Goal: Task Accomplishment & Management: Manage account settings

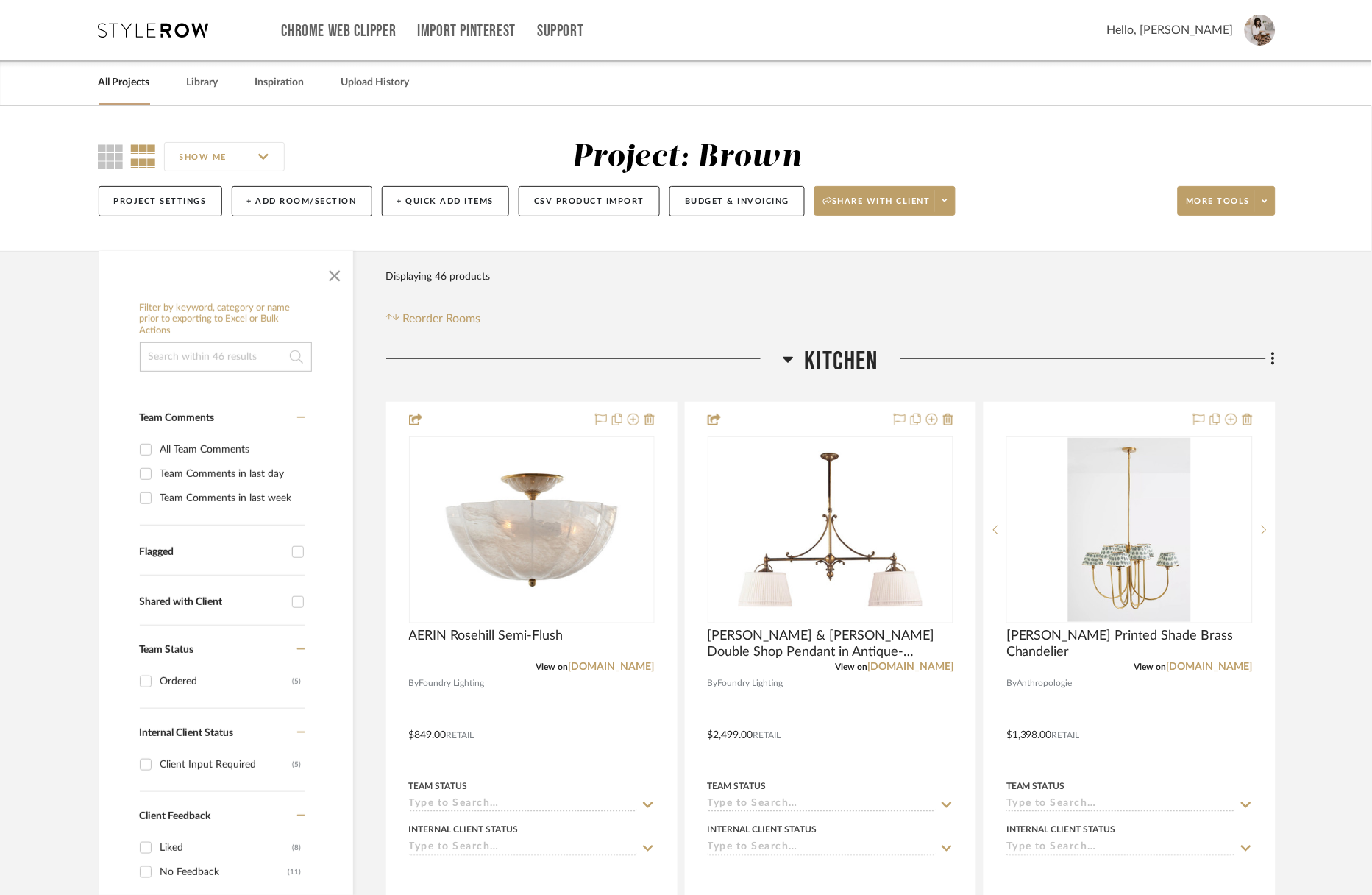
drag, startPoint x: 137, startPoint y: 34, endPoint x: 247, endPoint y: 8, distance: 113.0
click at [145, 33] on icon at bounding box center [153, 30] width 110 height 14
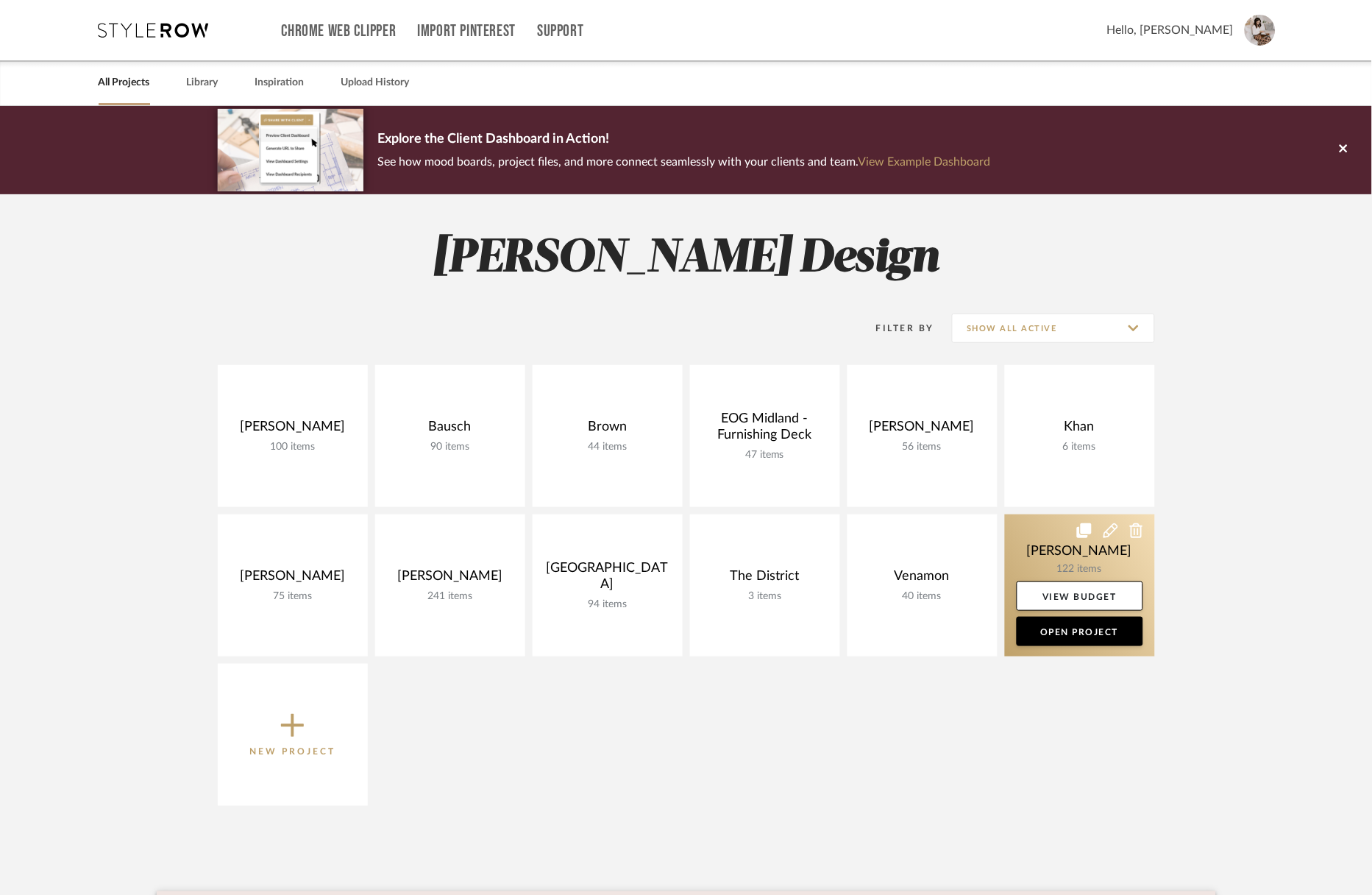
click at [1032, 557] on link at bounding box center [1080, 585] width 150 height 142
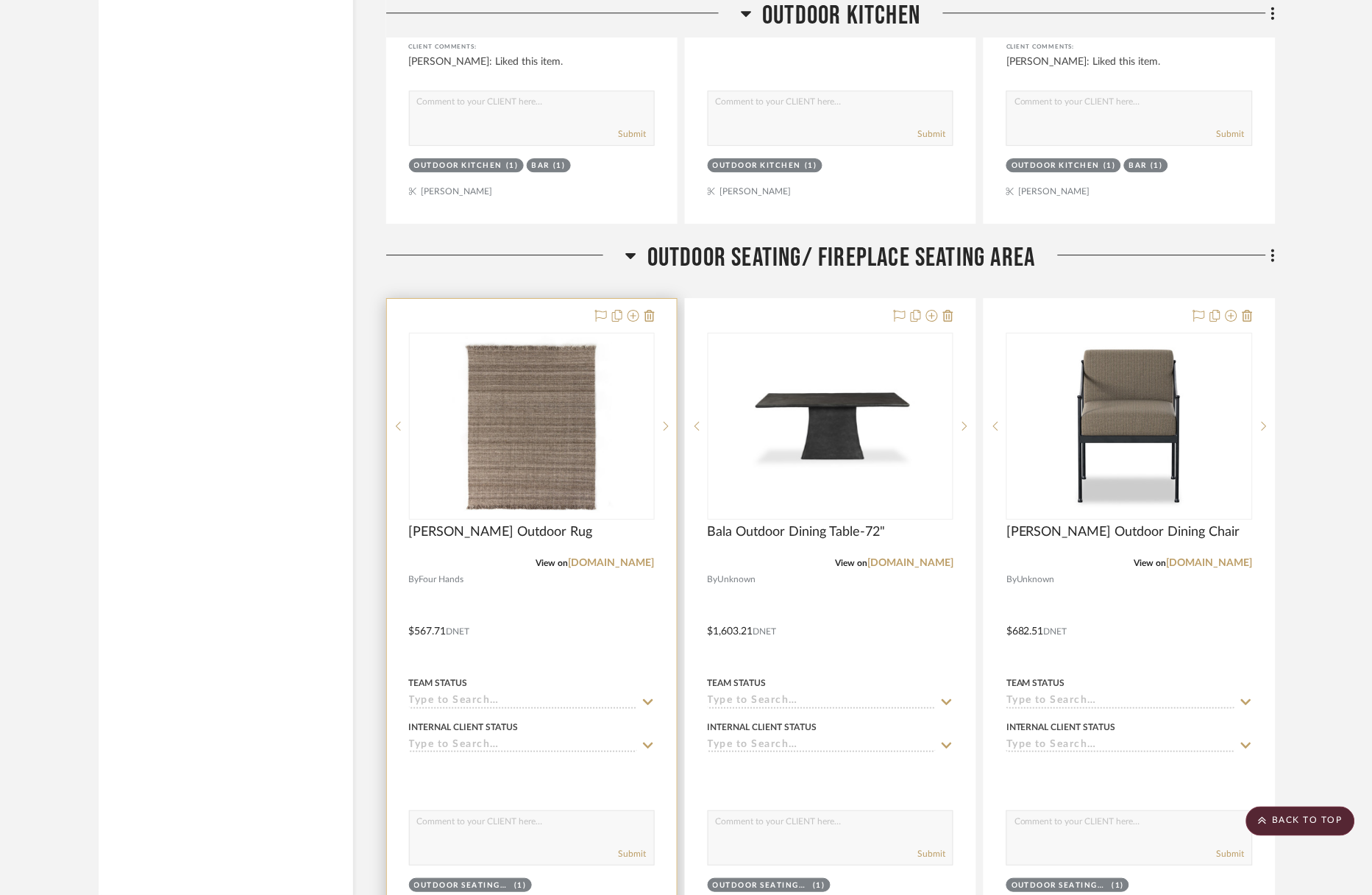
scroll to position [4279, 0]
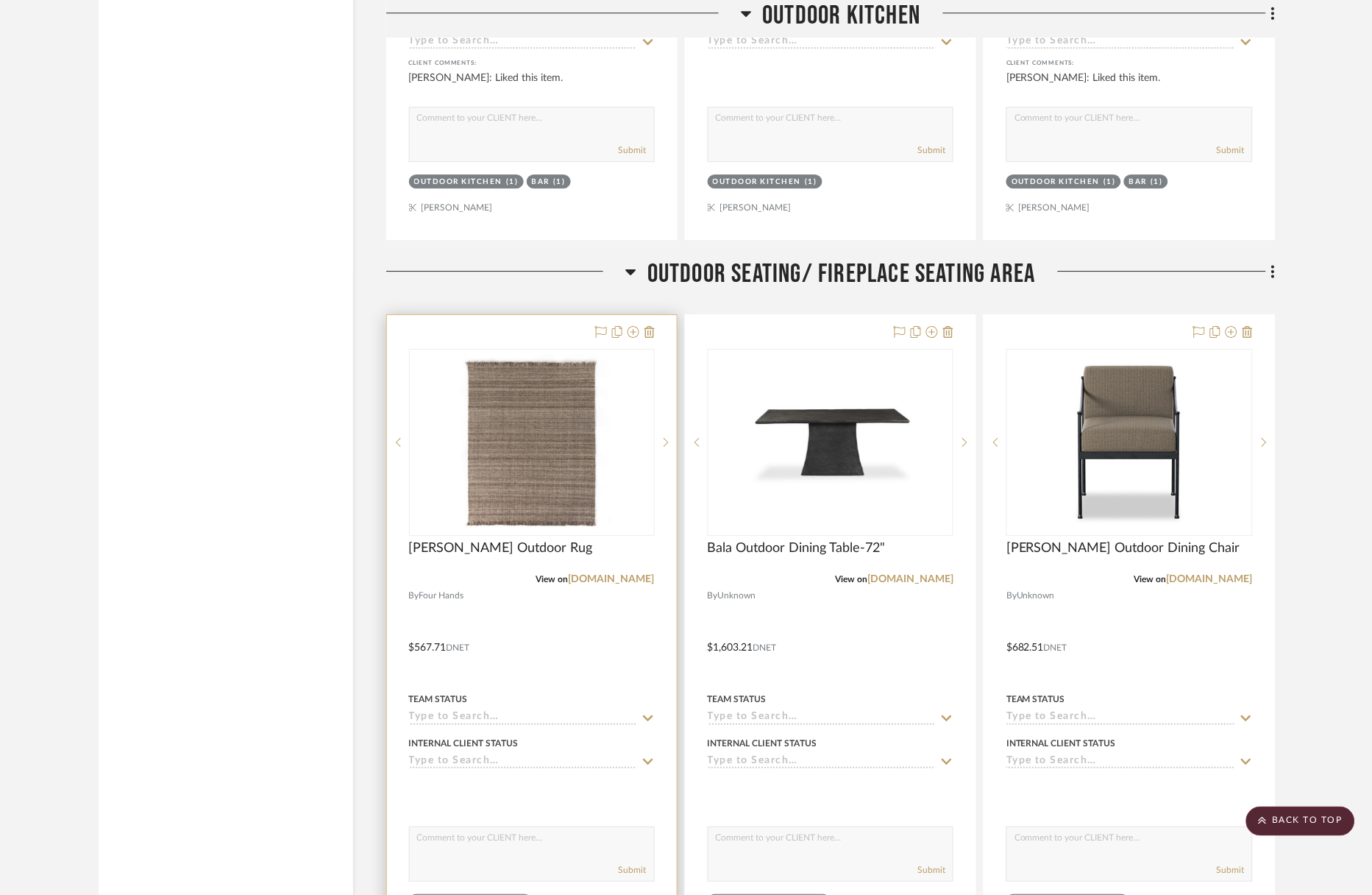
click at [535, 315] on div at bounding box center [532, 637] width 290 height 644
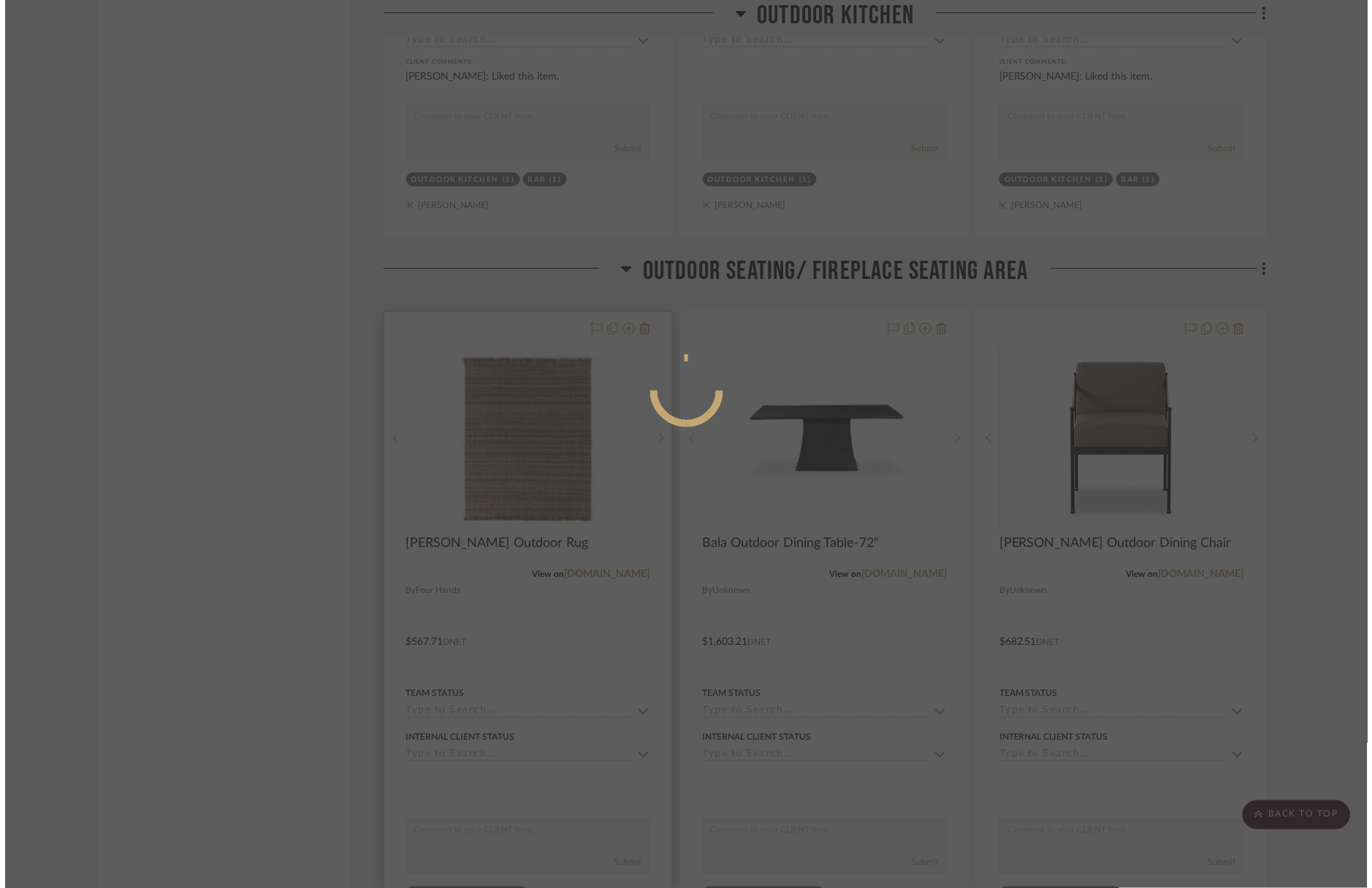
scroll to position [0, 0]
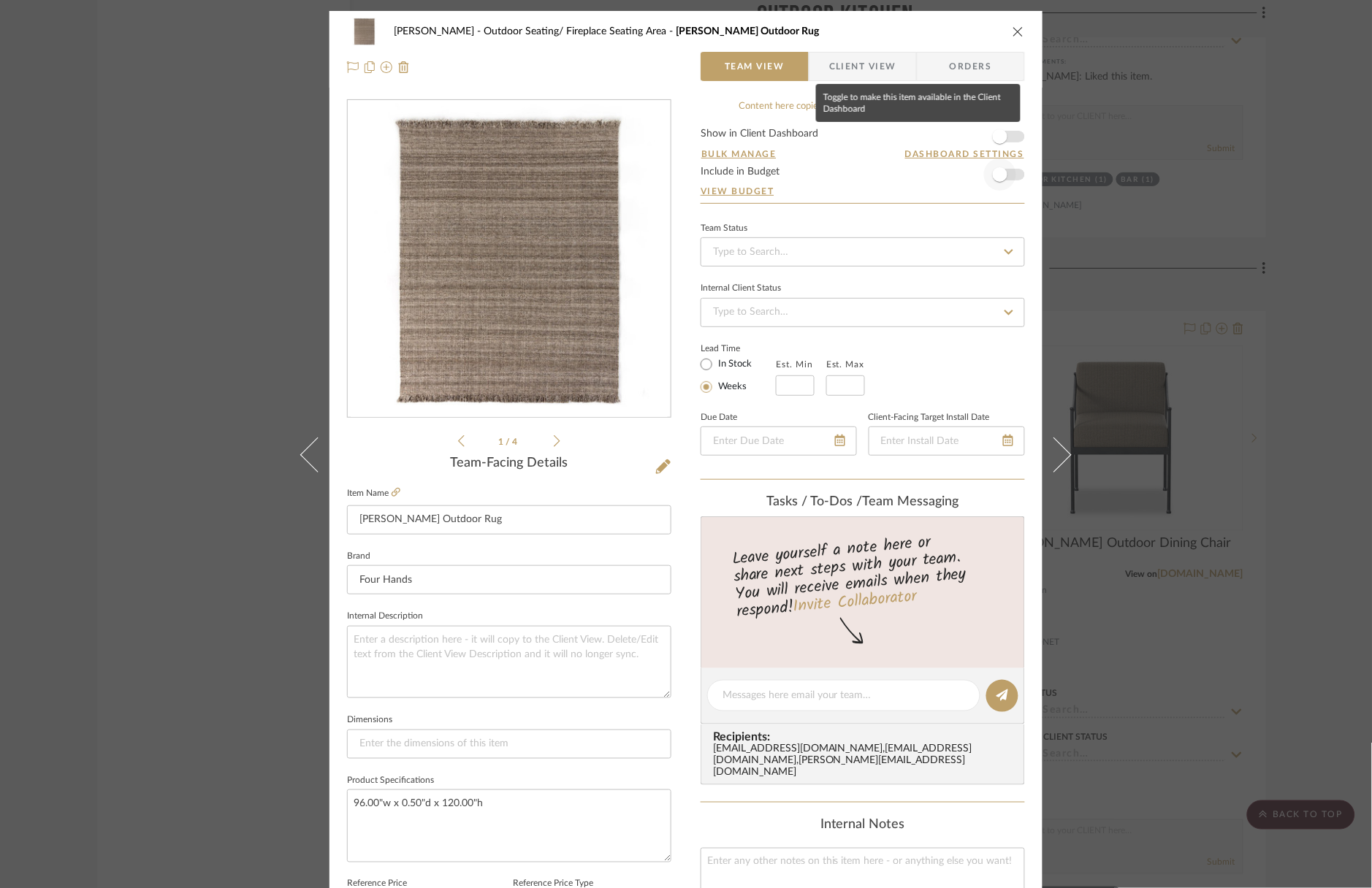
drag, startPoint x: 1000, startPoint y: 134, endPoint x: 1011, endPoint y: 173, distance: 40.5
click at [1001, 134] on span "button" at bounding box center [1000, 136] width 14 height 14
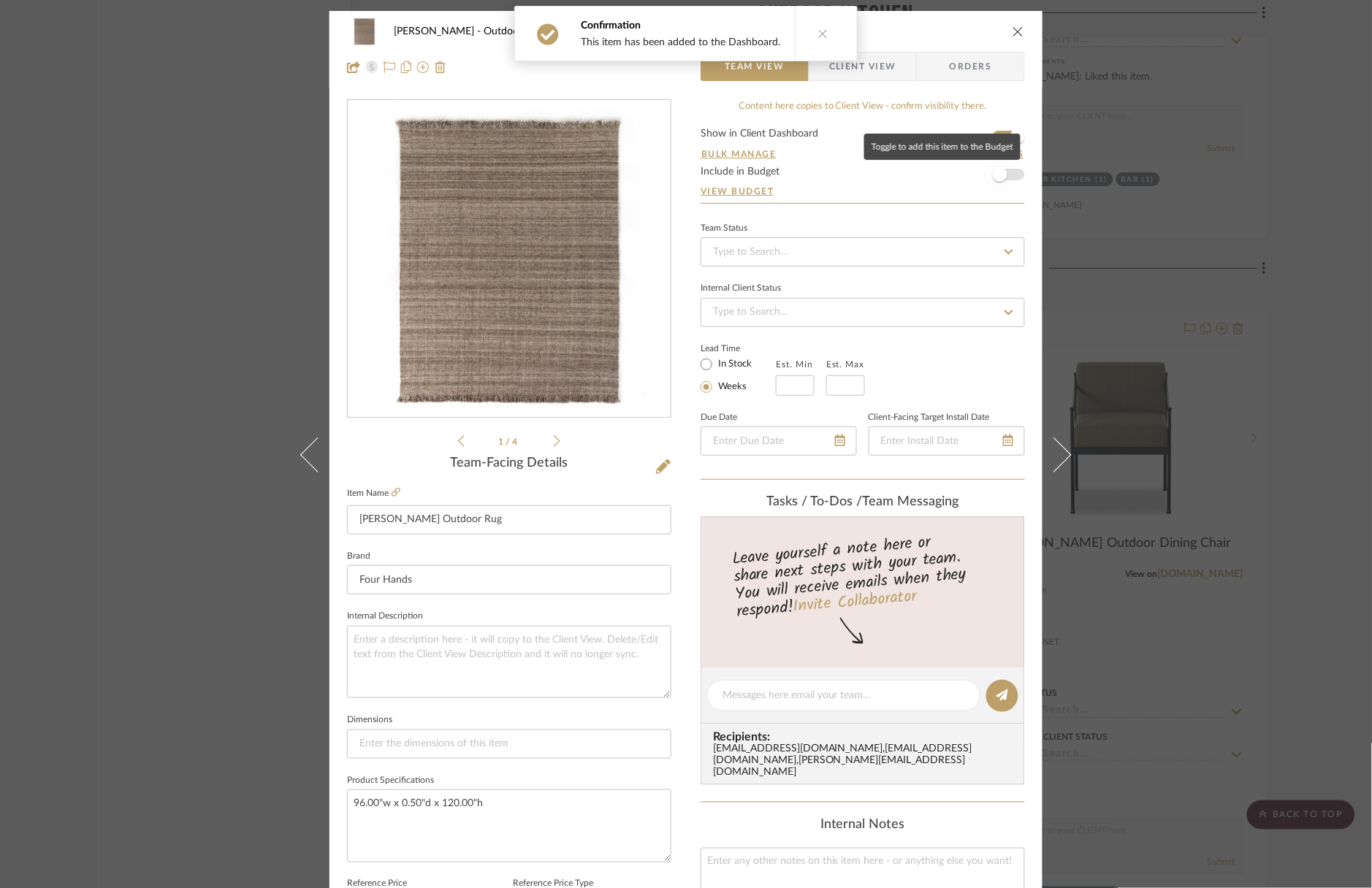
click at [1000, 177] on span "button" at bounding box center [1000, 175] width 14 height 14
click at [1152, 266] on div "Wagner Outdoor Seating/ Fireplace Seating Area Ruttan Outdoor Rug Team View Cli…" at bounding box center [686, 444] width 1372 height 888
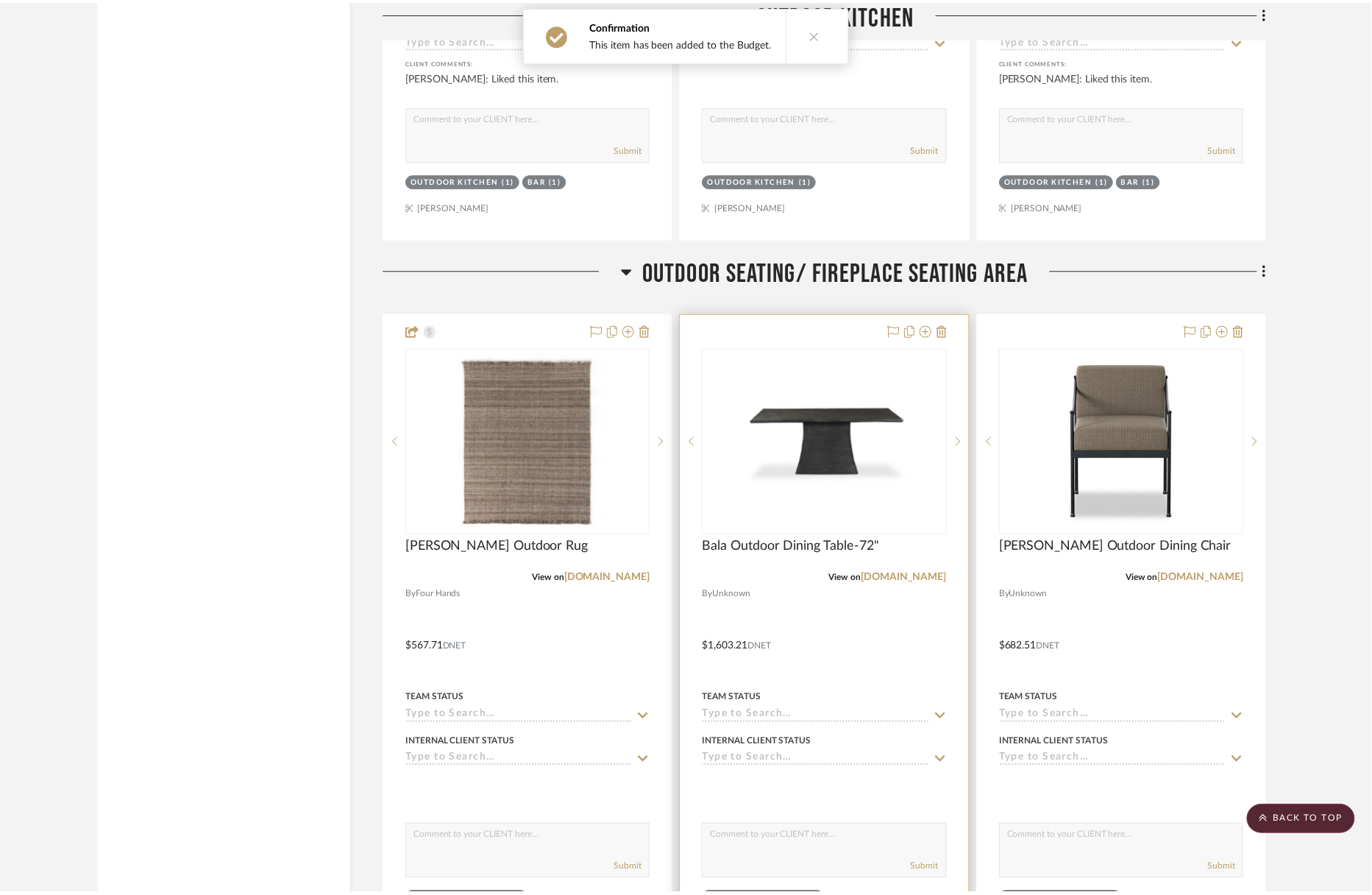
scroll to position [4278, 0]
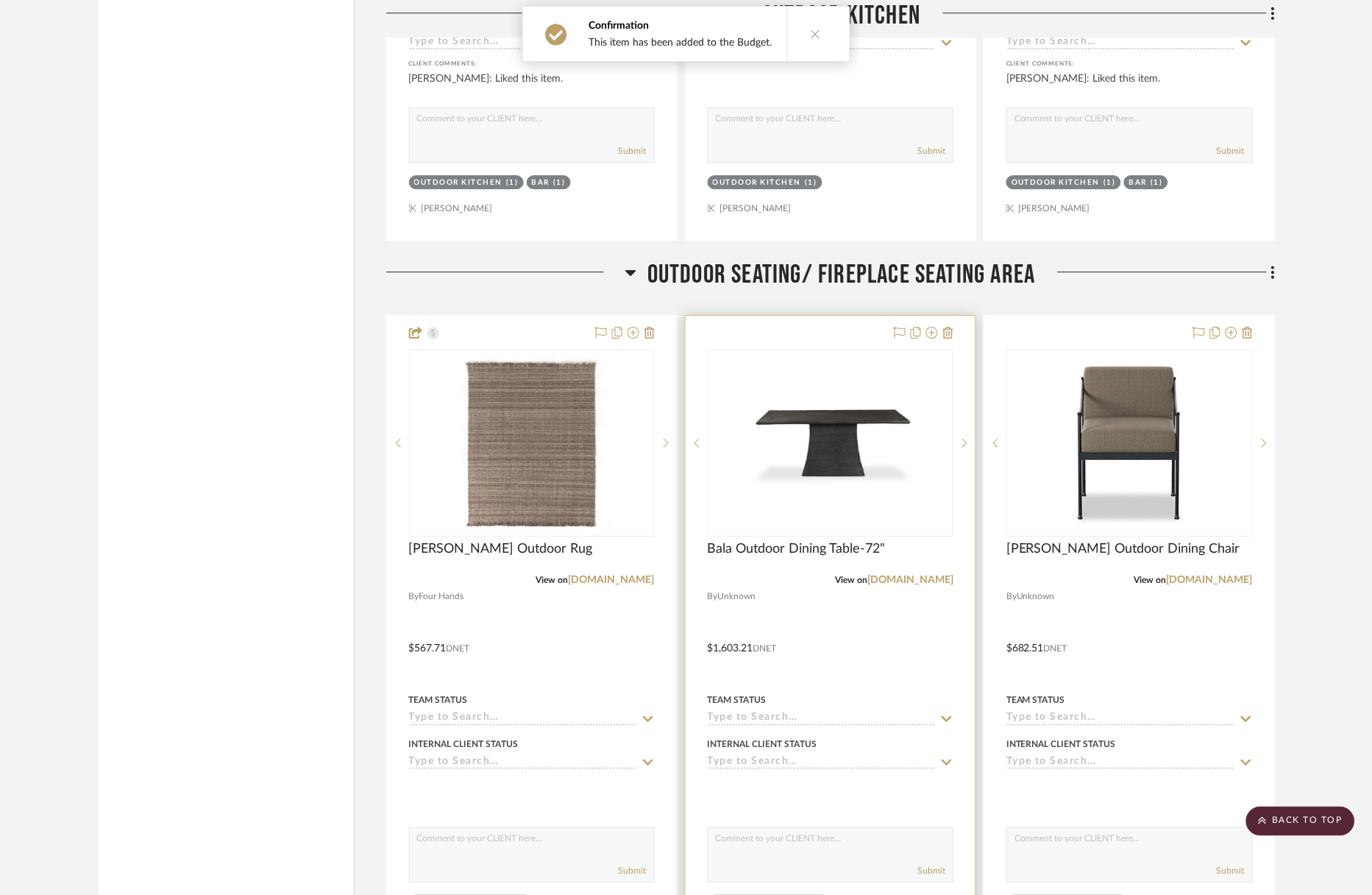
click at [832, 316] on div at bounding box center [830, 638] width 290 height 644
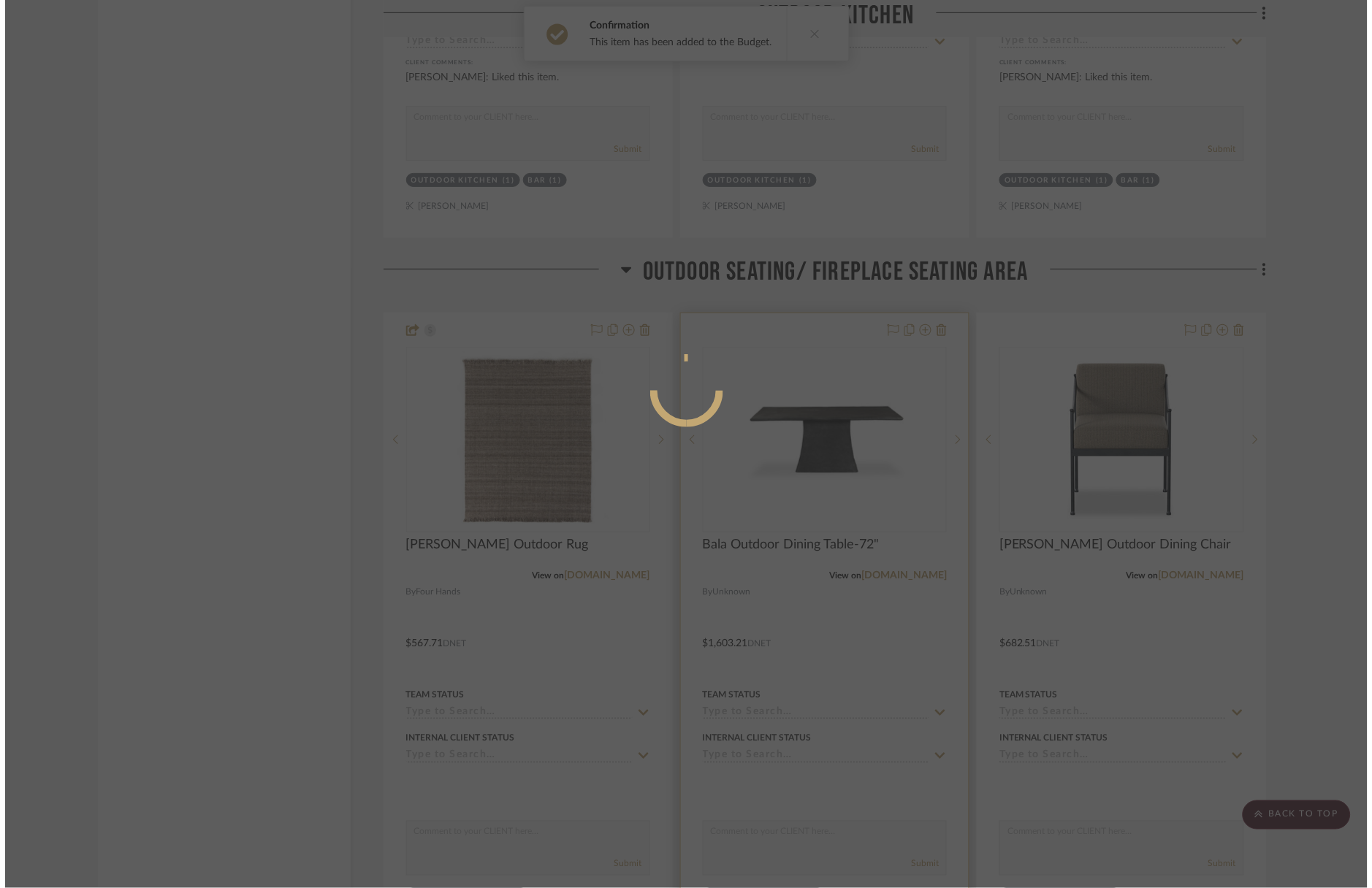
scroll to position [0, 0]
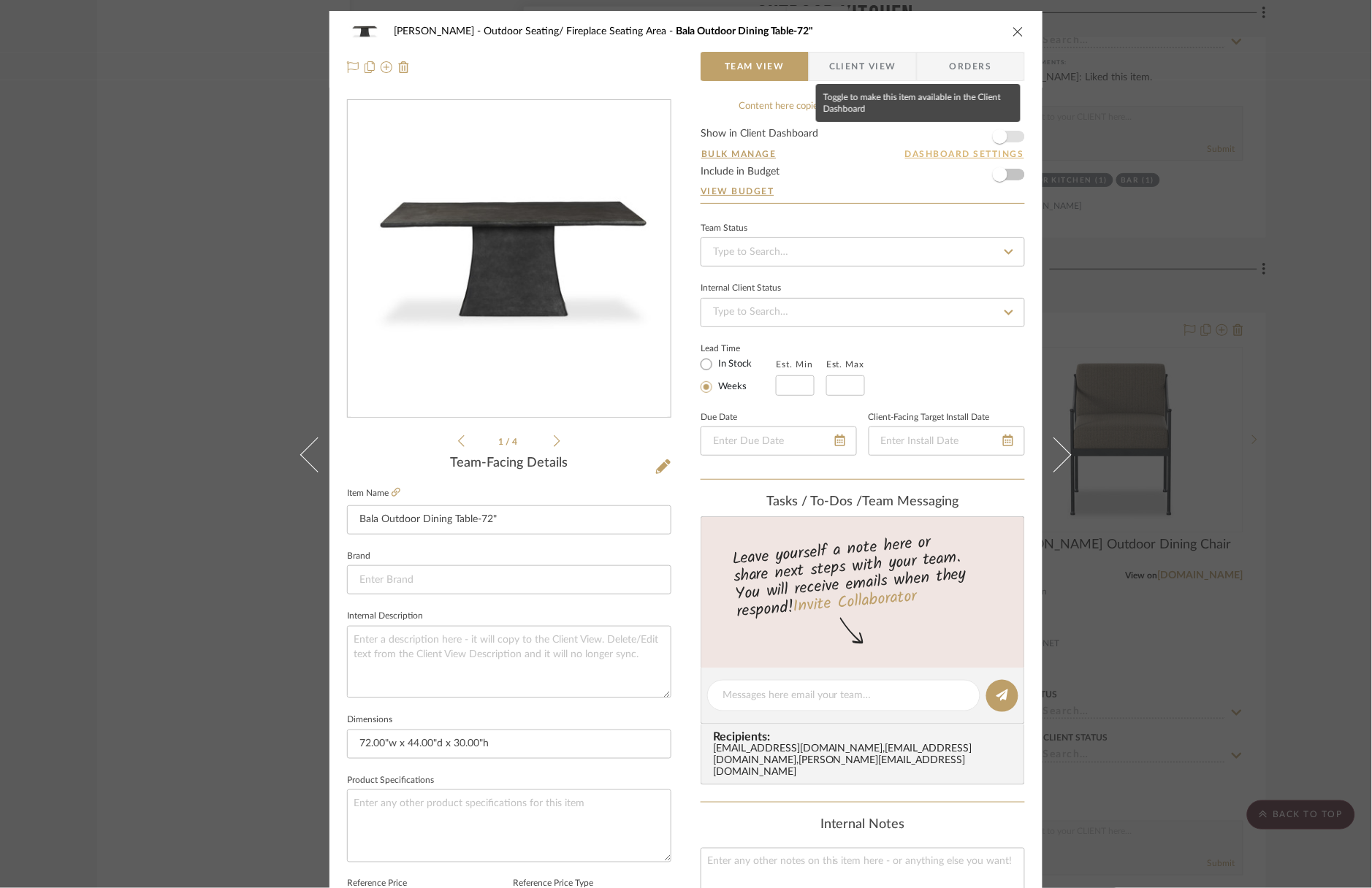
drag, startPoint x: 997, startPoint y: 135, endPoint x: 1002, endPoint y: 154, distance: 19.6
click at [998, 137] on span "button" at bounding box center [1000, 136] width 14 height 14
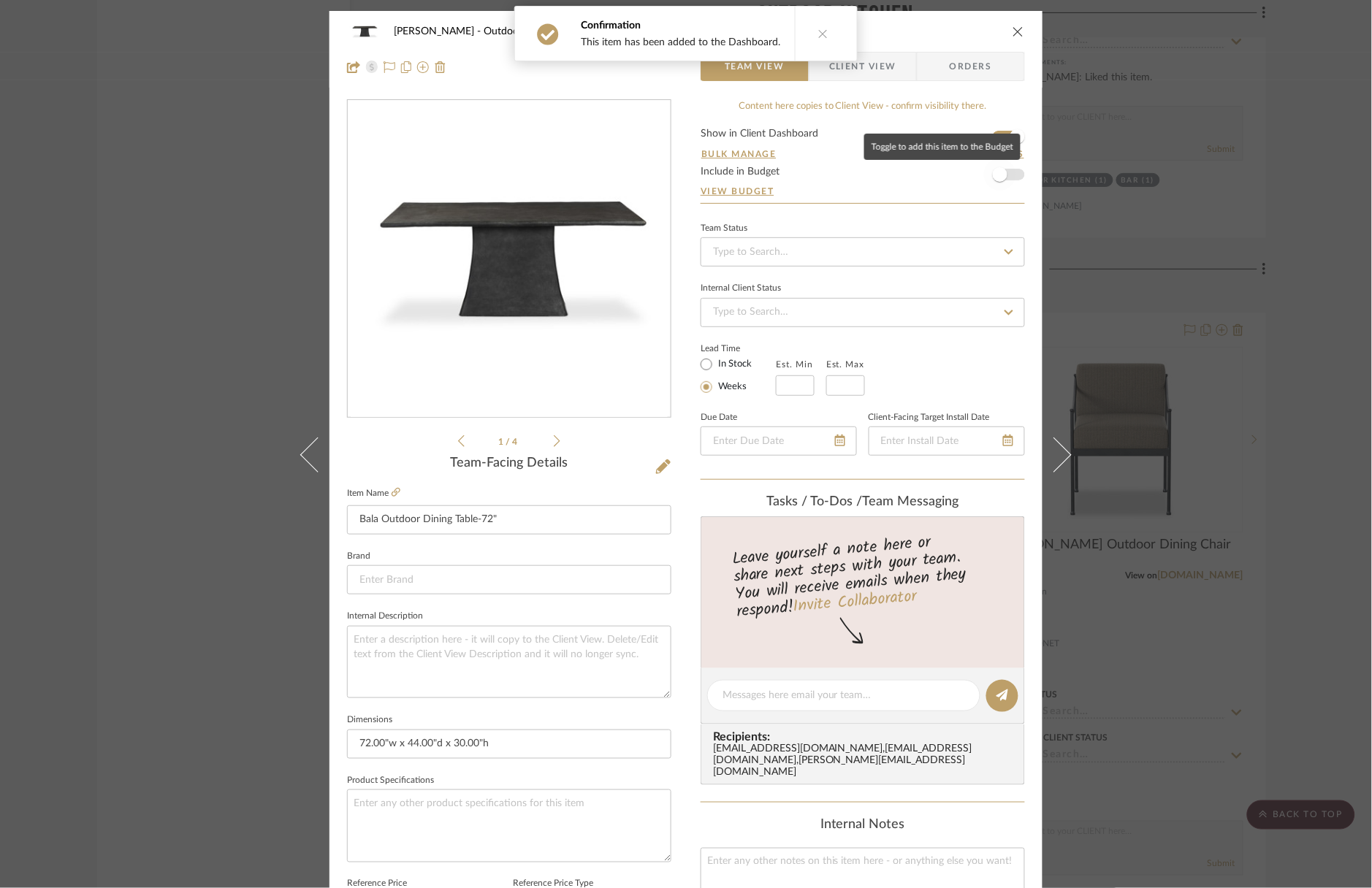
click at [1001, 182] on span "button" at bounding box center [1000, 175] width 32 height 32
drag, startPoint x: 1195, startPoint y: 225, endPoint x: 1195, endPoint y: 330, distance: 105.0
click at [1195, 225] on div "Wagner Outdoor Seating/ Fireplace Seating Area Bala Outdoor Dining Table-72" Te…" at bounding box center [686, 444] width 1372 height 888
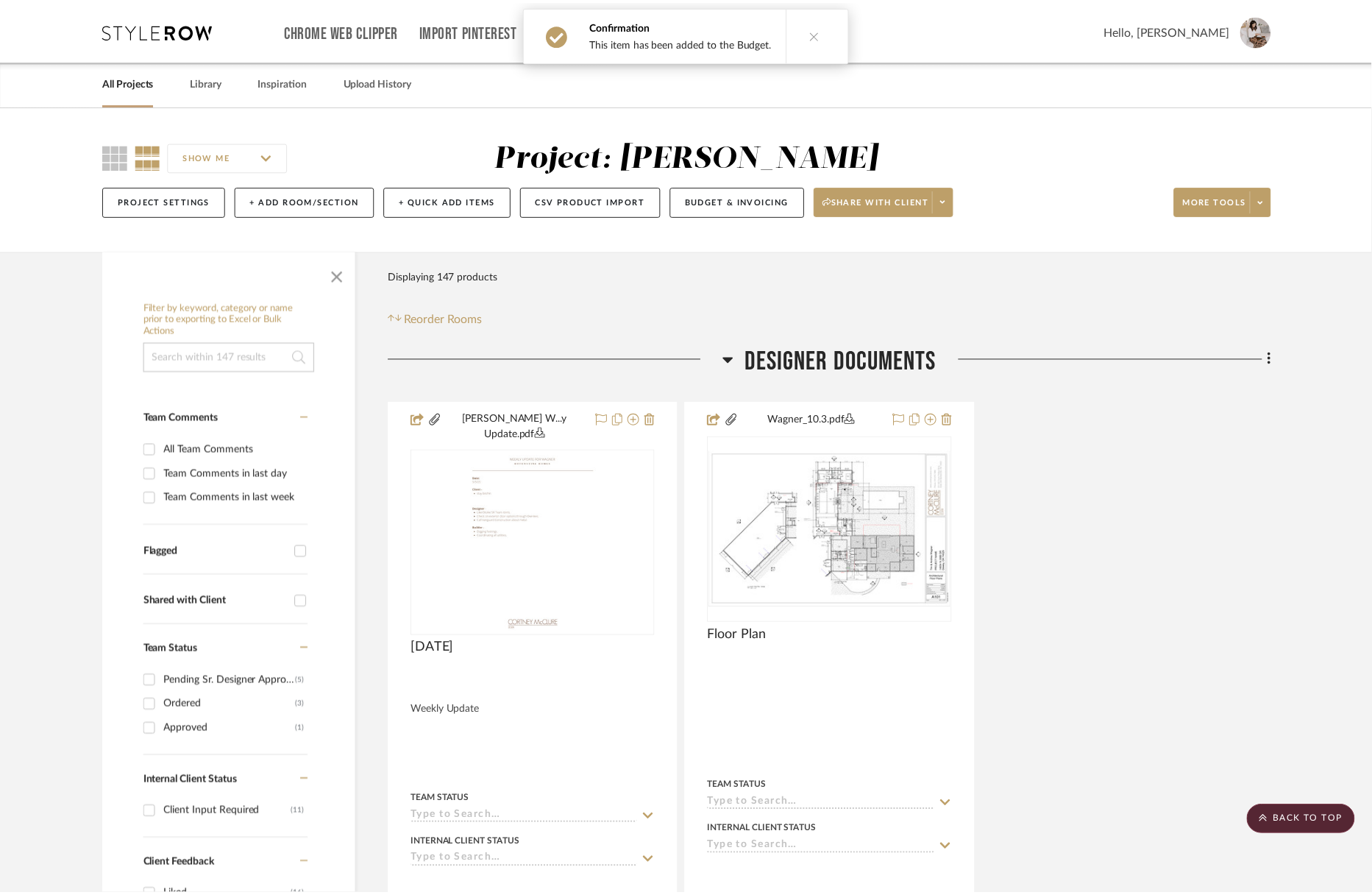
scroll to position [4277, 0]
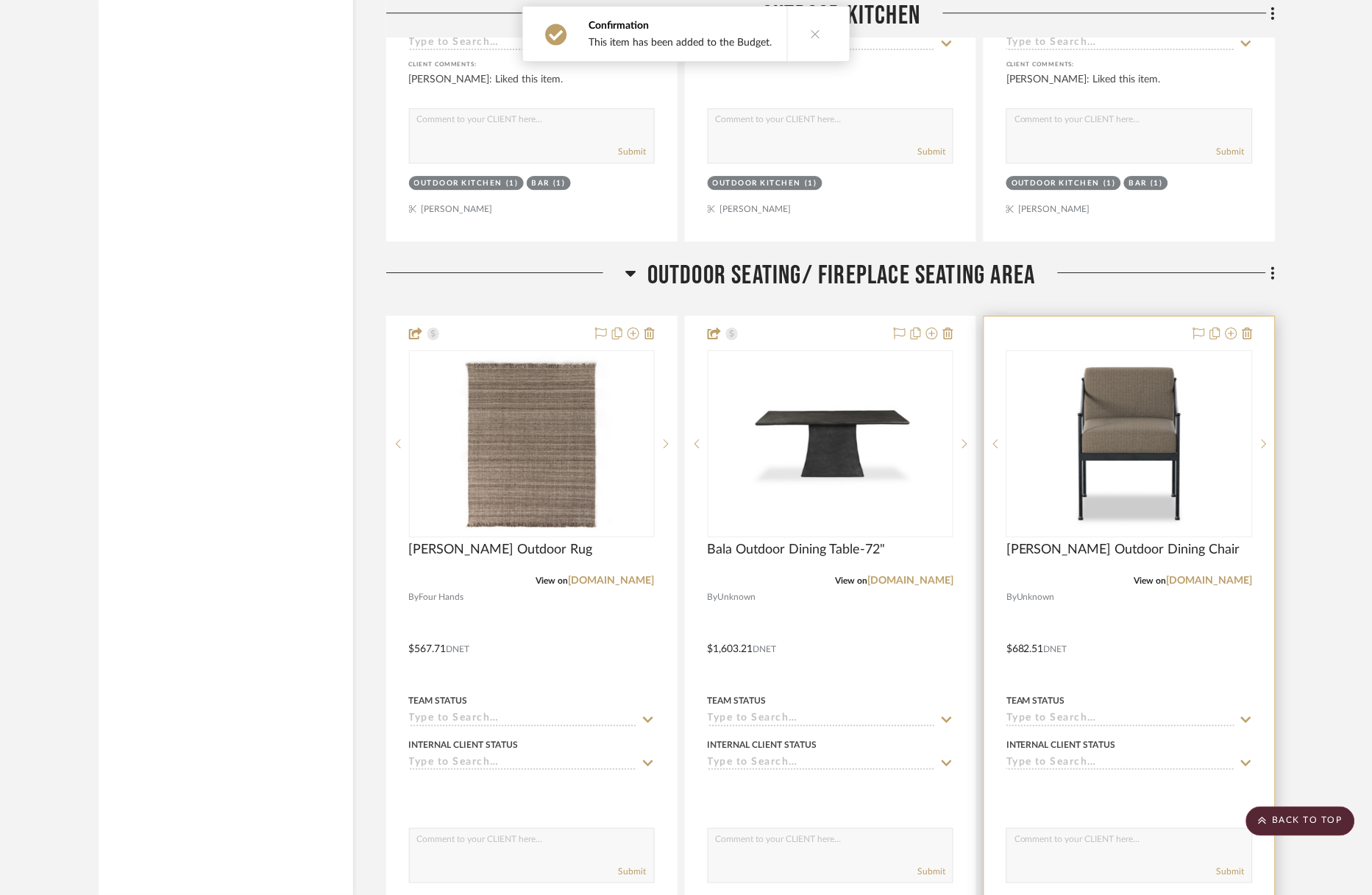
click at [1131, 317] on div at bounding box center [1129, 639] width 290 height 644
drag, startPoint x: 1136, startPoint y: 303, endPoint x: 1141, endPoint y: 294, distance: 10.3
click at [1136, 317] on div at bounding box center [1129, 639] width 290 height 644
click at [1145, 317] on div at bounding box center [1129, 639] width 290 height 644
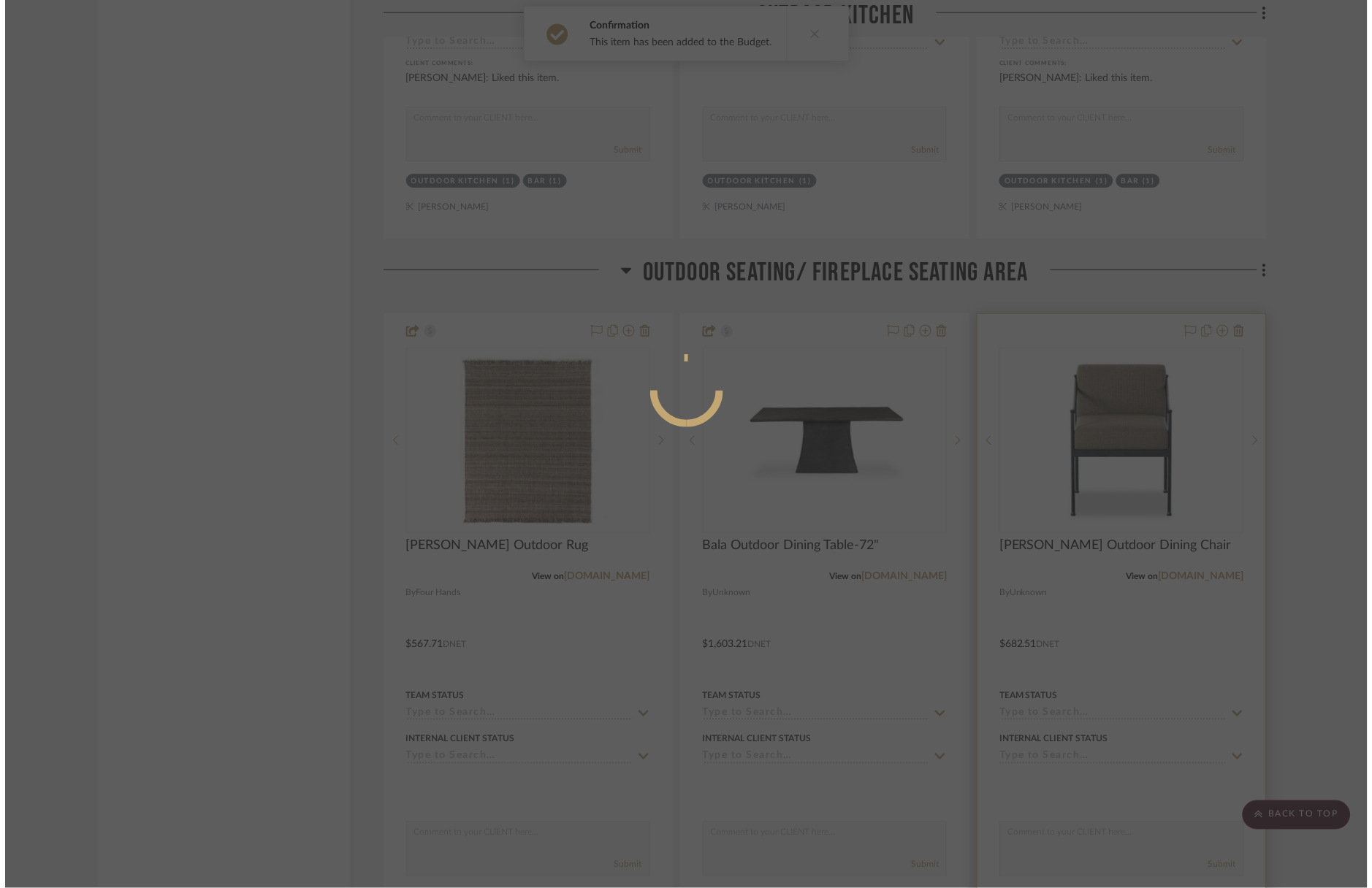
scroll to position [0, 0]
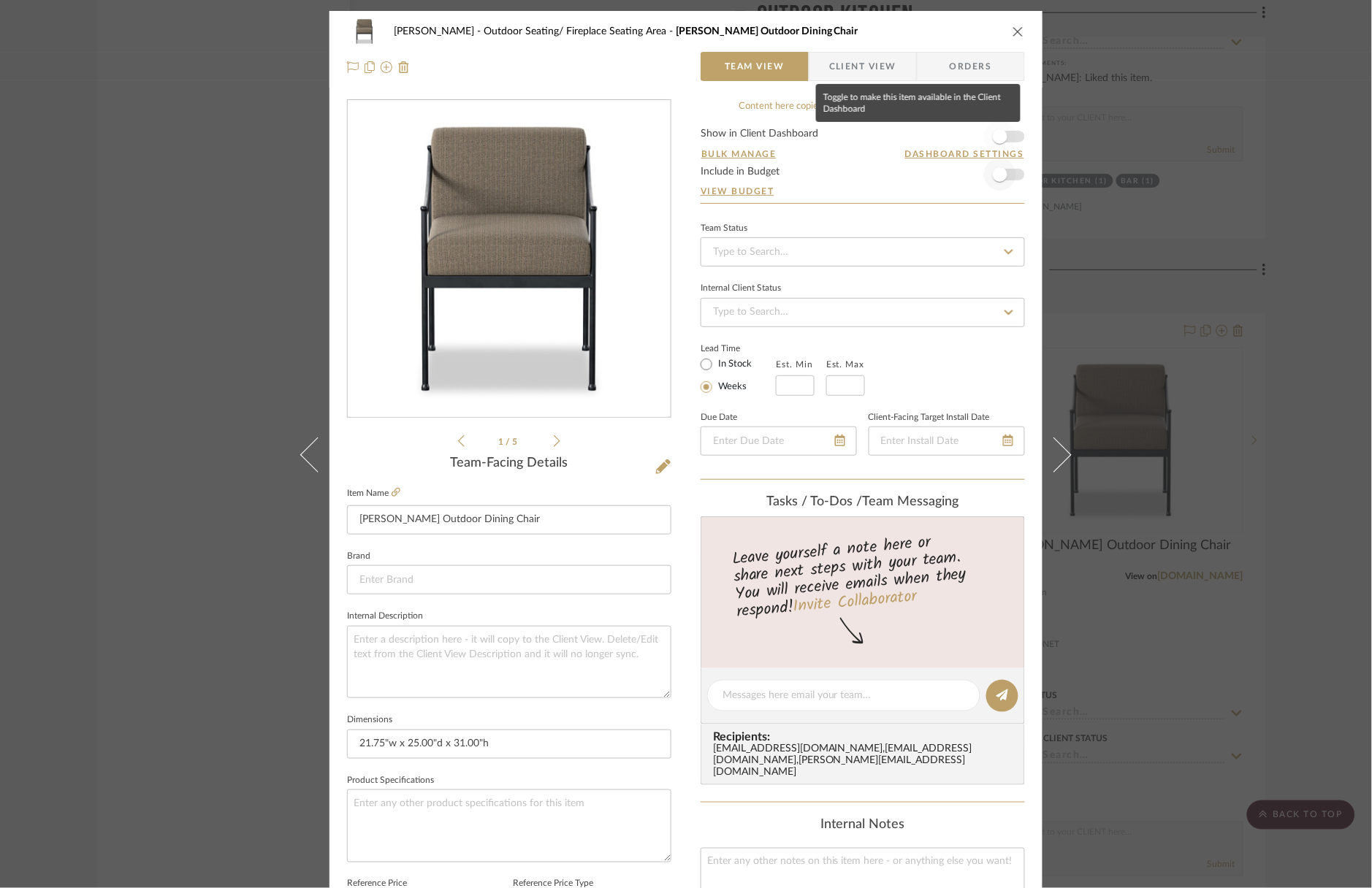
drag, startPoint x: 997, startPoint y: 133, endPoint x: 994, endPoint y: 168, distance: 35.1
click at [997, 133] on span "button" at bounding box center [1000, 136] width 14 height 14
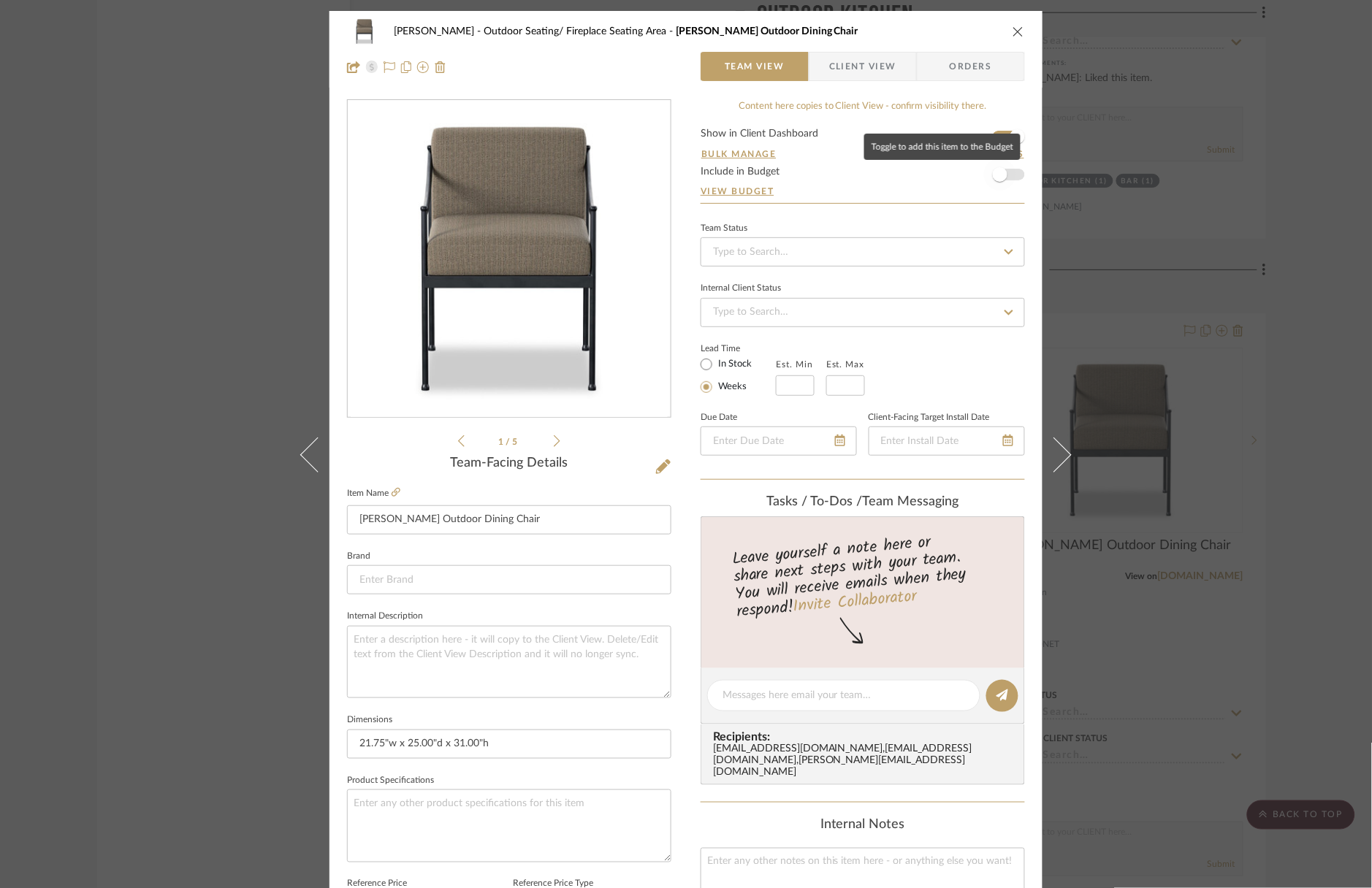
click at [996, 175] on span "button" at bounding box center [1000, 175] width 14 height 14
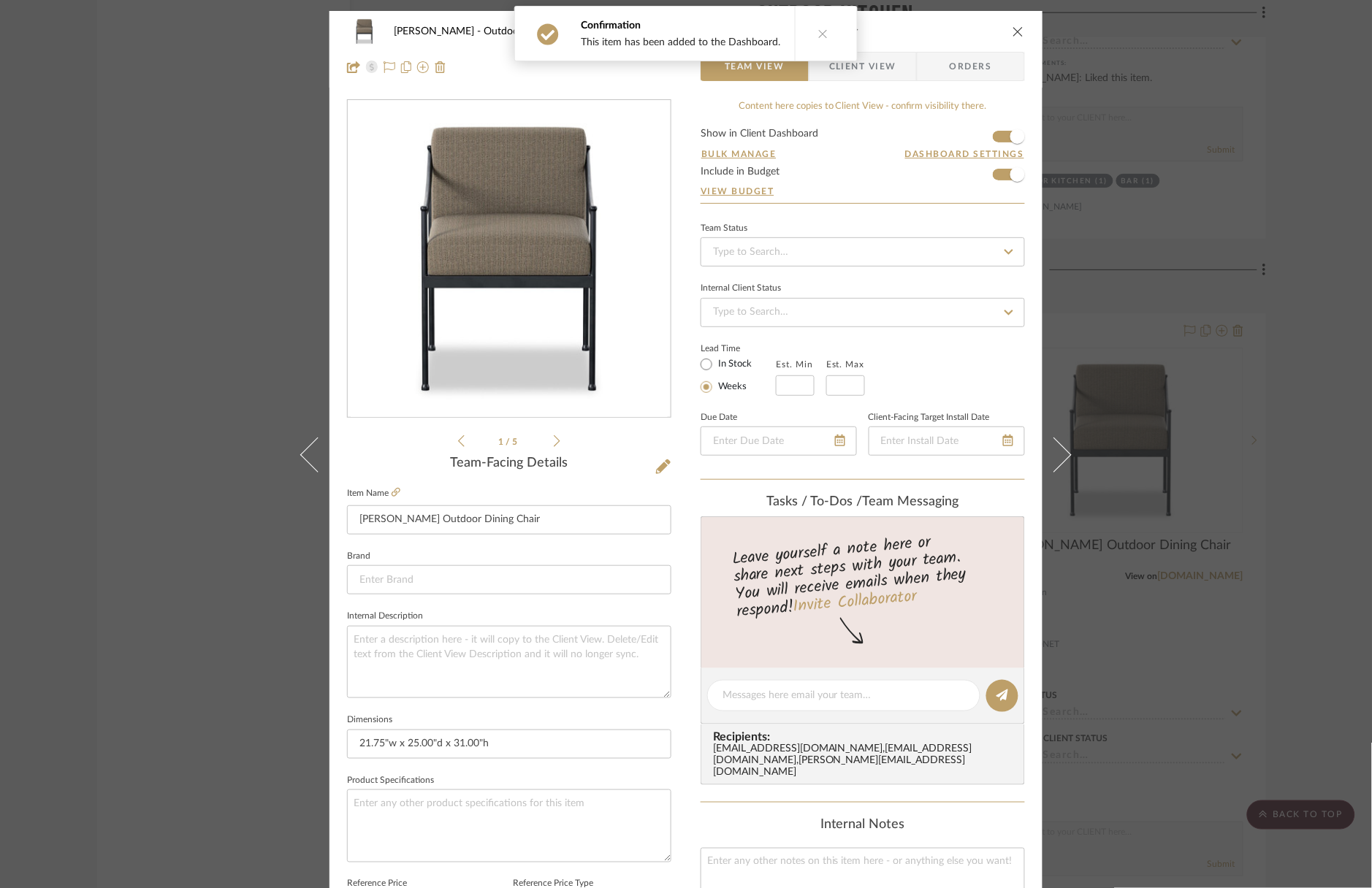
click at [1220, 242] on div "Wagner Outdoor Seating/ Fireplace Seating Area Granger Outdoor Dining Chair Tea…" at bounding box center [686, 444] width 1372 height 888
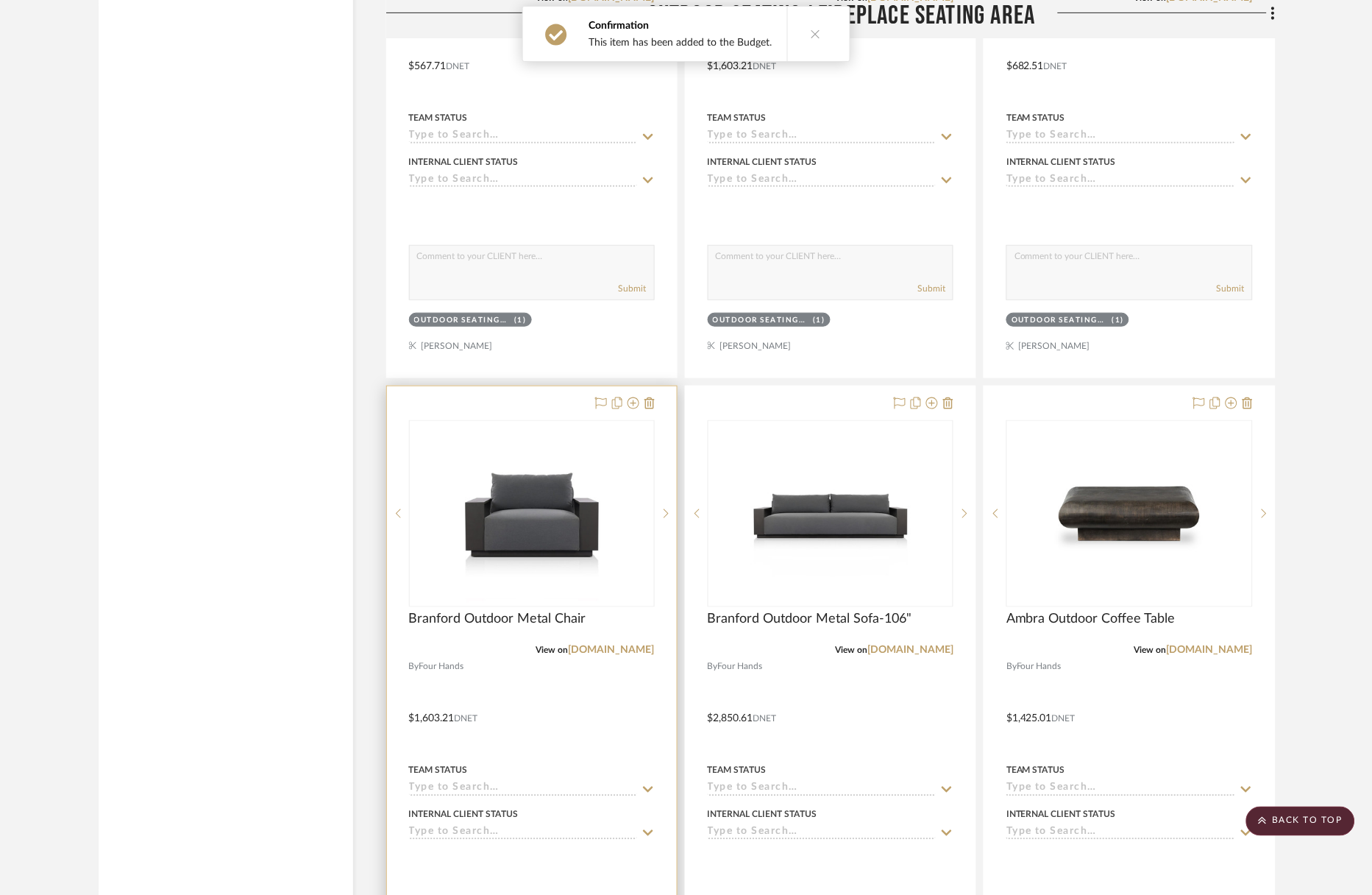
scroll to position [4876, 0]
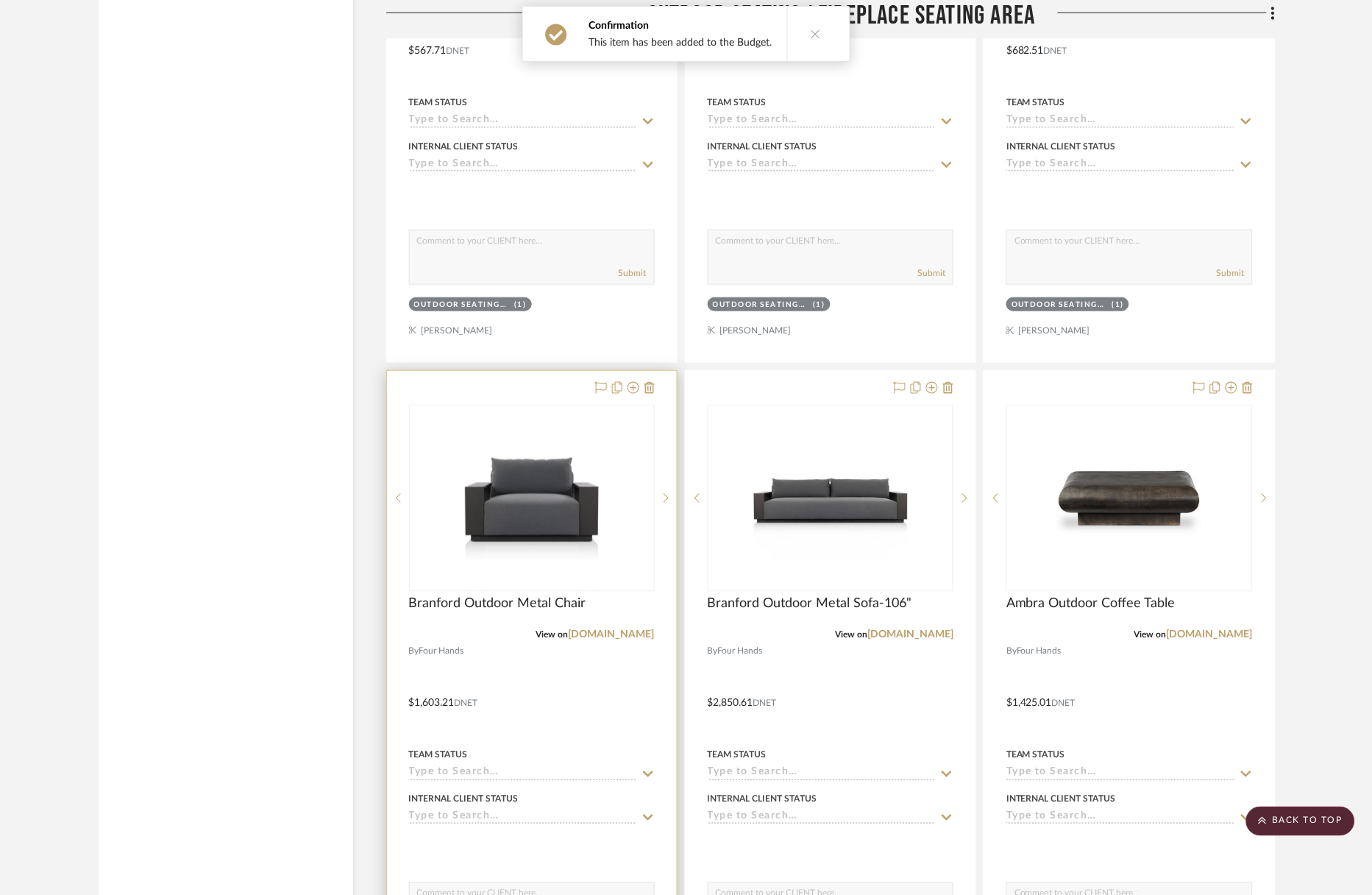
click at [512, 371] on div at bounding box center [532, 693] width 290 height 644
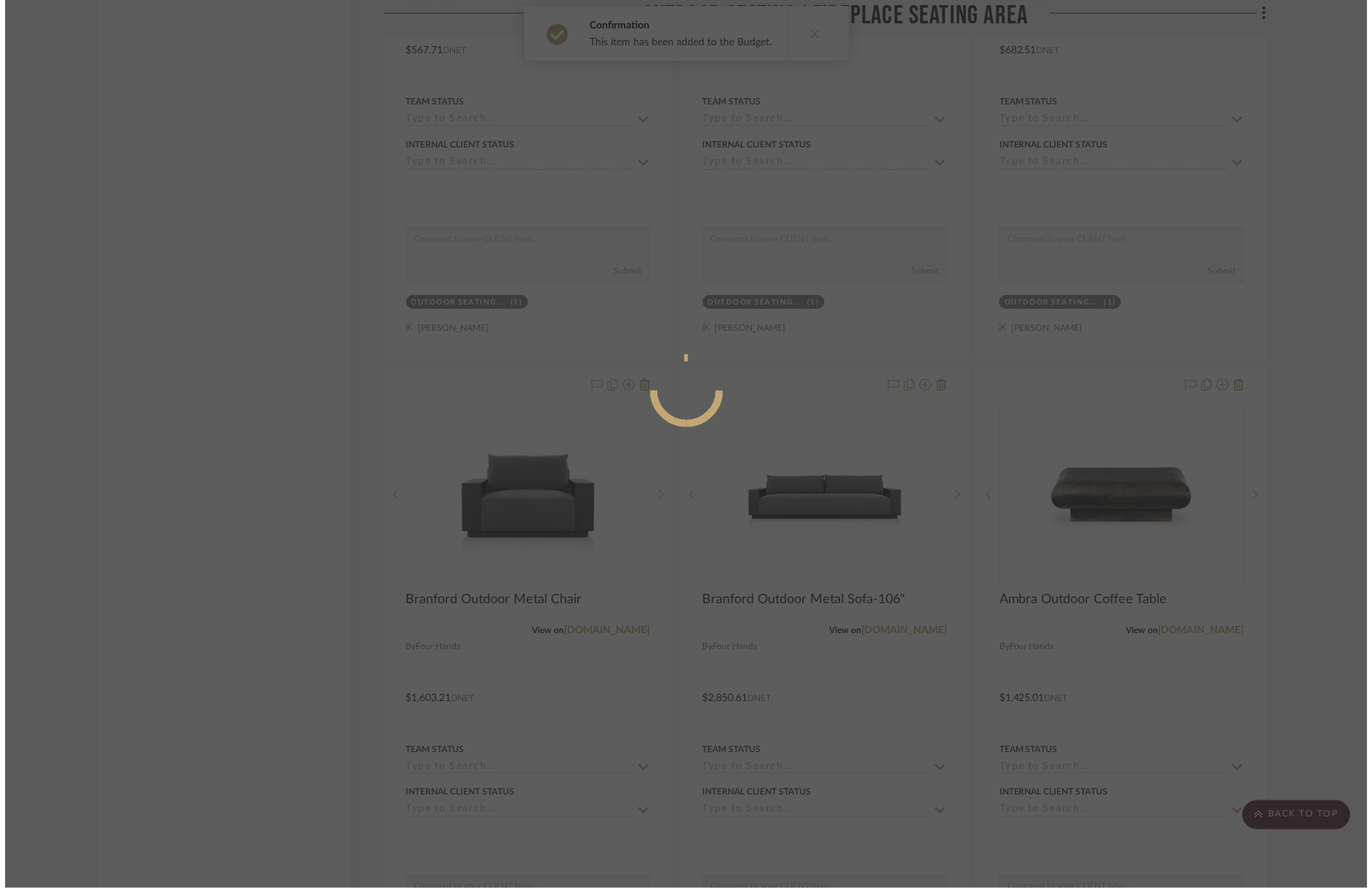
scroll to position [0, 0]
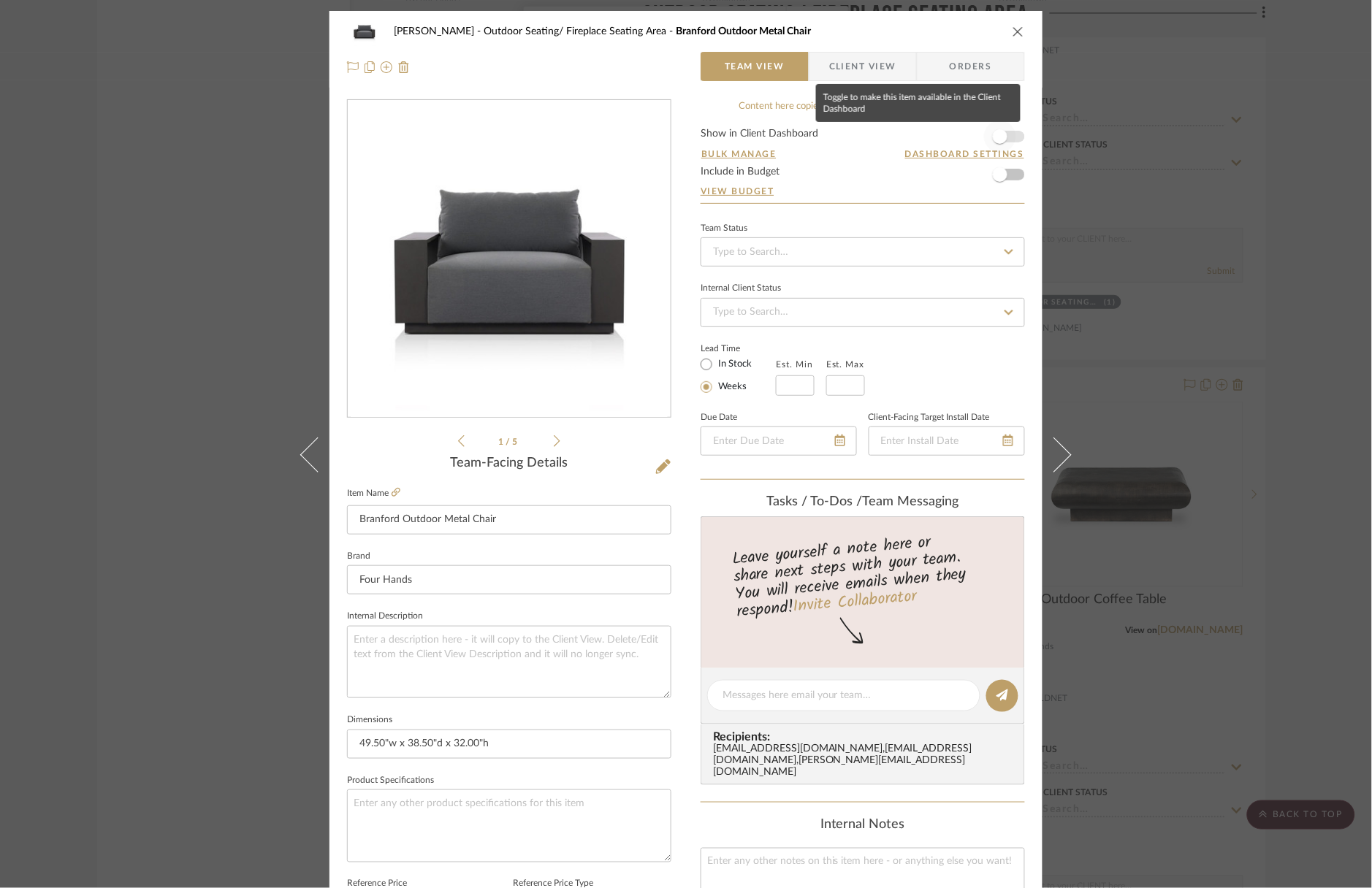
click at [994, 136] on span "button" at bounding box center [1000, 136] width 14 height 14
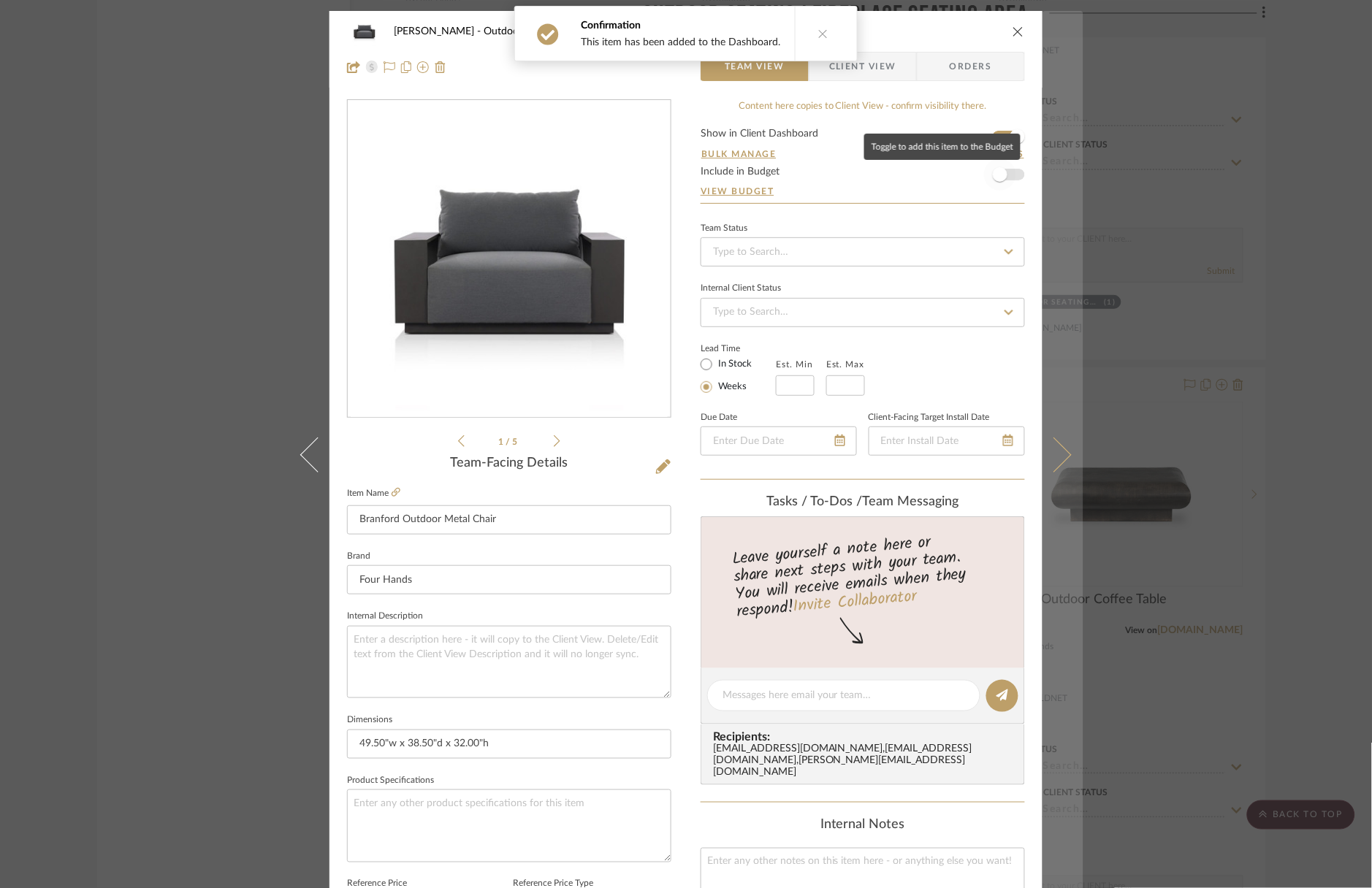
drag, startPoint x: 1000, startPoint y: 174, endPoint x: 1054, endPoint y: 191, distance: 56.6
click at [1000, 174] on span "button" at bounding box center [1000, 175] width 14 height 14
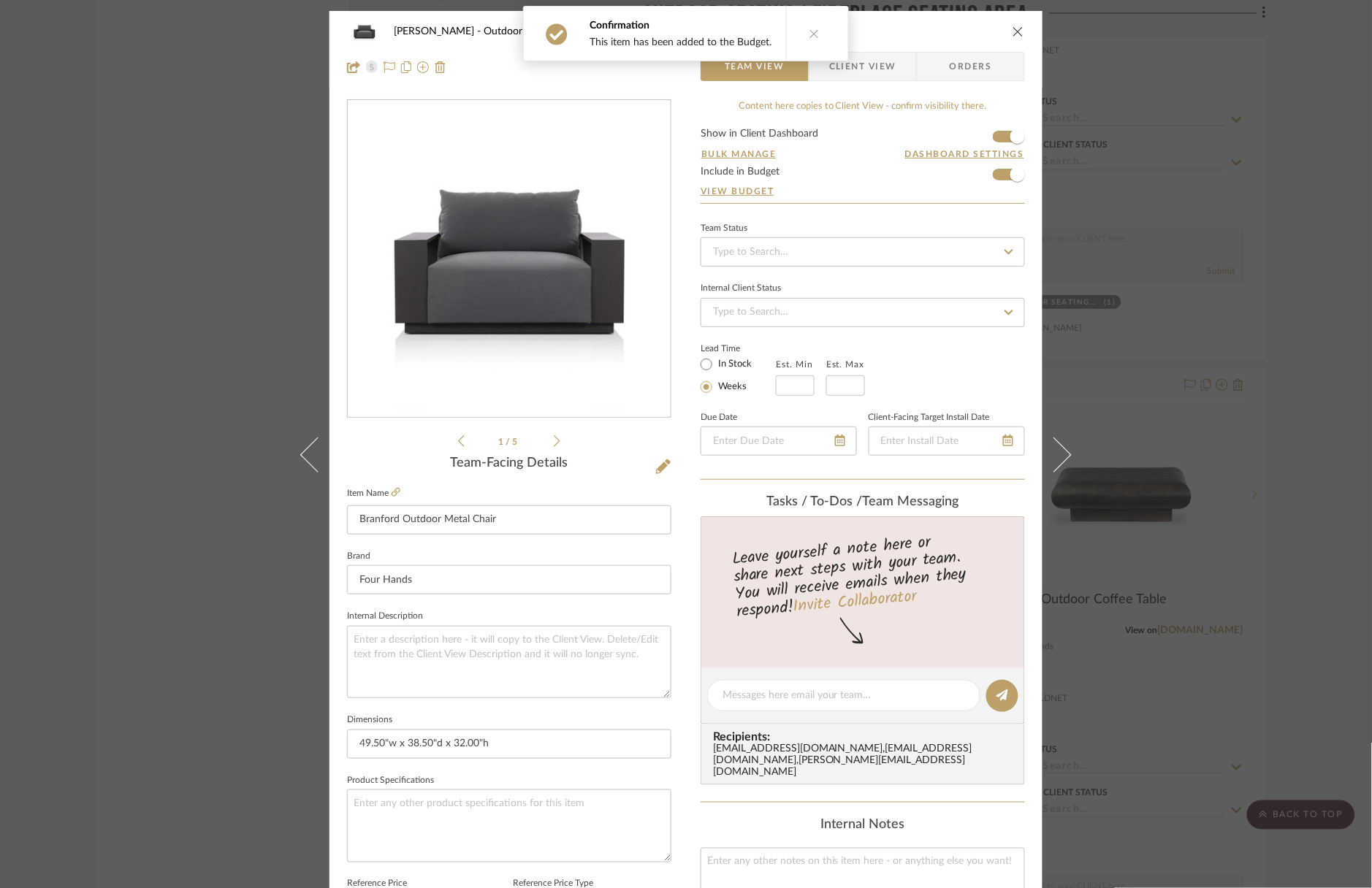
click at [1316, 358] on div "Wagner Outdoor Seating/ Fireplace Seating Area Branford Outdoor Metal Chair Tea…" at bounding box center [686, 444] width 1372 height 888
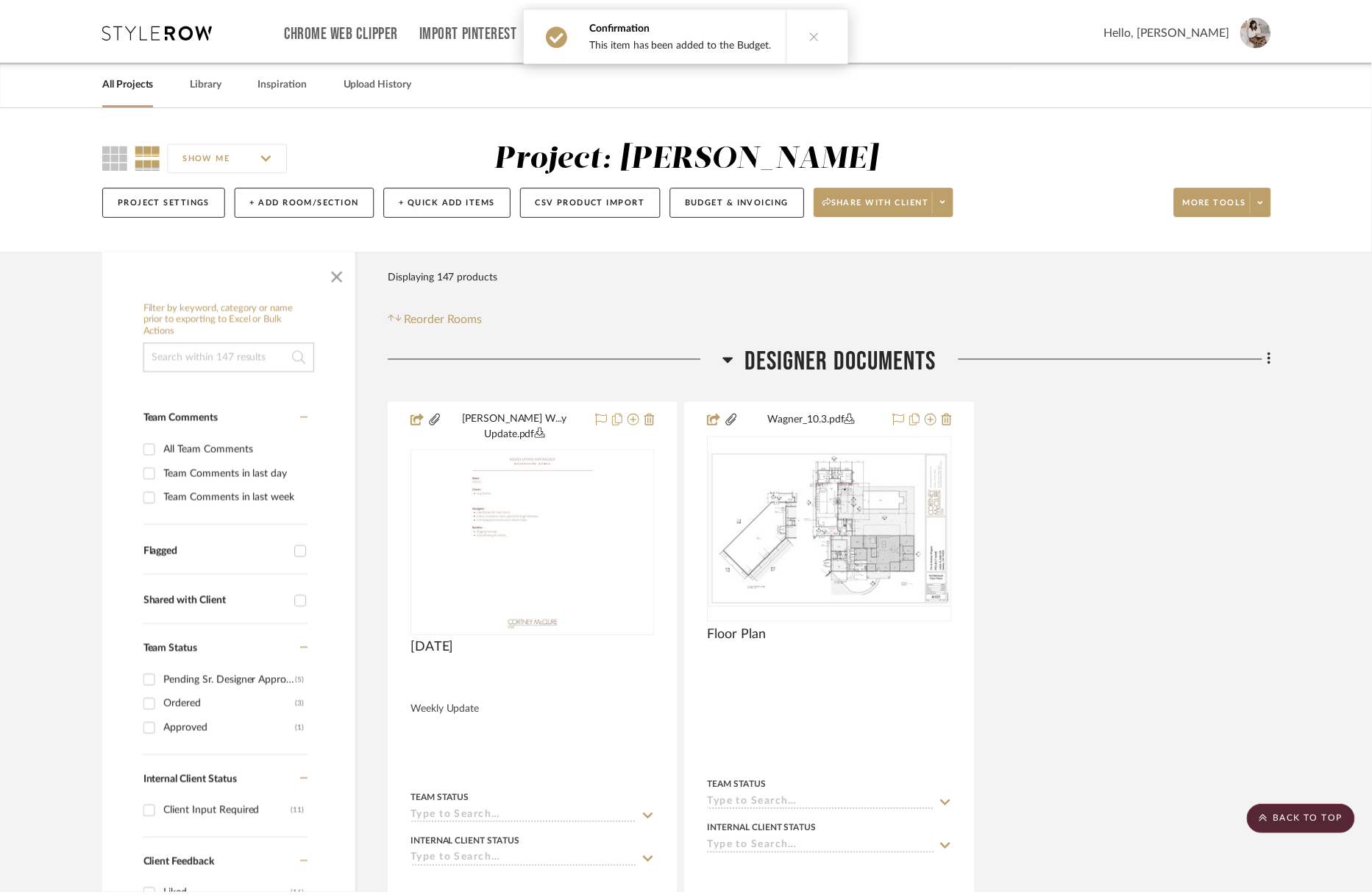
scroll to position [4875, 0]
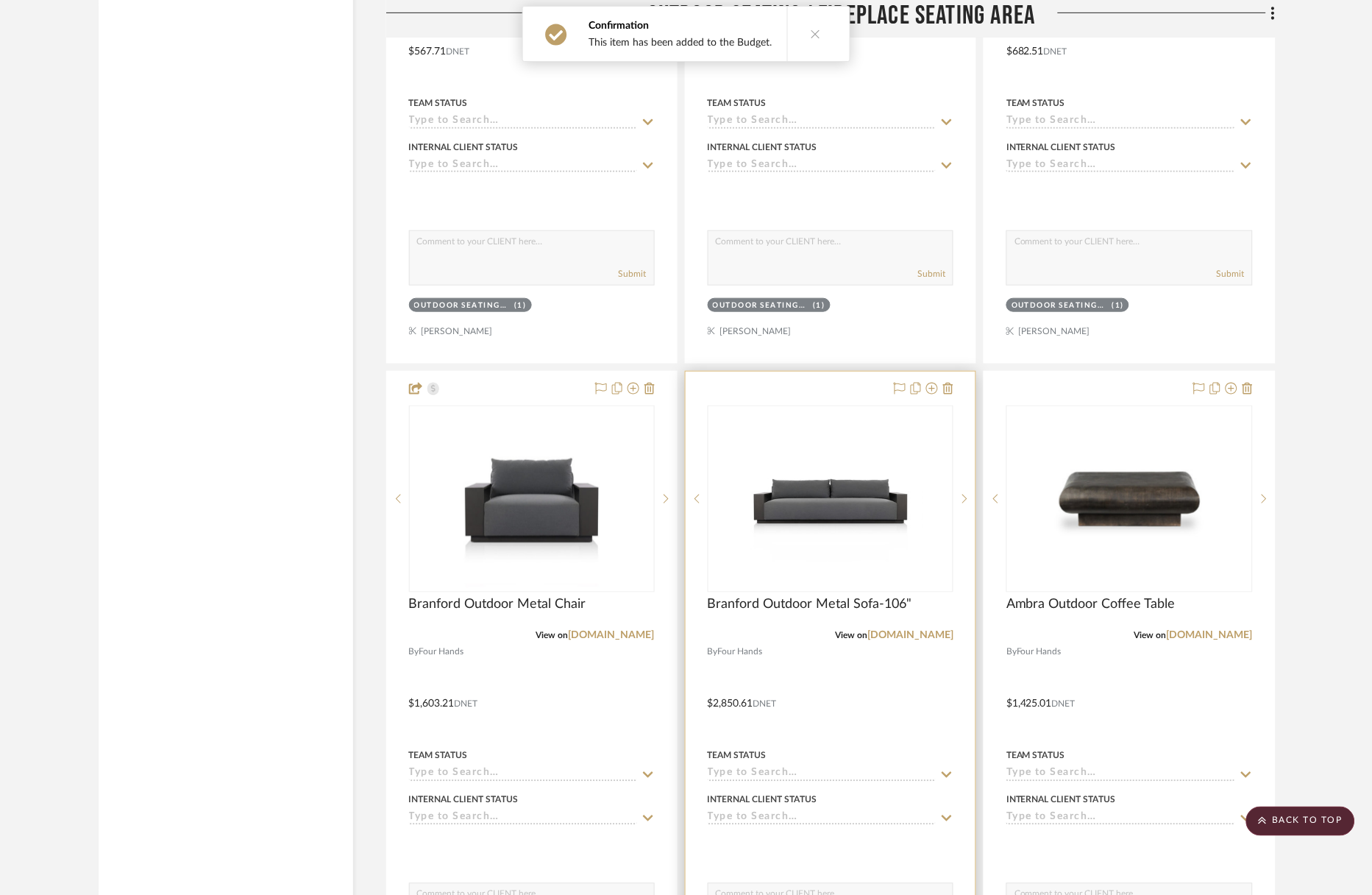
click at [822, 372] on div at bounding box center [830, 694] width 290 height 644
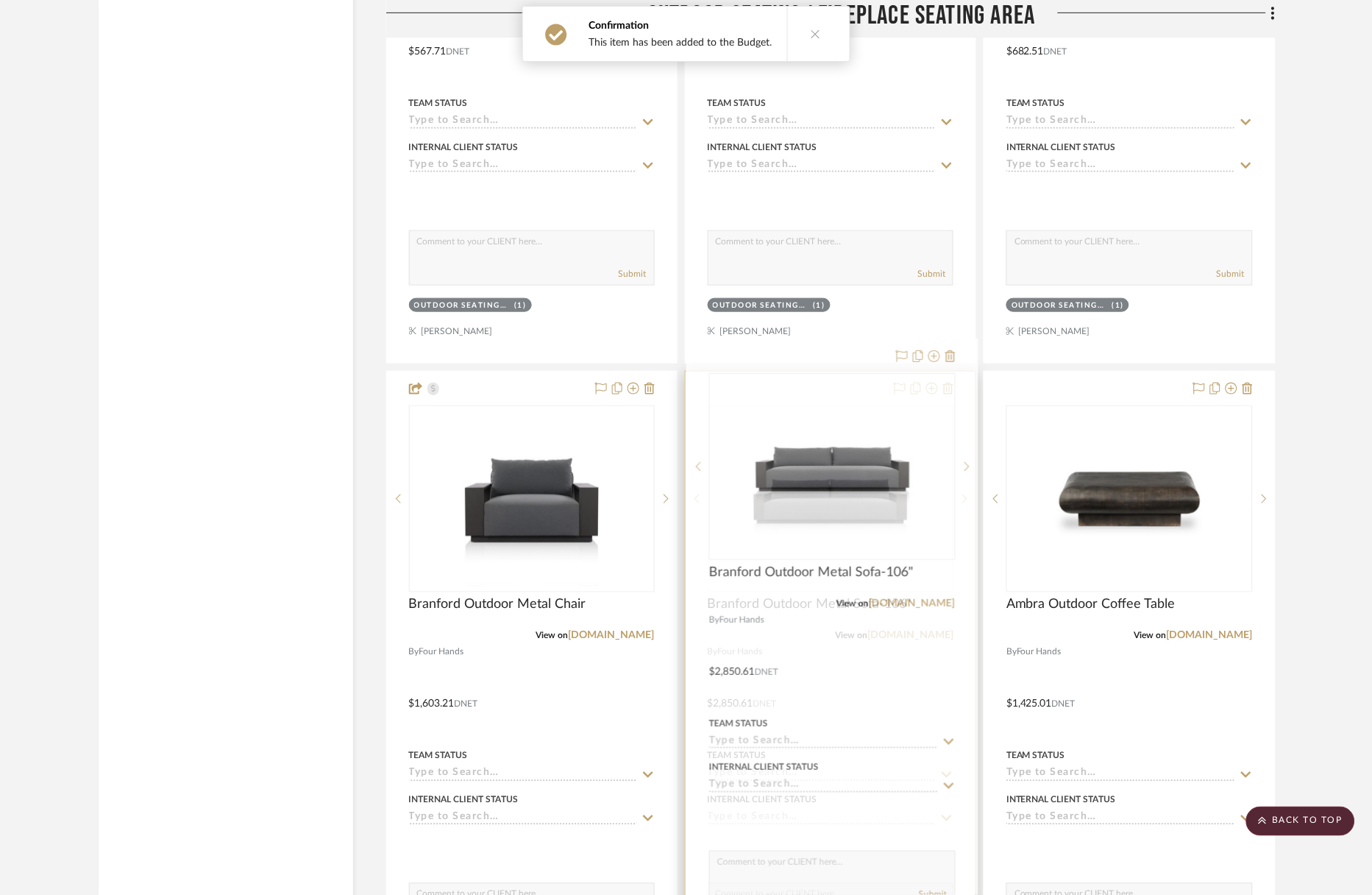
click at [834, 372] on div at bounding box center [830, 694] width 290 height 644
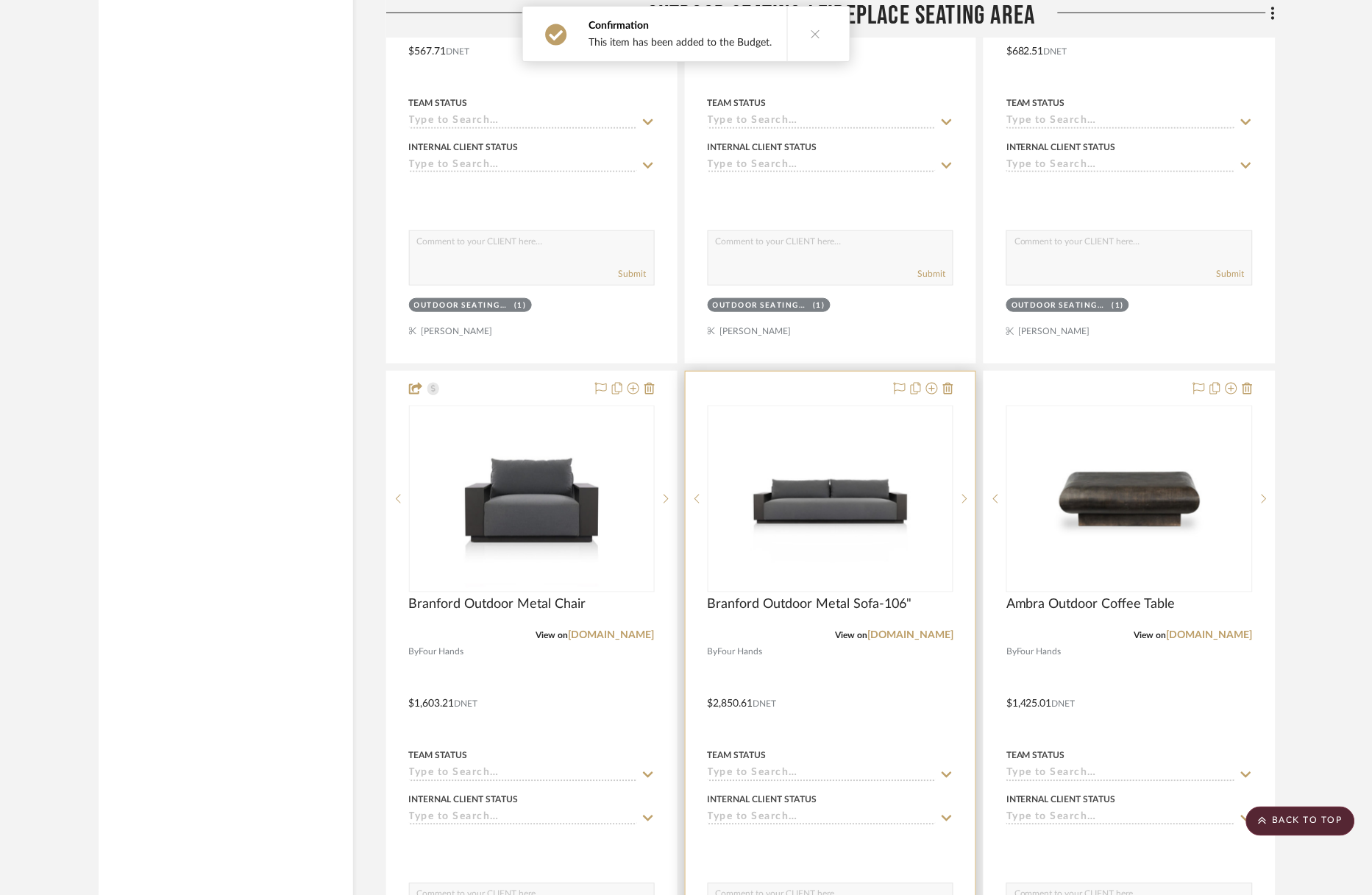
click at [823, 372] on div at bounding box center [830, 694] width 290 height 644
click at [851, 370] on div at bounding box center [830, 692] width 290 height 644
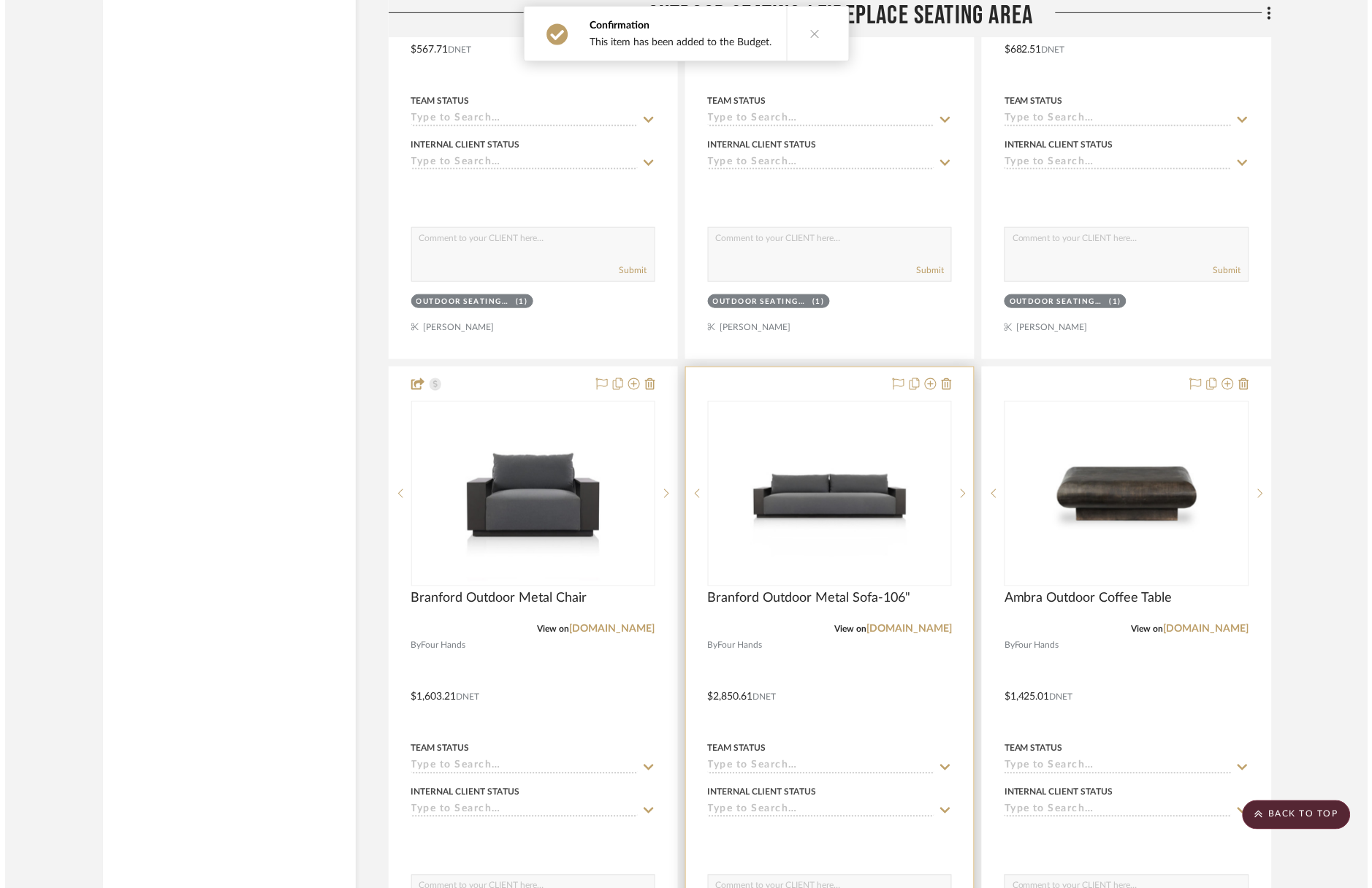
scroll to position [0, 0]
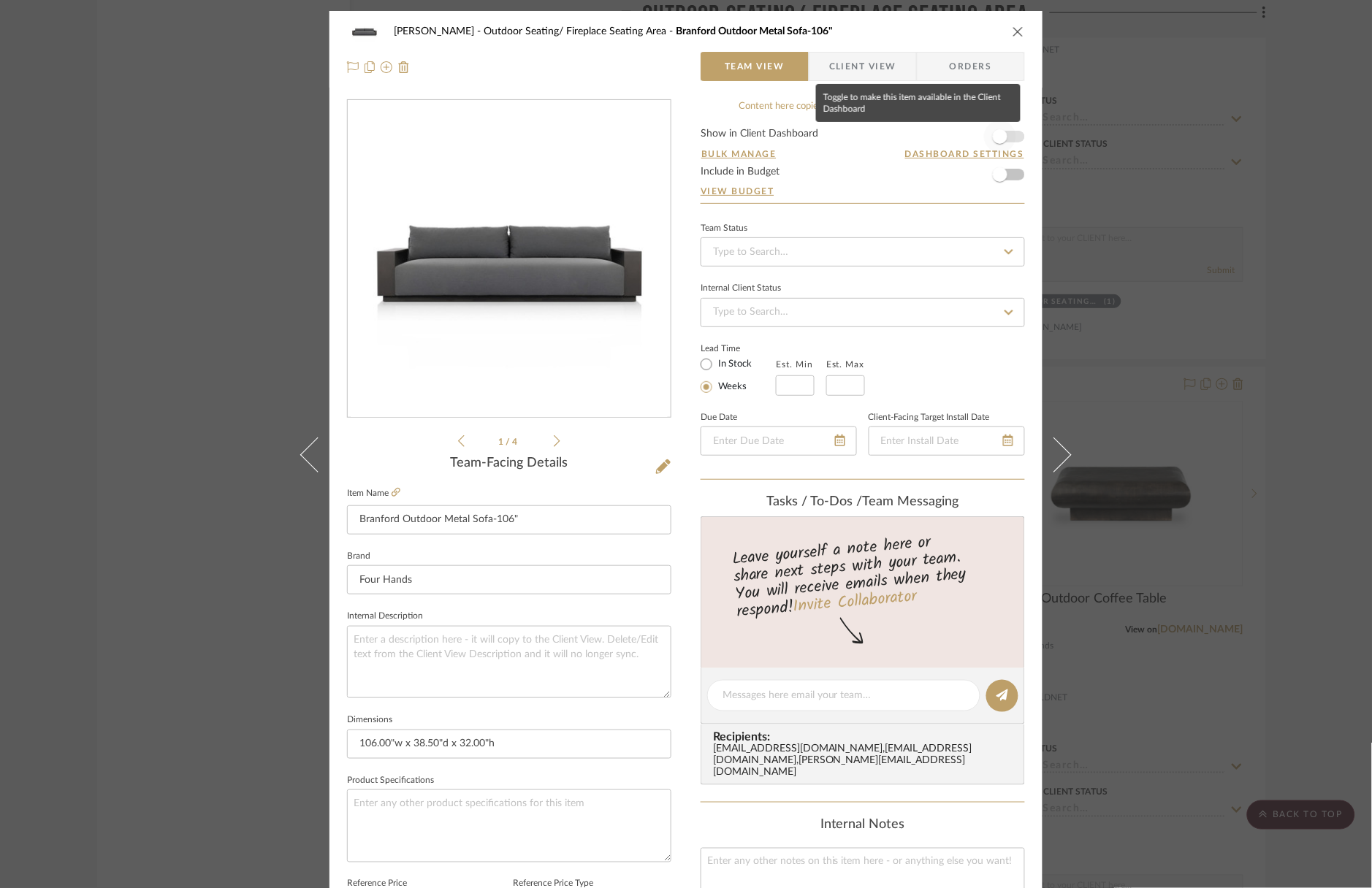
click at [999, 136] on span "button" at bounding box center [1000, 136] width 14 height 14
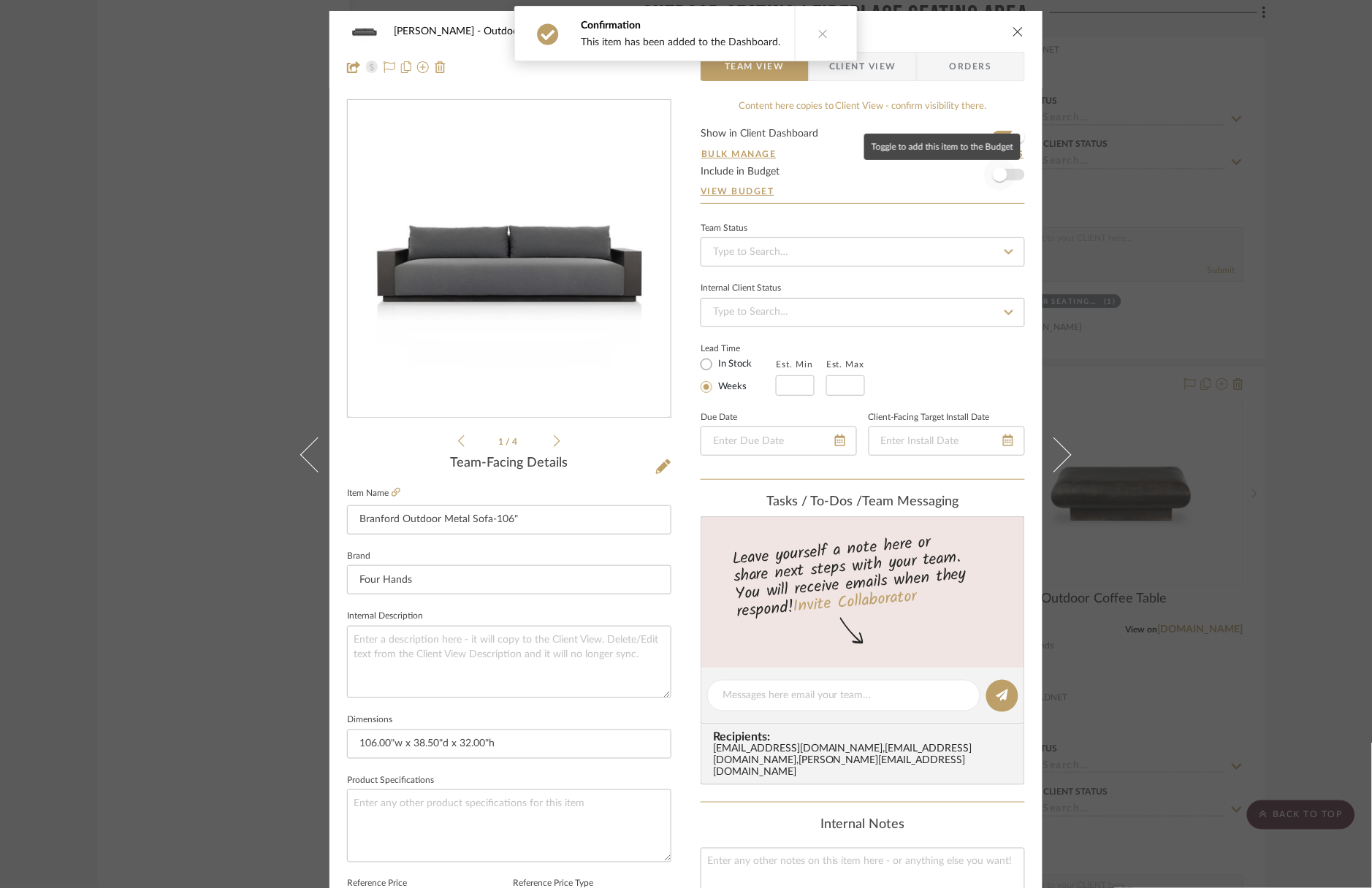
click at [999, 178] on span "button" at bounding box center [1000, 175] width 14 height 14
drag, startPoint x: 1350, startPoint y: 362, endPoint x: 1281, endPoint y: 363, distance: 69.0
click at [1350, 362] on div "Wagner Outdoor Seating/ Fireplace Seating Area Branford Outdoor Metal Sofa-106"…" at bounding box center [686, 444] width 1372 height 888
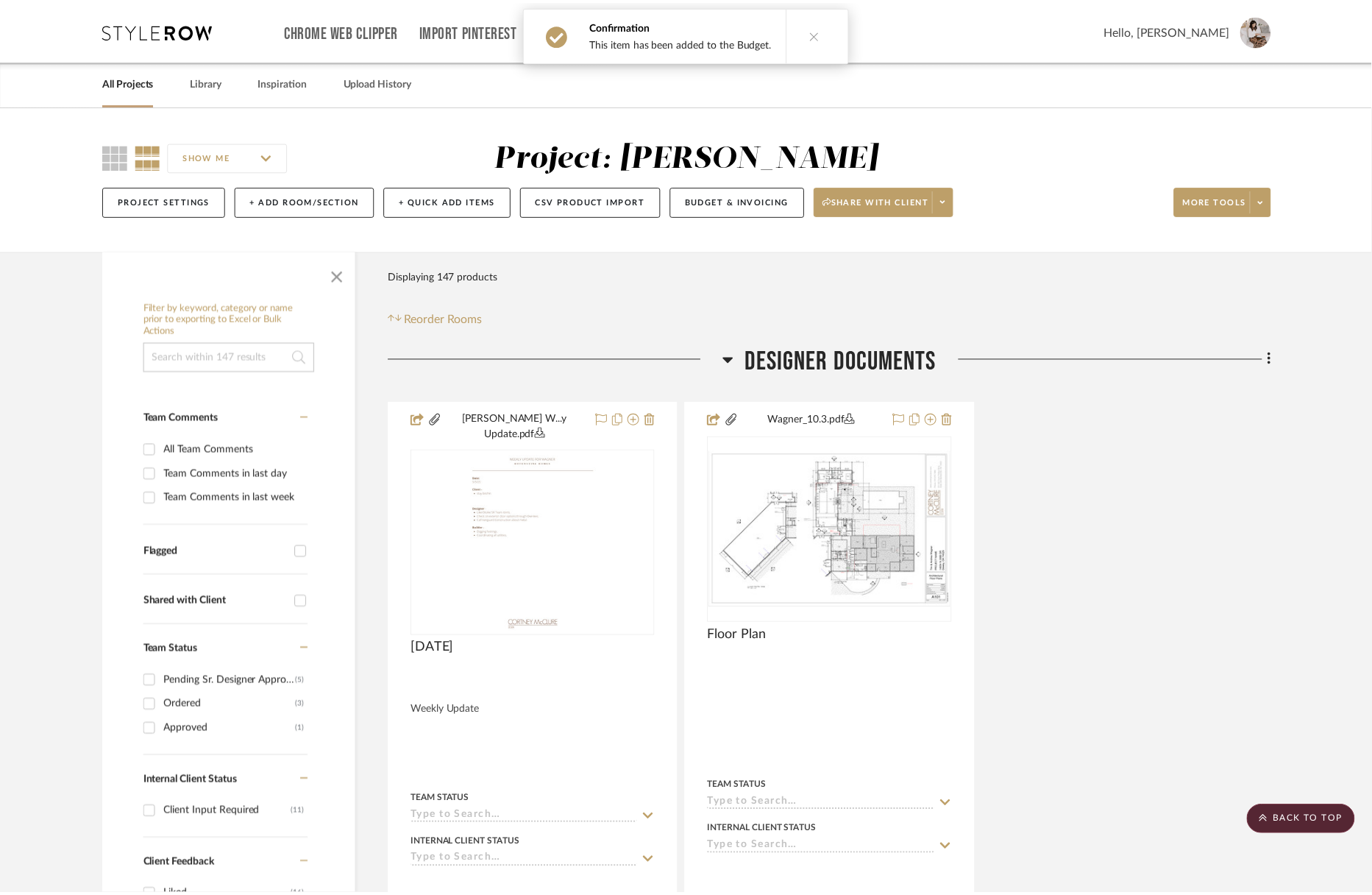
scroll to position [4876, 0]
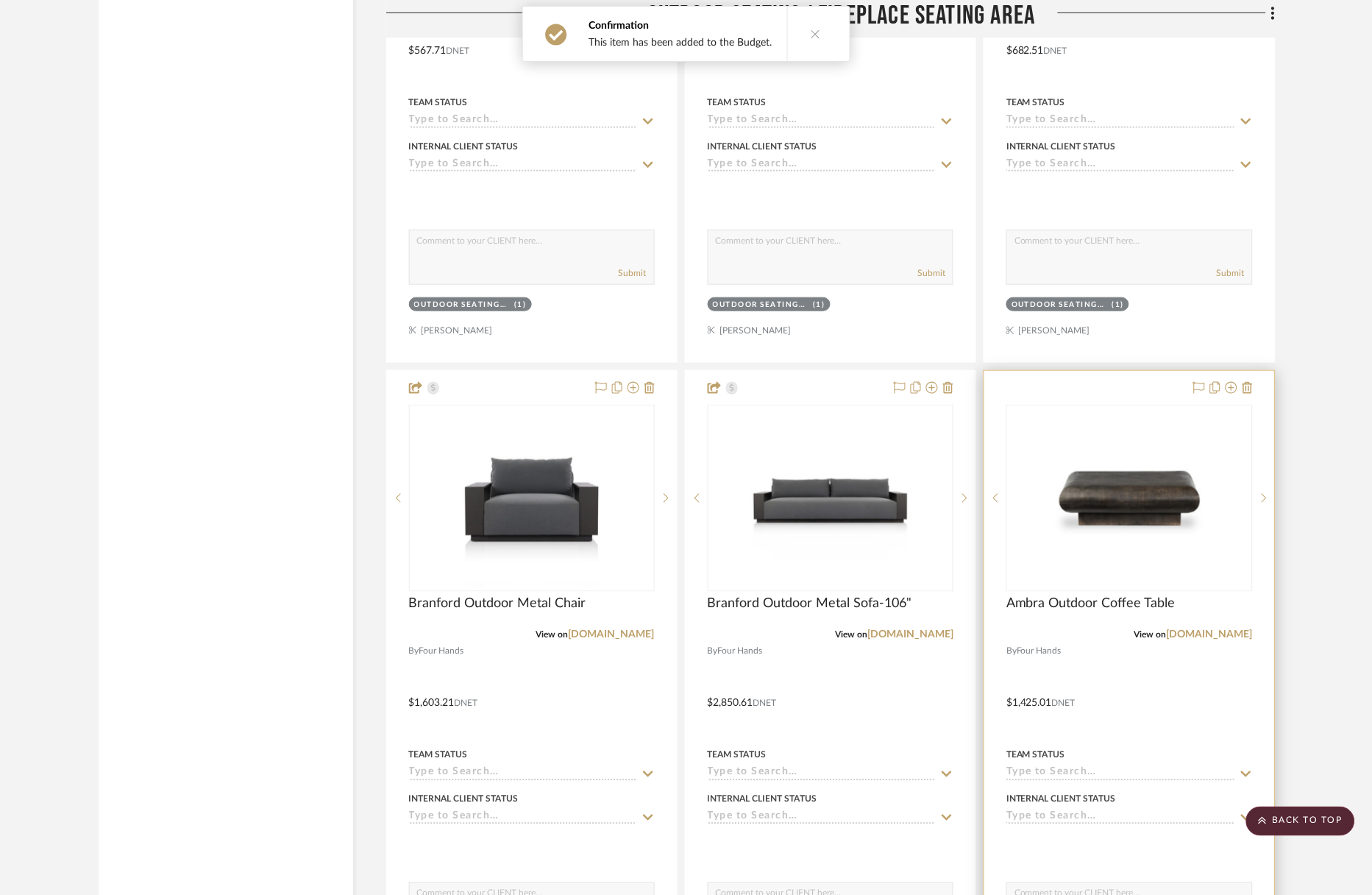
click at [1126, 371] on div at bounding box center [1129, 693] width 290 height 644
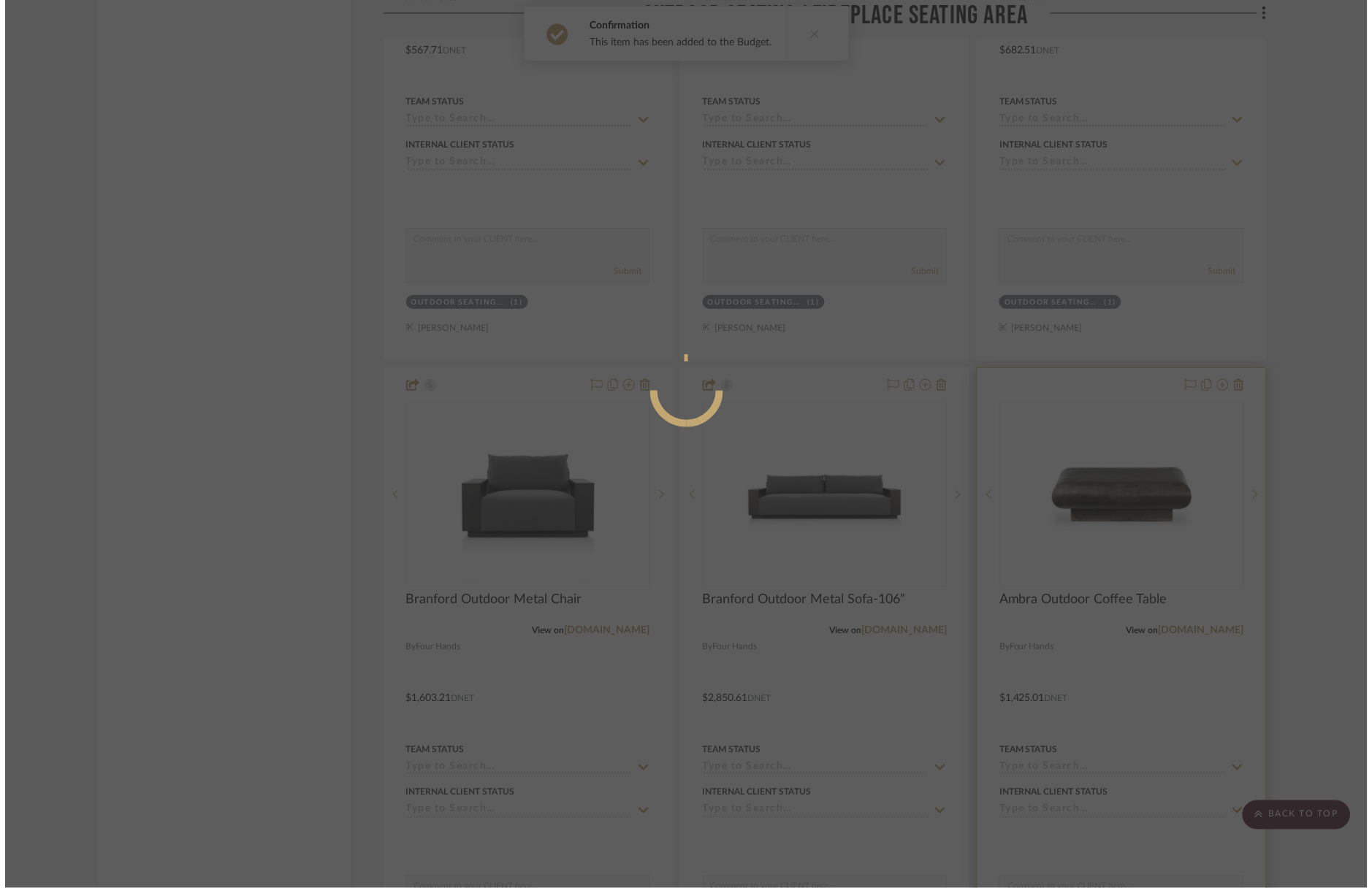
scroll to position [0, 0]
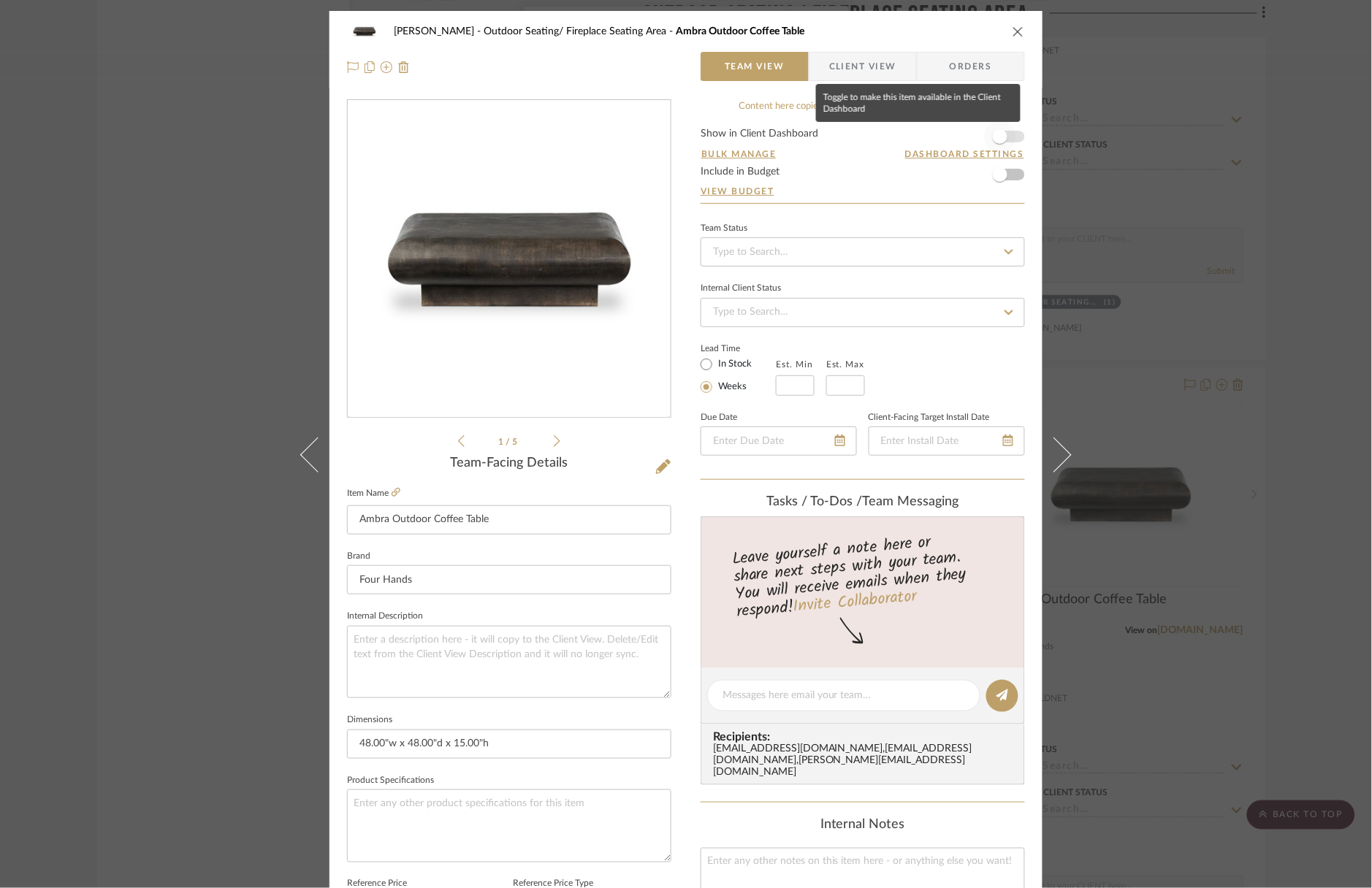
drag, startPoint x: 987, startPoint y: 135, endPoint x: 1005, endPoint y: 145, distance: 20.6
click at [993, 136] on span "button" at bounding box center [1000, 136] width 14 height 14
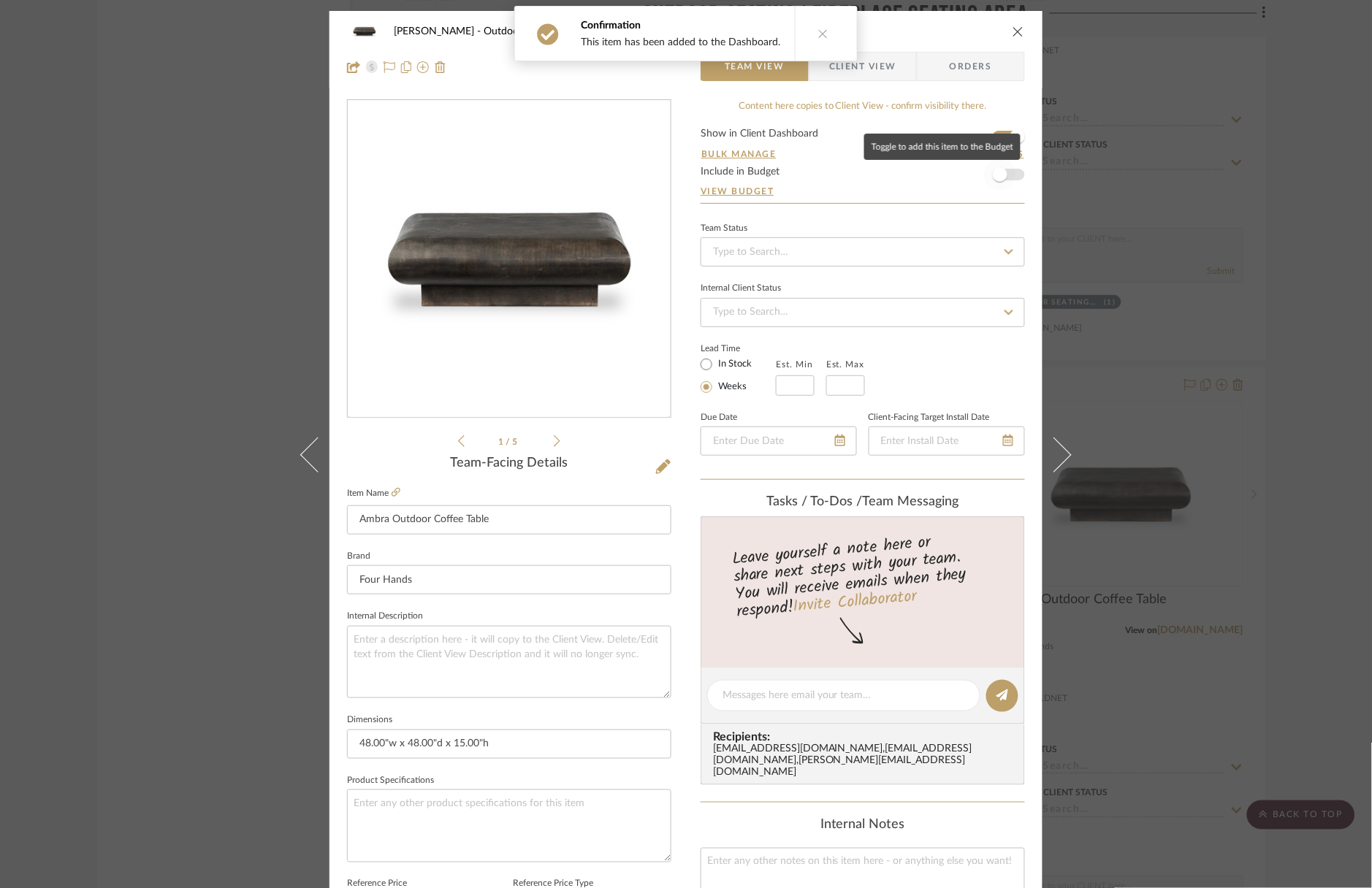
drag, startPoint x: 994, startPoint y: 179, endPoint x: 1148, endPoint y: 219, distance: 159.1
click at [995, 179] on span "button" at bounding box center [1000, 175] width 14 height 14
click at [1287, 286] on div "Wagner Outdoor Seating/ Fireplace Seating Area Ambra Outdoor Coffee Table Team …" at bounding box center [686, 444] width 1372 height 888
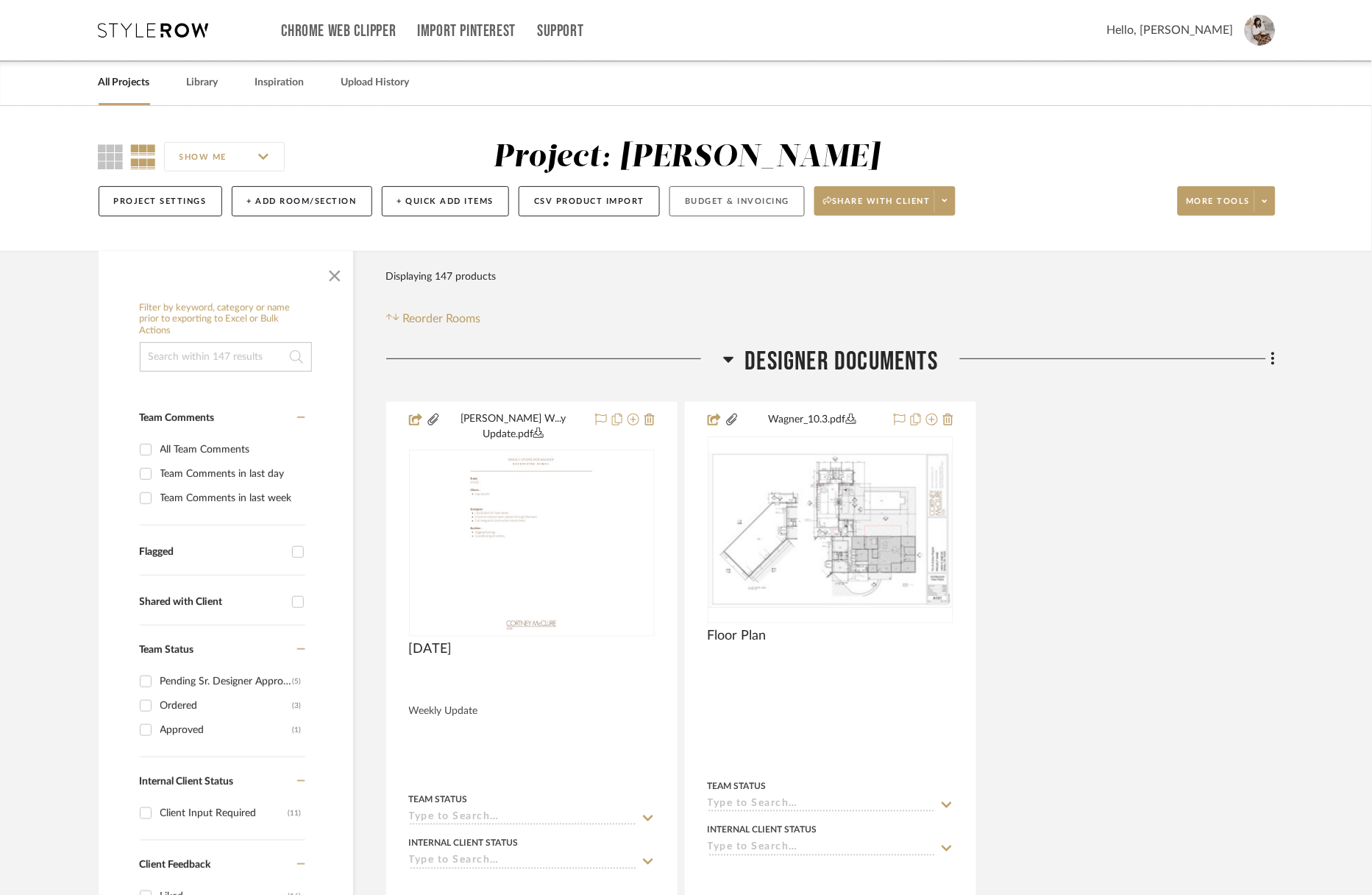
click at [753, 204] on button "Budget & Invoicing" at bounding box center [737, 200] width 135 height 30
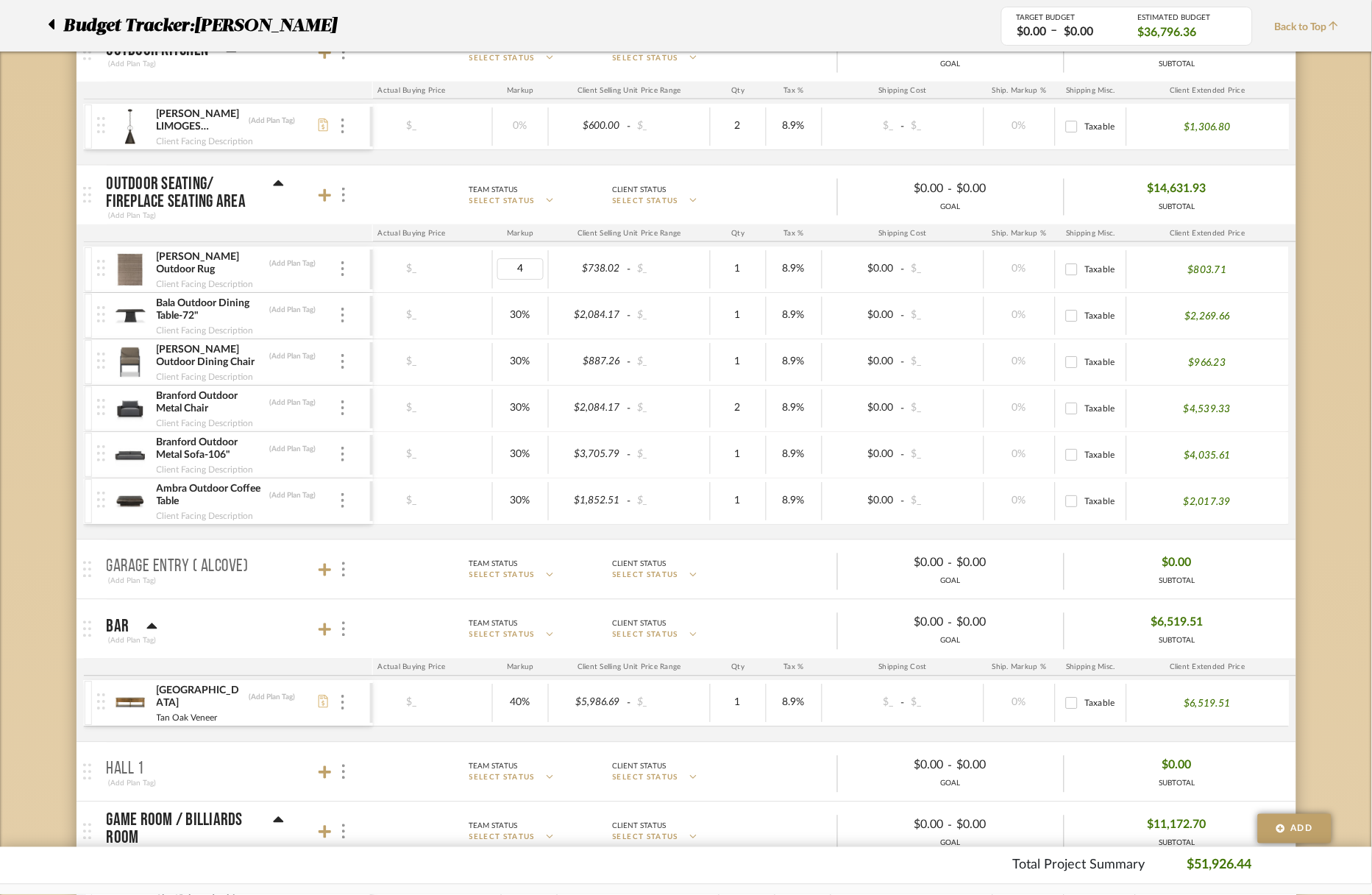
type input "40"
type input "3"
type input "40"
type input "30%"
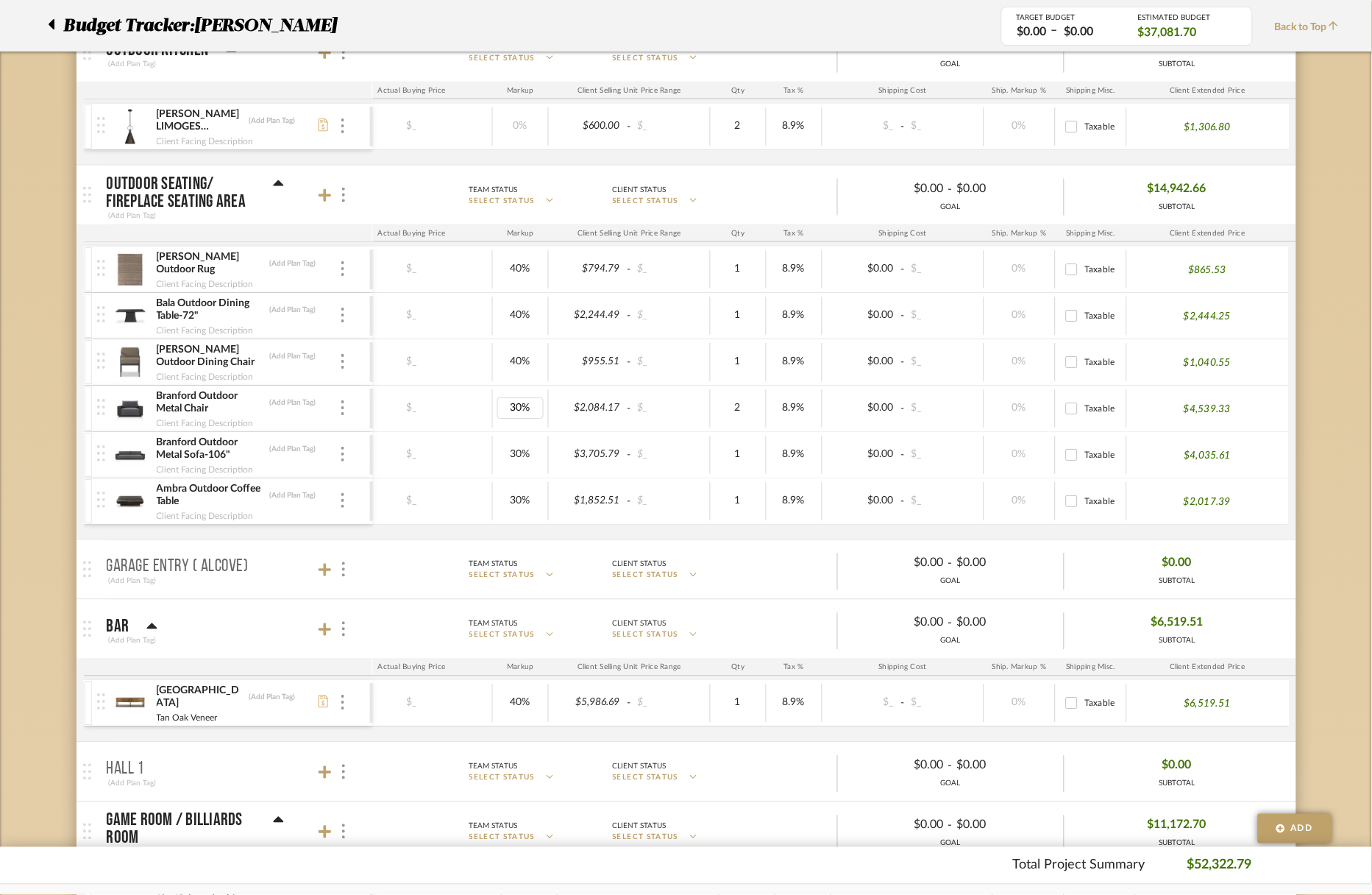
drag, startPoint x: 492, startPoint y: 408, endPoint x: 535, endPoint y: 424, distance: 45.9
click at [493, 408] on div "30%" at bounding box center [521, 408] width 56 height 38
type input "40"
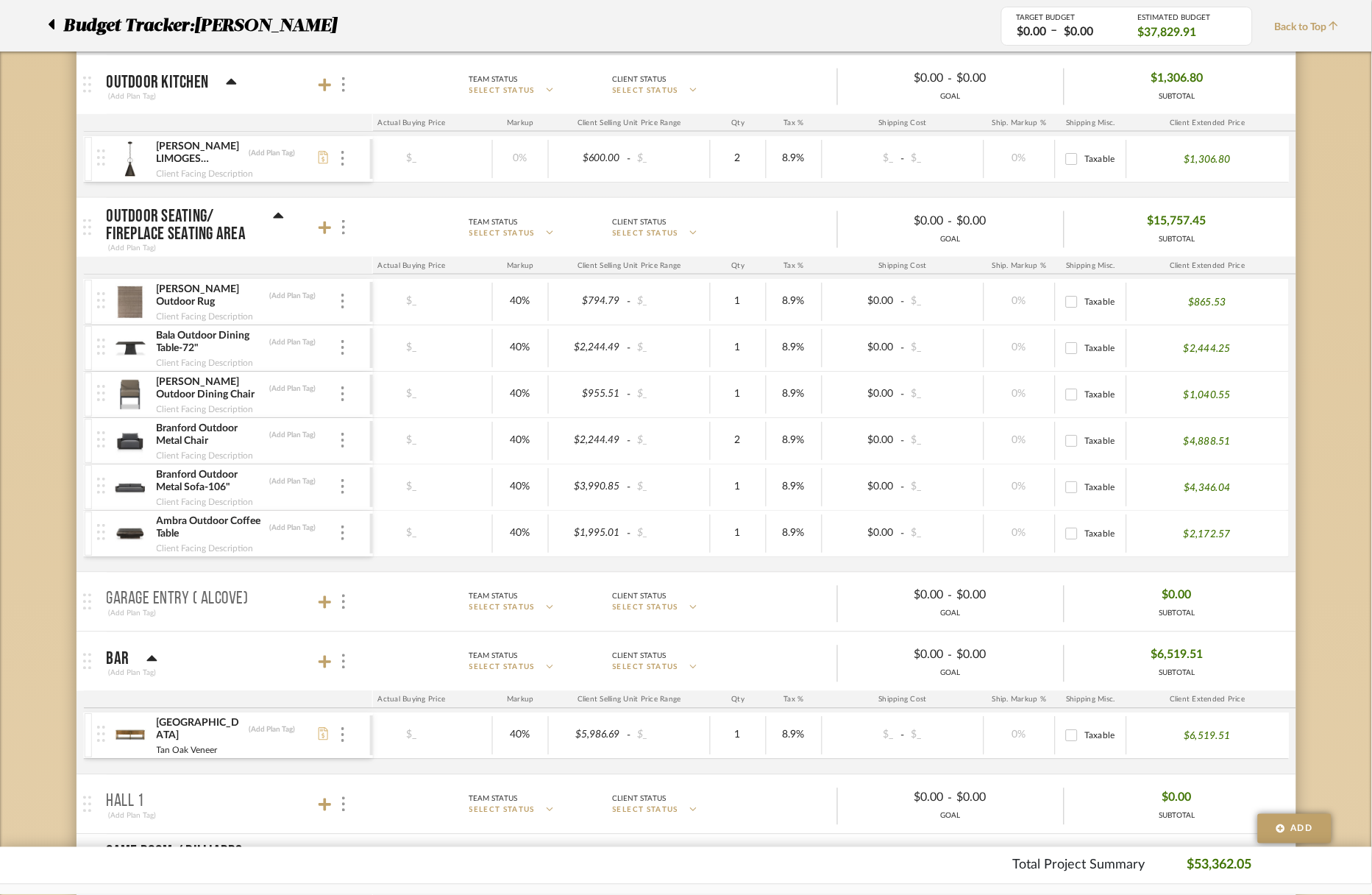
scroll to position [0, 308]
click at [323, 232] on icon at bounding box center [325, 228] width 14 height 14
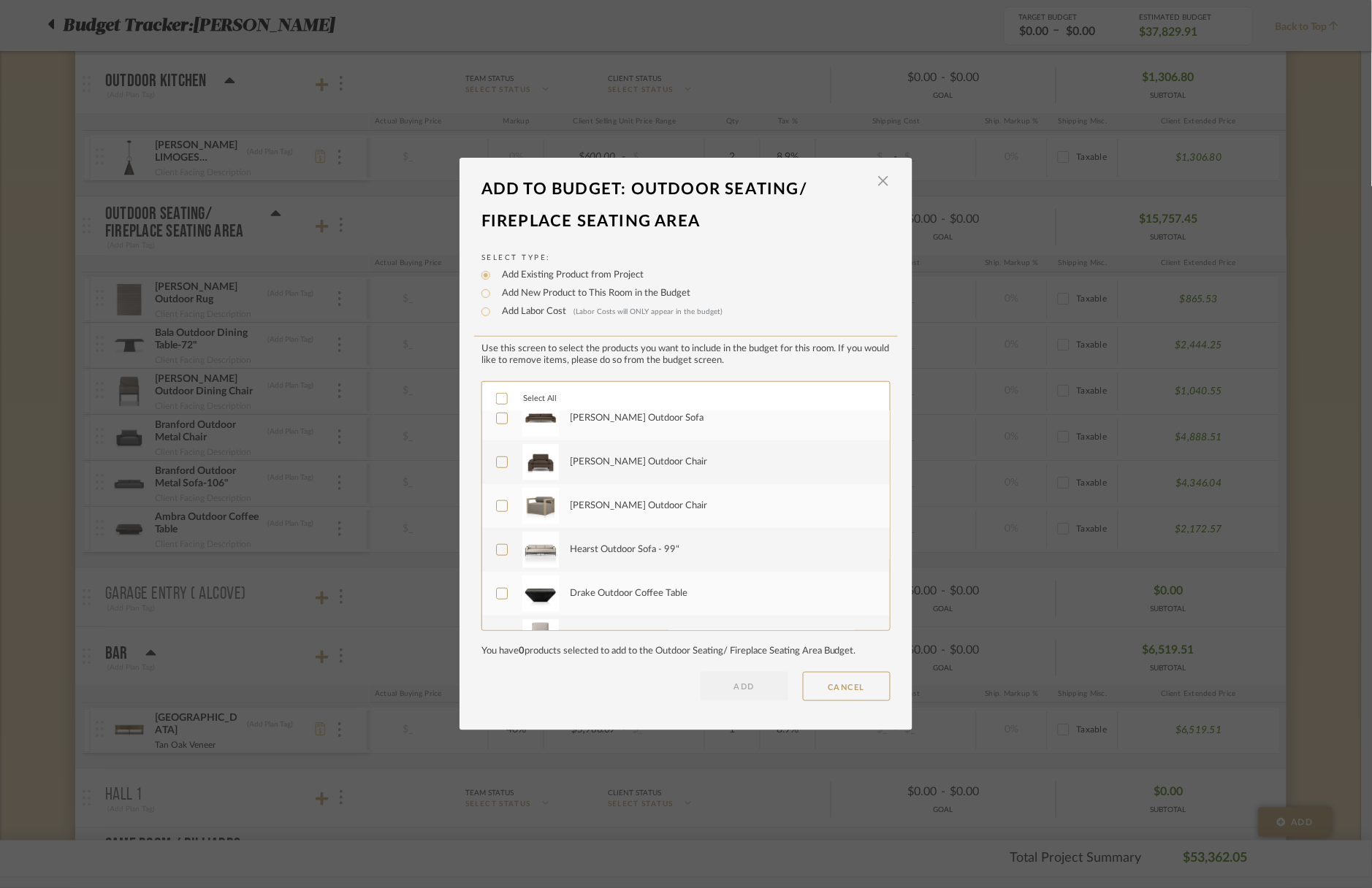
scroll to position [415, 0]
click at [524, 320] on div "Add Labor Cost (Labor Costs will ONLY appear in the budget)" at bounding box center [686, 312] width 410 height 18
click at [528, 314] on label "Add Labor Cost (Labor Costs will ONLY appear in the budget)" at bounding box center [608, 312] width 228 height 14
click at [495, 314] on input "Add Labor Cost (Labor Costs will ONLY appear in the budget)" at bounding box center [486, 312] width 18 height 18
radio input "true"
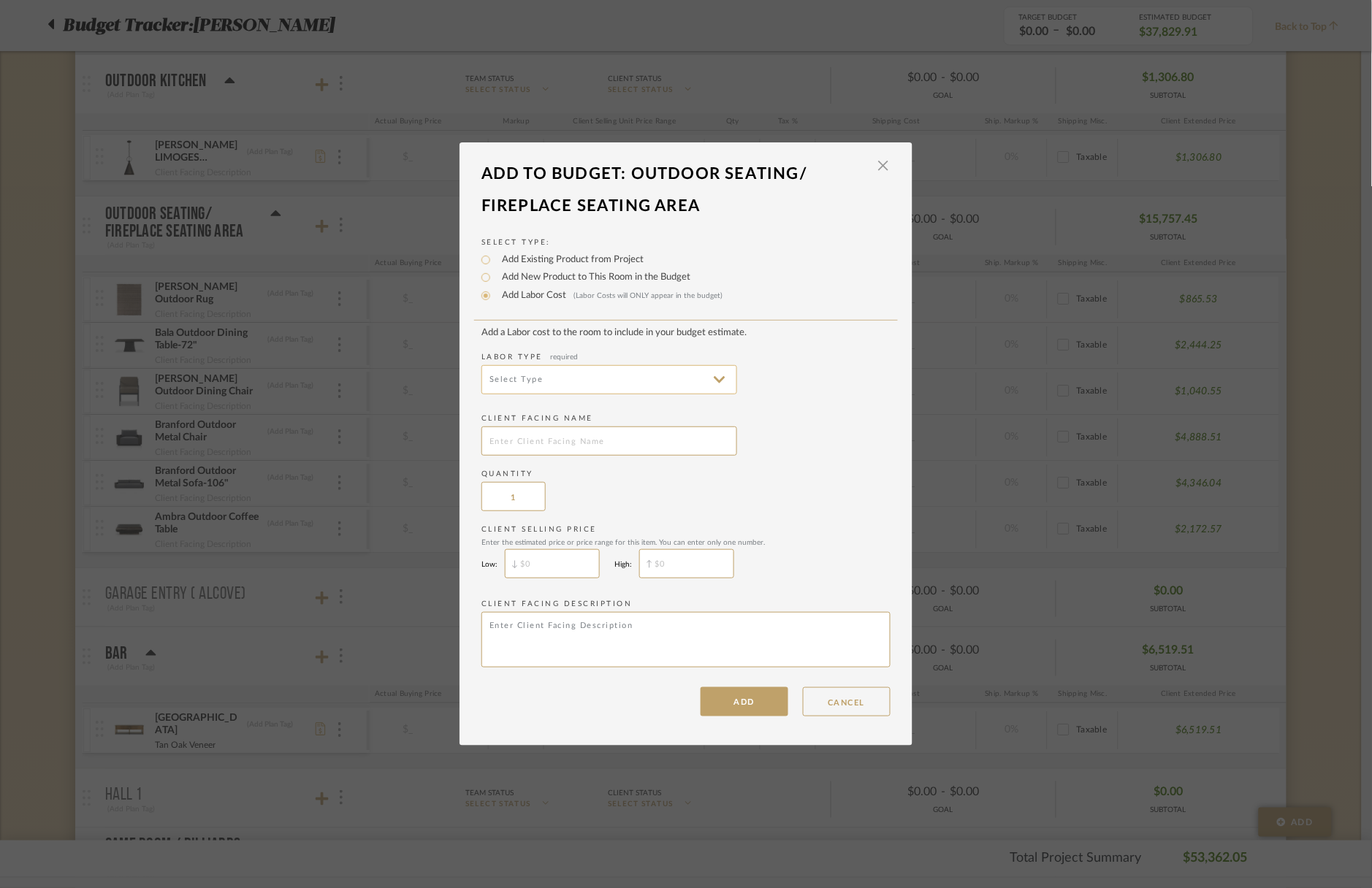
click at [531, 390] on input at bounding box center [608, 380] width 255 height 30
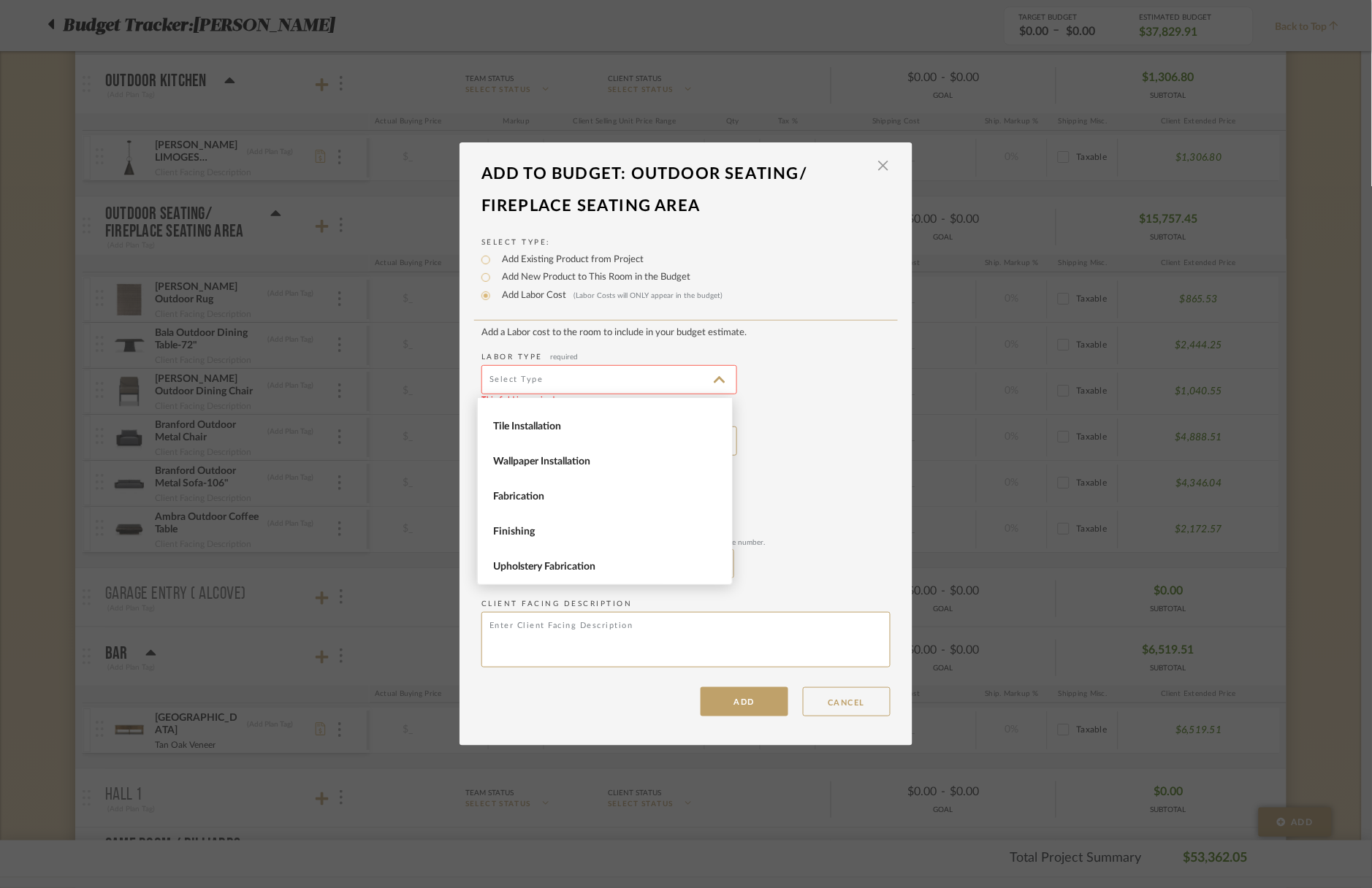
scroll to position [200, 0]
click at [579, 519] on span "Finishing" at bounding box center [605, 531] width 255 height 35
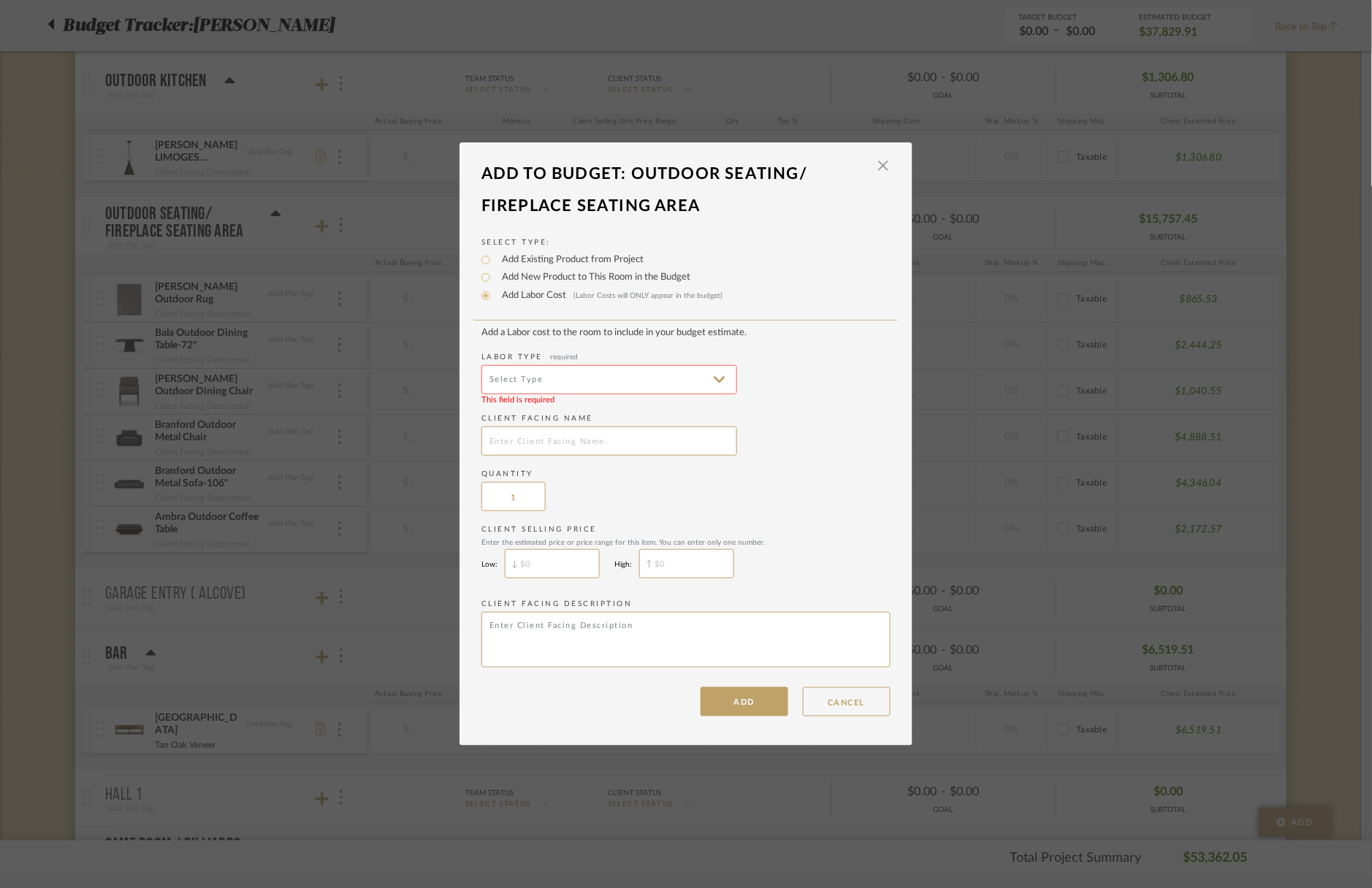
type input "Finishing"
click at [575, 440] on input "text" at bounding box center [608, 441] width 255 height 30
type input "Shipping"
click at [741, 701] on button "ADD" at bounding box center [745, 702] width 88 height 30
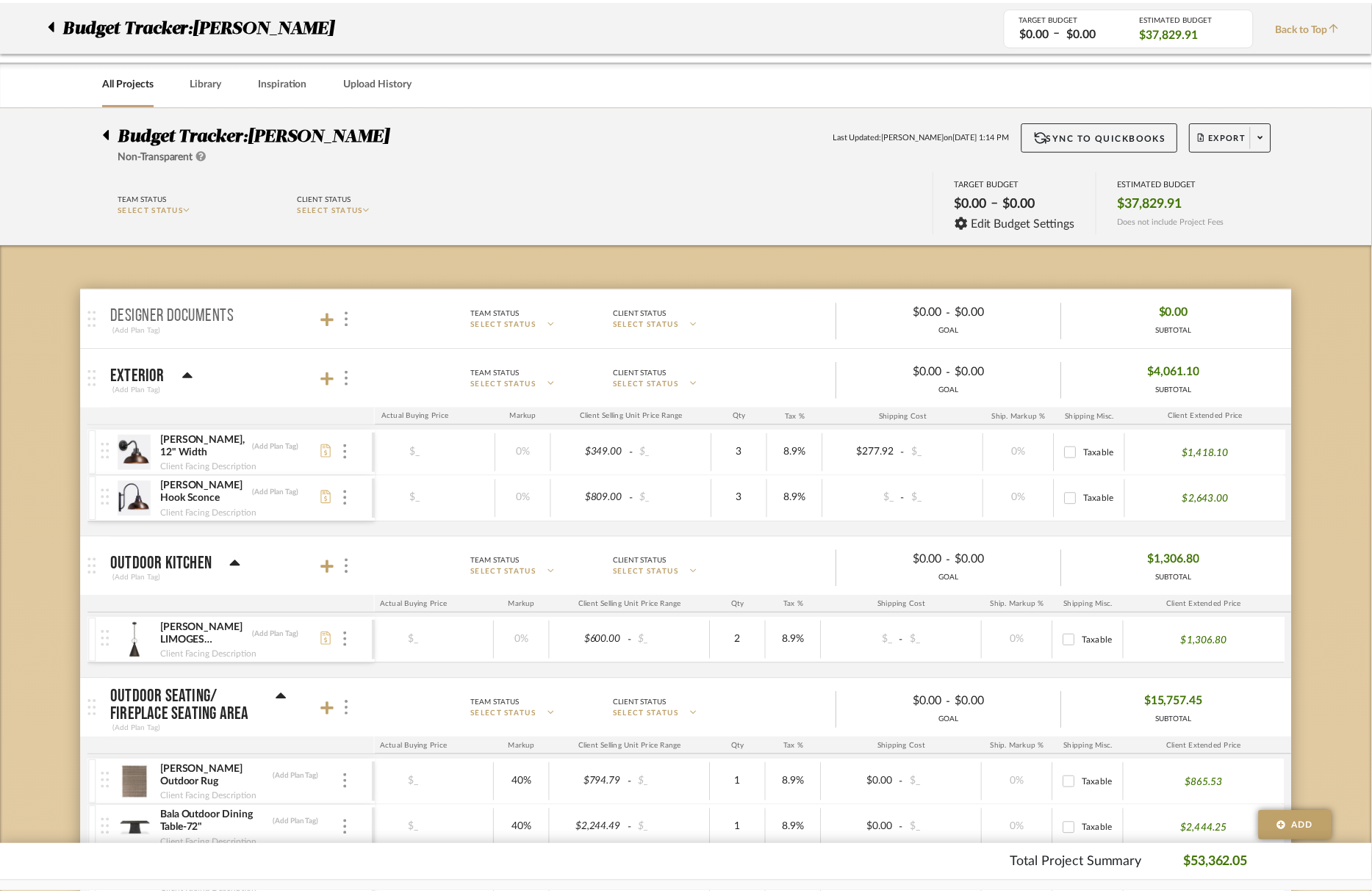
scroll to position [481, 0]
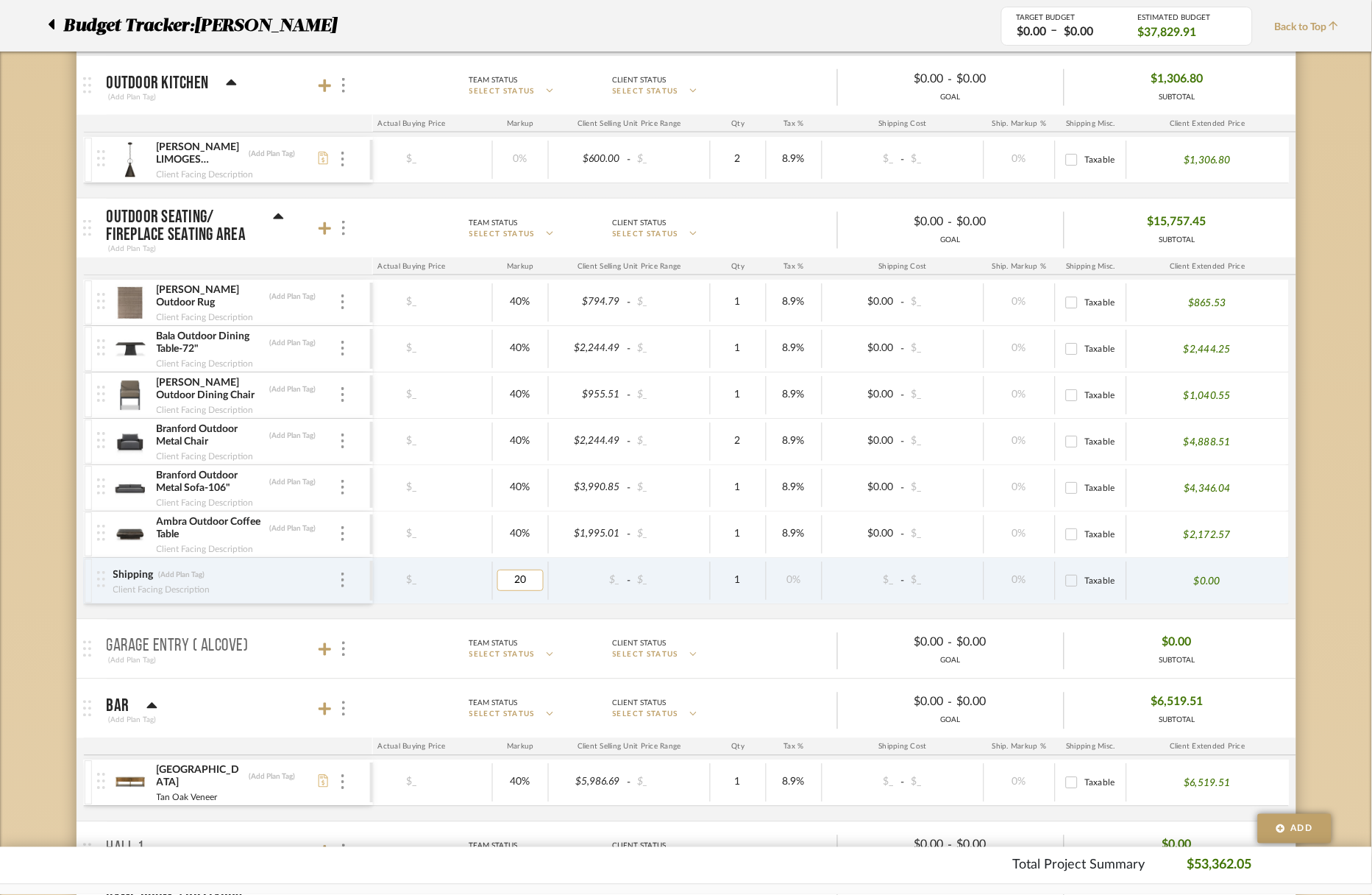
type input "0"
type input "2500"
type input "$12,230.00"
type input "2230"
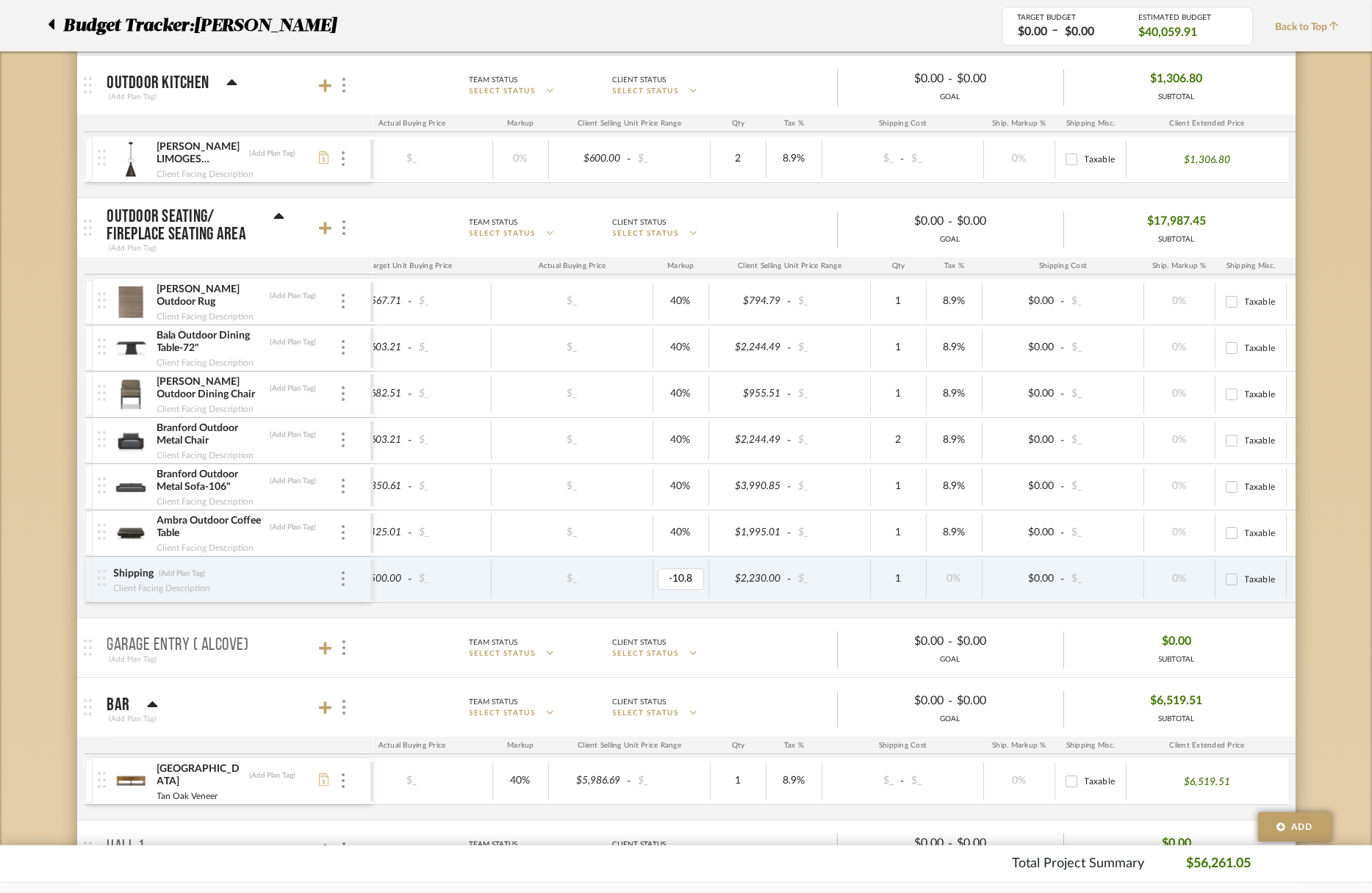
scroll to position [0, 167]
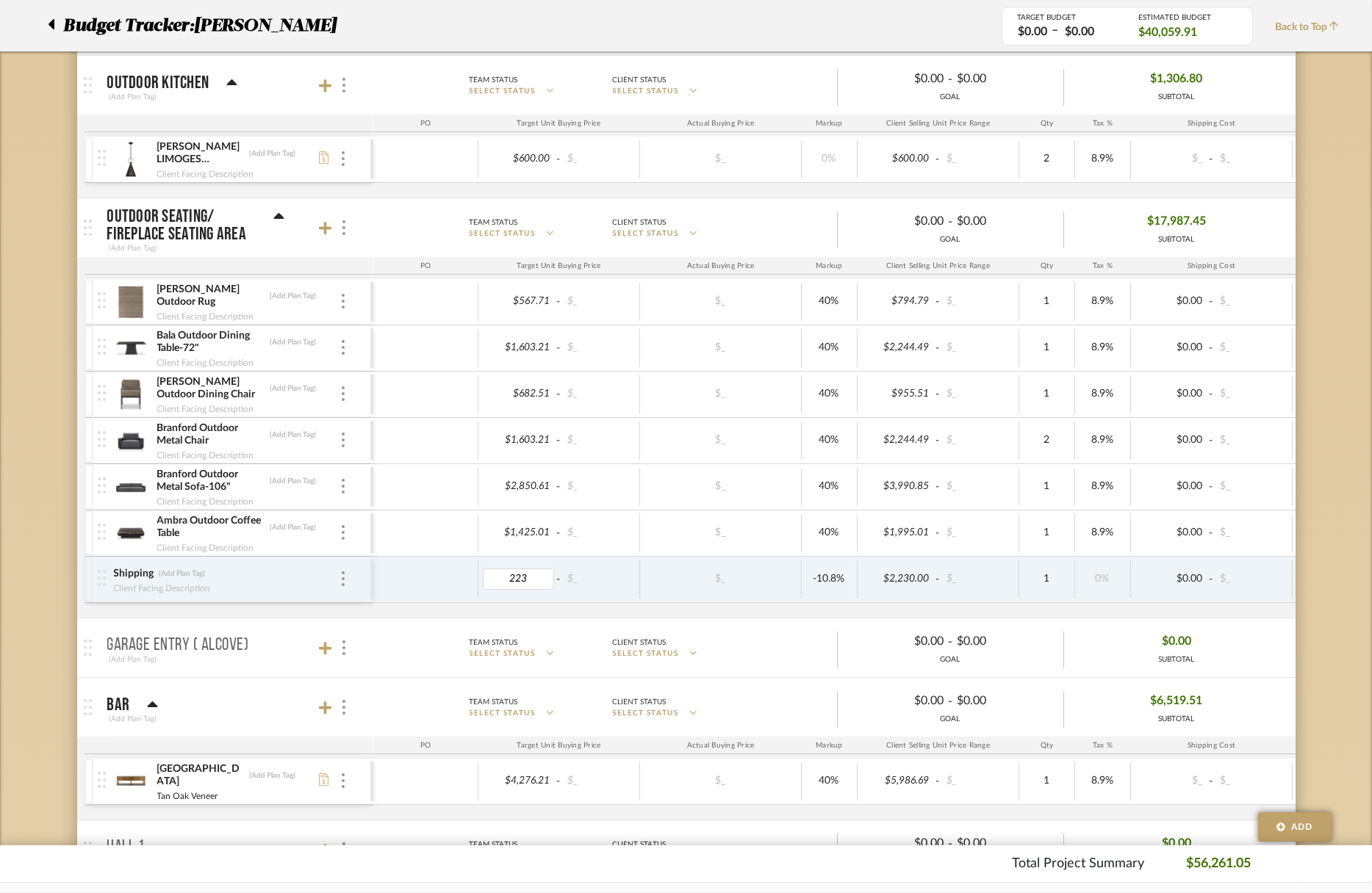
type input "2230"
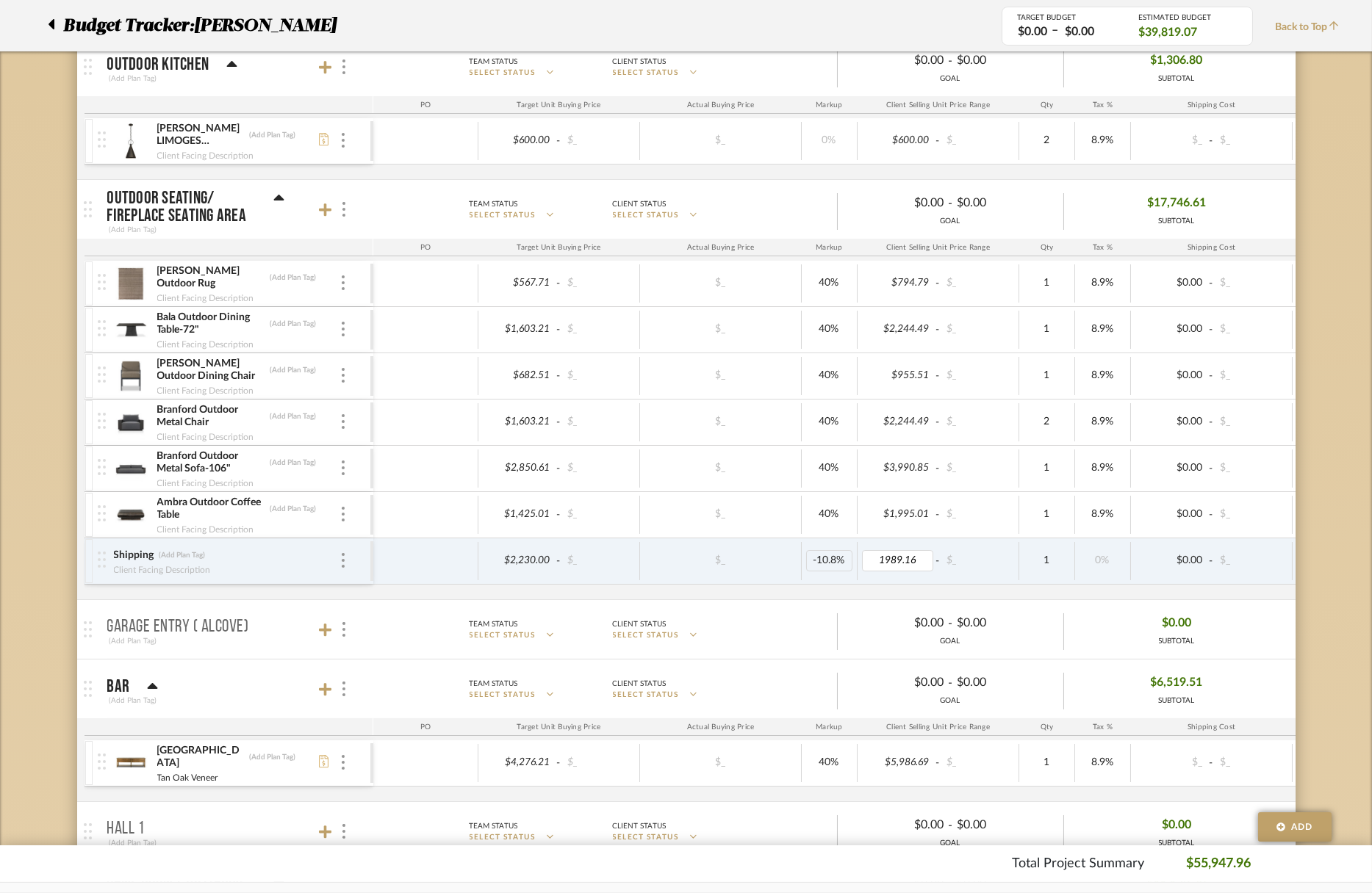
type input "$1,989.16"
type input "0"
type input "22"
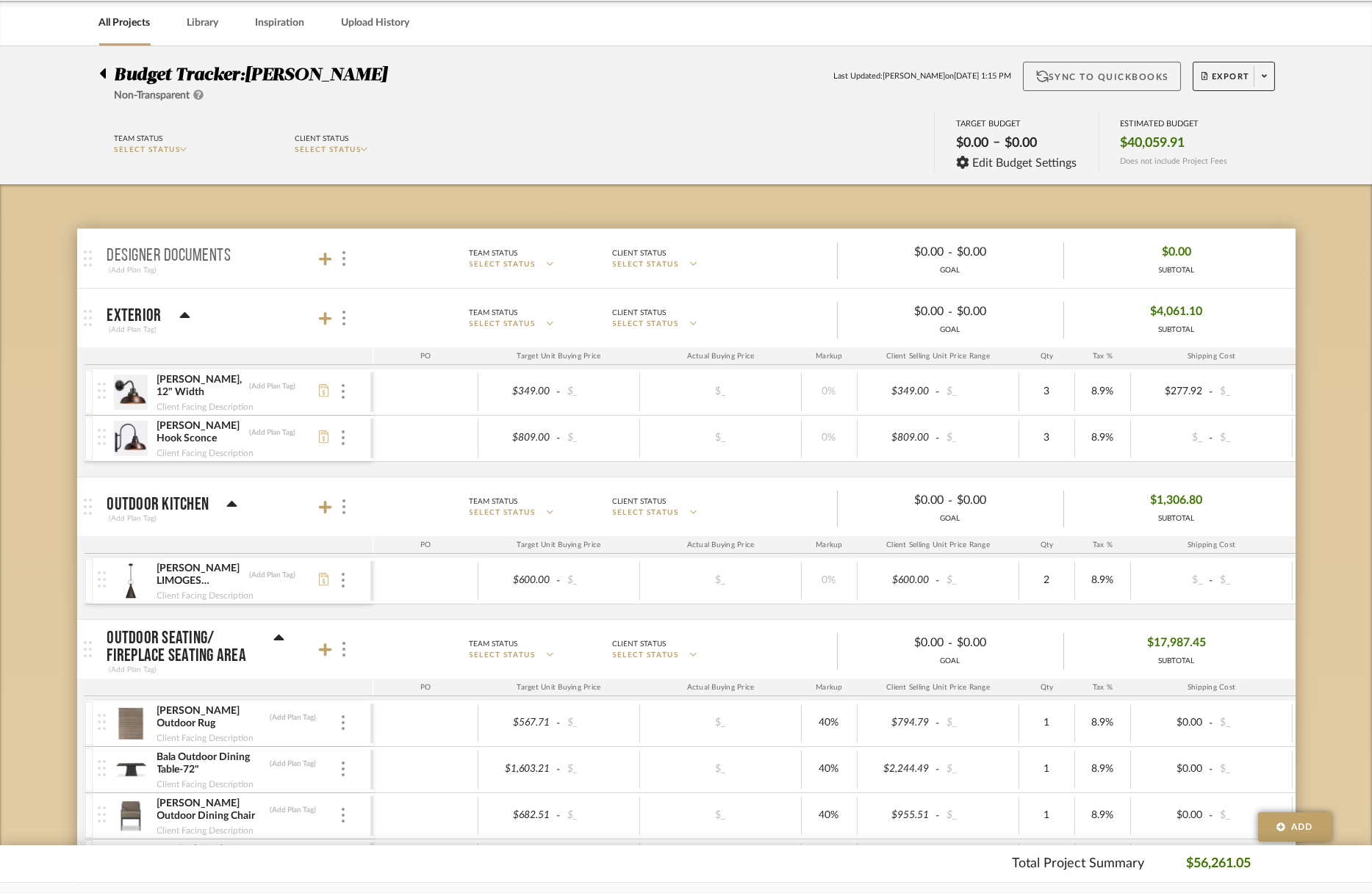
click at [1119, 78] on button "Sync to QuickBooks" at bounding box center [1102, 76] width 158 height 30
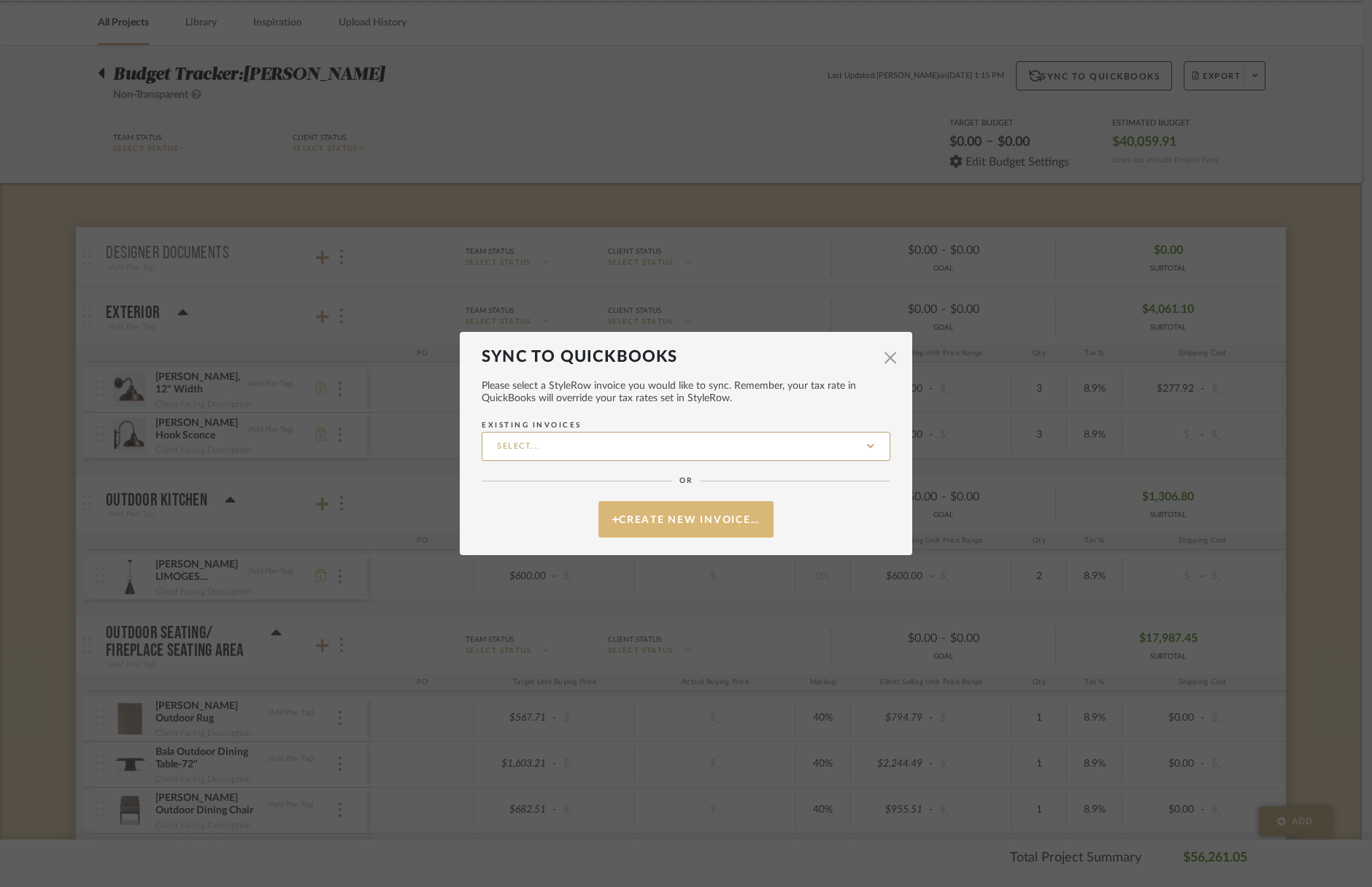
click at [687, 517] on button "Create New Invoice…" at bounding box center [686, 519] width 175 height 37
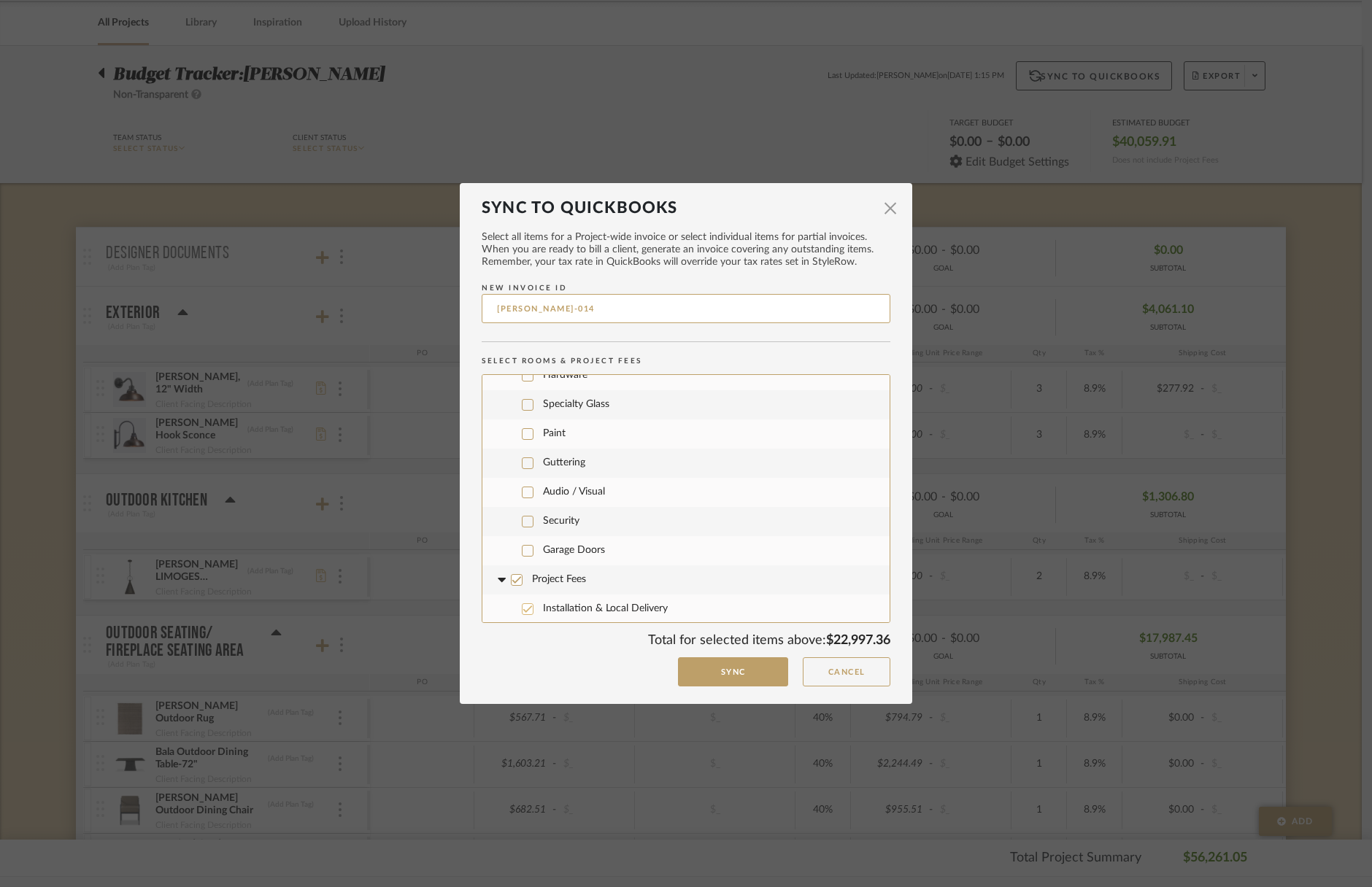
click at [527, 604] on icon at bounding box center [527, 609] width 10 height 10
click at [523, 634] on icon at bounding box center [527, 638] width 10 height 10
click at [721, 673] on button "Sync" at bounding box center [732, 671] width 110 height 30
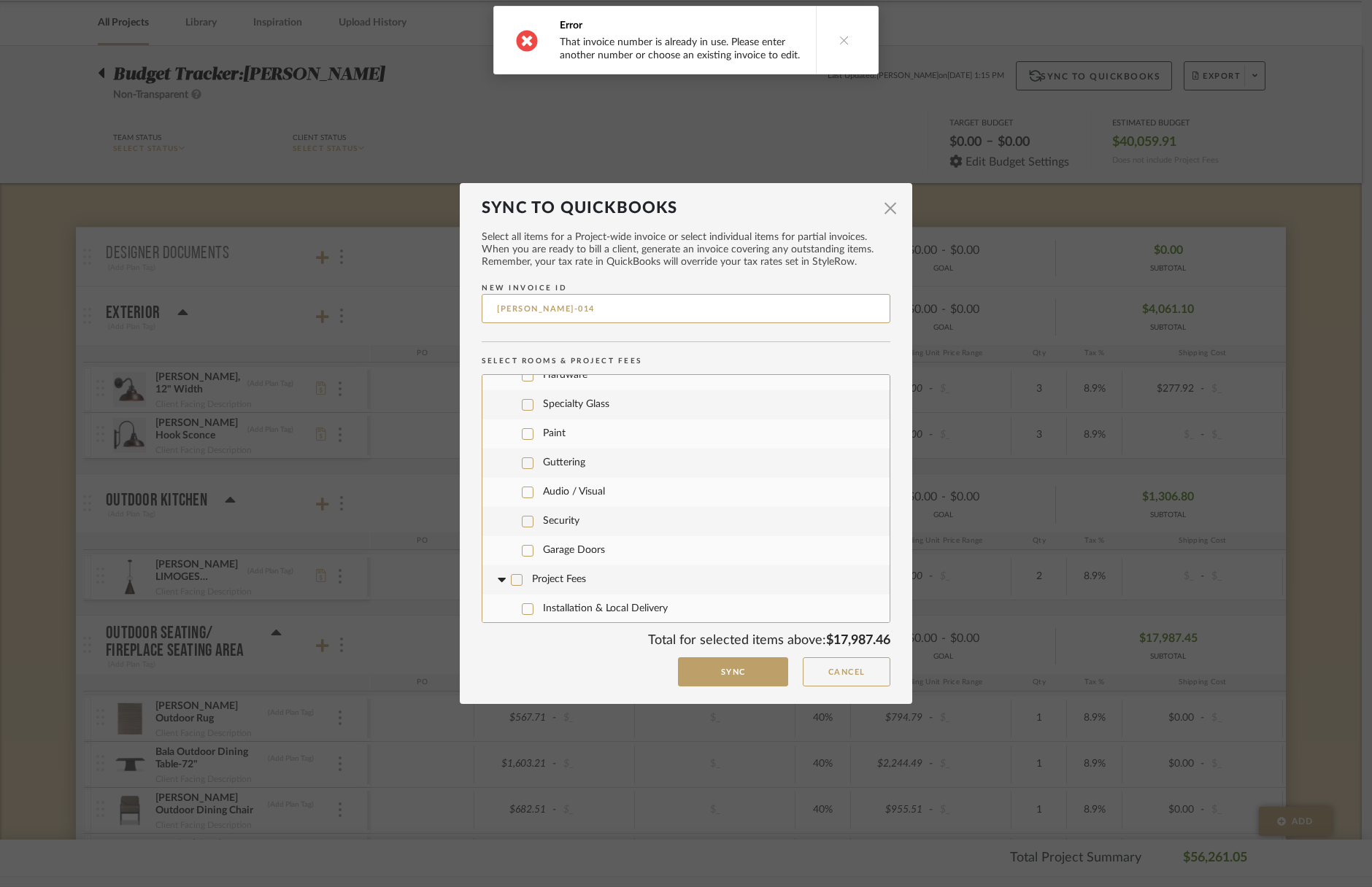
click at [842, 43] on icon at bounding box center [843, 39] width 10 height 10
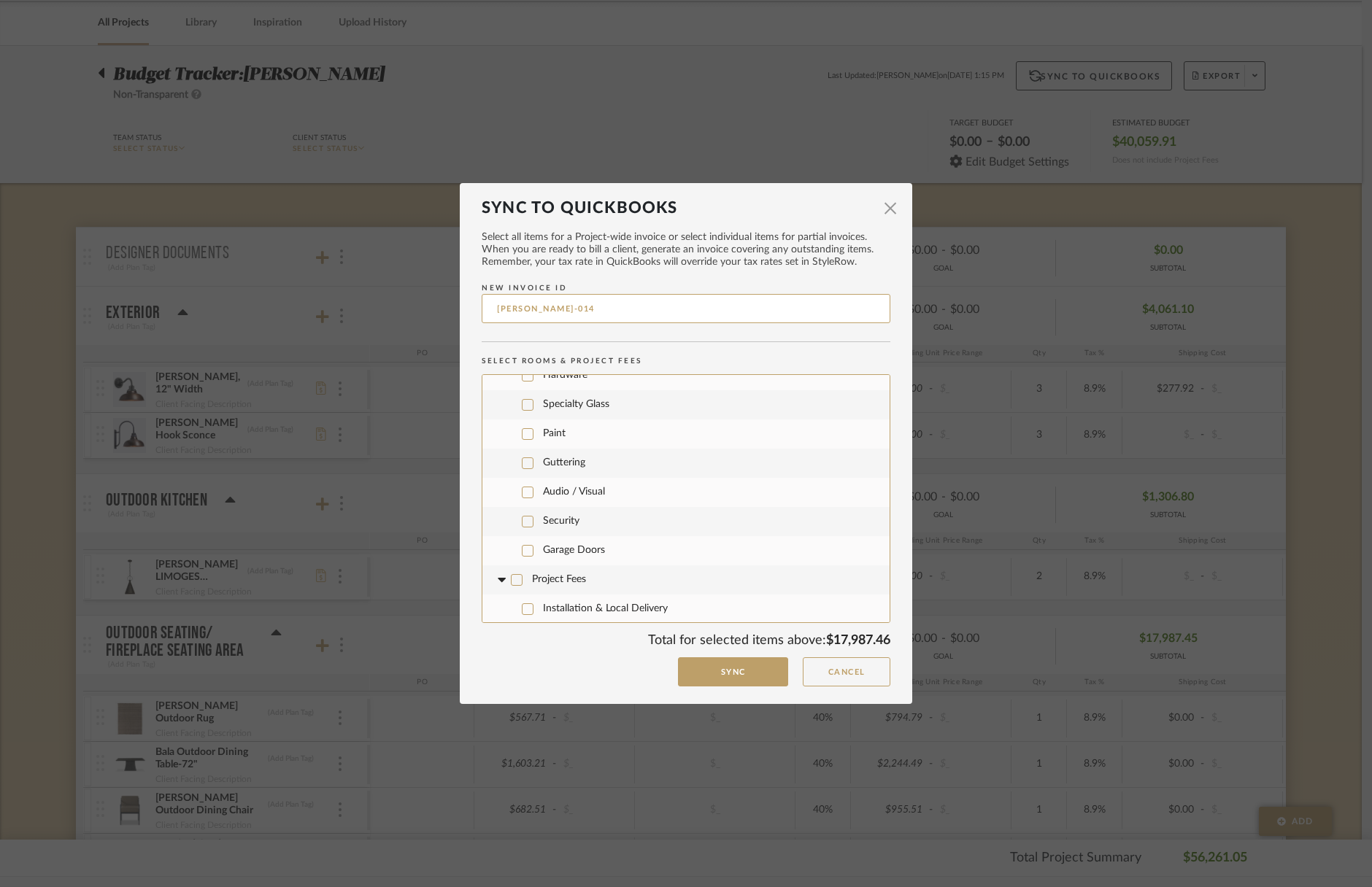
click at [677, 303] on input "WAGNER-014" at bounding box center [686, 309] width 409 height 30
click at [677, 305] on input "WAGNER-014" at bounding box center [686, 309] width 409 height 30
type input "WAGNER-015"
click at [729, 674] on button "Sync" at bounding box center [732, 671] width 110 height 30
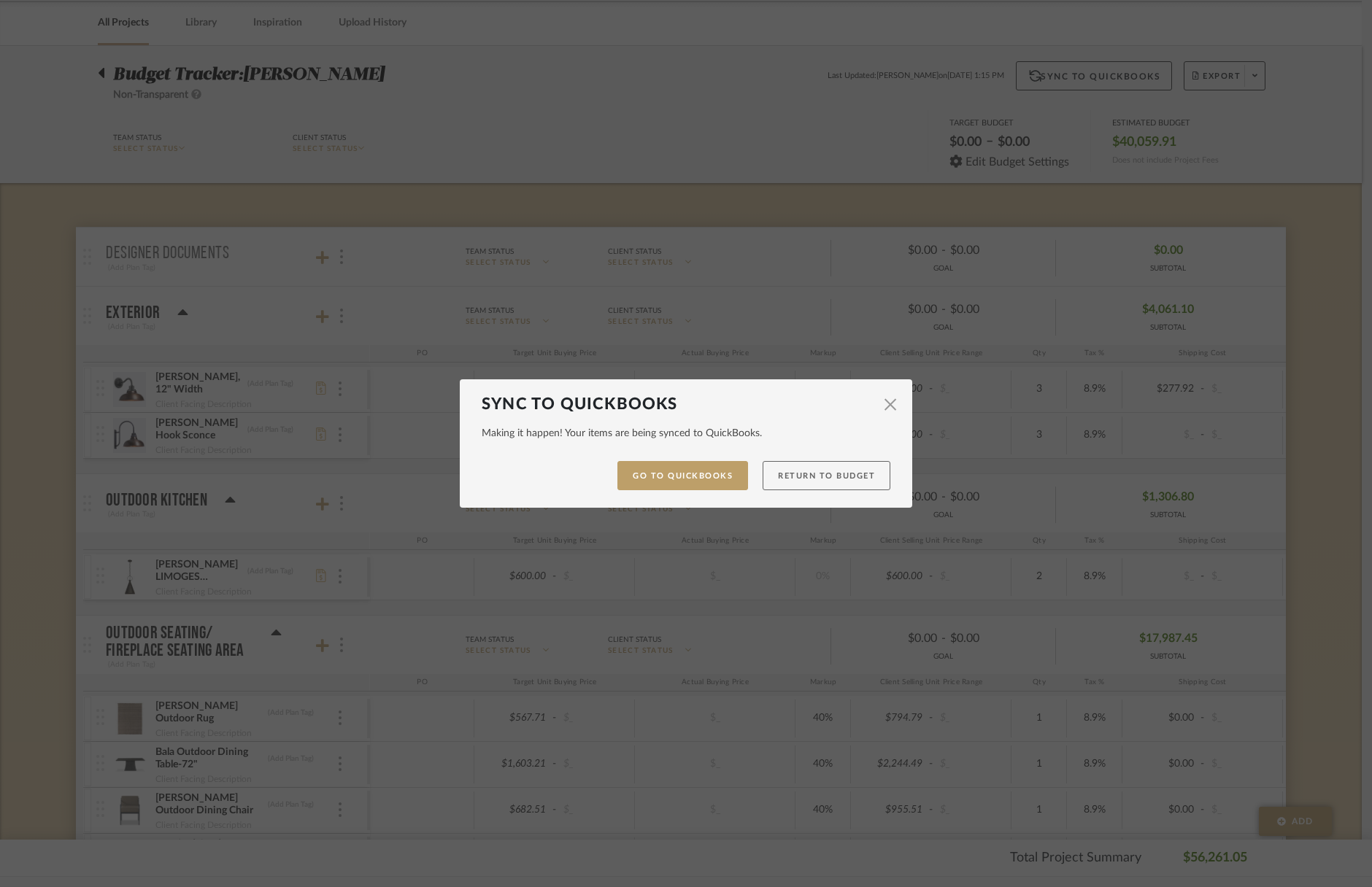
click at [839, 473] on button "Return to Budget" at bounding box center [826, 475] width 128 height 30
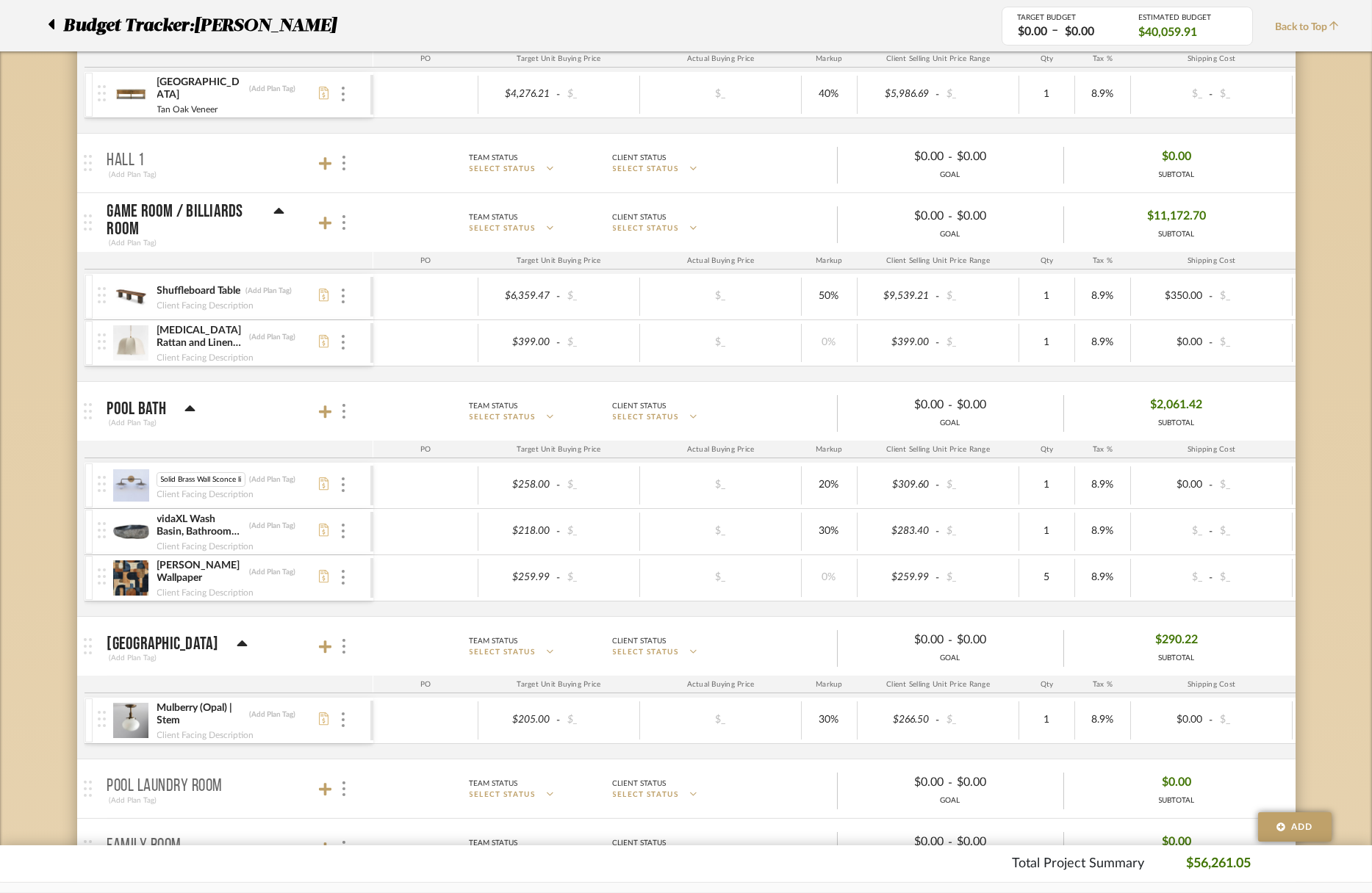
scroll to position [0, 250]
click at [133, 490] on img at bounding box center [132, 485] width 36 height 35
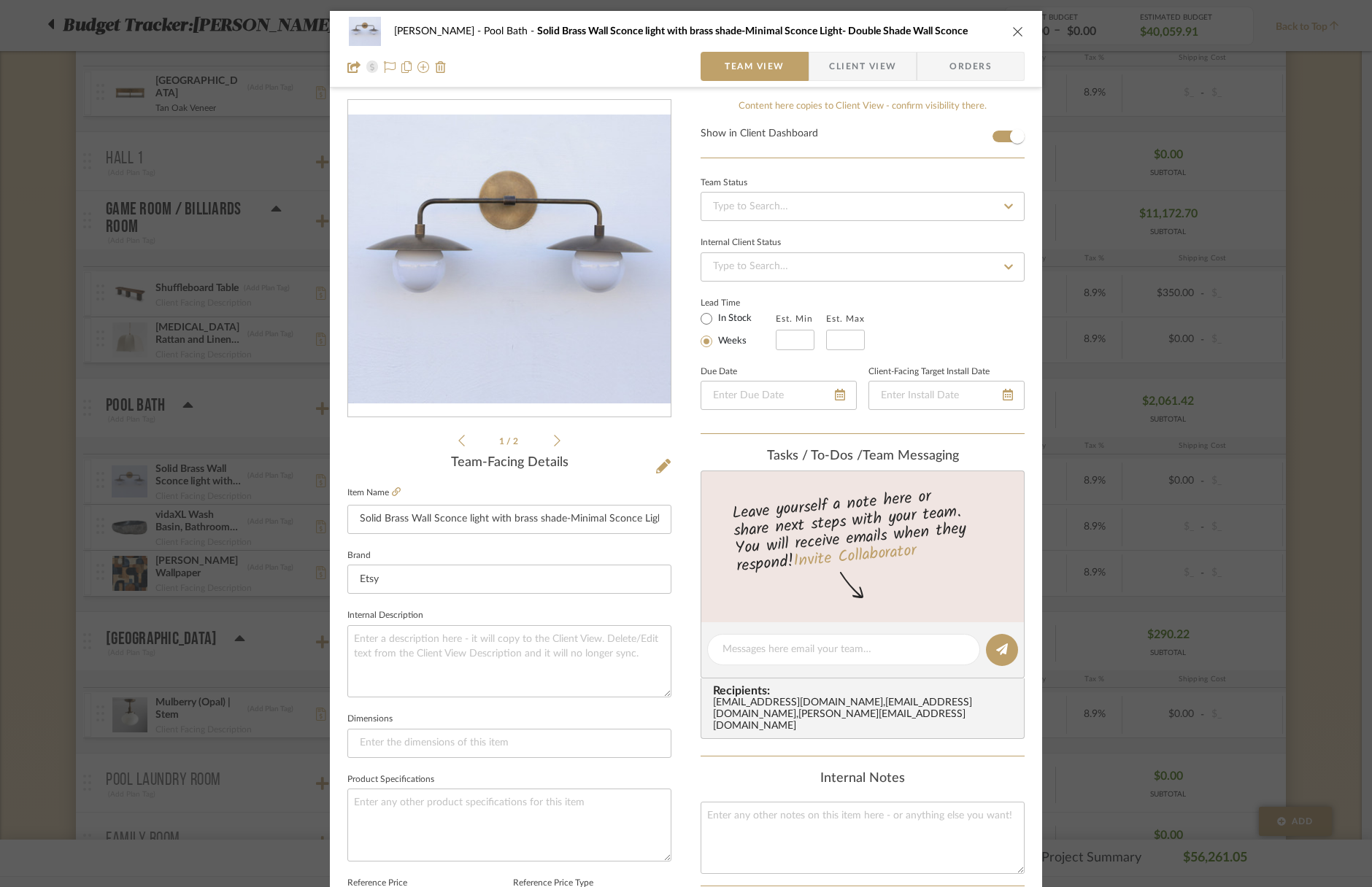
scroll to position [1, 0]
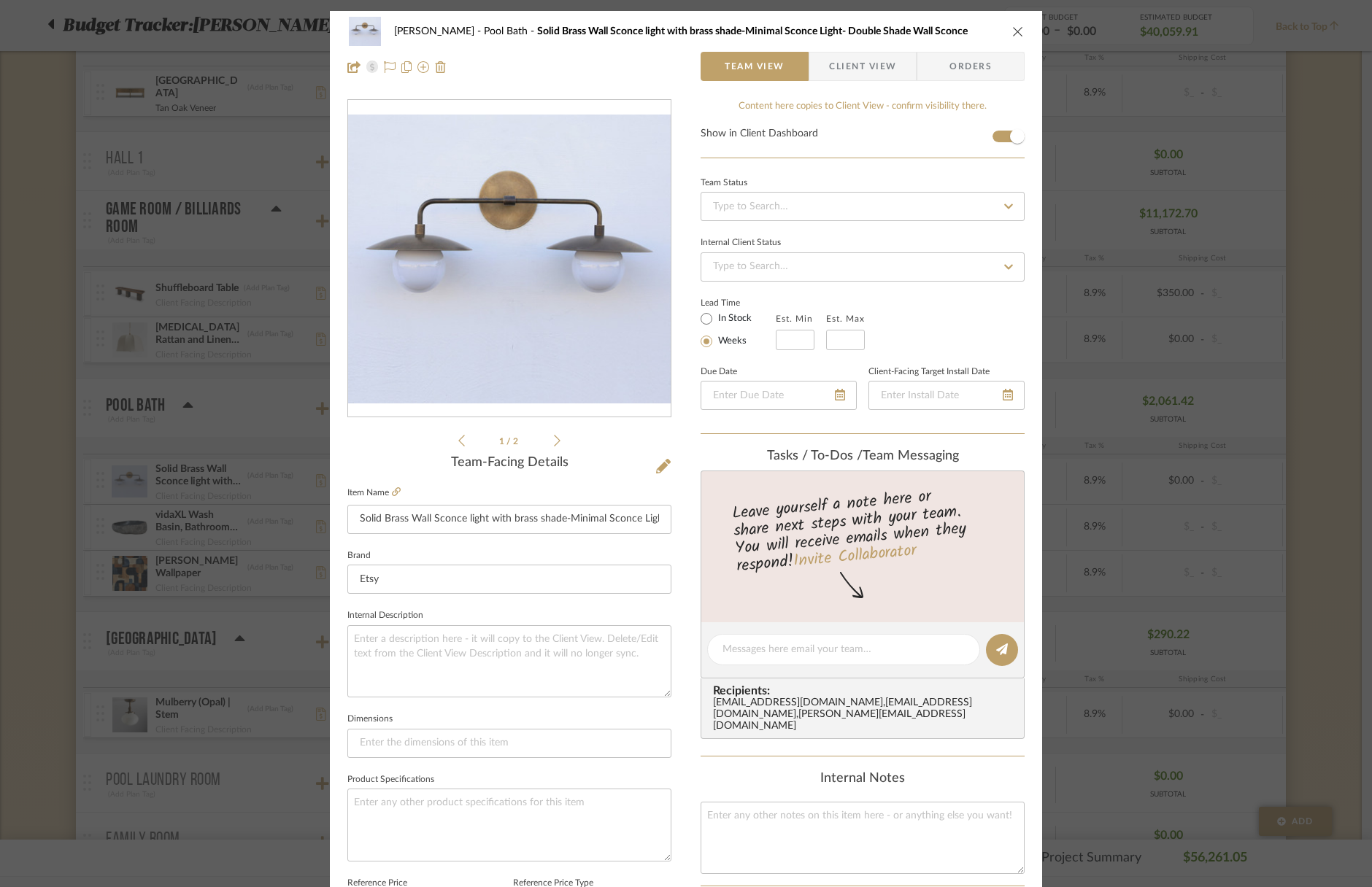
drag, startPoint x: 132, startPoint y: 487, endPoint x: 395, endPoint y: 494, distance: 263.1
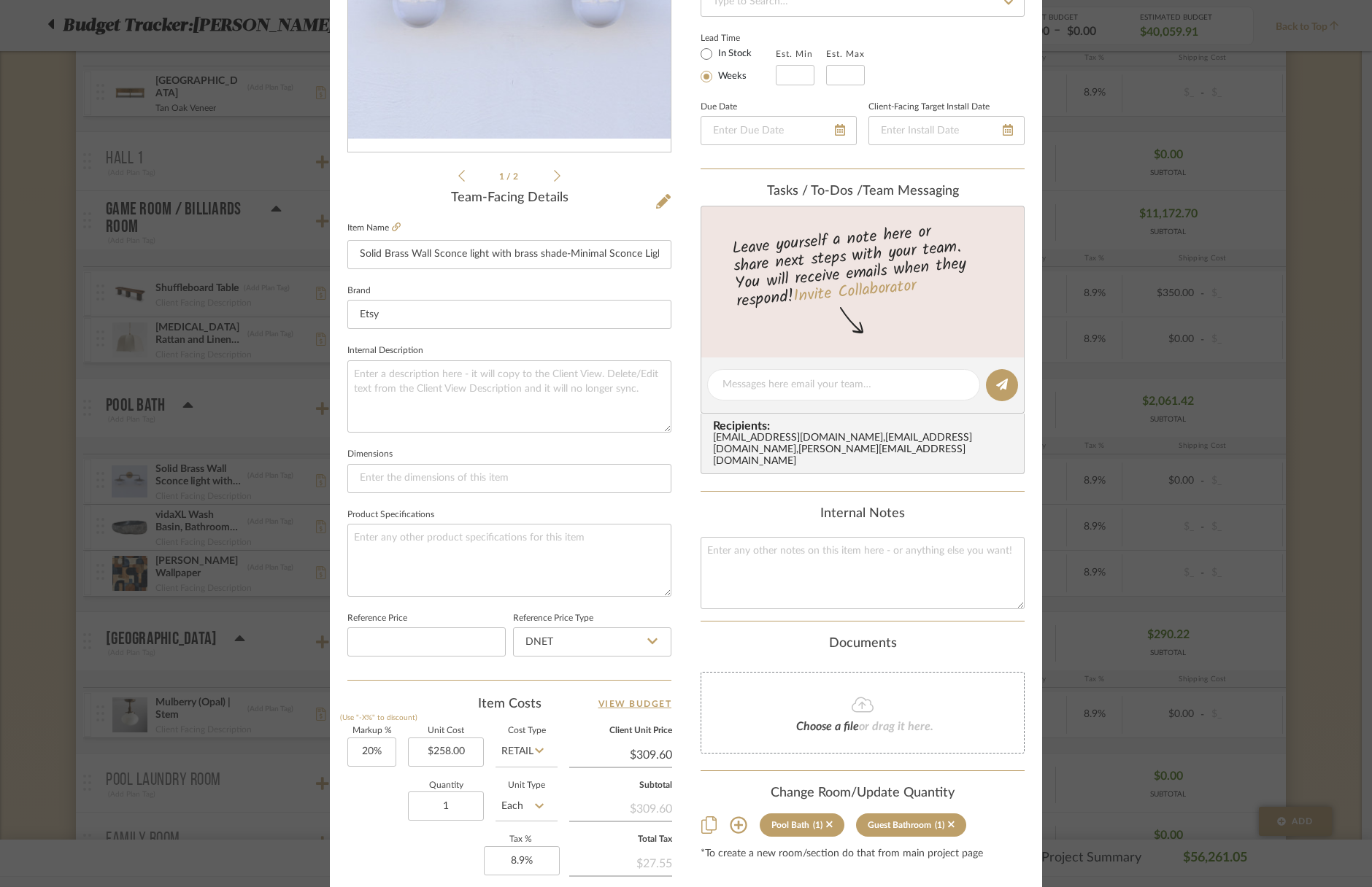
scroll to position [268, 0]
drag, startPoint x: 391, startPoint y: 490, endPoint x: 421, endPoint y: 220, distance: 271.7
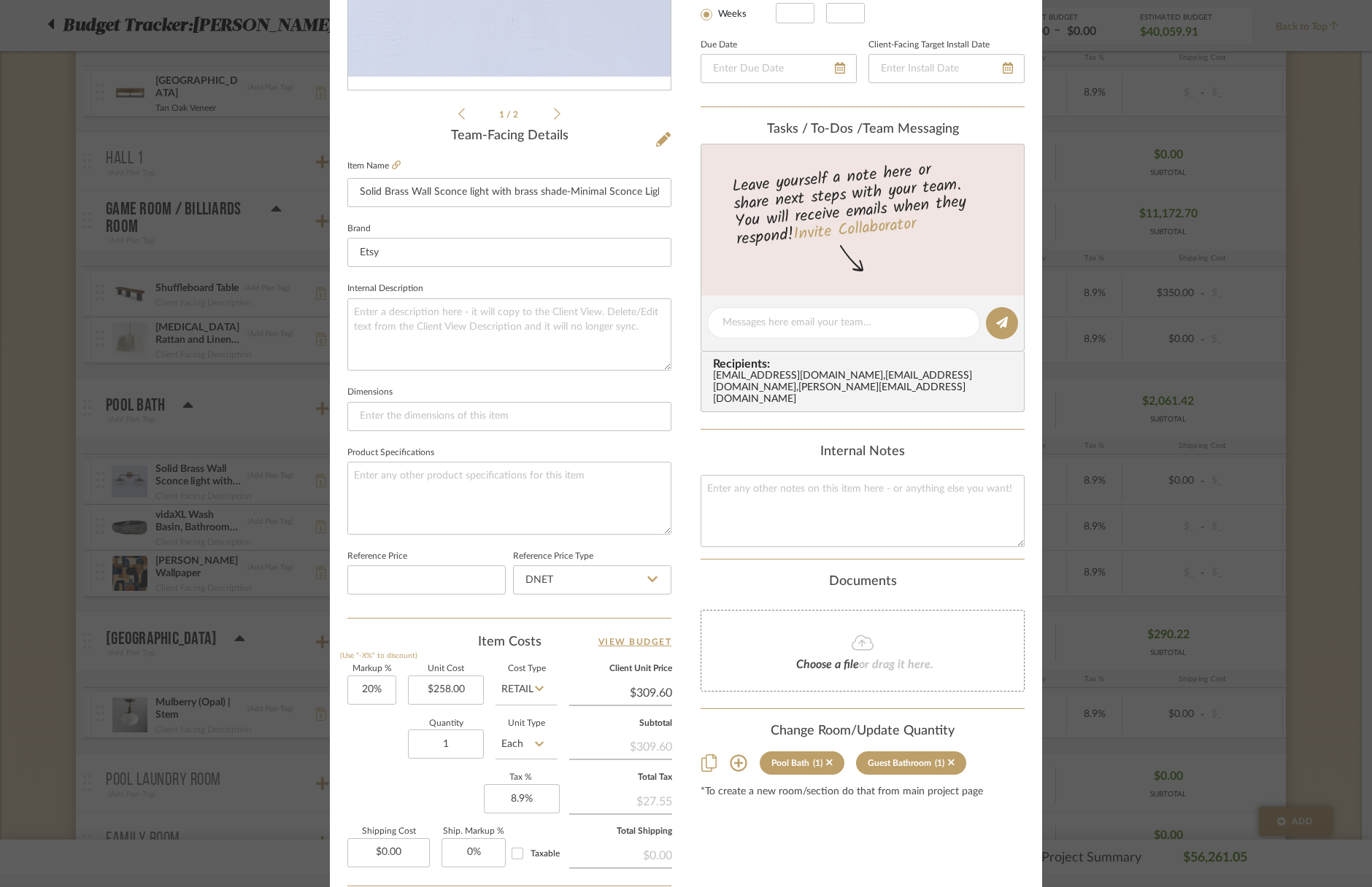
scroll to position [357, 0]
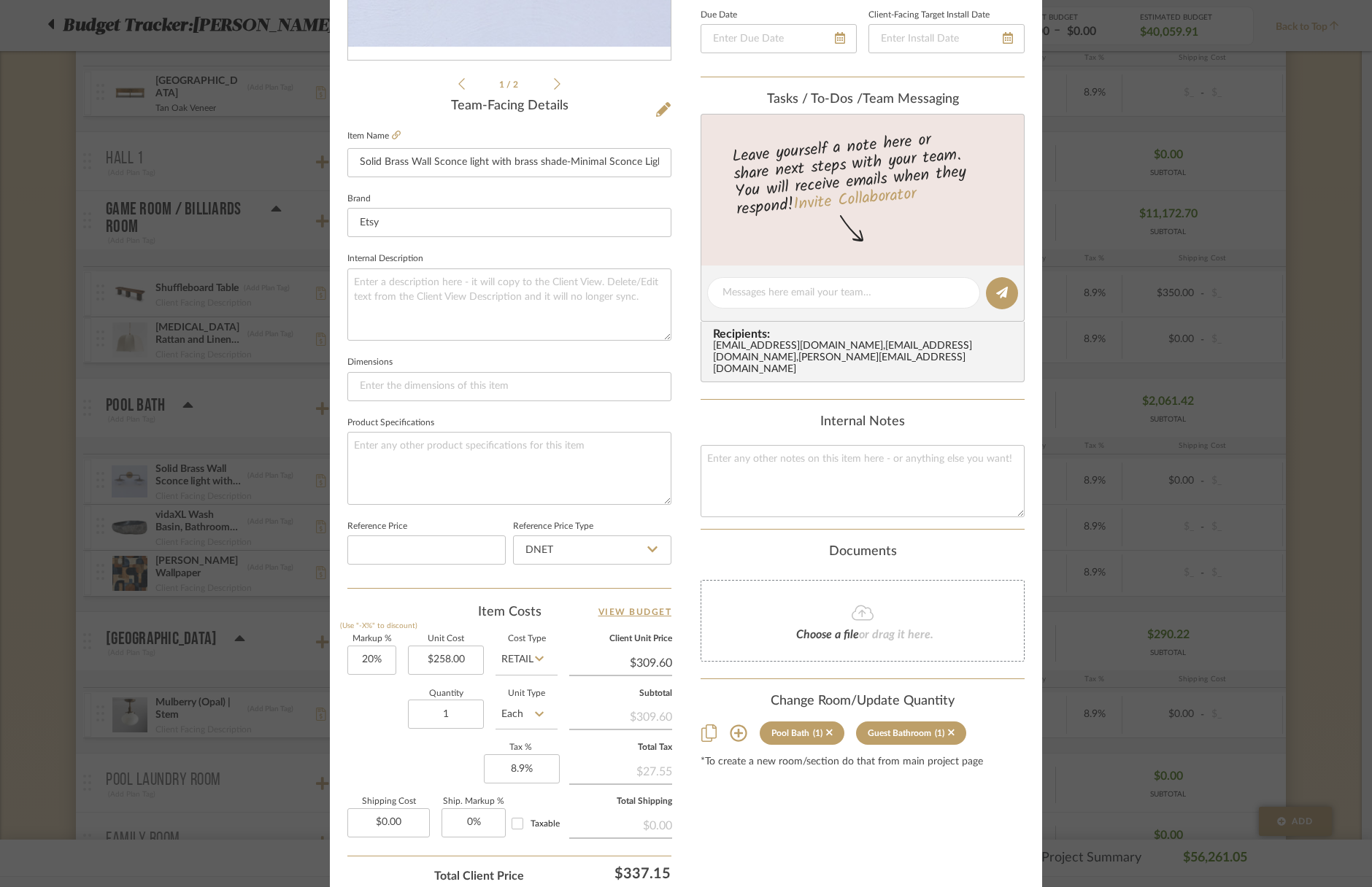
drag, startPoint x: 421, startPoint y: 220, endPoint x: 225, endPoint y: 532, distance: 368.5
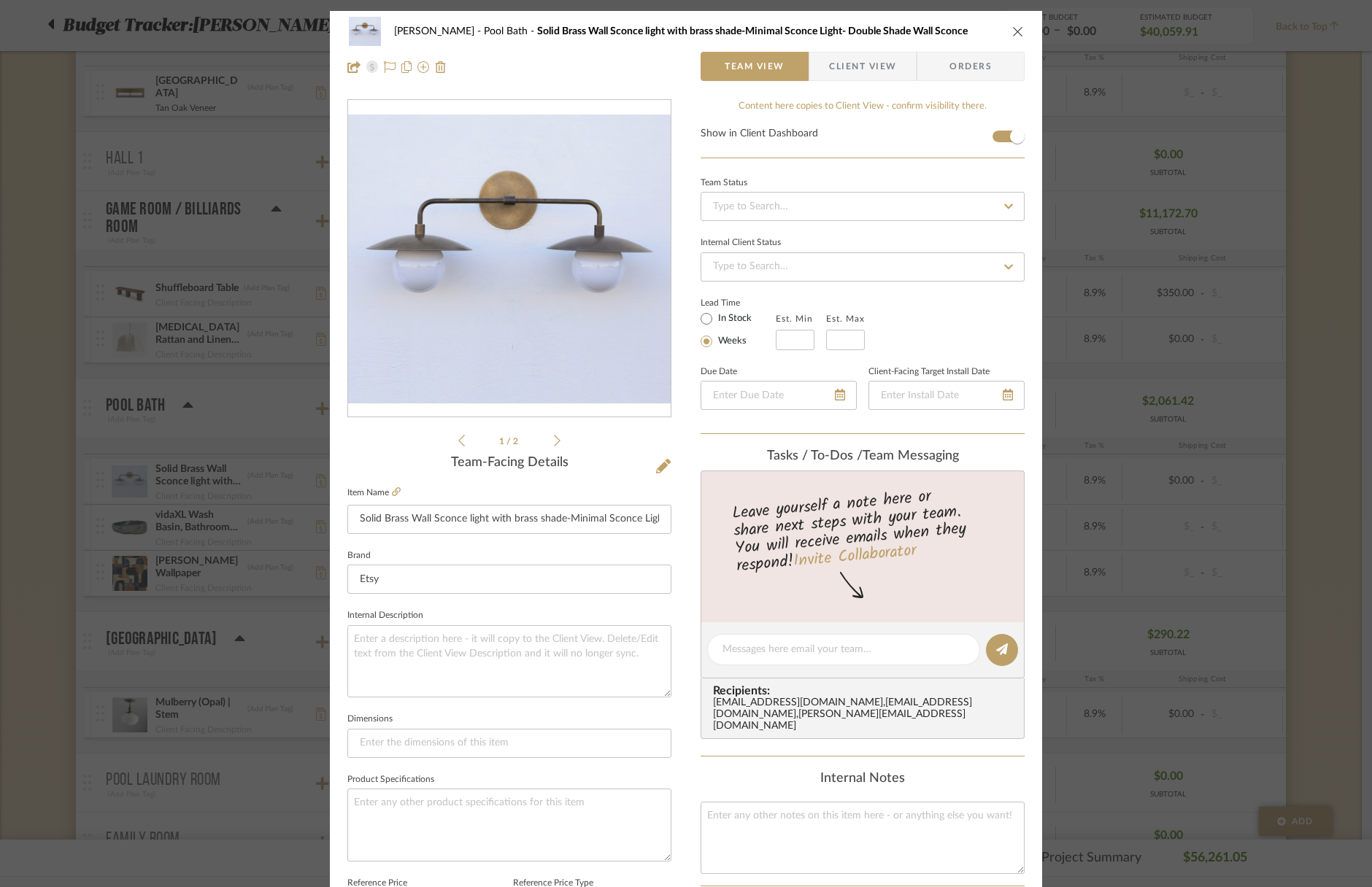
scroll to position [1, 0]
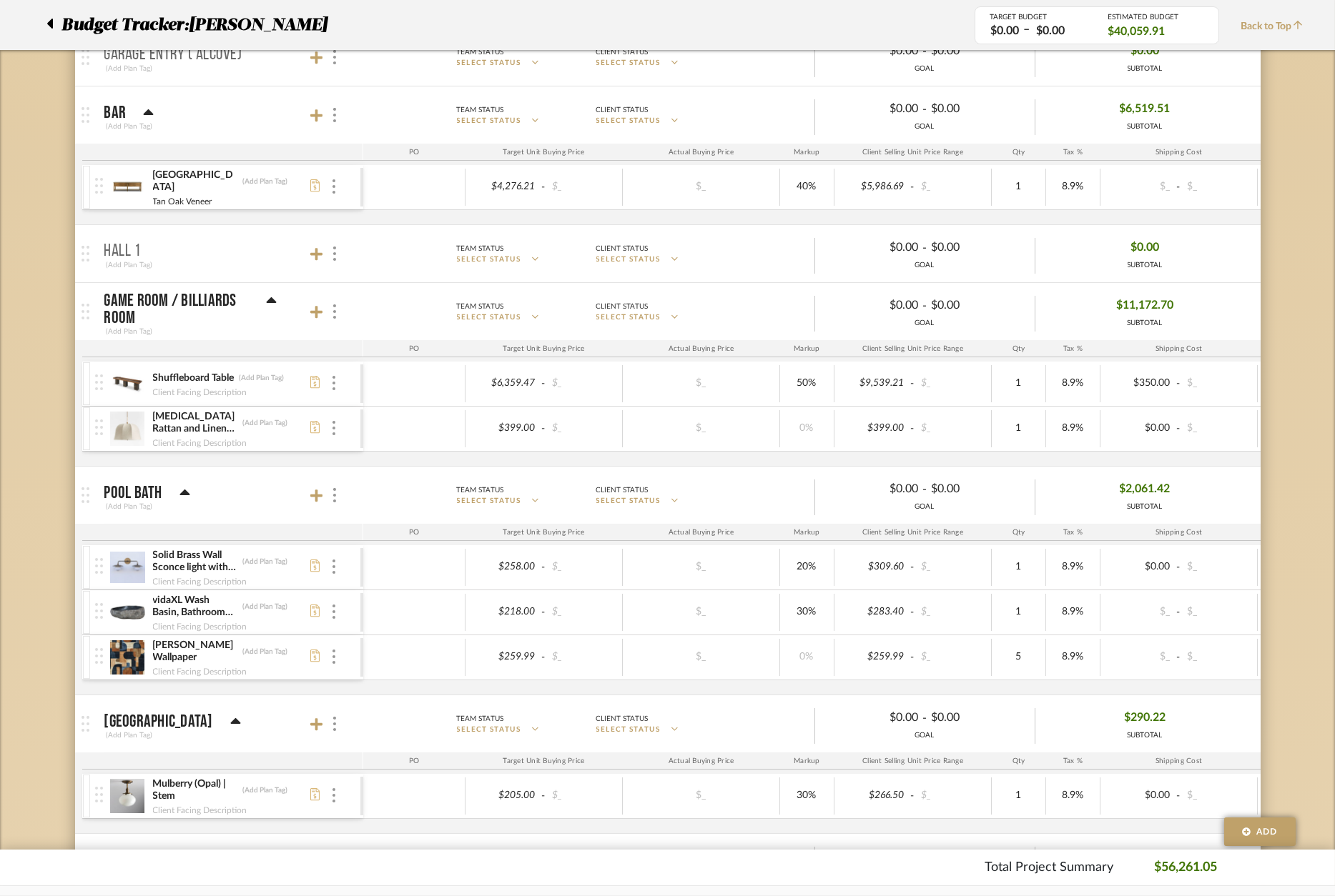
scroll to position [1182, 0]
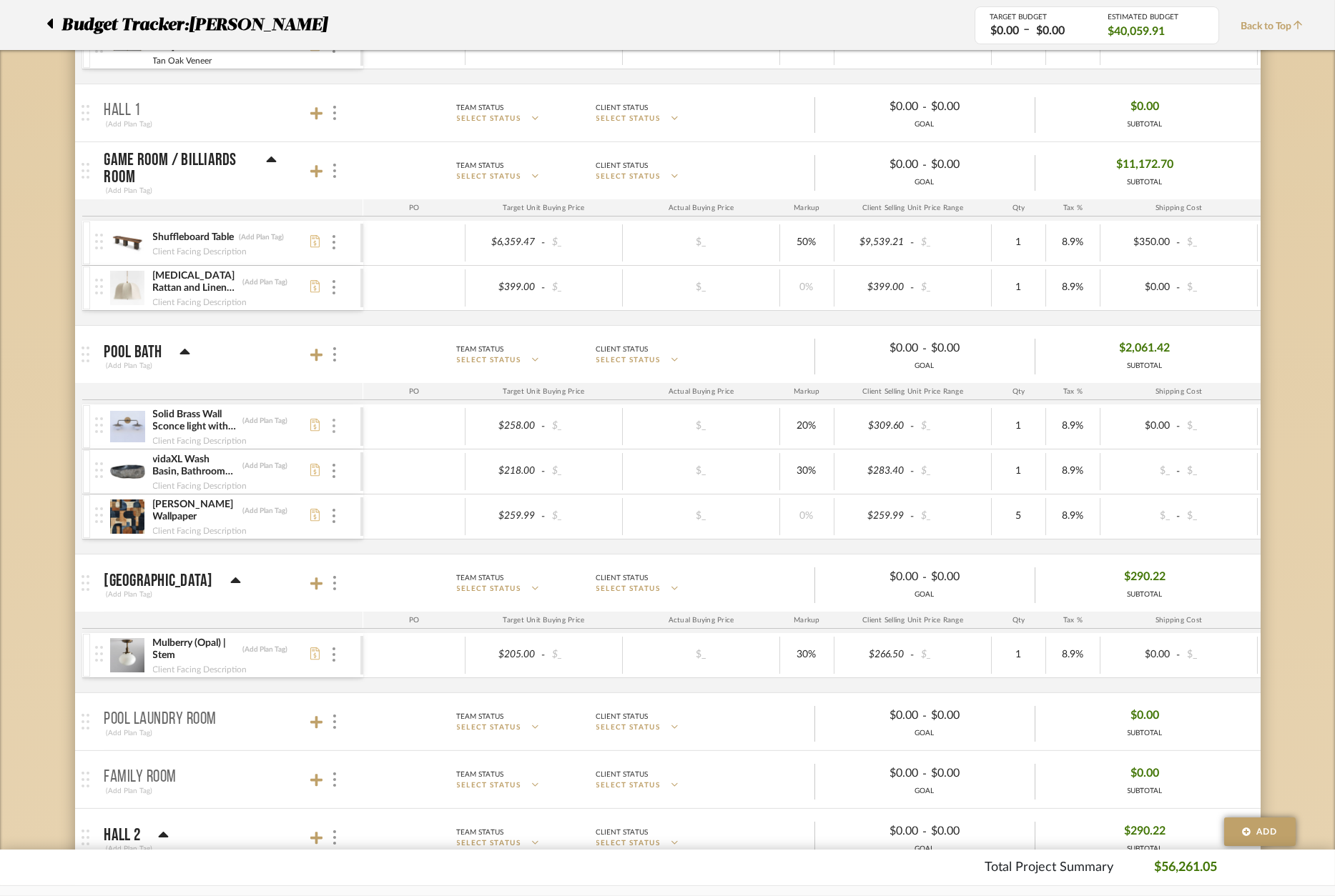
click at [335, 430] on div at bounding box center [334, 427] width 7 height 16
click at [332, 430] on div at bounding box center [668, 448] width 1335 height 896
click at [125, 434] on img at bounding box center [128, 426] width 35 height 34
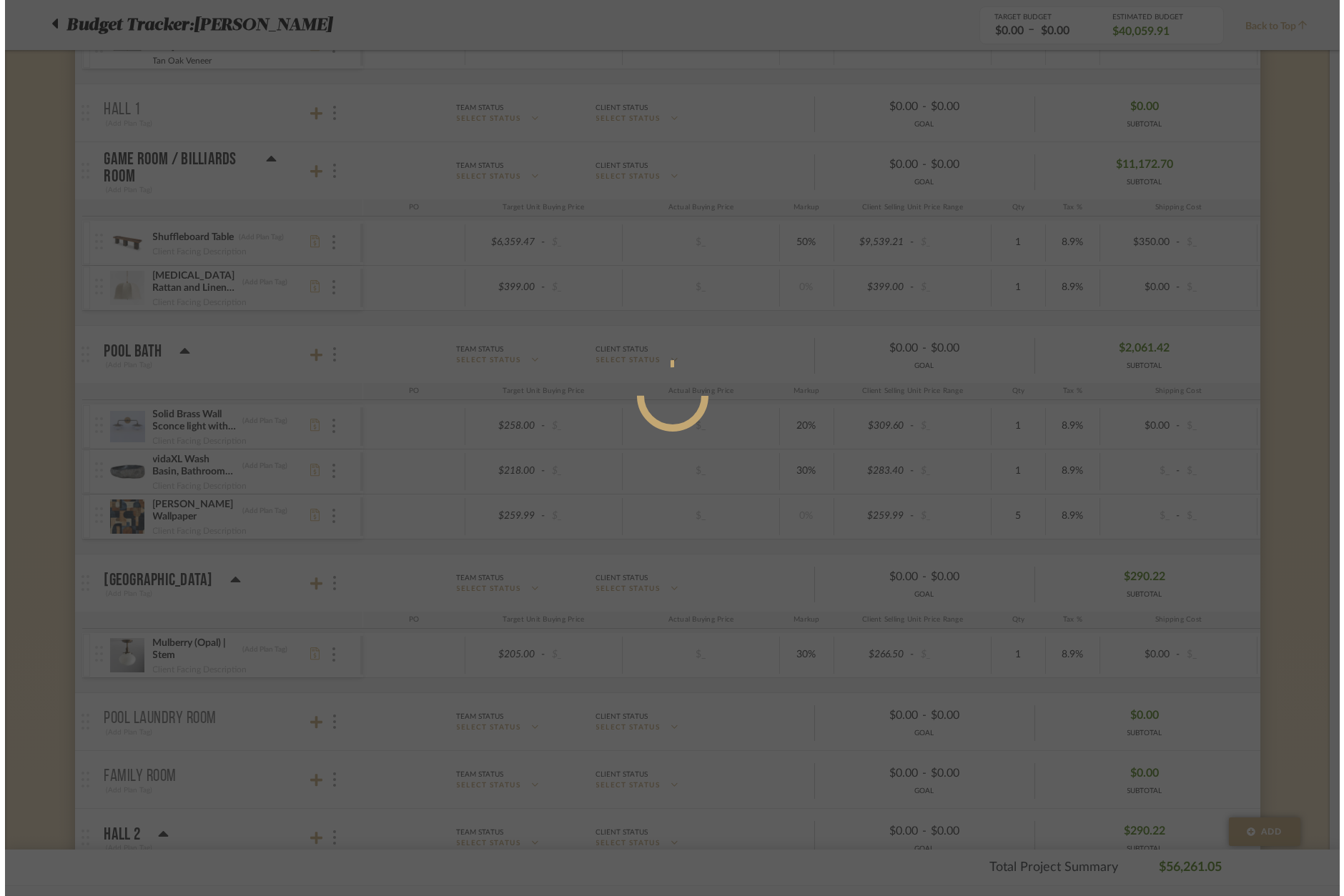
scroll to position [0, 0]
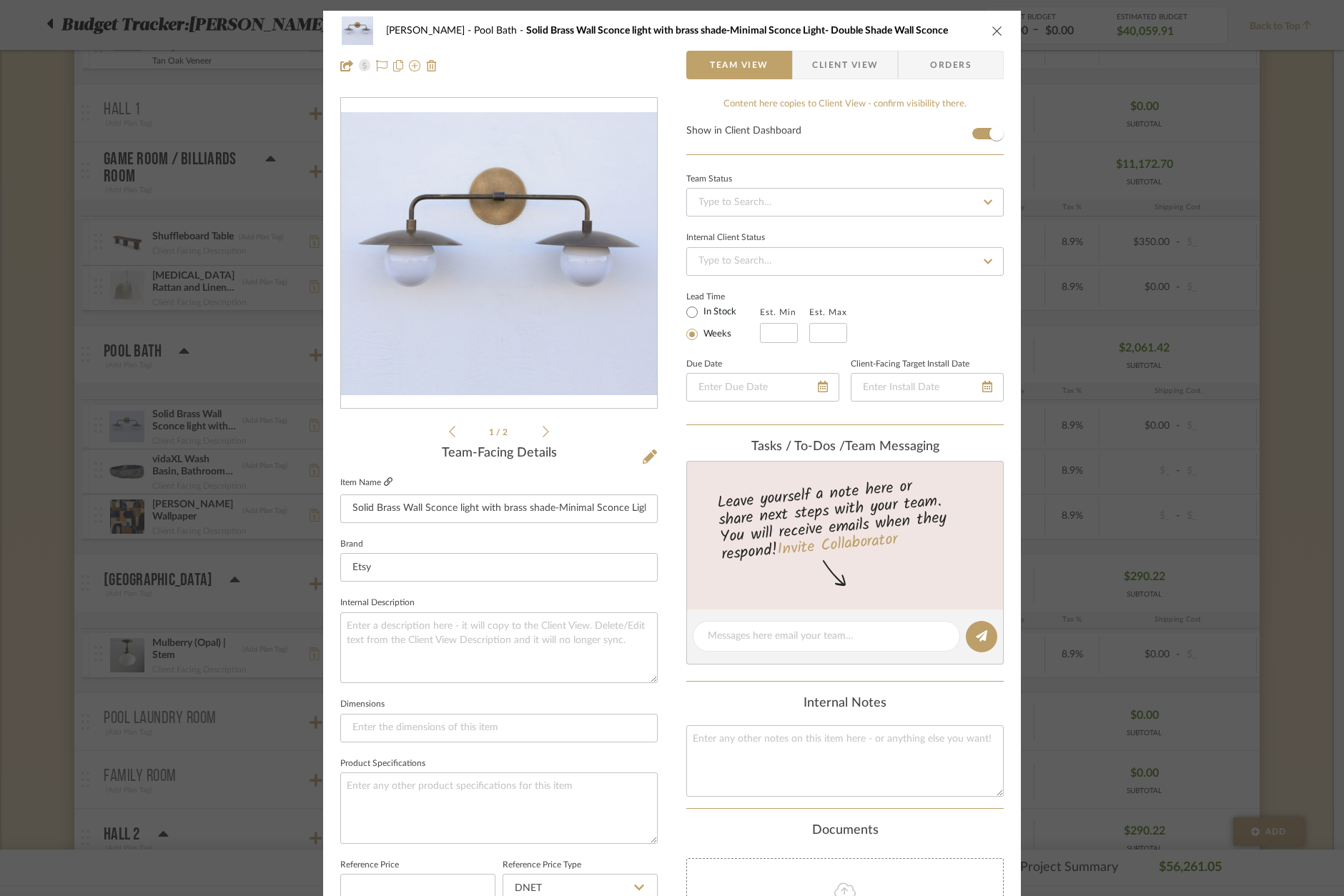
click at [385, 481] on icon at bounding box center [388, 482] width 9 height 9
click at [384, 483] on icon at bounding box center [388, 482] width 9 height 9
click at [763, 202] on input at bounding box center [845, 202] width 317 height 29
click at [744, 273] on div "Ordered" at bounding box center [841, 276] width 316 height 37
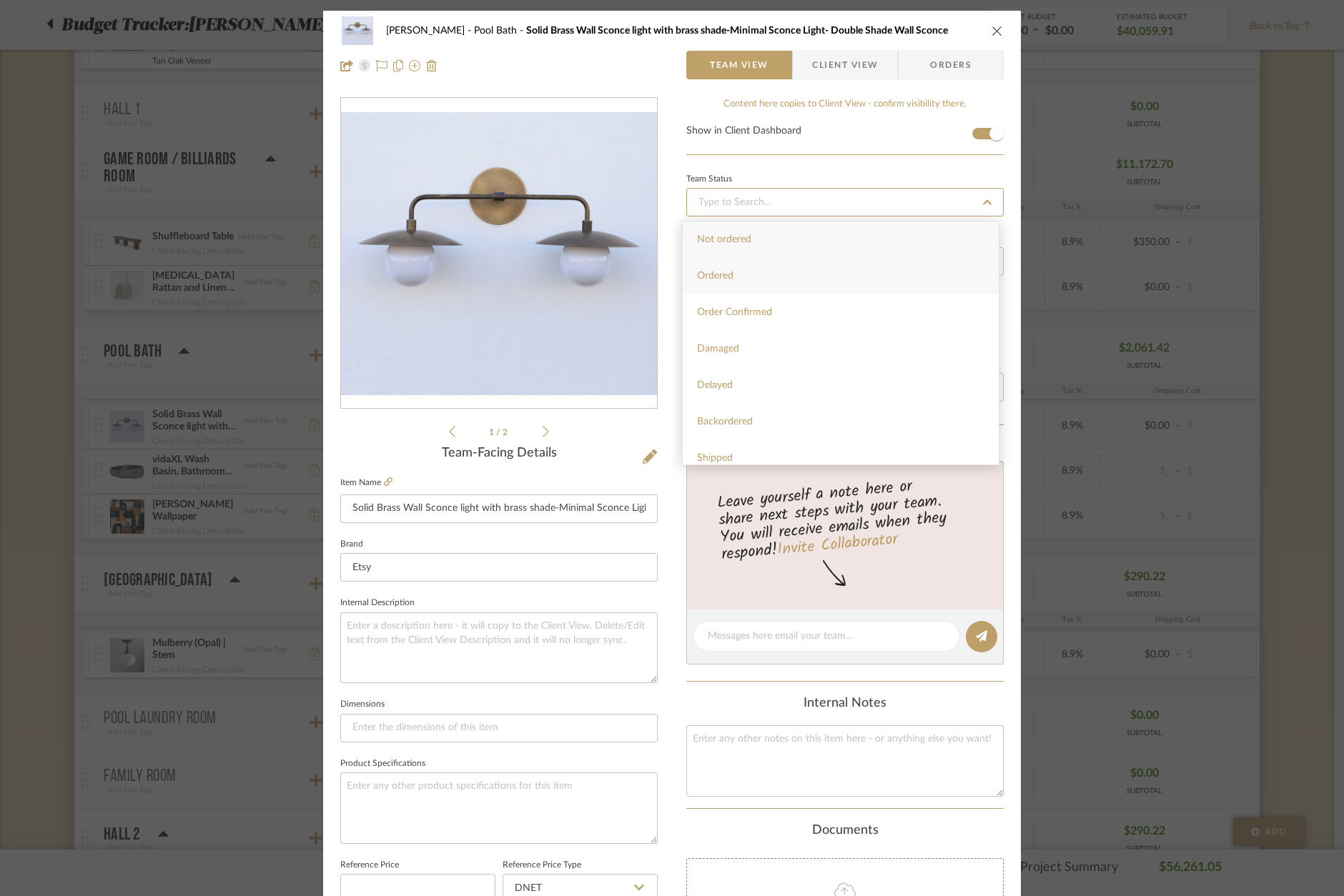
type input "[DATE]"
type input "Ordered"
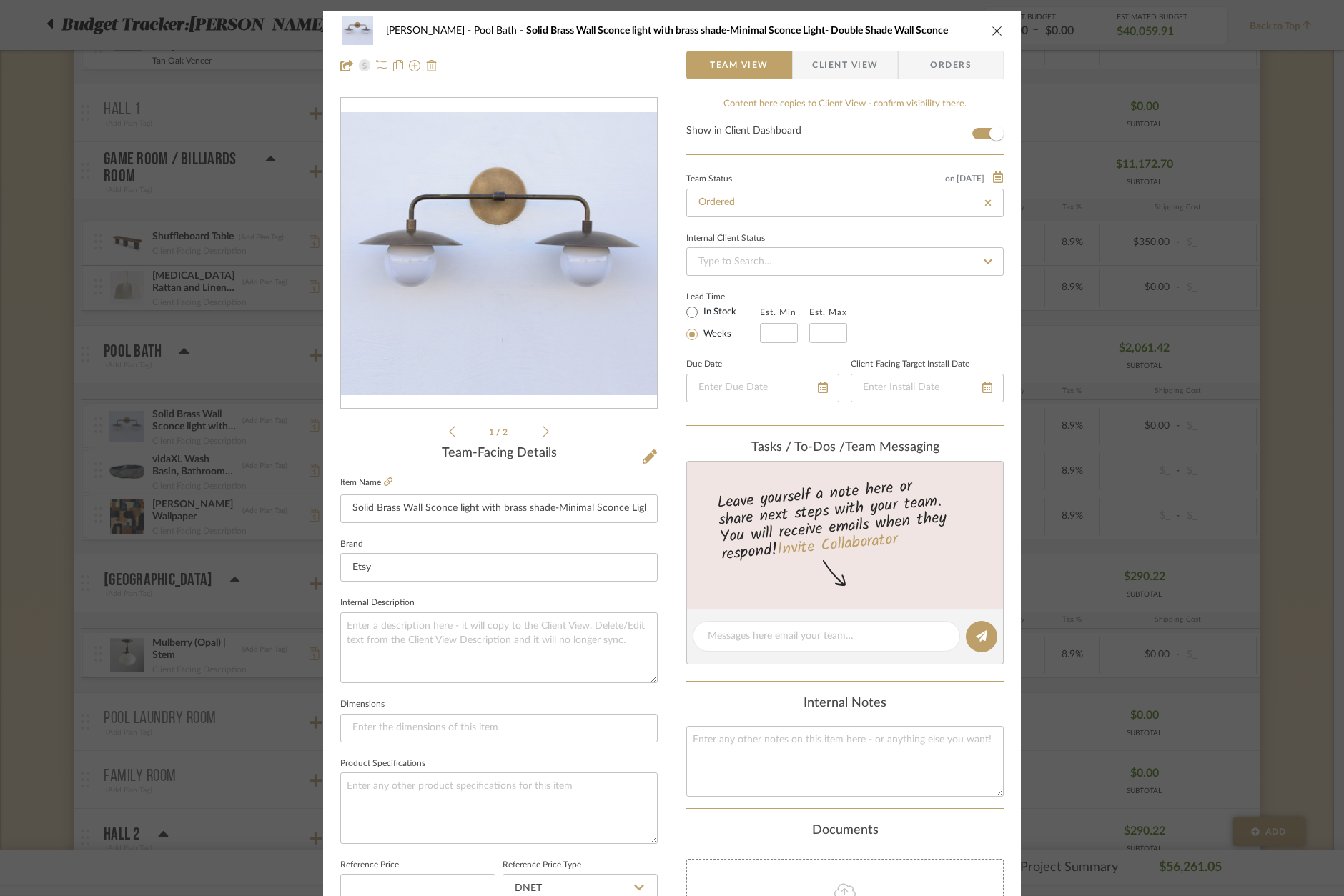
click at [1294, 255] on div "[PERSON_NAME] Pool Bath Solid Brass Wall Sconce light with brass shade-Minimal …" at bounding box center [672, 448] width 1344 height 896
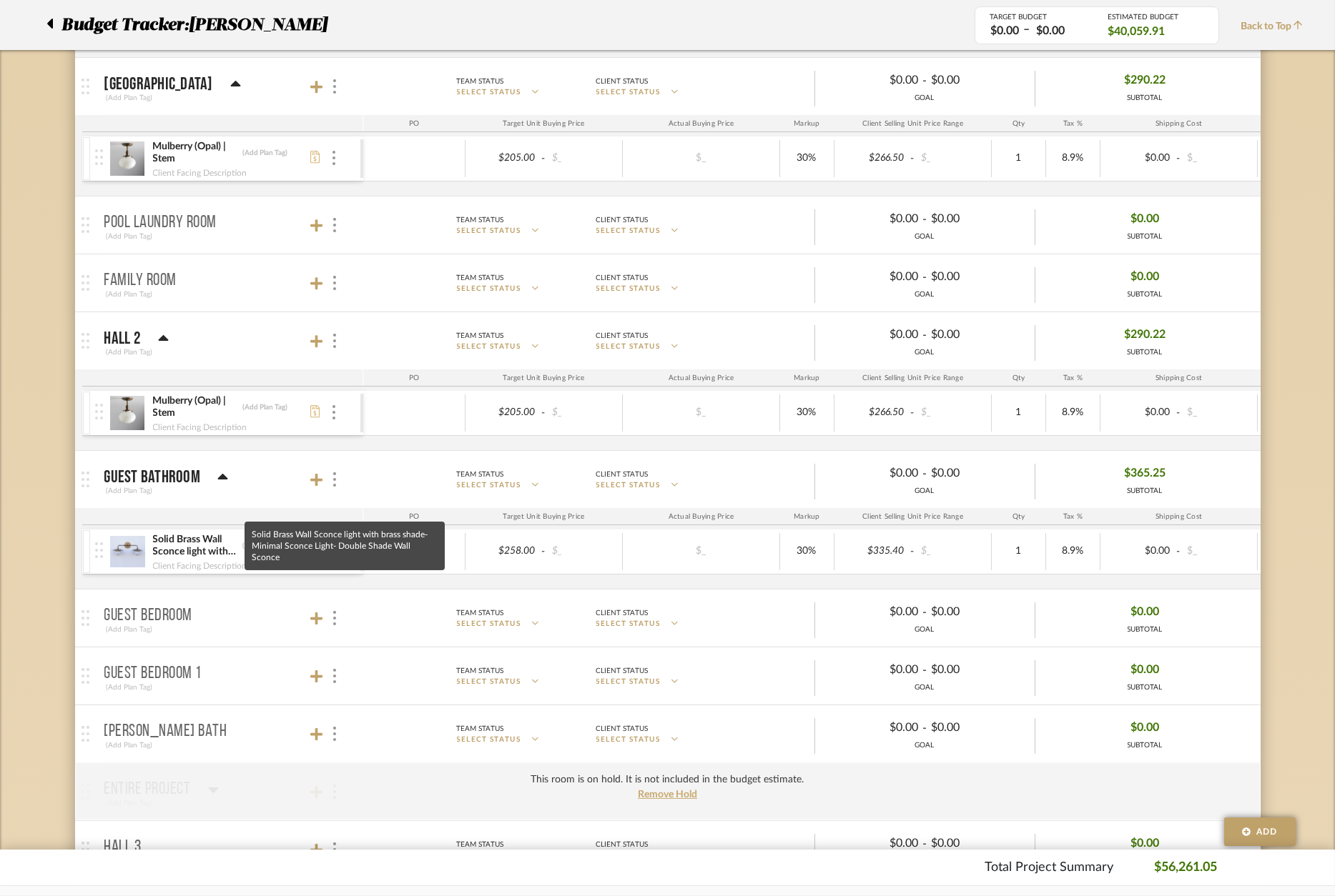
scroll to position [1683, 0]
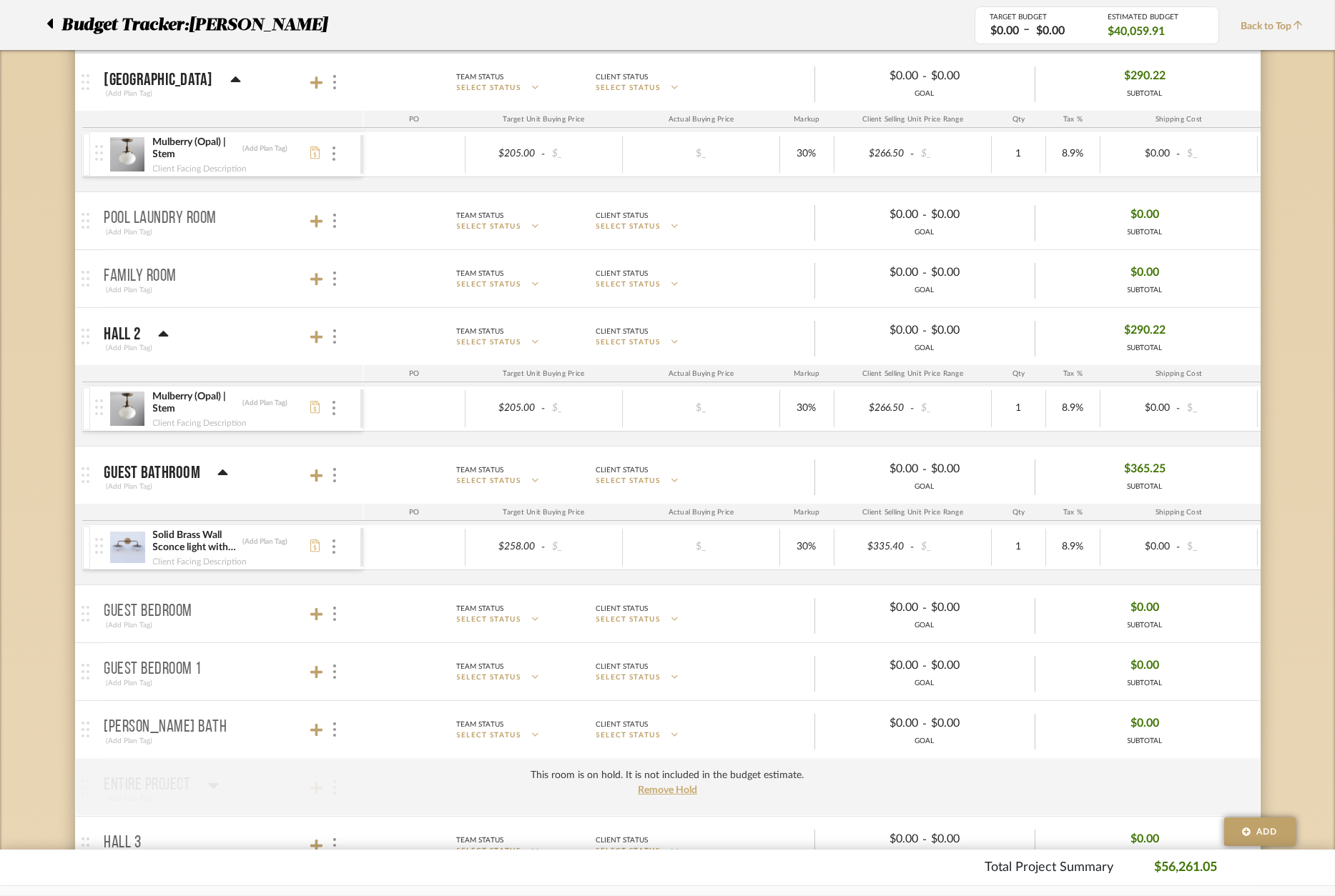
click at [127, 550] on img at bounding box center [128, 547] width 35 height 34
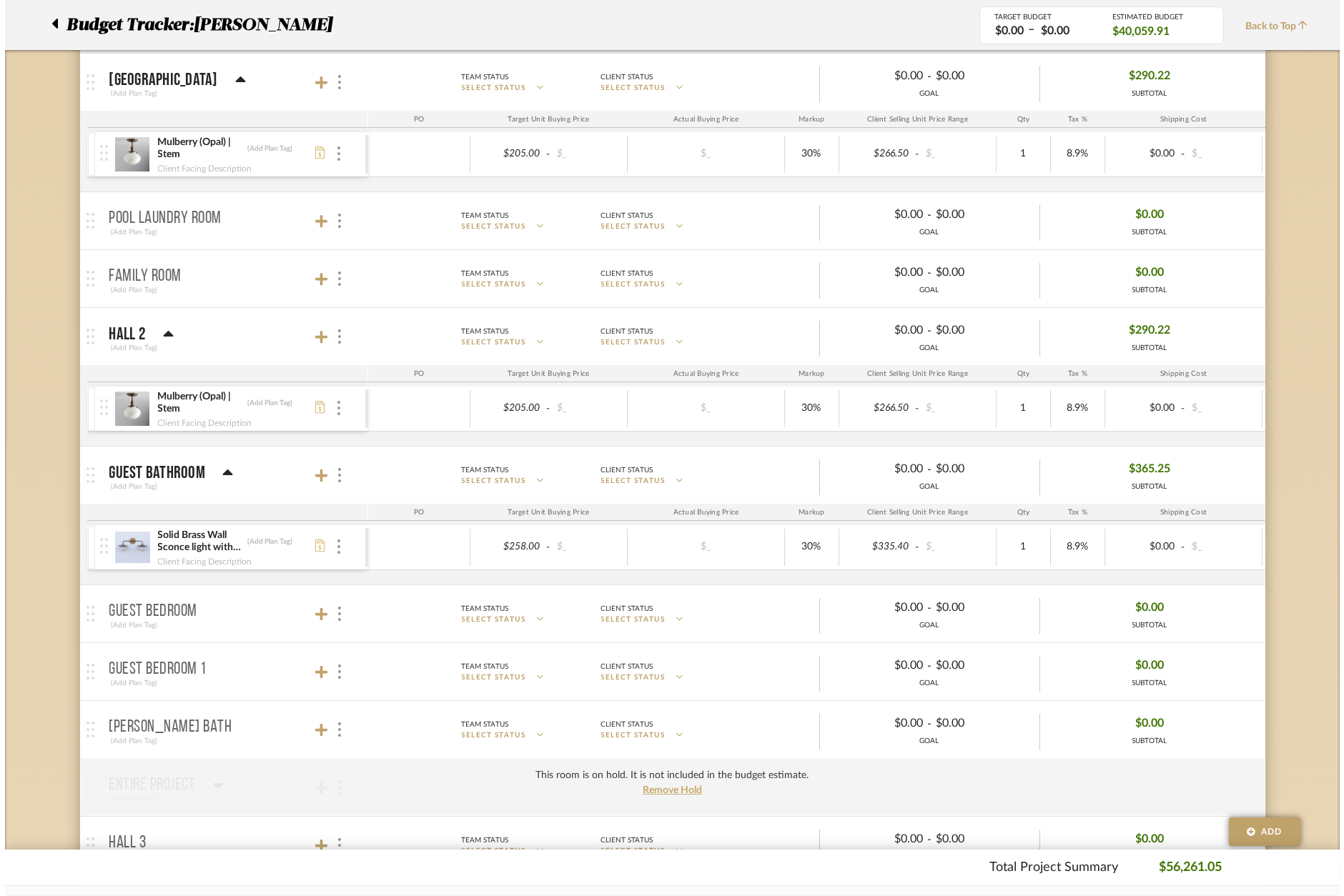
scroll to position [0, 0]
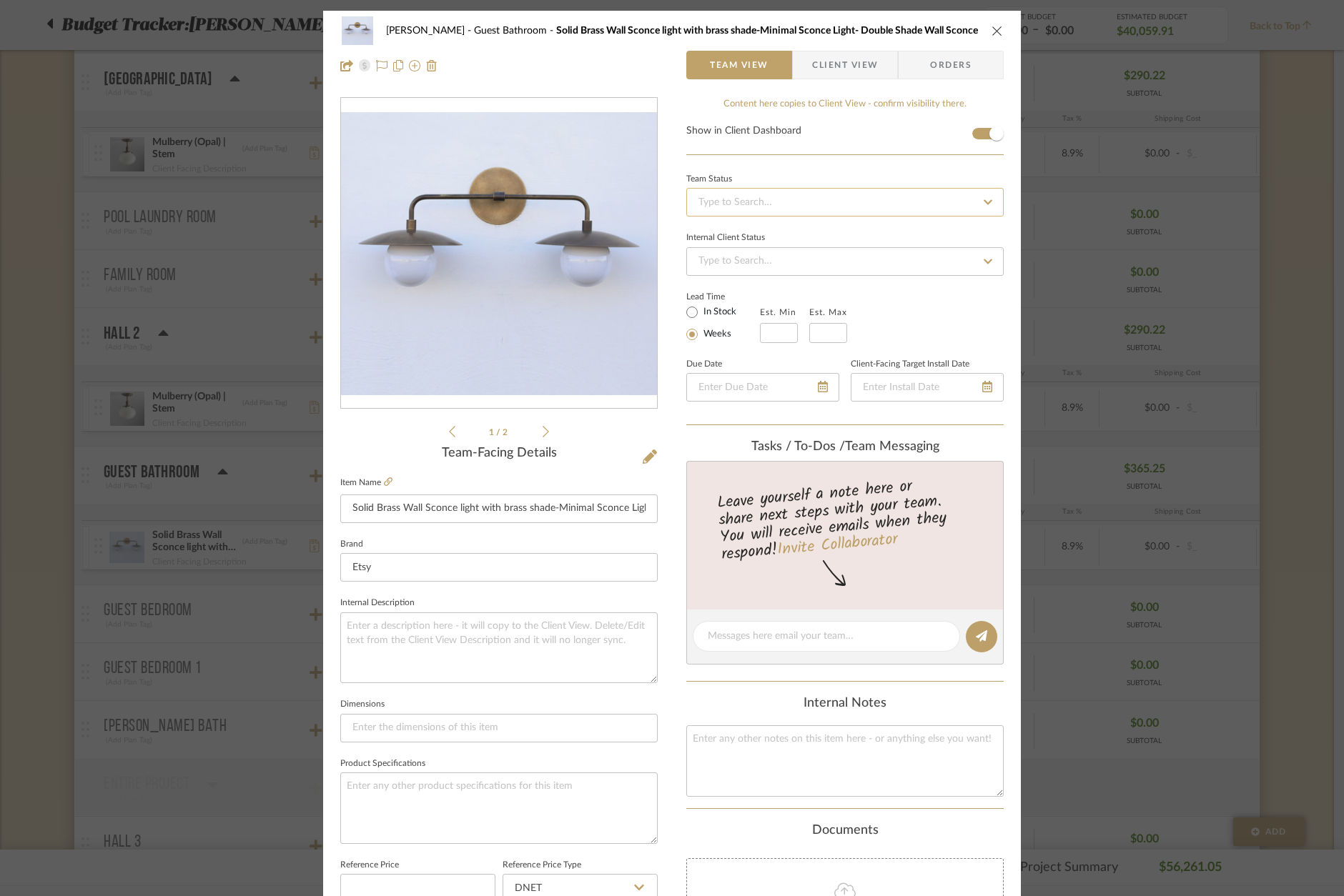
click at [811, 199] on input at bounding box center [845, 202] width 317 height 29
click at [759, 273] on div "Ordered" at bounding box center [841, 276] width 316 height 37
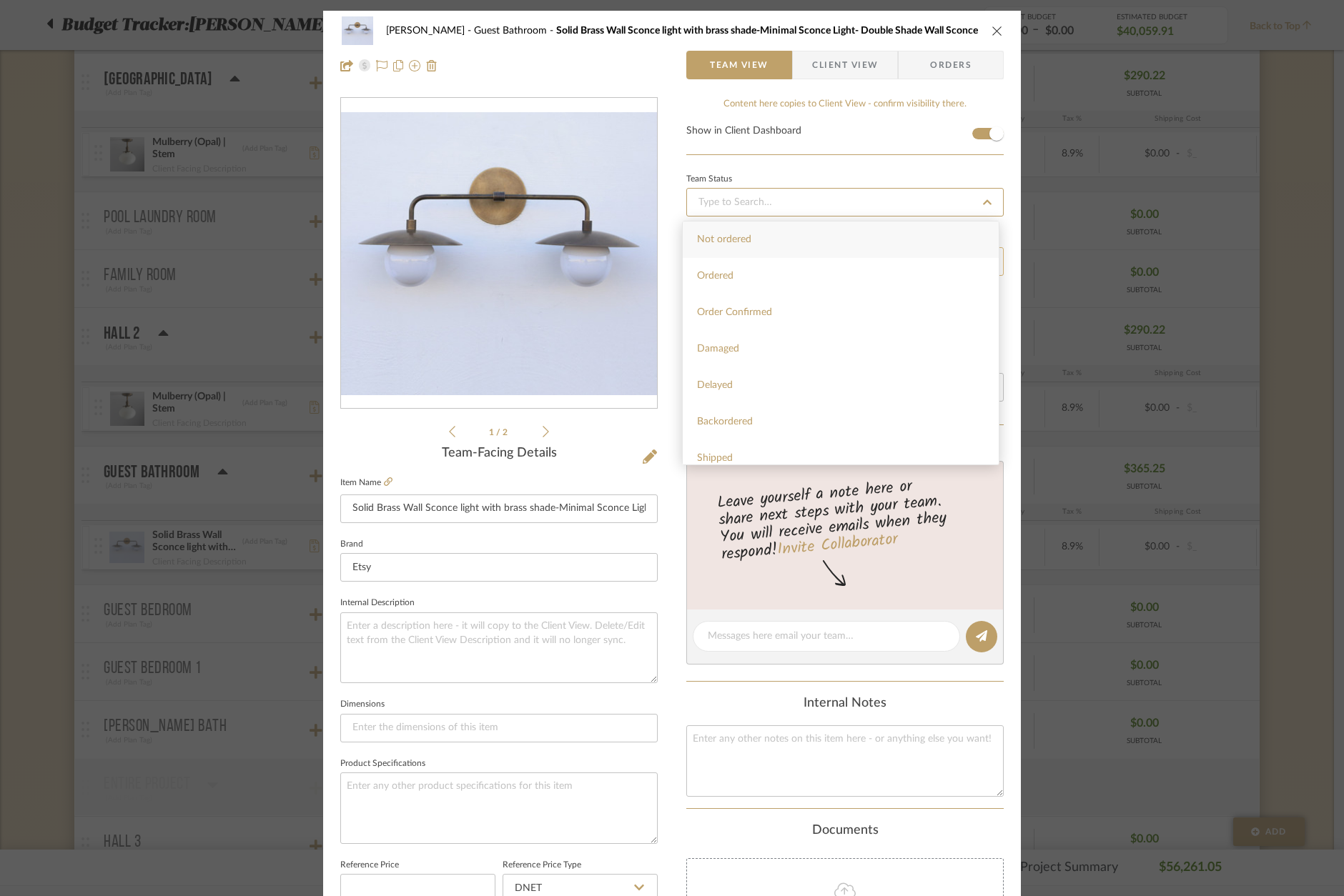
type input "[DATE]"
type input "Ordered"
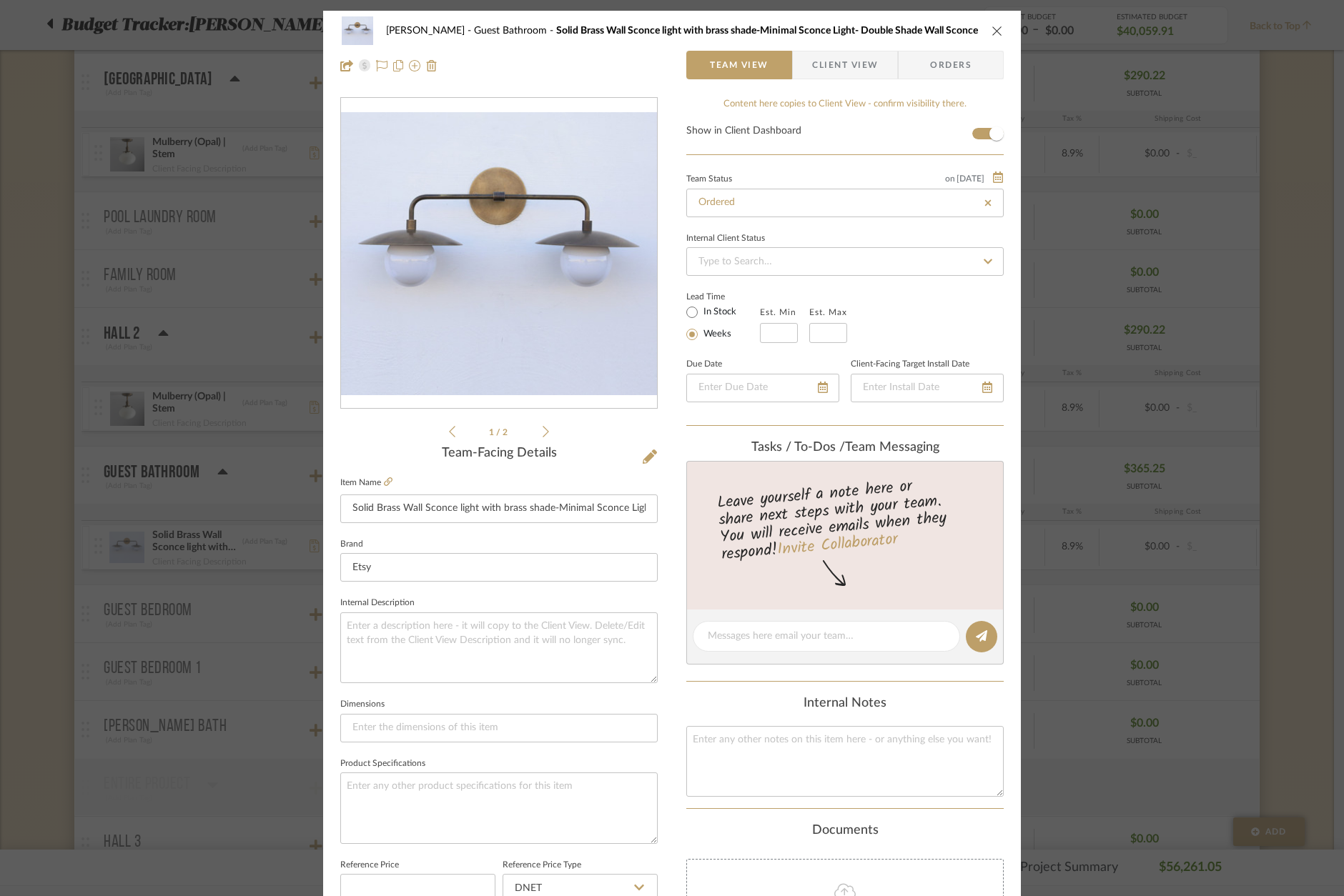
click at [1305, 359] on div "[PERSON_NAME] Guest Bathroom Solid Brass Wall Sconce light with brass shade-Min…" at bounding box center [672, 448] width 1344 height 896
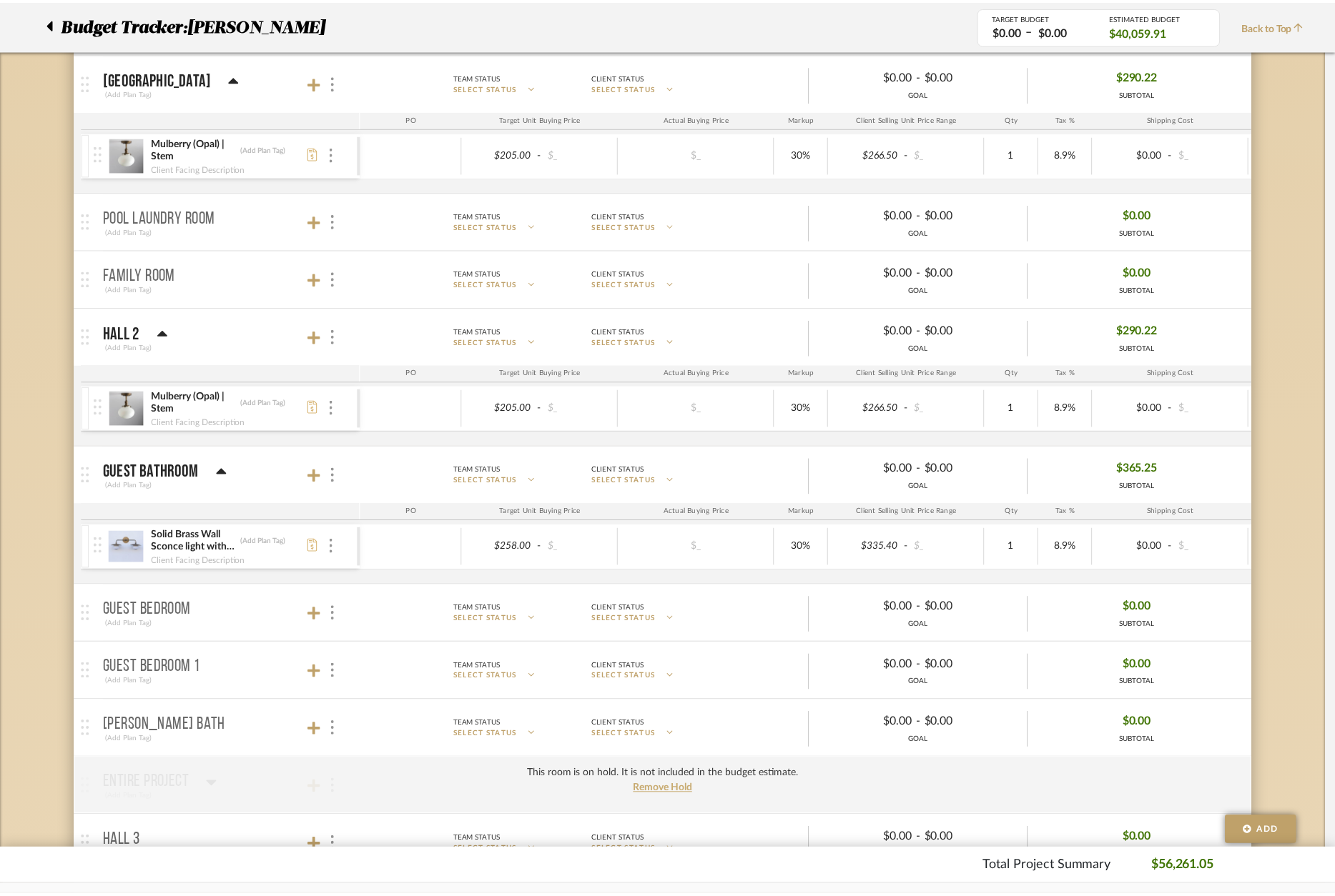
scroll to position [1682, 0]
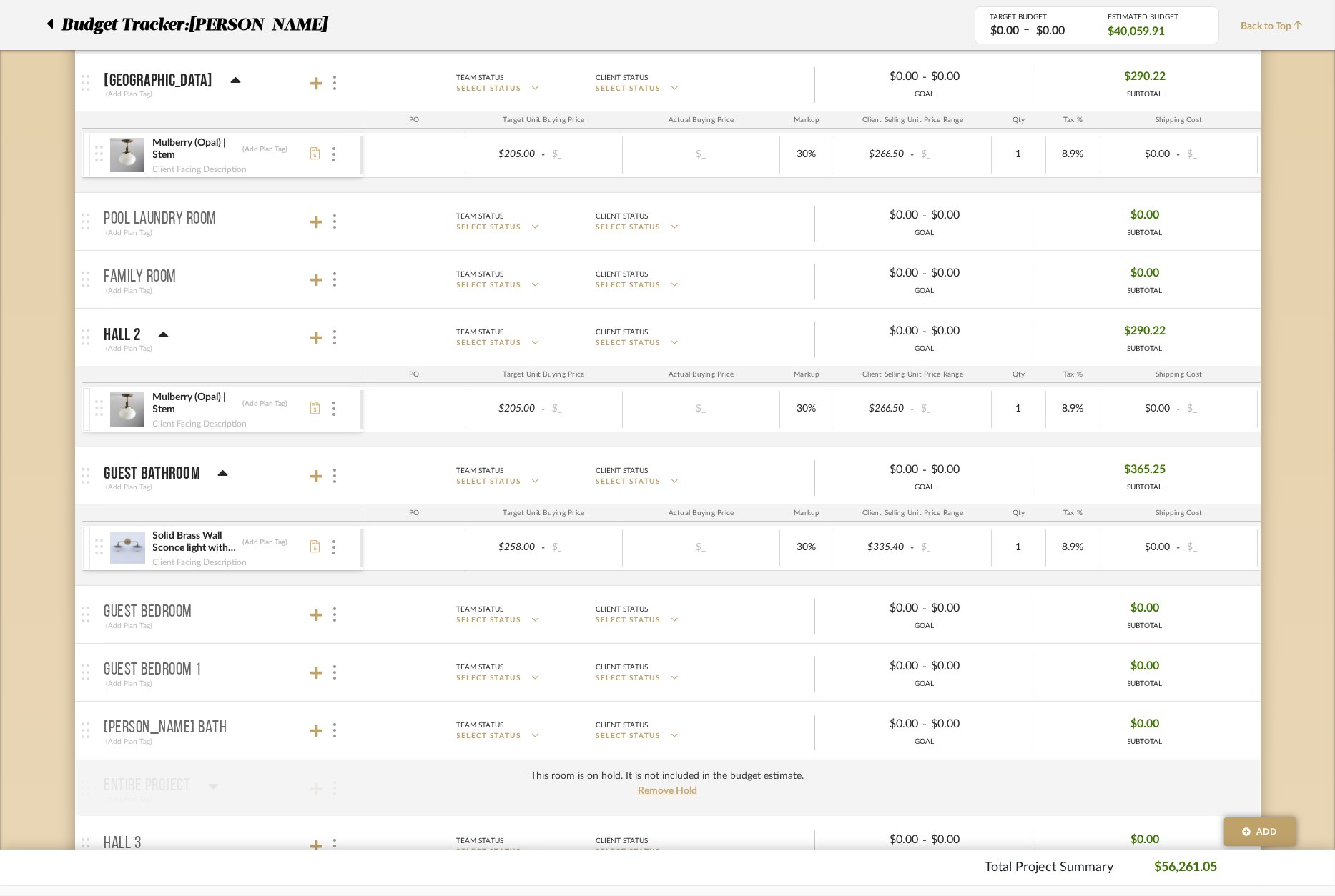
click at [103, 410] on div at bounding box center [101, 409] width 19 height 45
click at [126, 413] on img at bounding box center [128, 409] width 35 height 34
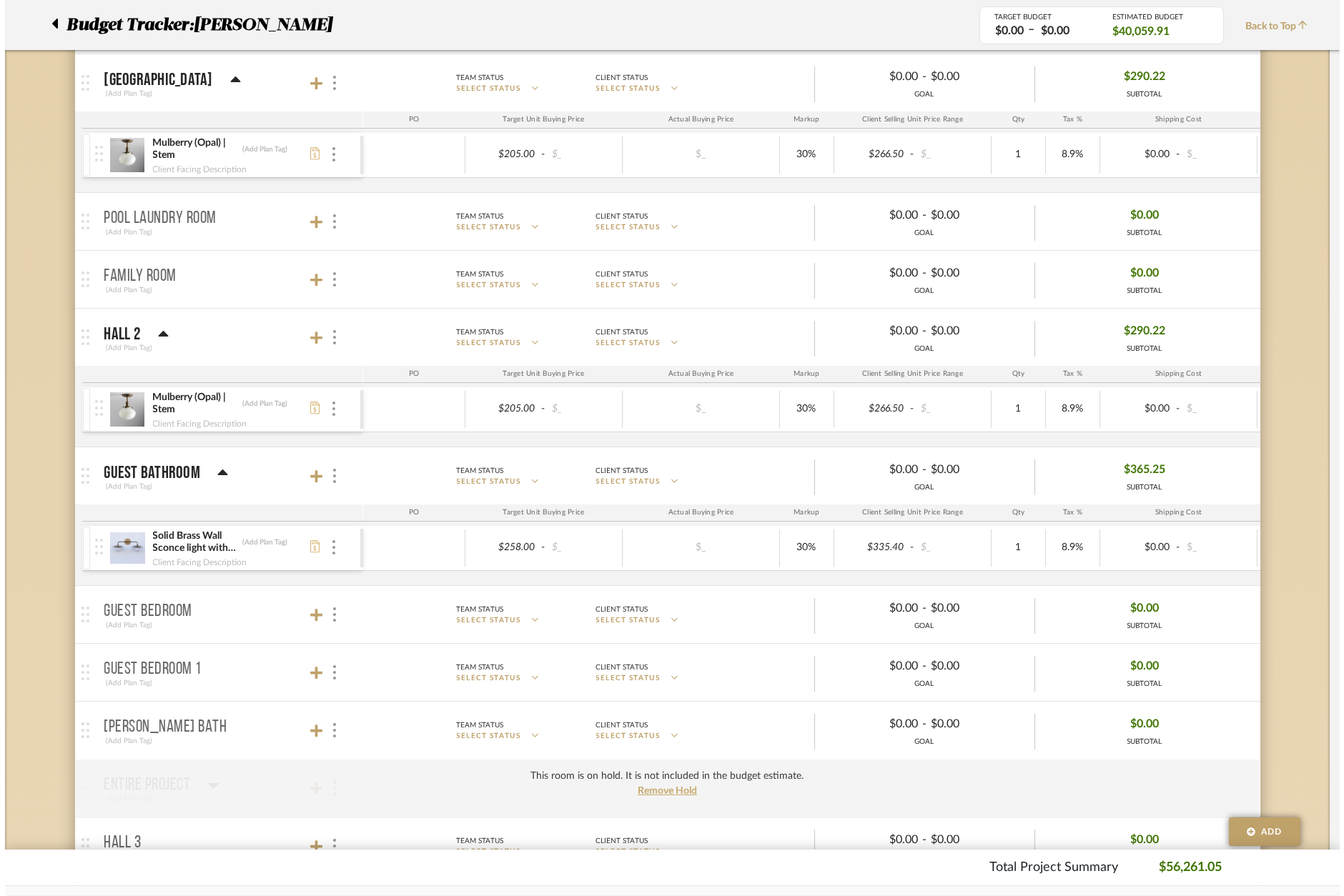
scroll to position [0, 0]
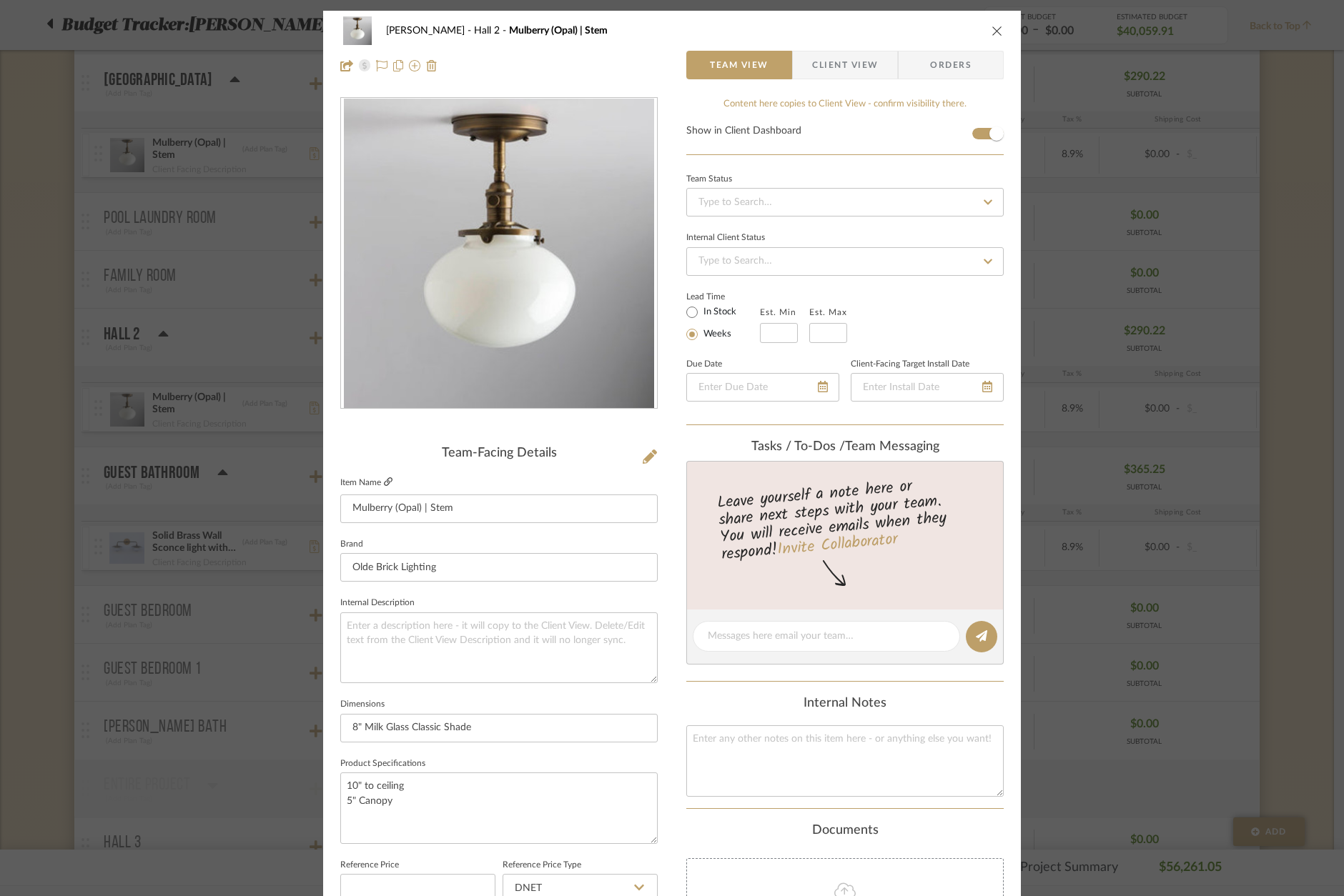
click at [384, 482] on icon at bounding box center [388, 482] width 9 height 9
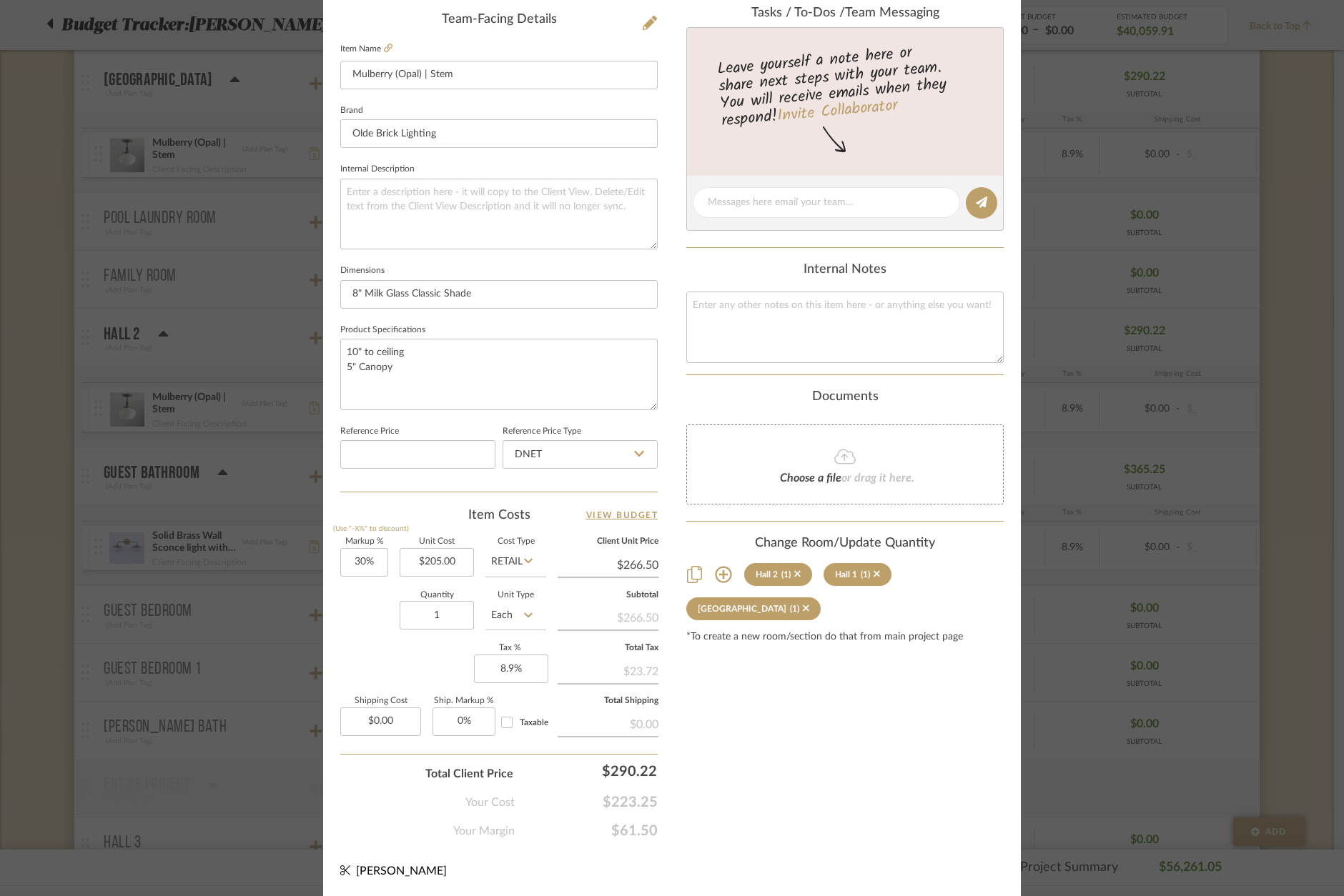
scroll to position [432, 0]
click at [249, 414] on div "[PERSON_NAME] [PERSON_NAME] 2 Mulberry (Opal) | Stem Team View Client View Orde…" at bounding box center [672, 448] width 1344 height 896
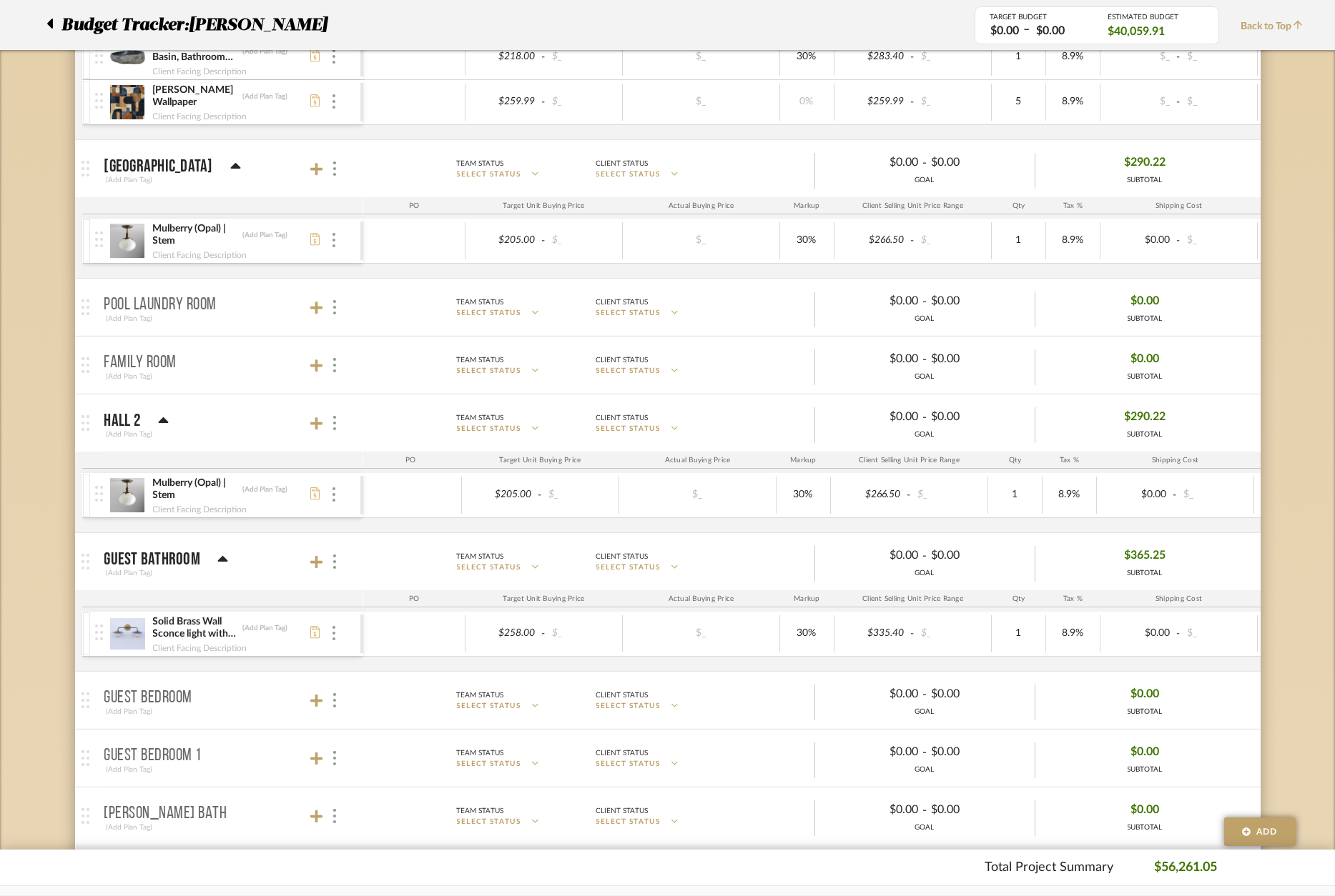
scroll to position [0, 0]
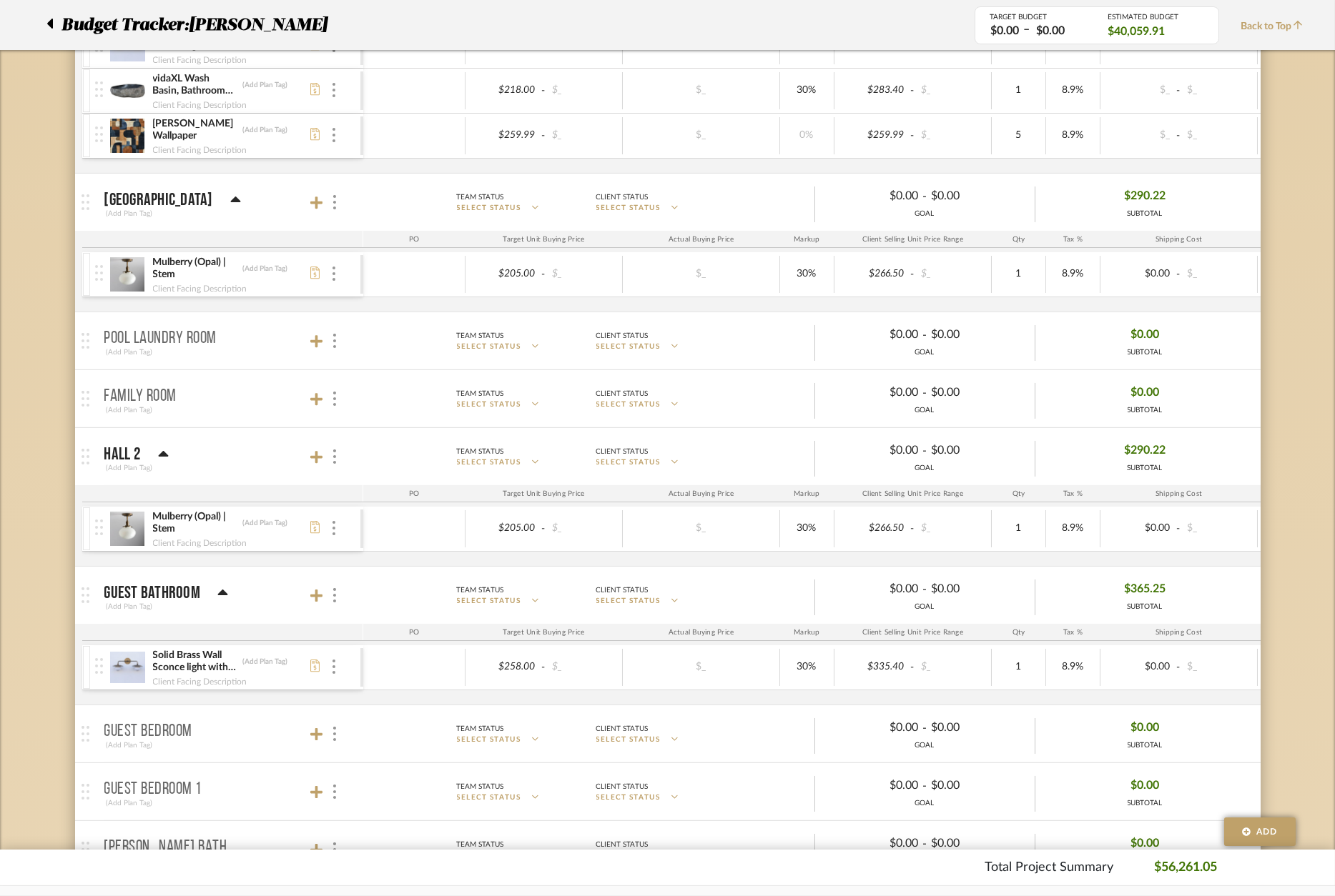
click at [288, 288] on div "Client Facing Description" at bounding box center [232, 287] width 158 height 11
click at [137, 279] on img at bounding box center [128, 274] width 35 height 34
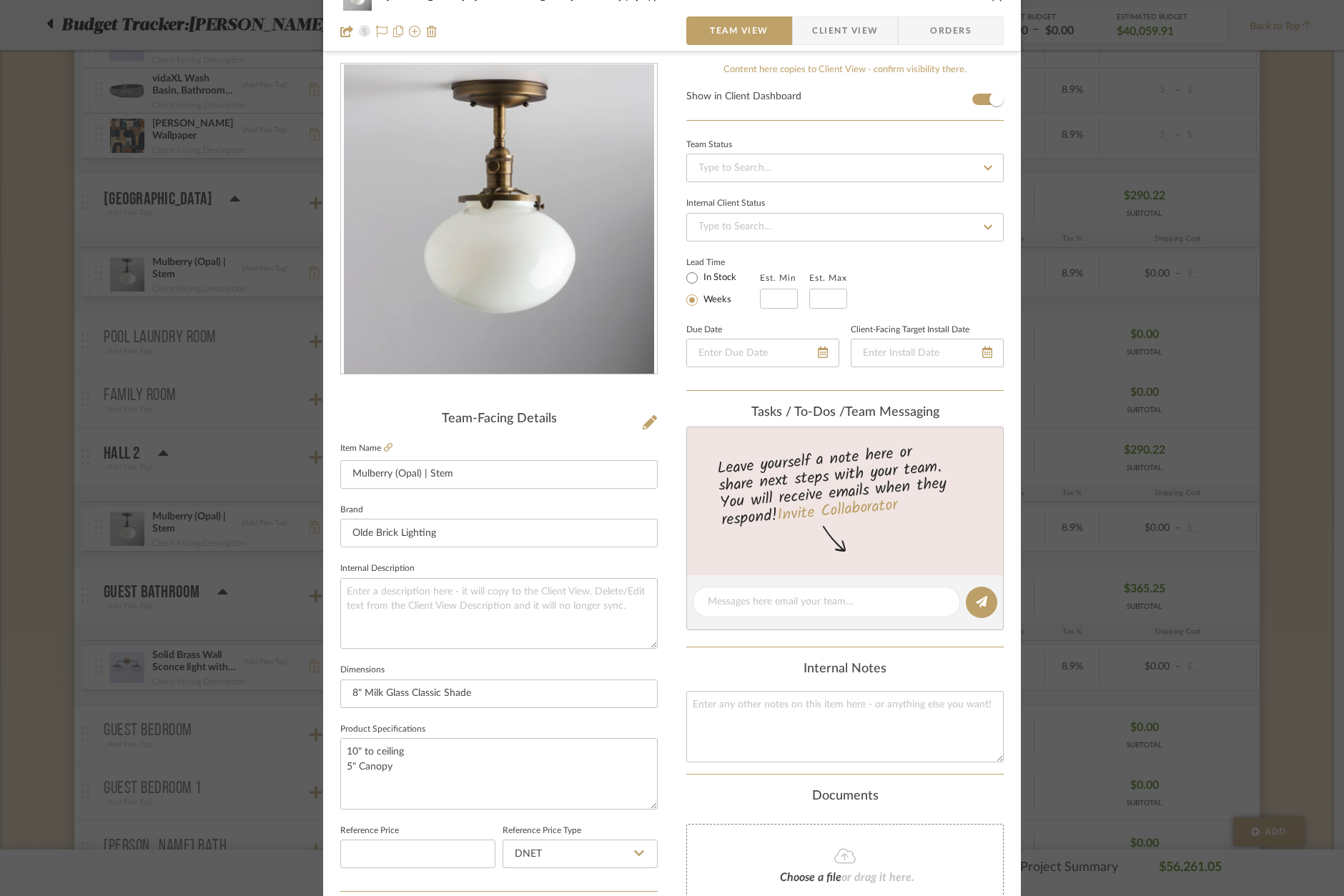
drag, startPoint x: 137, startPoint y: 279, endPoint x: 313, endPoint y: 213, distance: 188.0
click at [265, 216] on div "[PERSON_NAME] Pool [PERSON_NAME] Mulberry (Opal) | Stem Team View Client View O…" at bounding box center [672, 448] width 1344 height 896
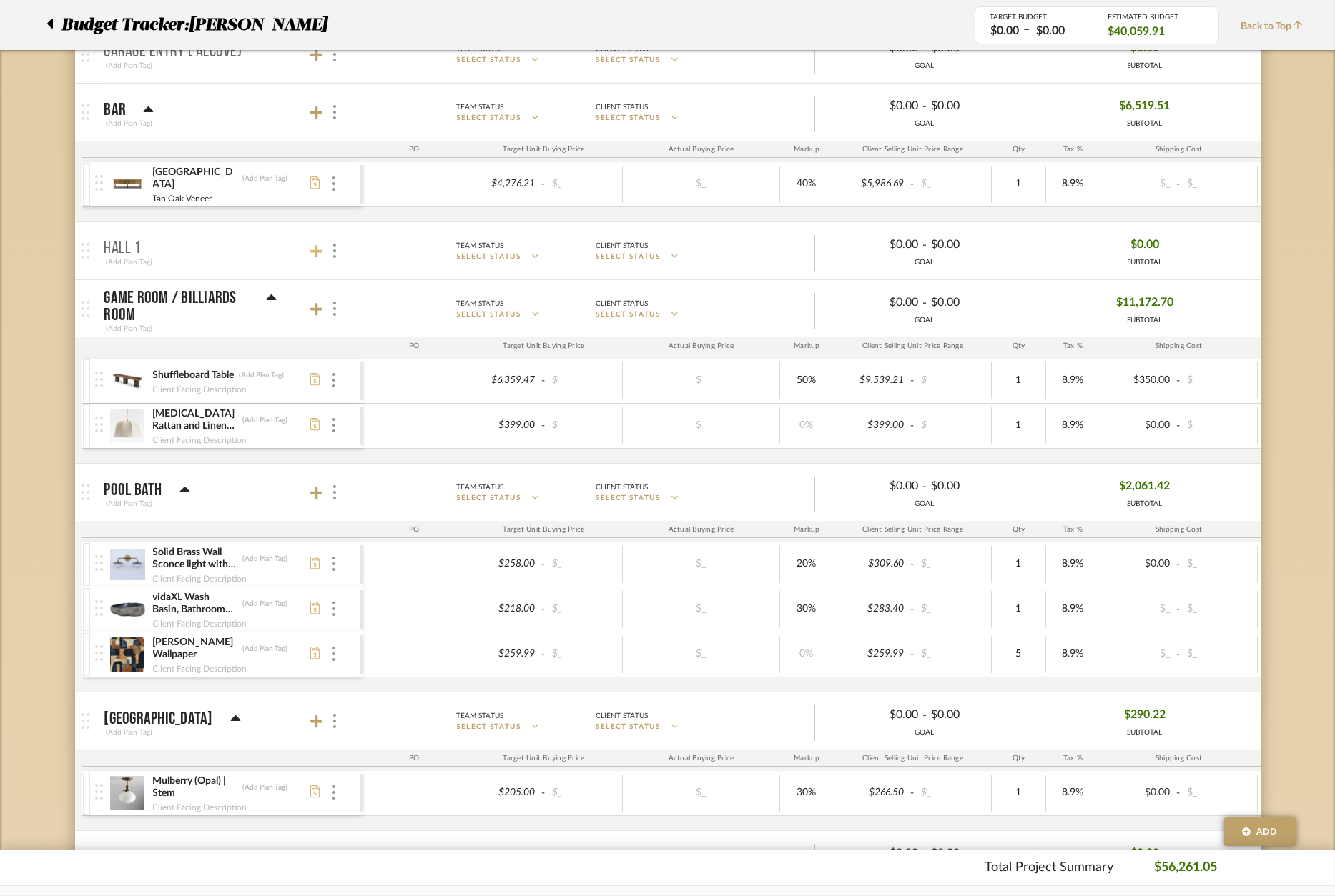
click at [316, 253] on icon at bounding box center [317, 252] width 13 height 13
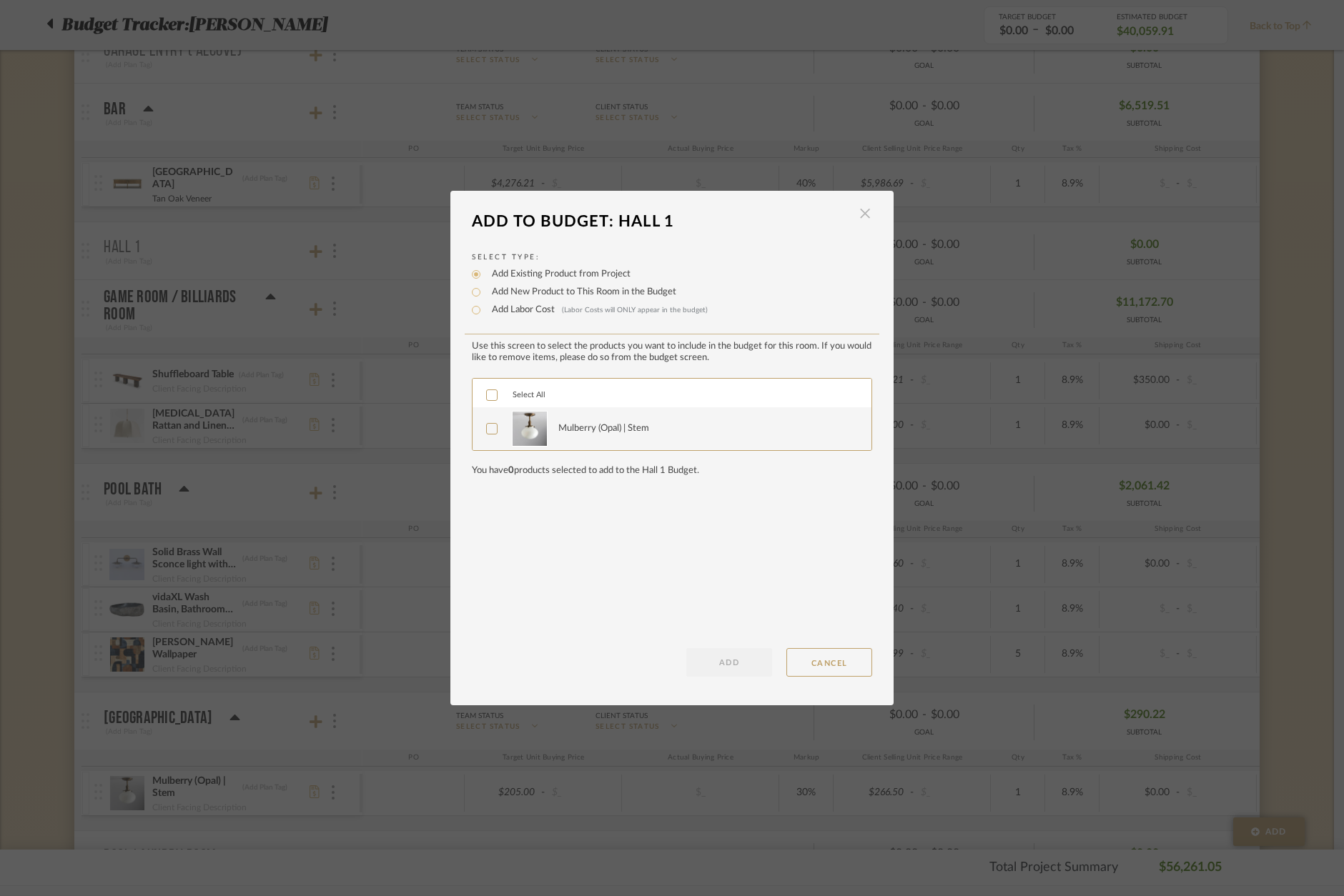
click at [860, 217] on span "button" at bounding box center [864, 213] width 29 height 29
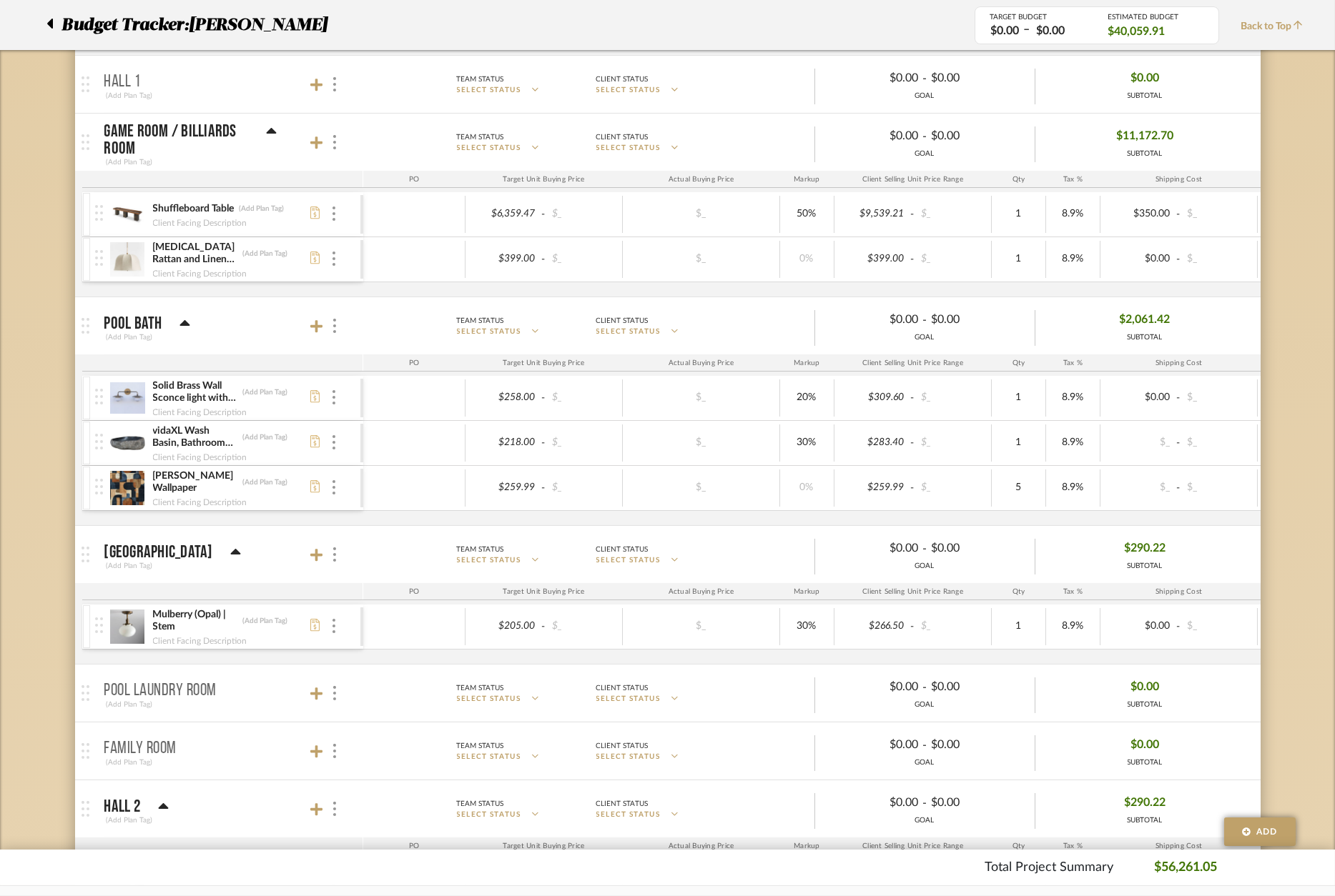
scroll to position [1249, 0]
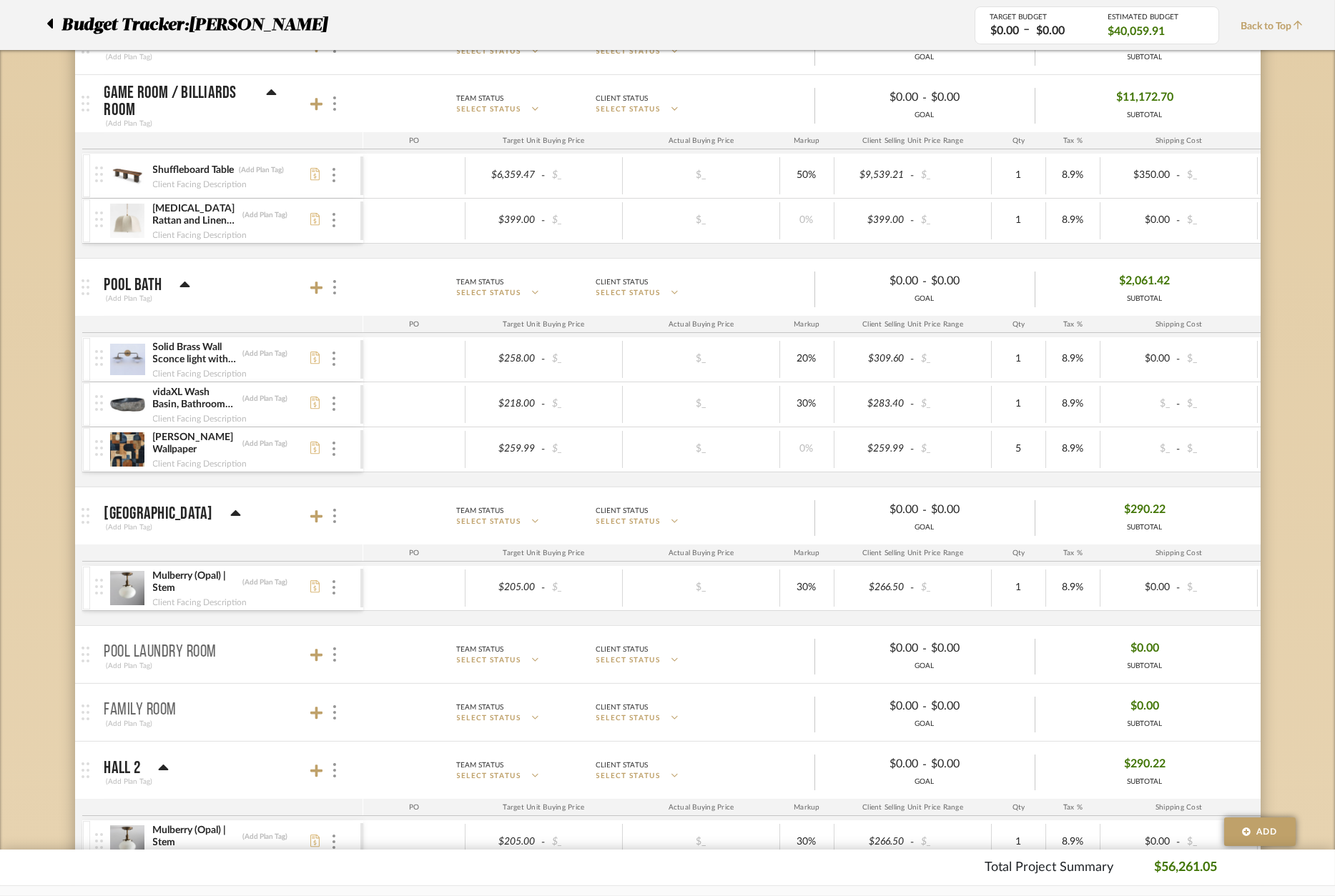
click at [126, 217] on img at bounding box center [128, 220] width 35 height 34
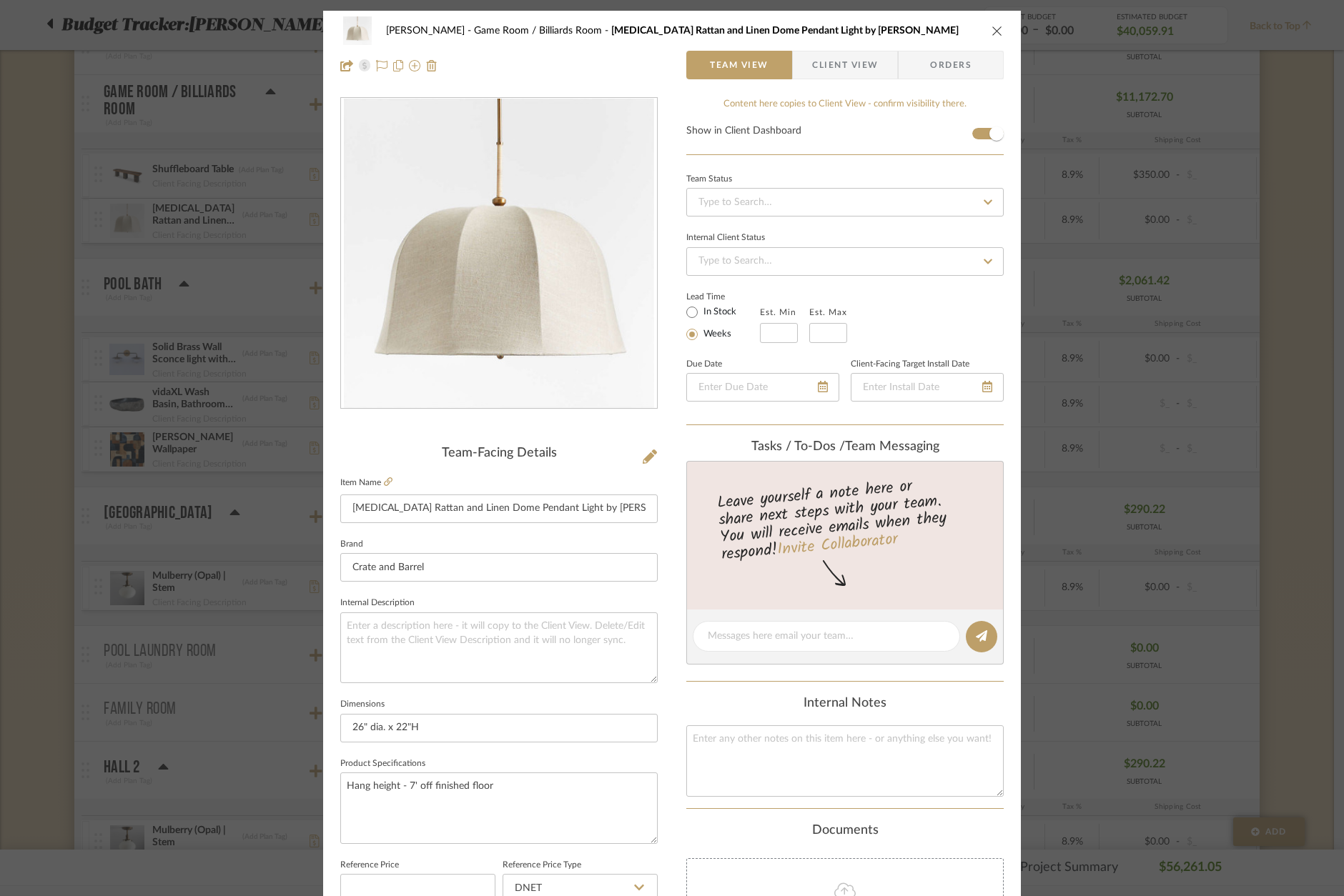
scroll to position [34, 0]
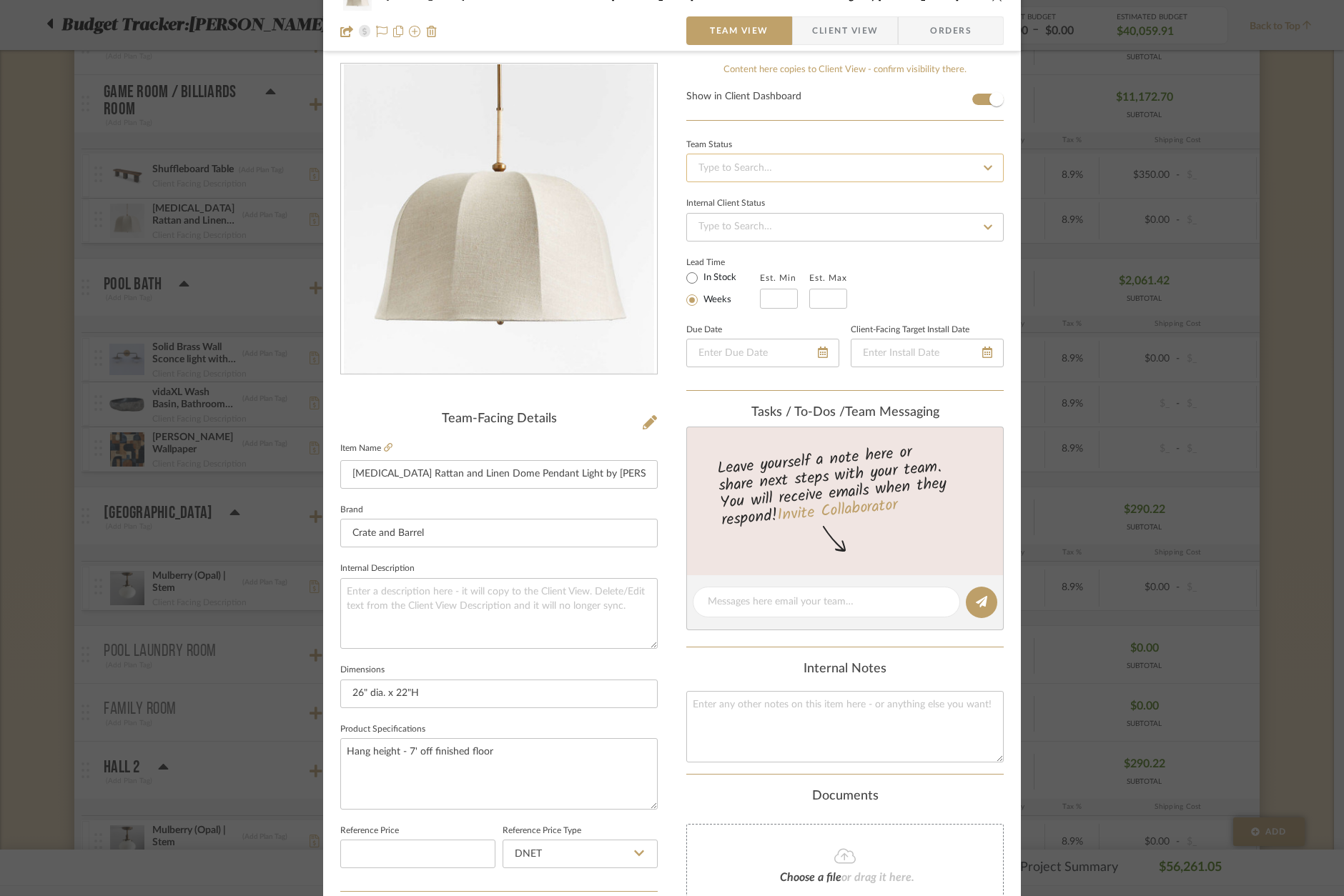
click at [726, 172] on input at bounding box center [845, 167] width 317 height 29
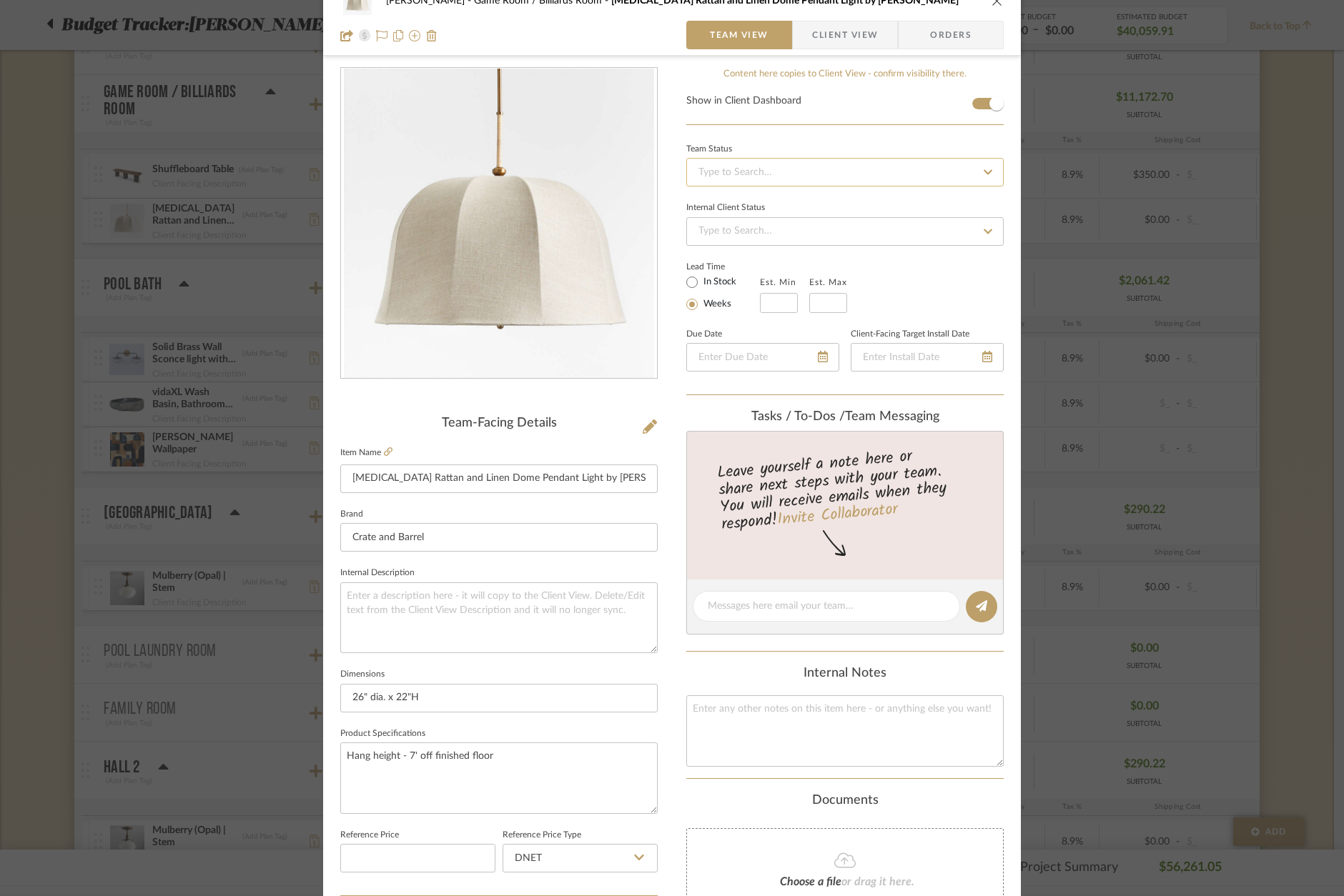
click at [732, 174] on input at bounding box center [845, 172] width 317 height 29
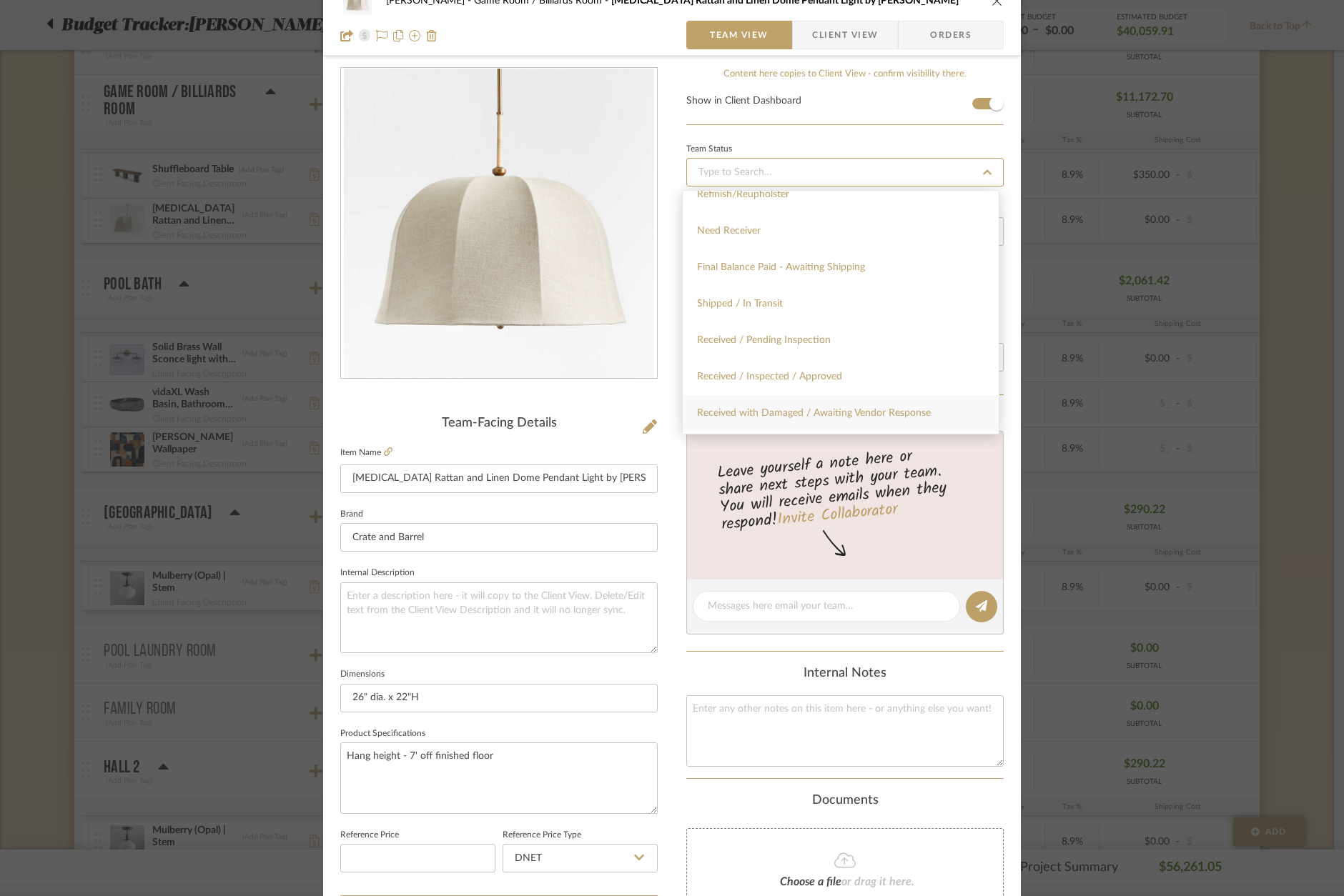
scroll to position [1933, 0]
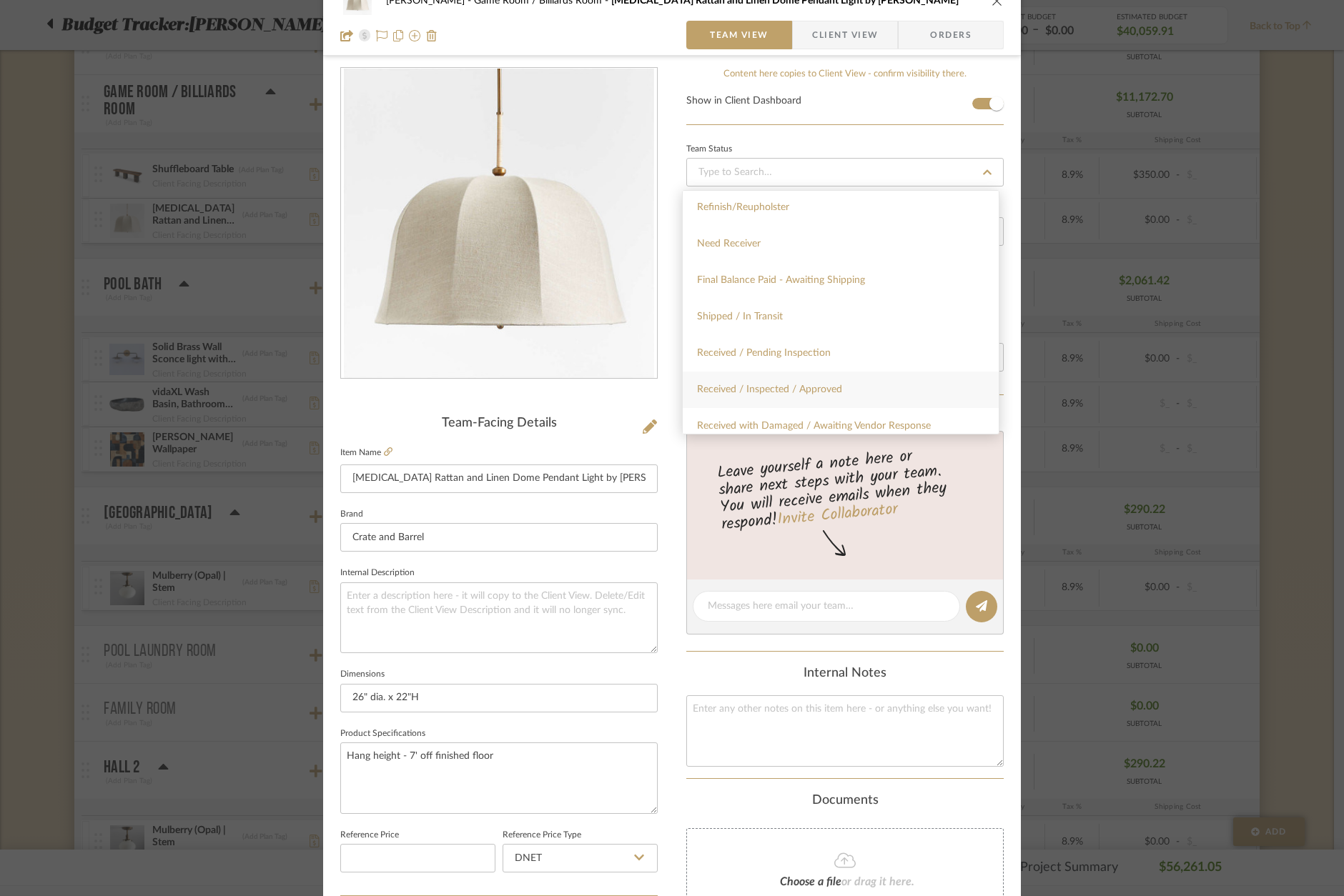
click at [790, 385] on span "Received / Inspected / Approved" at bounding box center [769, 389] width 145 height 10
type input "[DATE]"
type input "Received / Inspected / Approved"
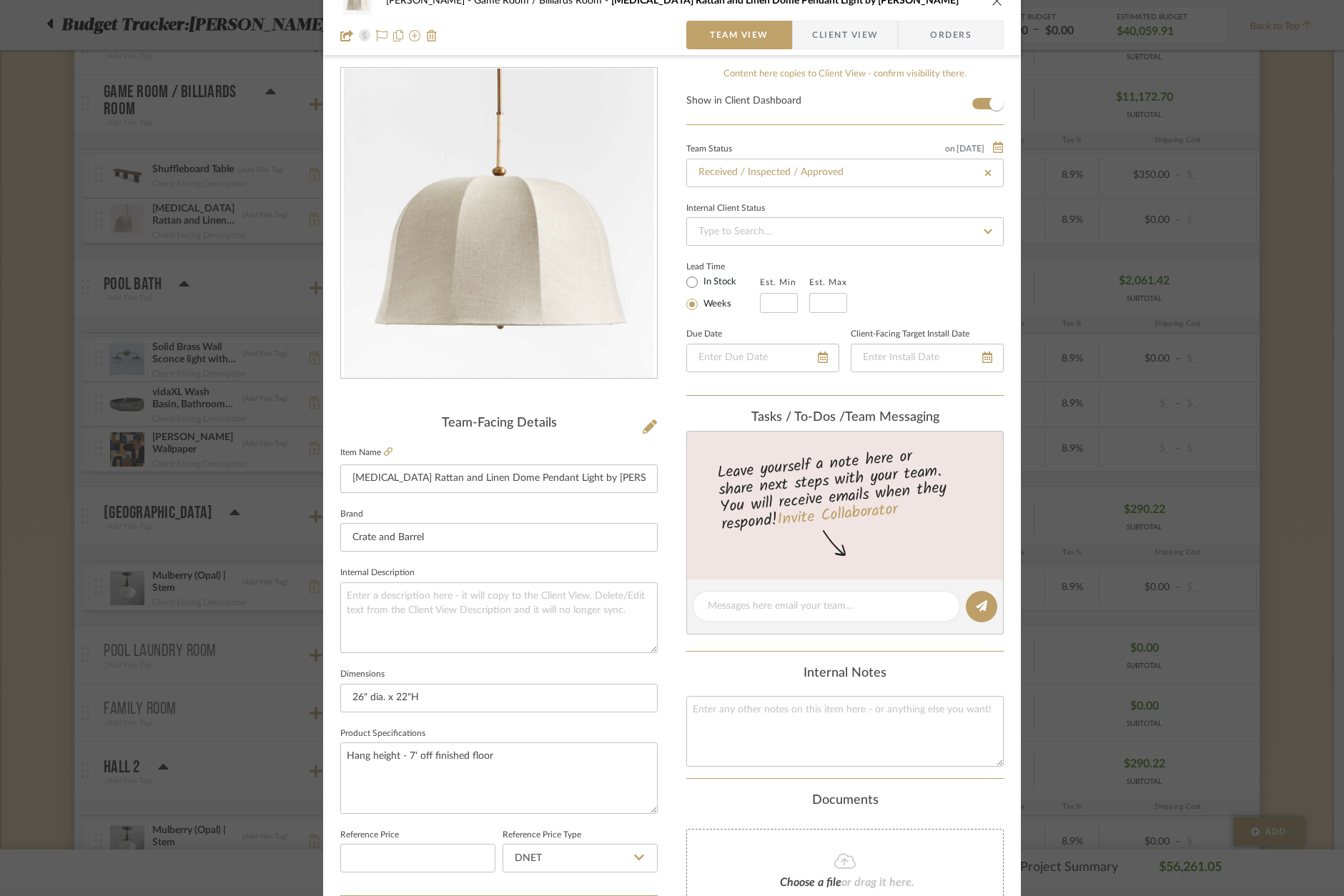
click at [663, 397] on div "[PERSON_NAME] Game Room / Billiards Room [MEDICAL_DATA] Rattan and Linen Dome P…" at bounding box center [672, 641] width 698 height 1320
click at [283, 366] on mat-dialog-content "[PERSON_NAME] Game Room / Billiards Room [MEDICAL_DATA] Rattan and Linen Dome P…" at bounding box center [672, 641] width 778 height 1320
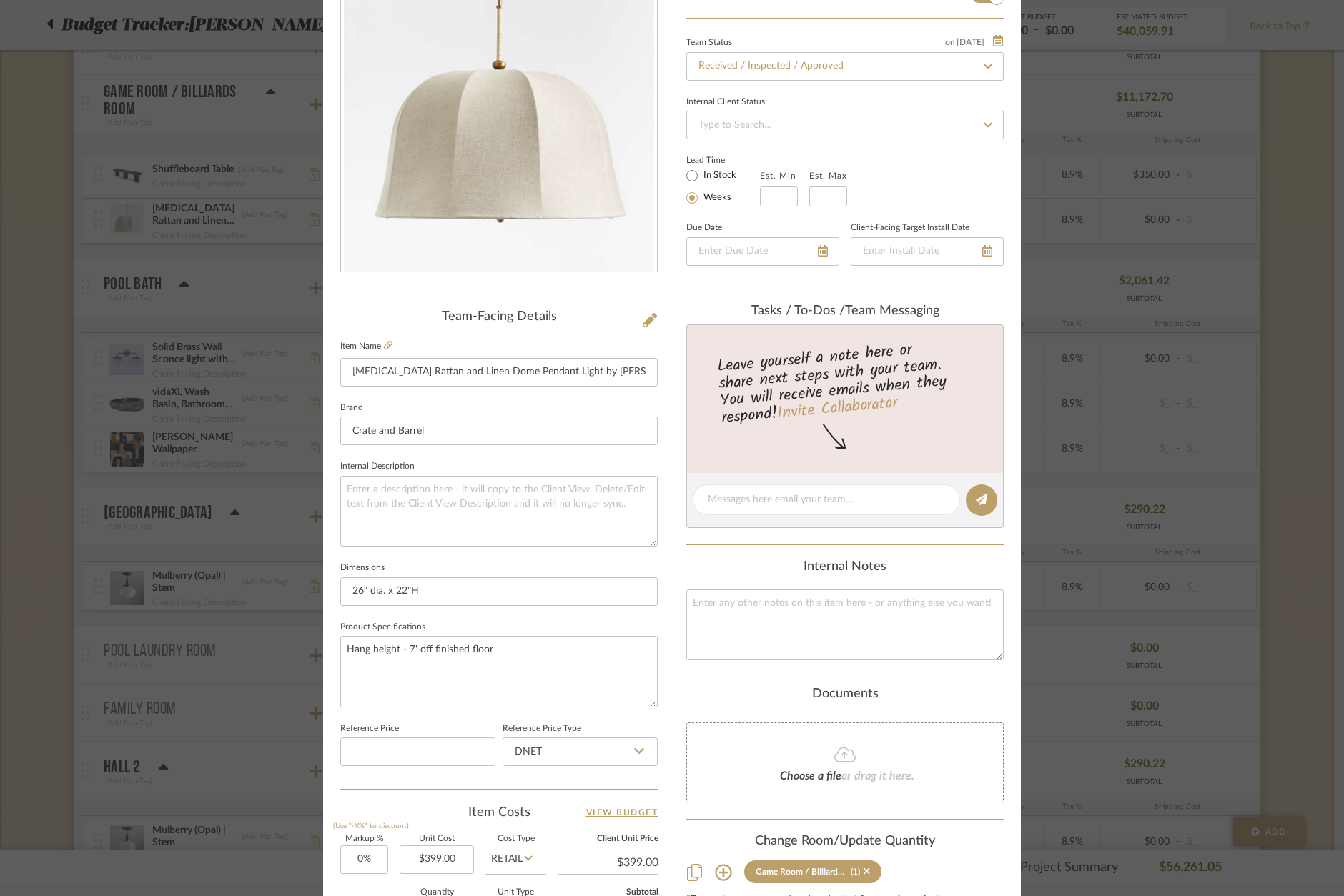
scroll to position [151, 0]
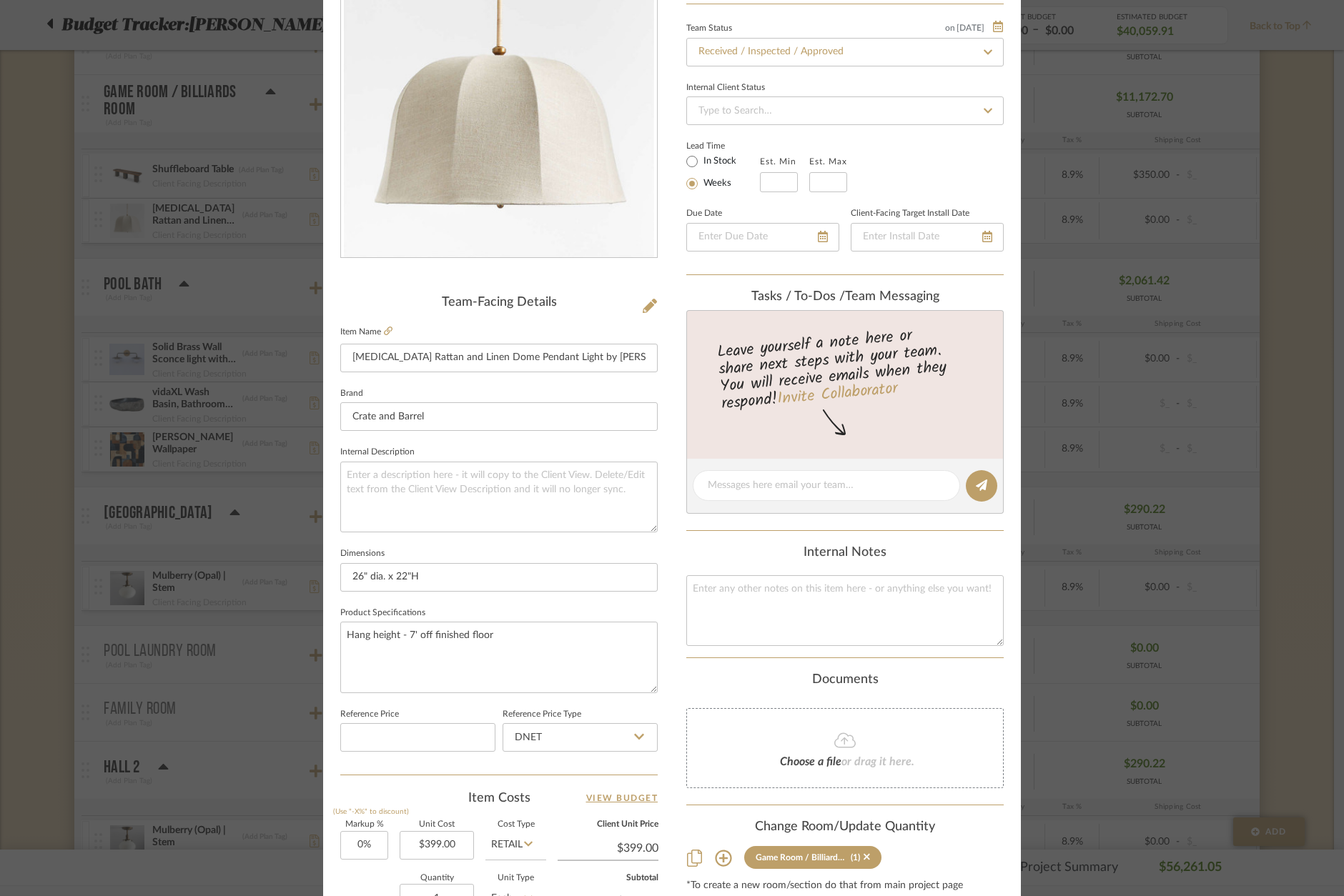
click at [269, 445] on div "[PERSON_NAME] Game Room / Billiards Room [MEDICAL_DATA] Rattan and Linen Dome P…" at bounding box center [672, 448] width 1344 height 896
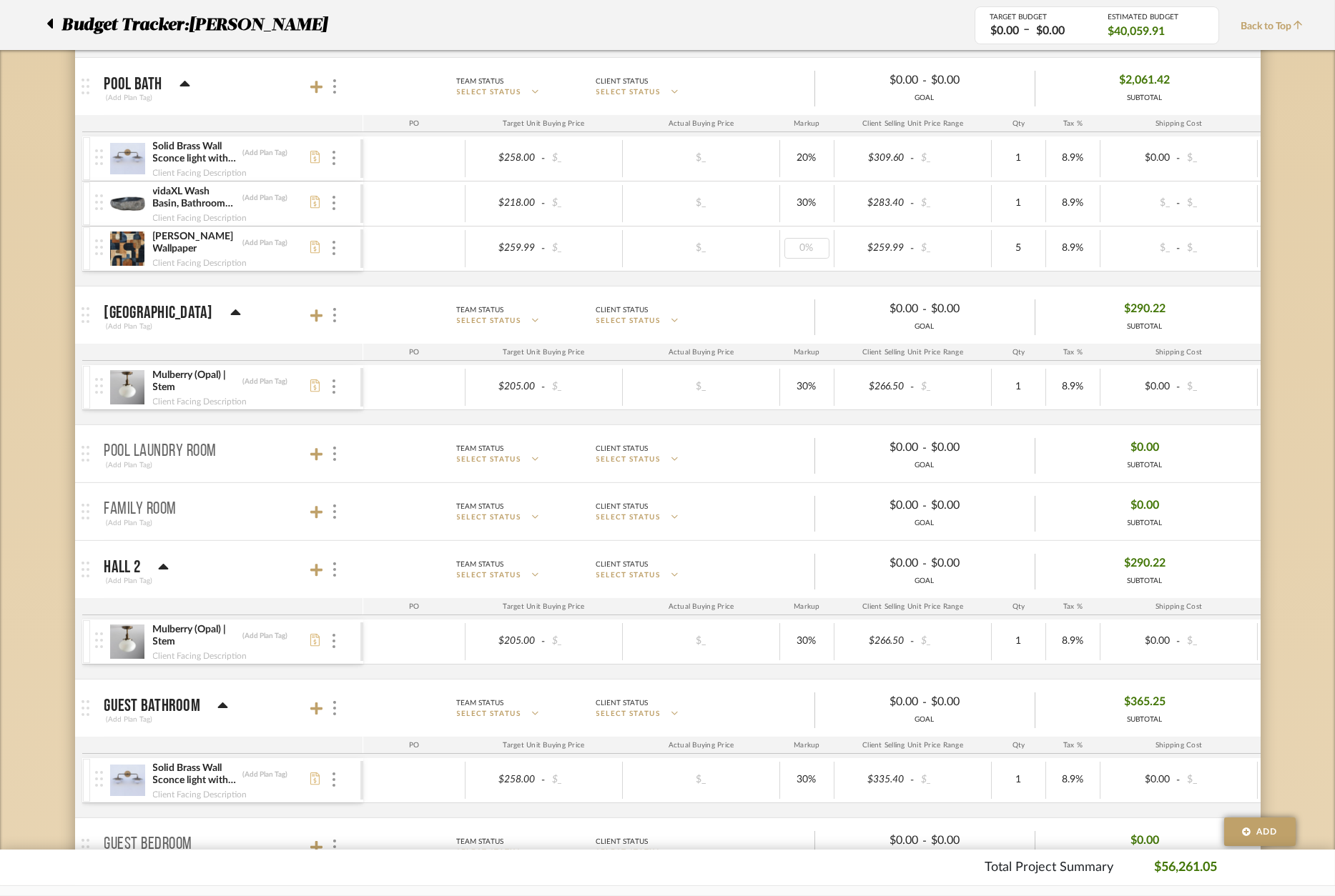
scroll to position [0, 201]
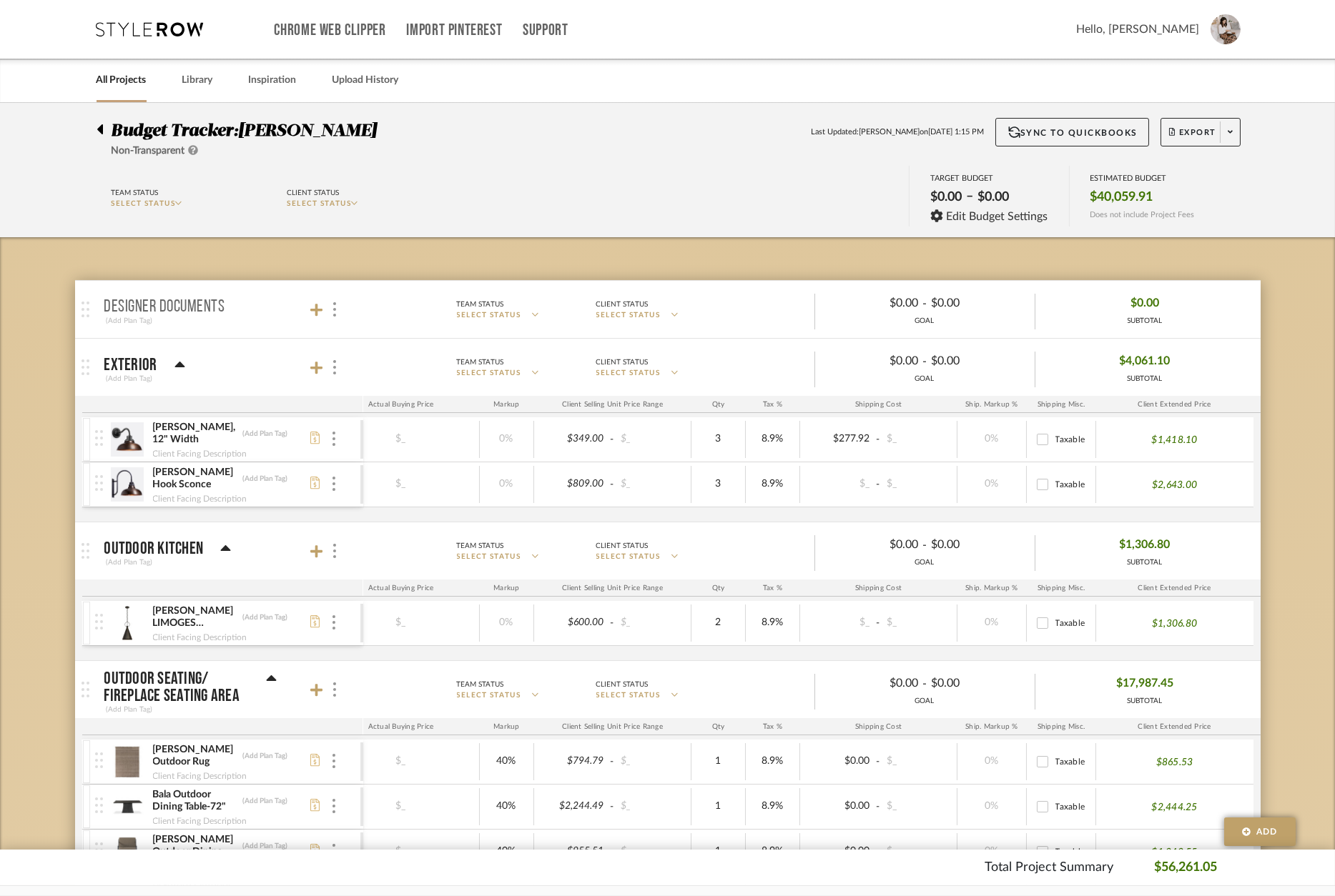
click at [163, 29] on icon at bounding box center [150, 29] width 107 height 14
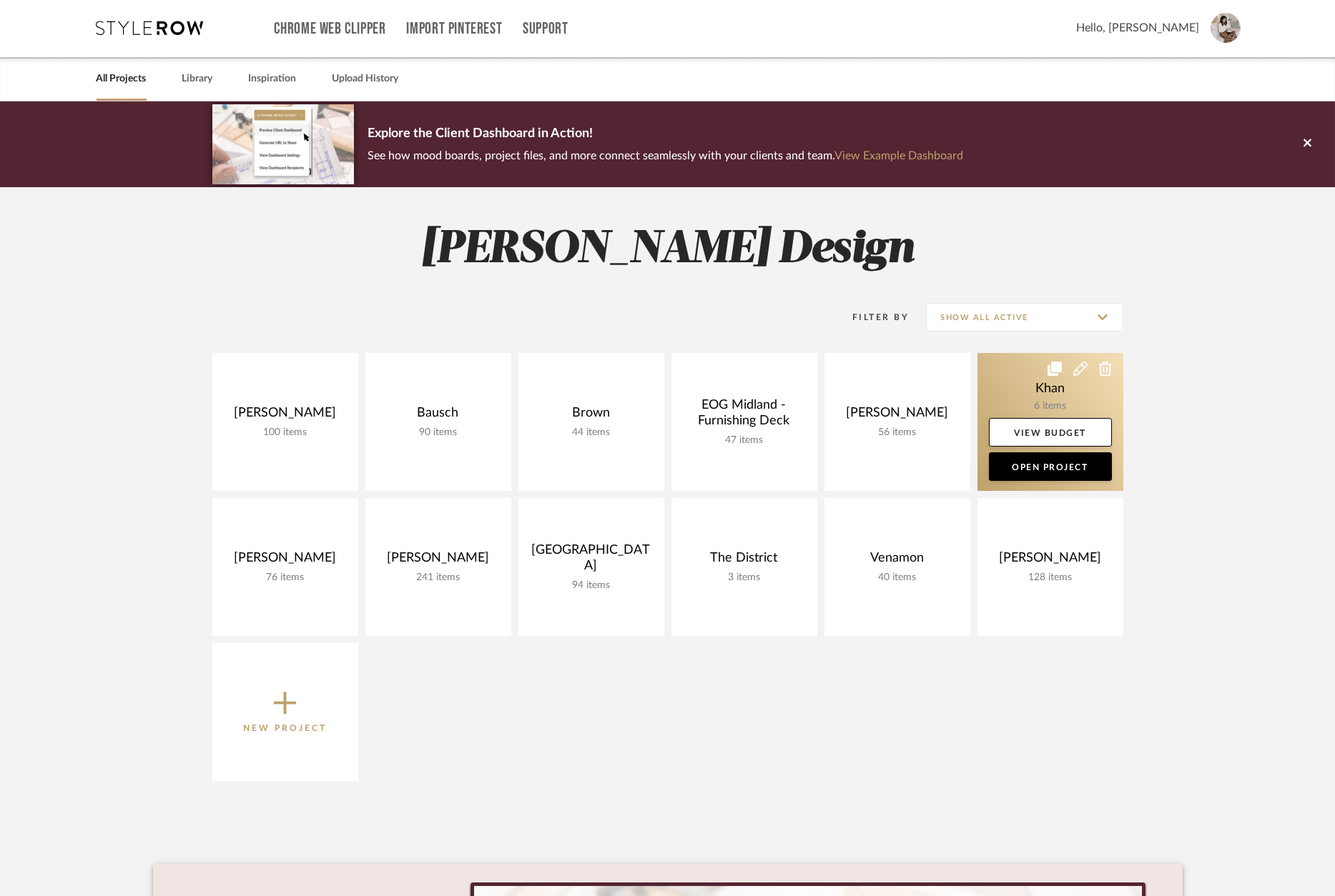
click at [1052, 396] on link at bounding box center [1050, 422] width 146 height 138
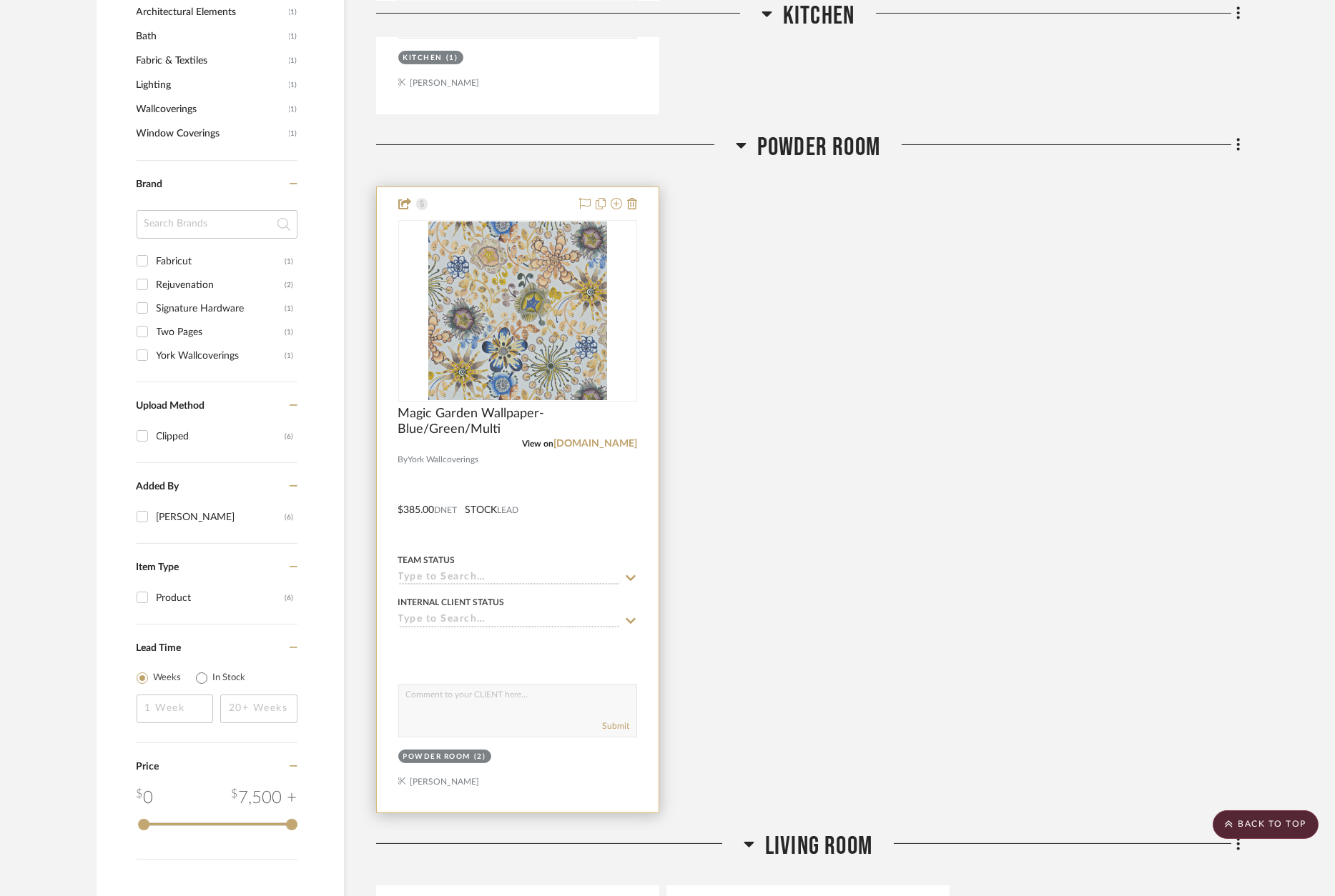
click at [523, 203] on div at bounding box center [518, 500] width 282 height 625
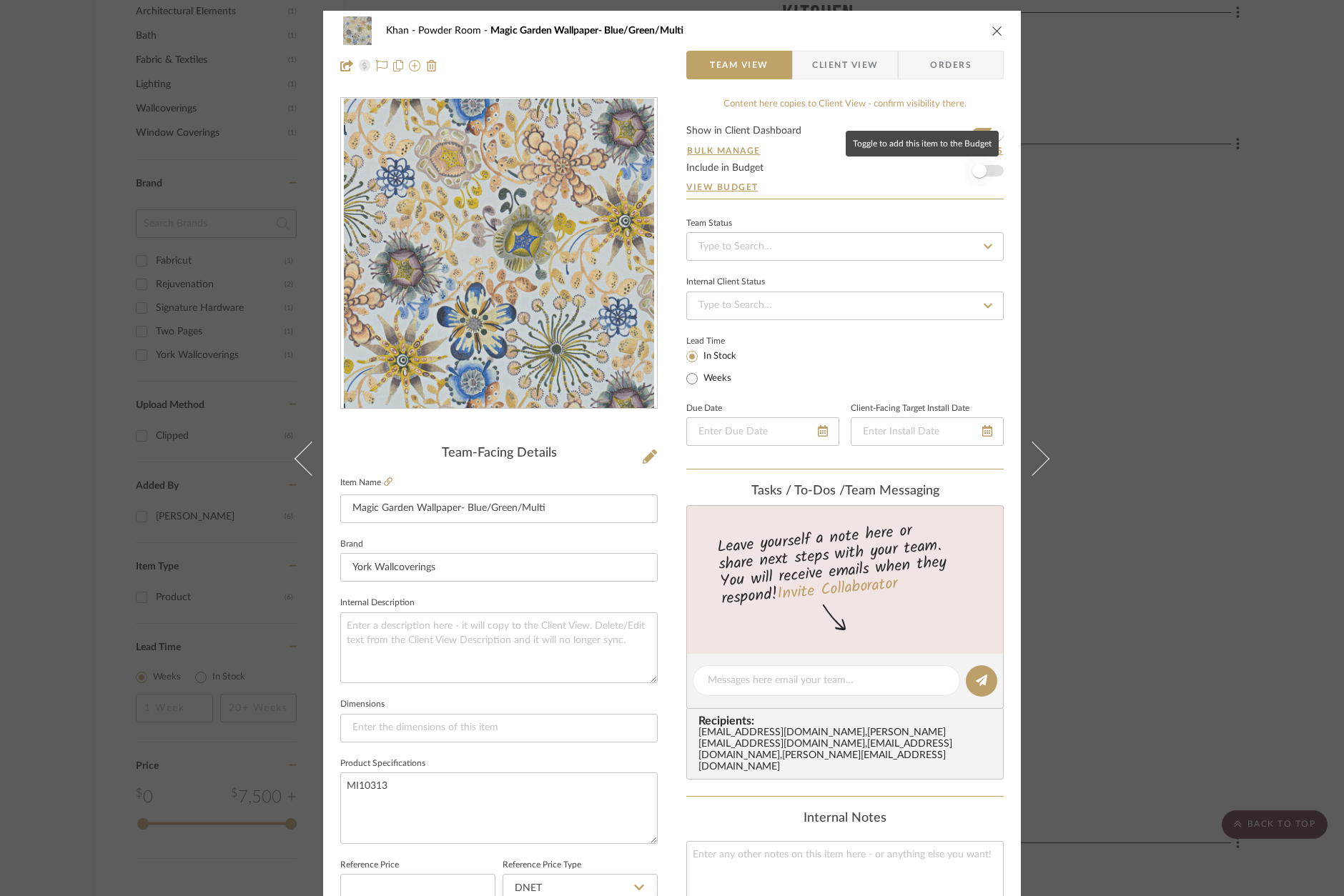
click at [978, 174] on span "button" at bounding box center [979, 171] width 14 height 14
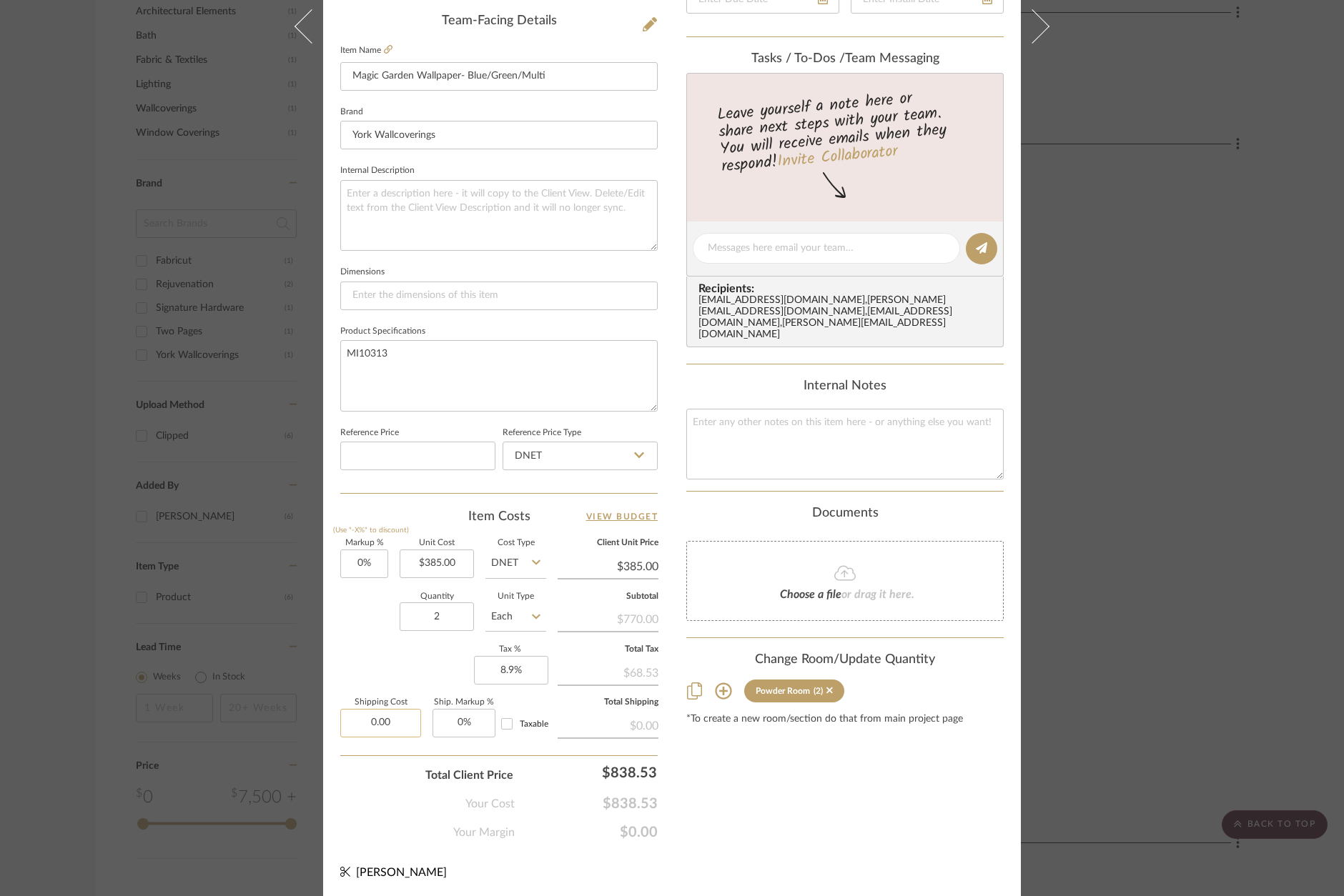
click at [393, 722] on input "0.00" at bounding box center [380, 723] width 81 height 29
type input "0"
type input "6"
type input "$9.00"
click at [763, 768] on div "Content here copies to Client View - confirm visibility there. Show in Client D…" at bounding box center [845, 253] width 317 height 1177
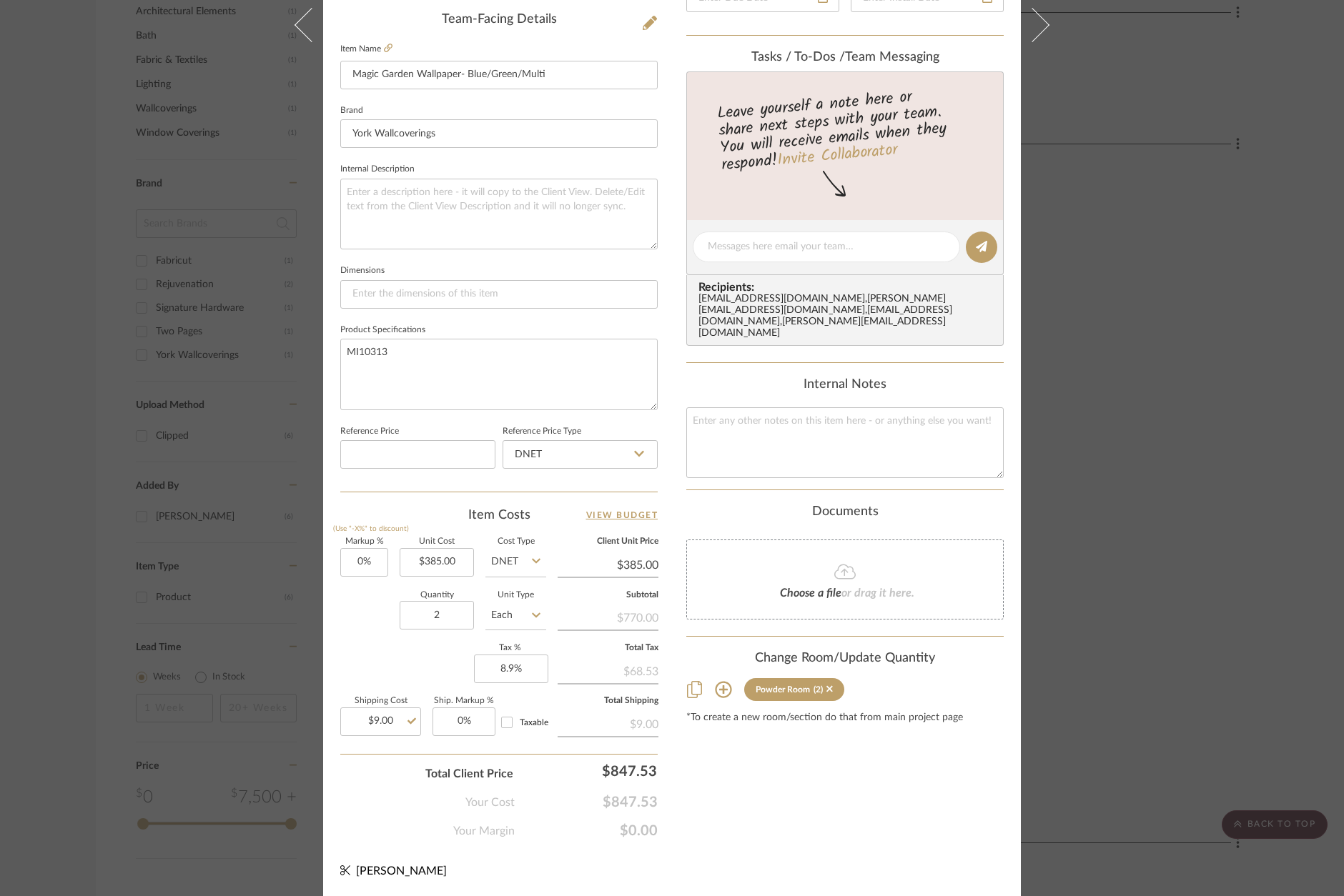
scroll to position [432, 0]
click at [922, 792] on div "Content here copies to Client View - confirm visibility there. Show in Client D…" at bounding box center [845, 253] width 317 height 1177
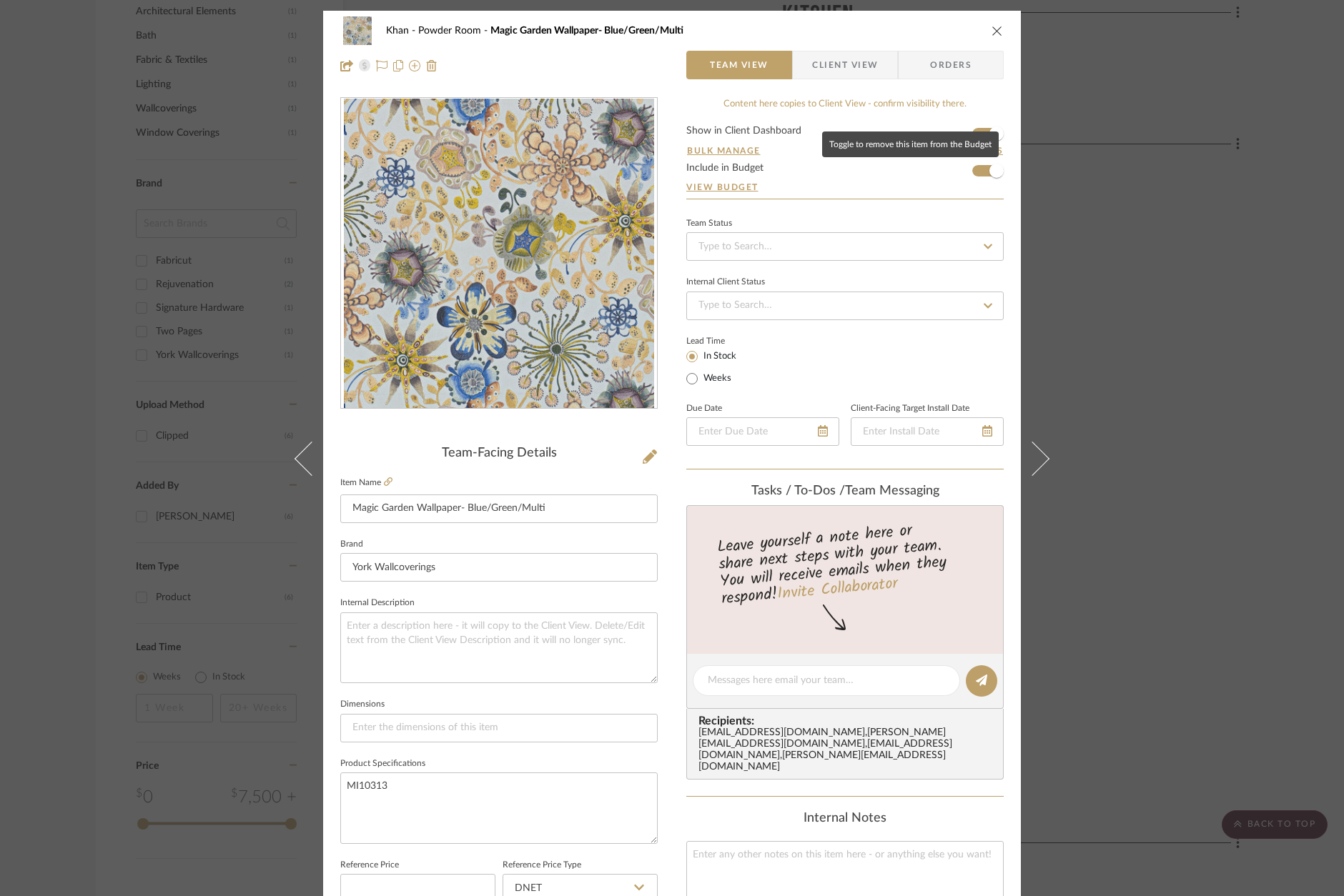
scroll to position [0, 0]
click at [1174, 400] on div "Khan Powder Room Magic Garden Wallpaper- Blue/Green/Multi Team View Client View…" at bounding box center [672, 448] width 1344 height 896
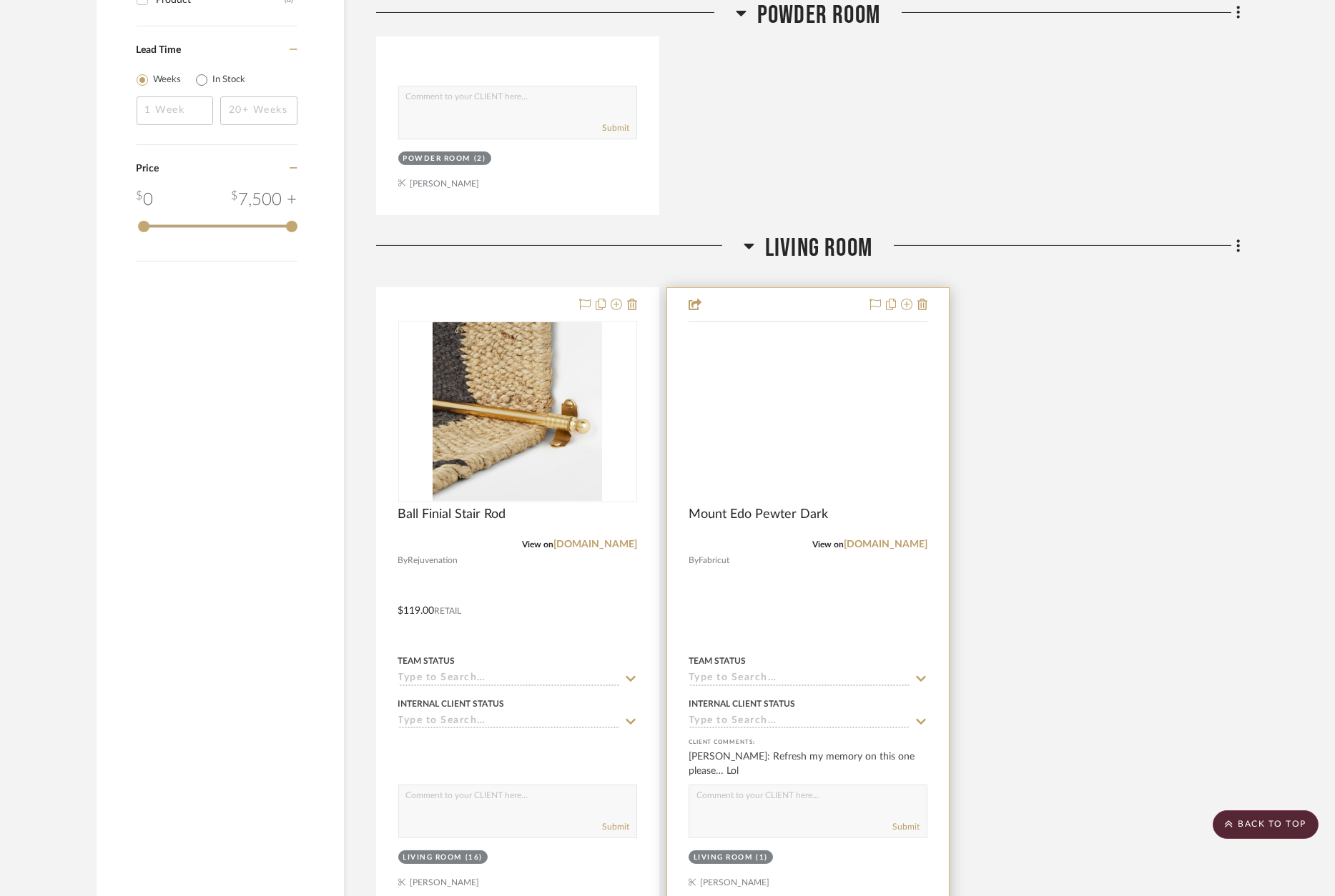
scroll to position [1515, 0]
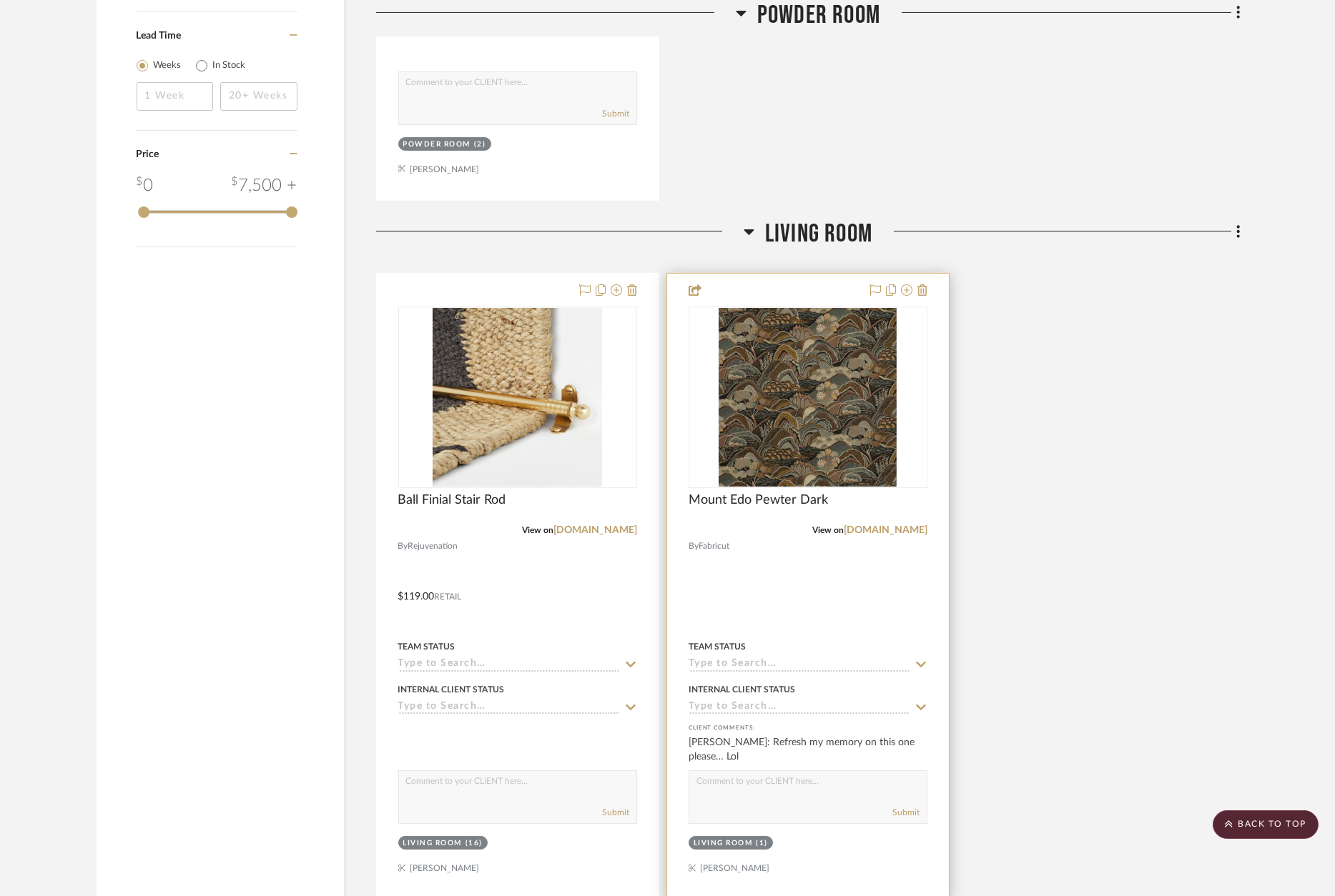
click at [824, 288] on div at bounding box center [808, 586] width 282 height 625
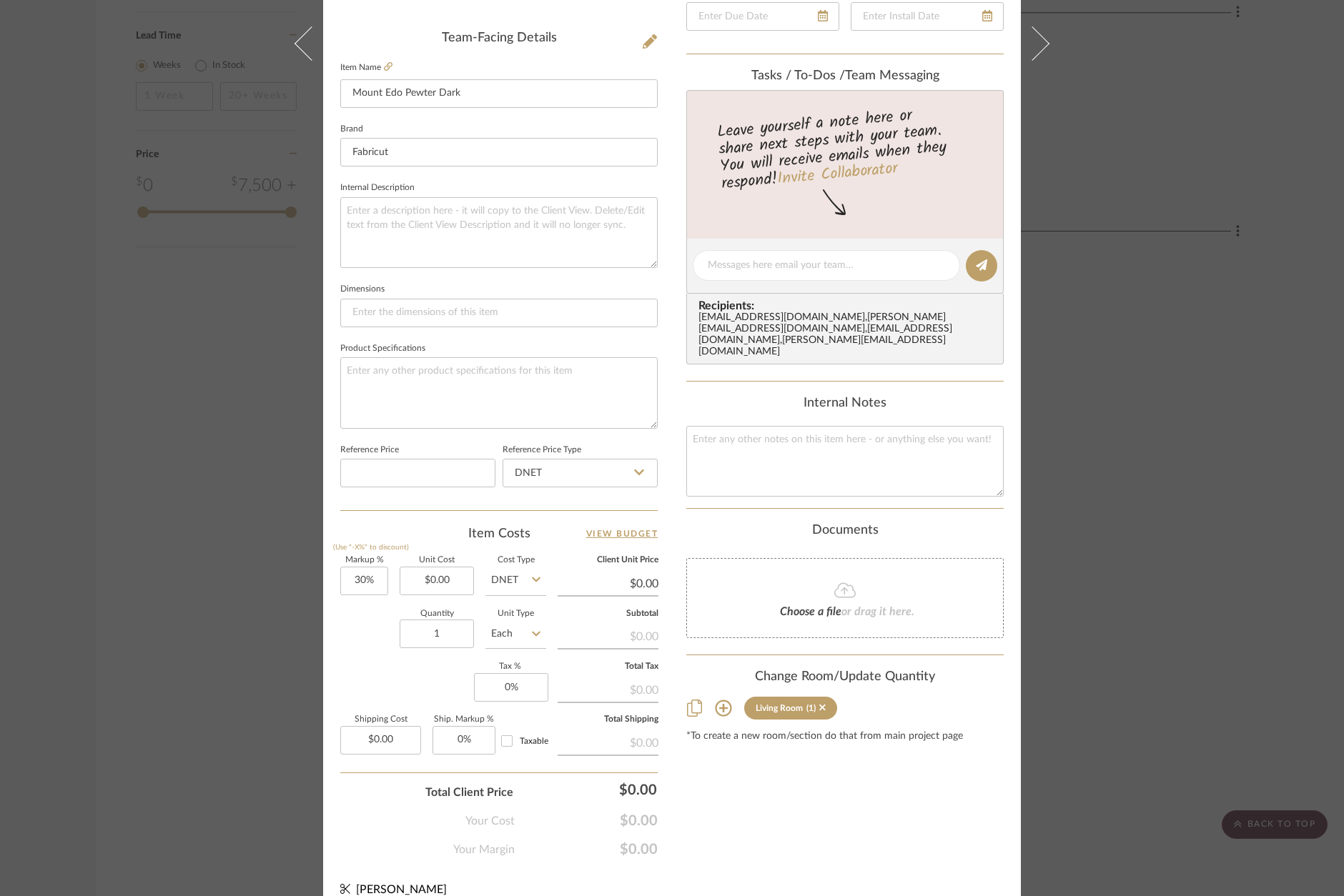
scroll to position [415, 0]
click at [445, 578] on input "0.00" at bounding box center [437, 581] width 75 height 29
click at [431, 578] on input "0.00" at bounding box center [437, 581] width 75 height 29
type input "2798.31"
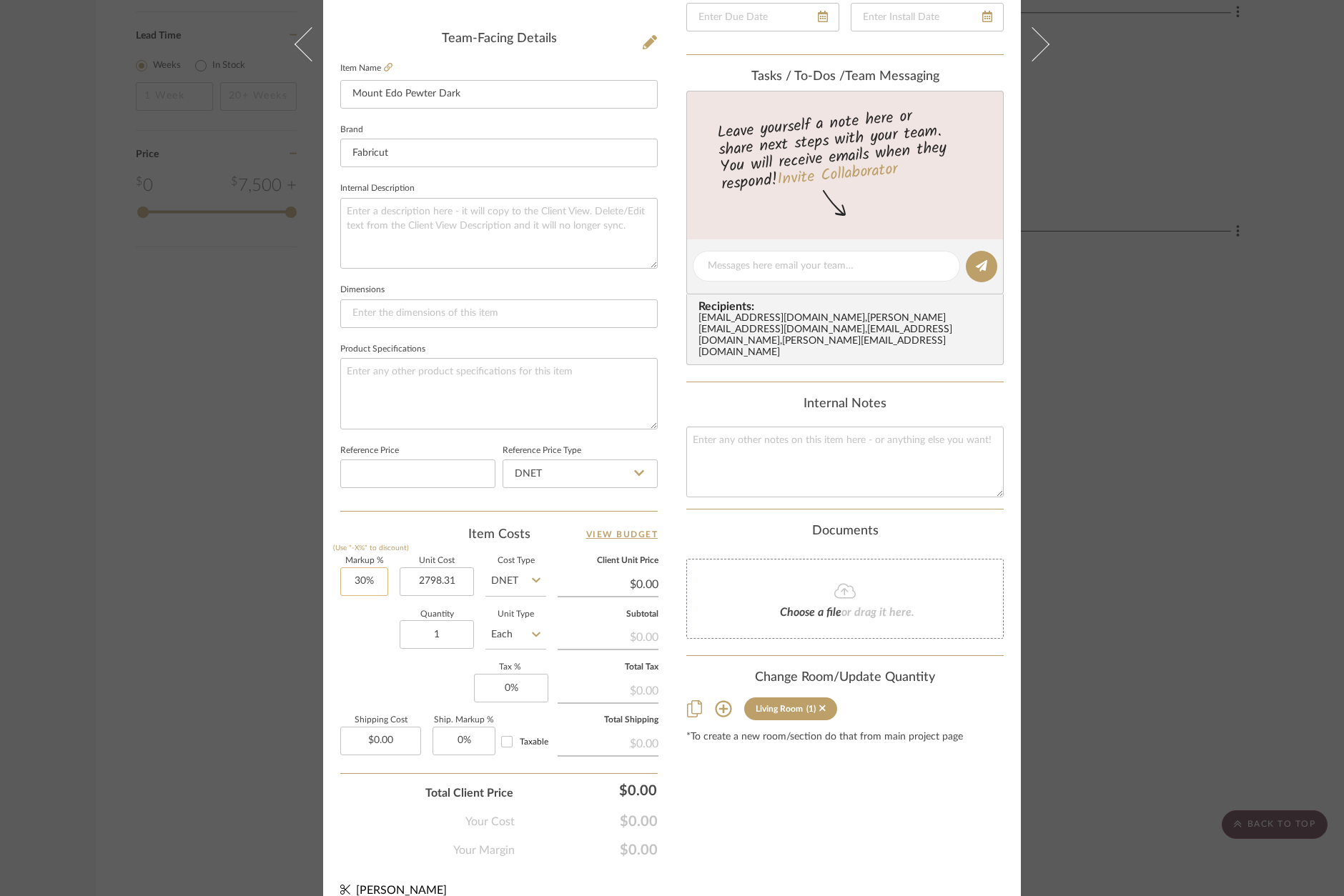
type input "30"
type input "$2,798.31"
click at [362, 582] on input "30" at bounding box center [364, 581] width 48 height 29
type input "$3,637.80"
click at [365, 580] on input "30" at bounding box center [364, 581] width 48 height 29
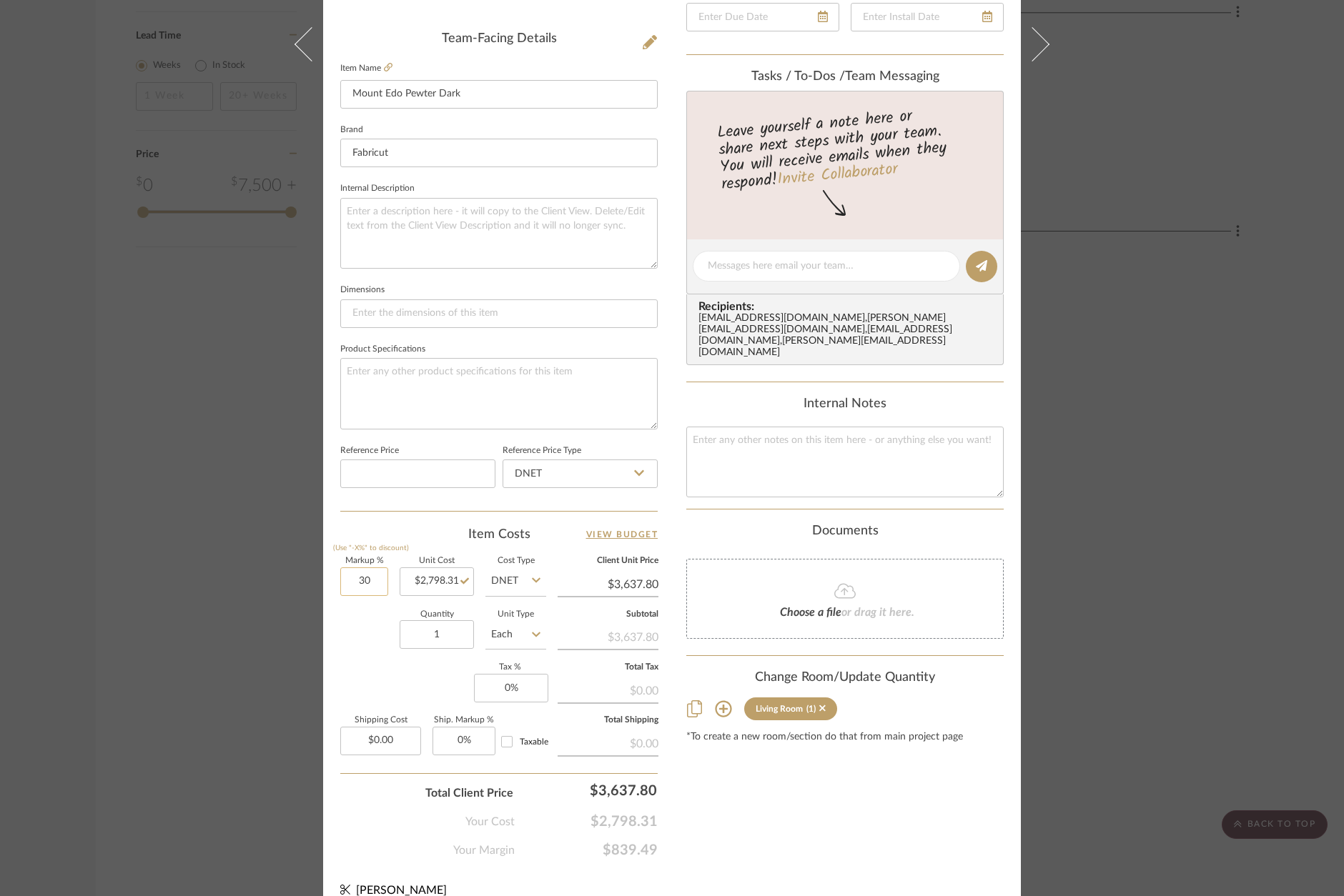
click at [365, 580] on input "30" at bounding box center [364, 581] width 48 height 29
type input "50%"
type input "2798.31"
type input "$4,197.47"
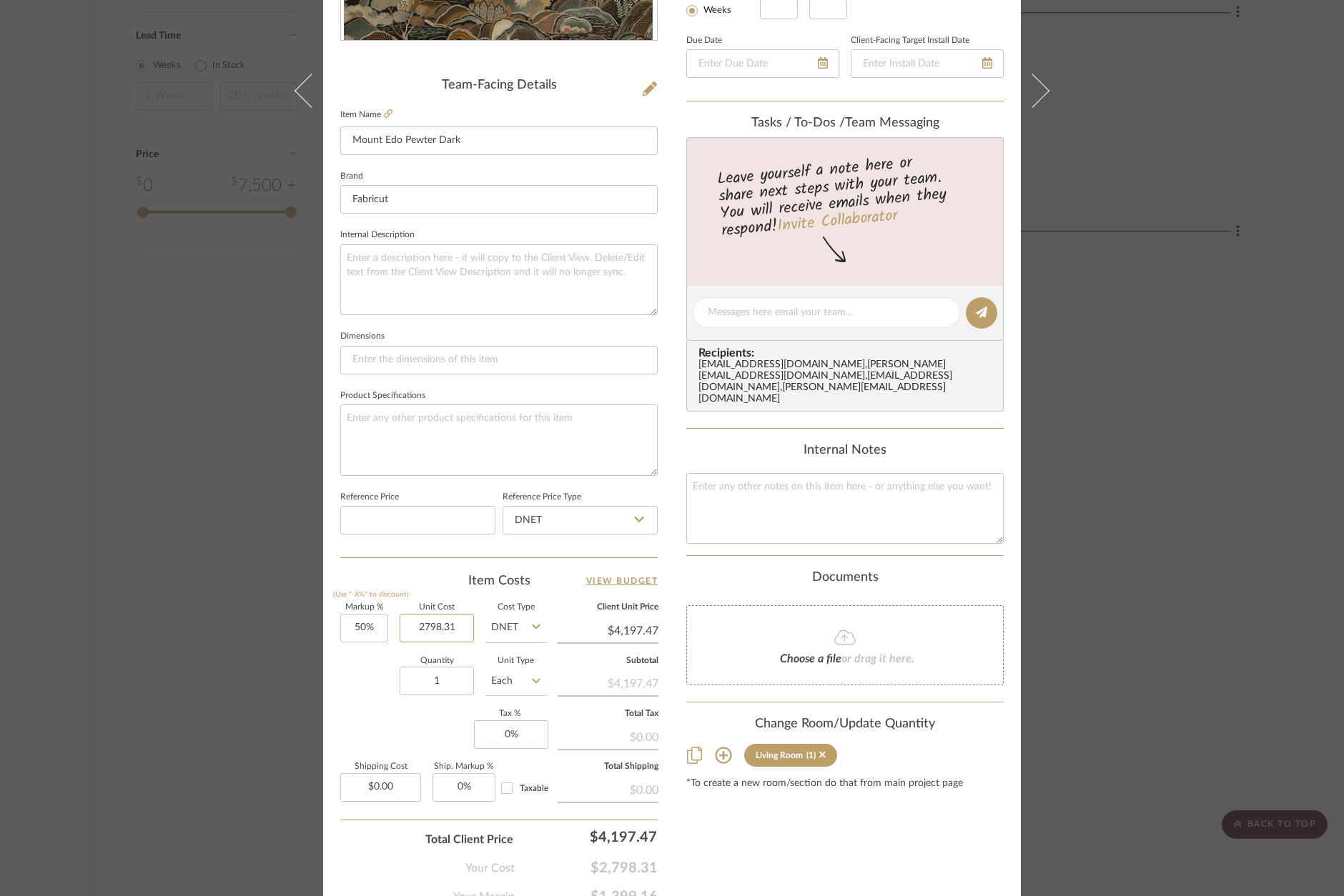
scroll to position [348, 0]
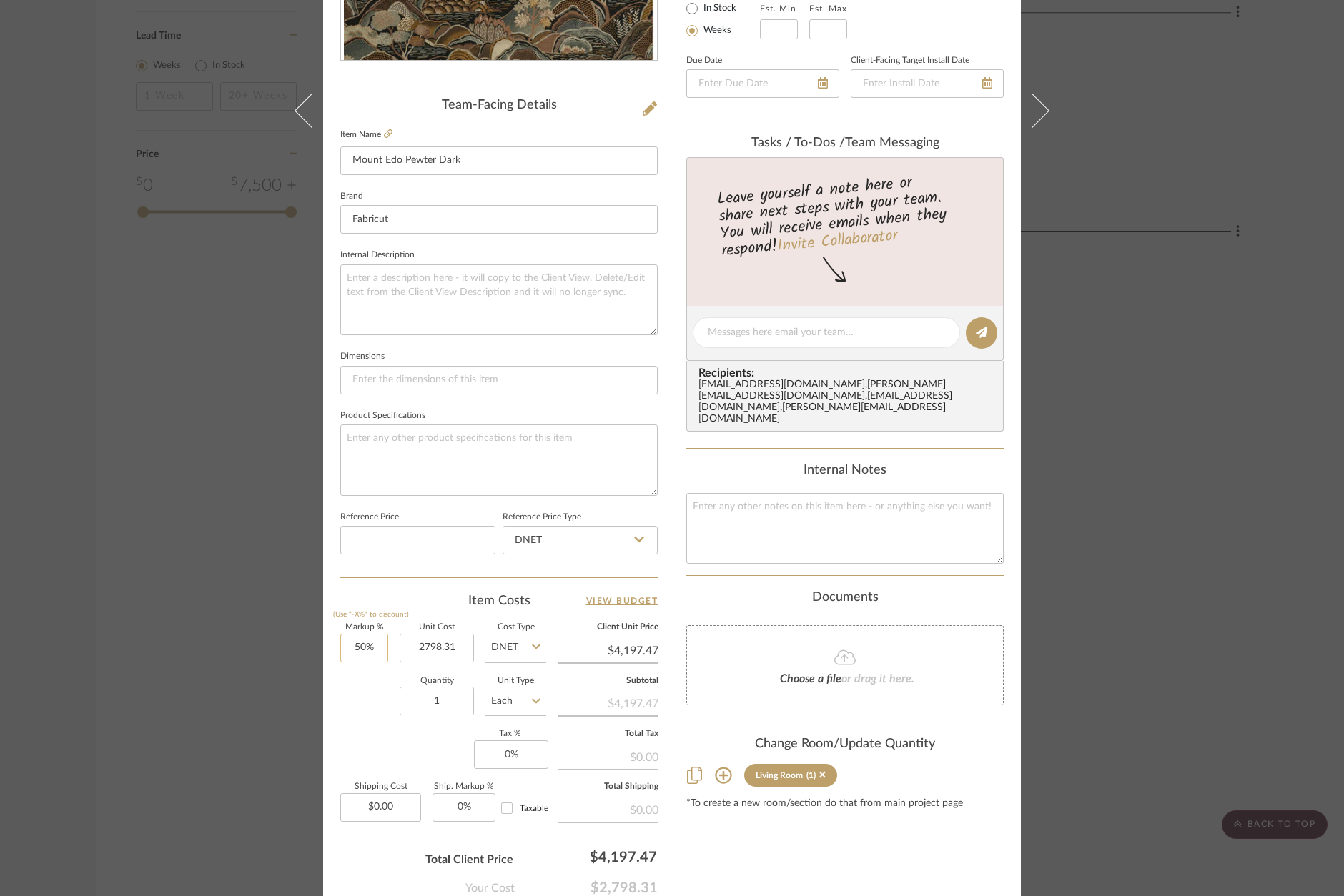
type input "50"
type input "$2,798.31"
click at [359, 640] on input "50" at bounding box center [364, 648] width 48 height 29
type input "0%"
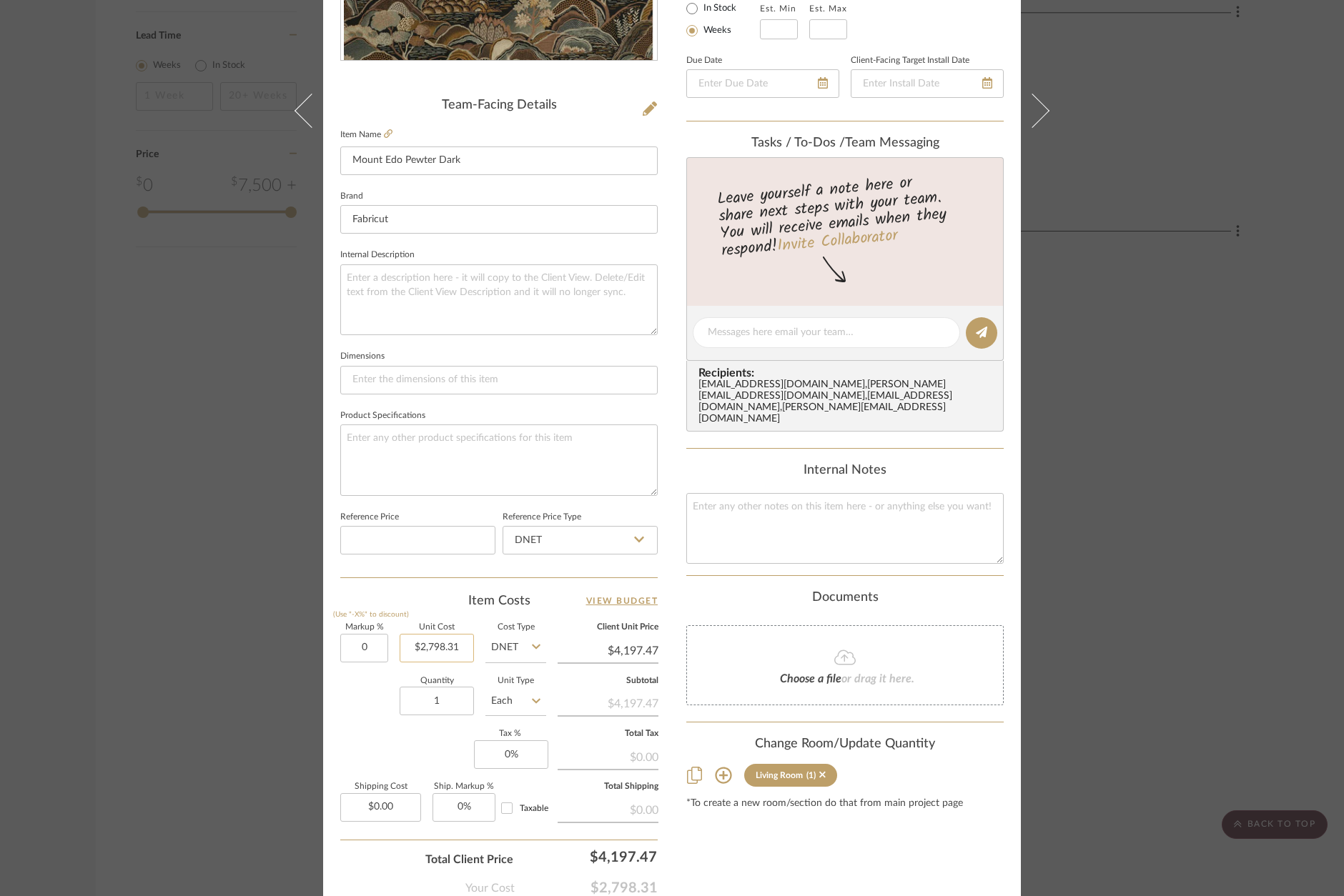
type input "2798.31"
click at [401, 639] on input "2798.31" at bounding box center [437, 648] width 75 height 29
type input "$2,798.31"
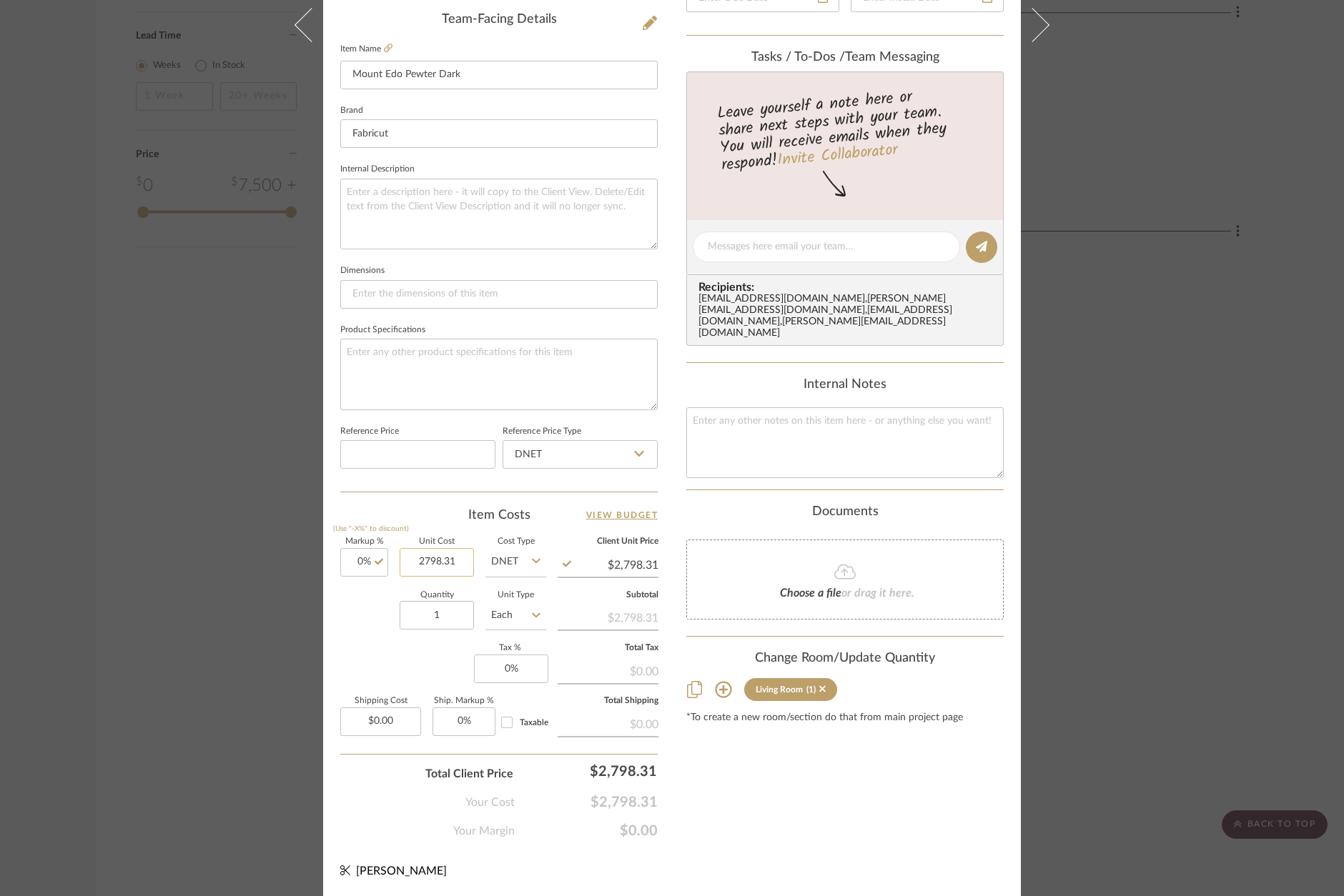
scroll to position [432, 0]
click at [444, 560] on input "2798.31" at bounding box center [437, 564] width 75 height 29
type input "$5,596.00"
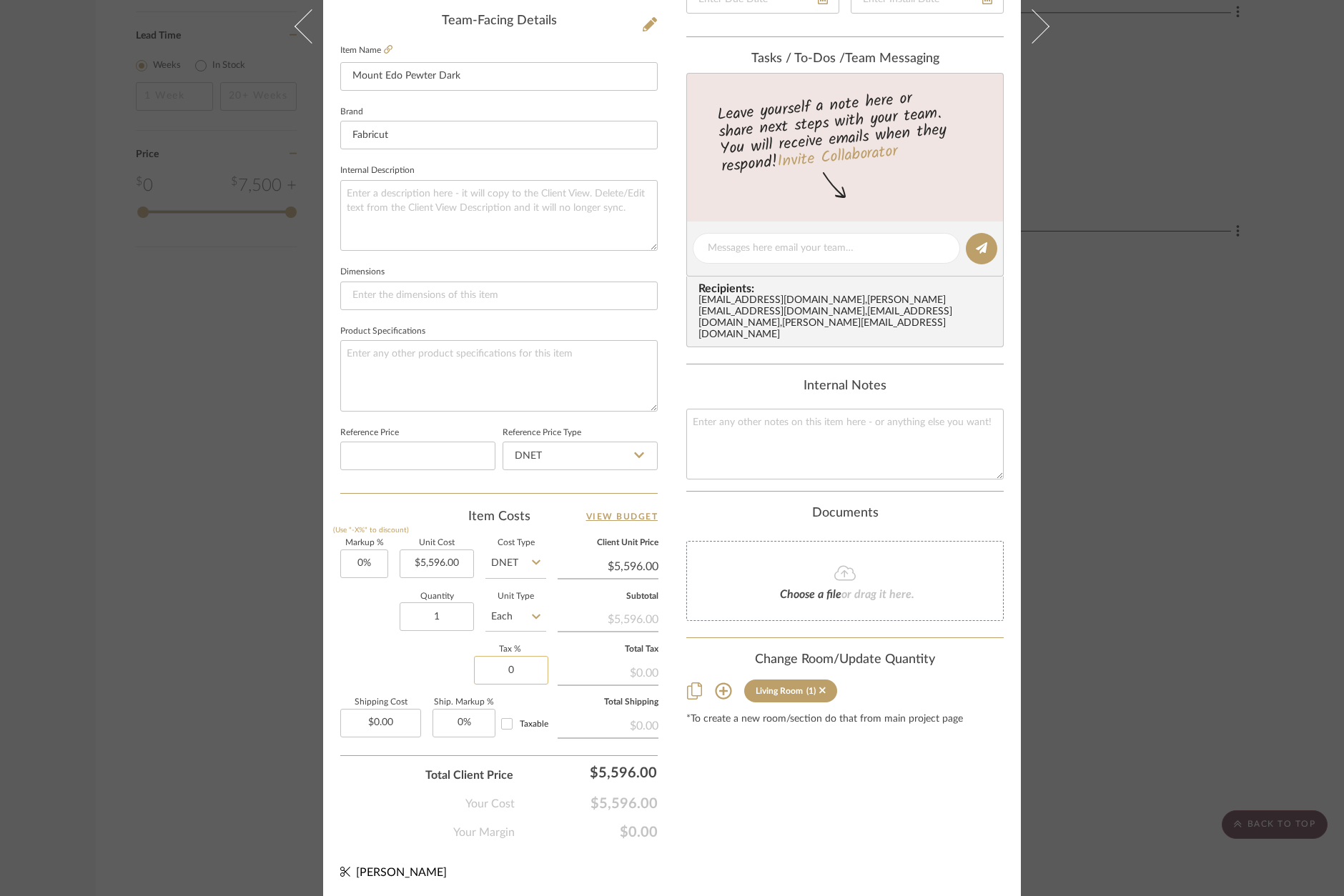
click at [512, 671] on input "0" at bounding box center [510, 670] width 75 height 29
type input "08.9%"
type input "0.00"
type input "8.9%"
type input "5596.00"
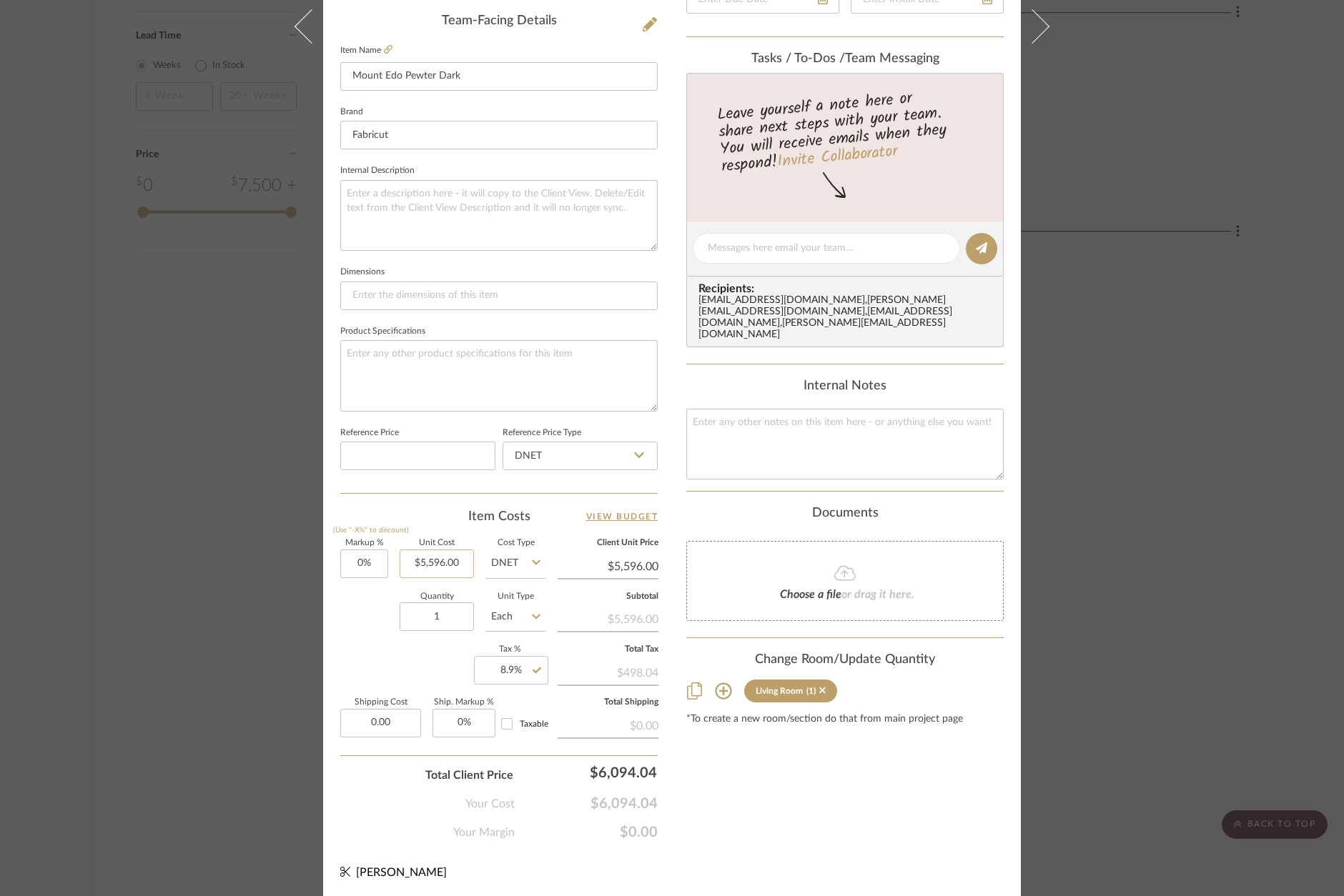
type input "$0.00"
click at [448, 561] on input "5596.00" at bounding box center [437, 564] width 75 height 29
click at [442, 560] on input "5596.00" at bounding box center [437, 564] width 75 height 29
type input "$4,345.25"
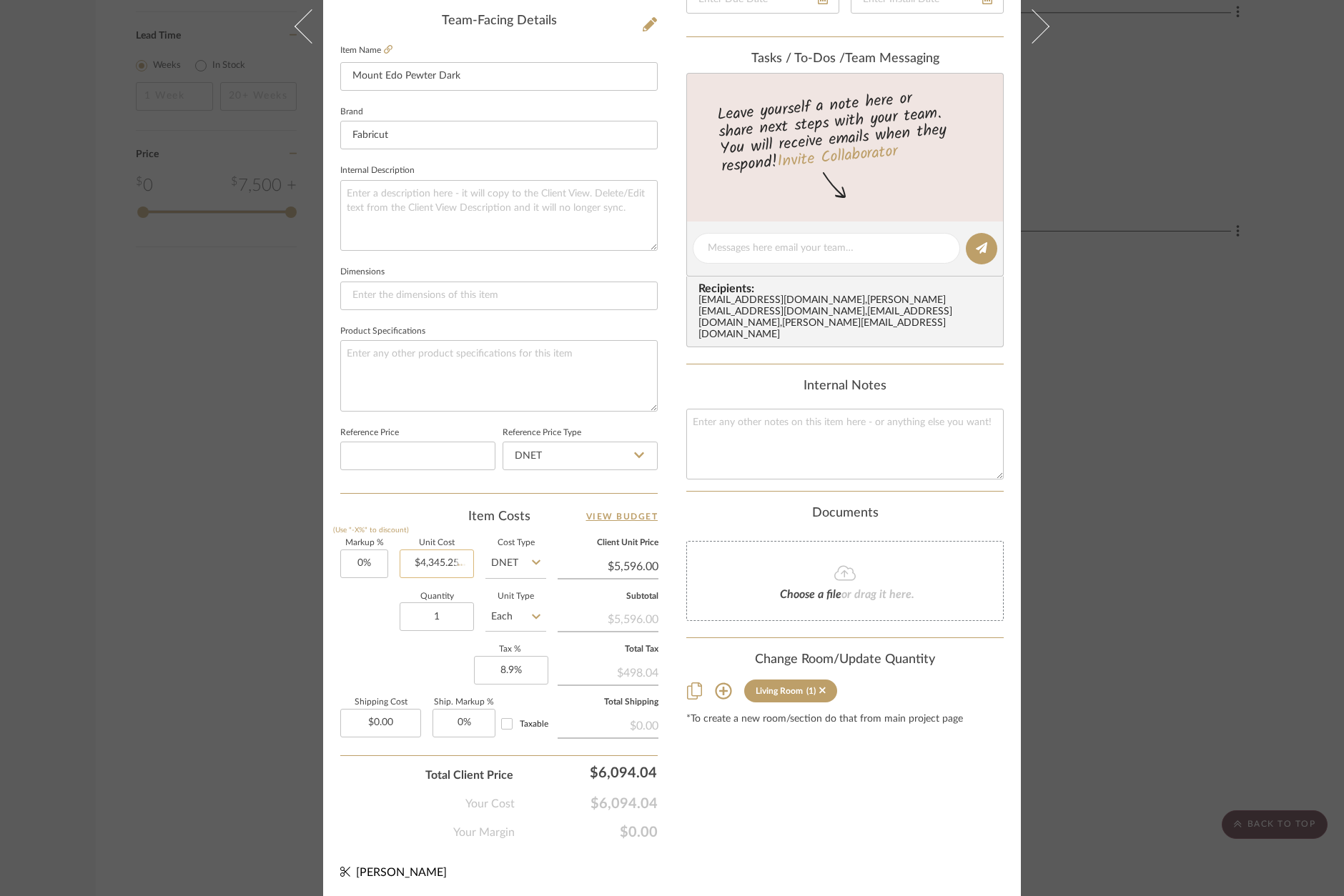
type input "$4,345.25"
click at [440, 568] on input "4345.25" at bounding box center [437, 564] width 75 height 29
click at [439, 569] on input "4345.25" at bounding box center [437, 564] width 75 height 29
type input "$5,098.00"
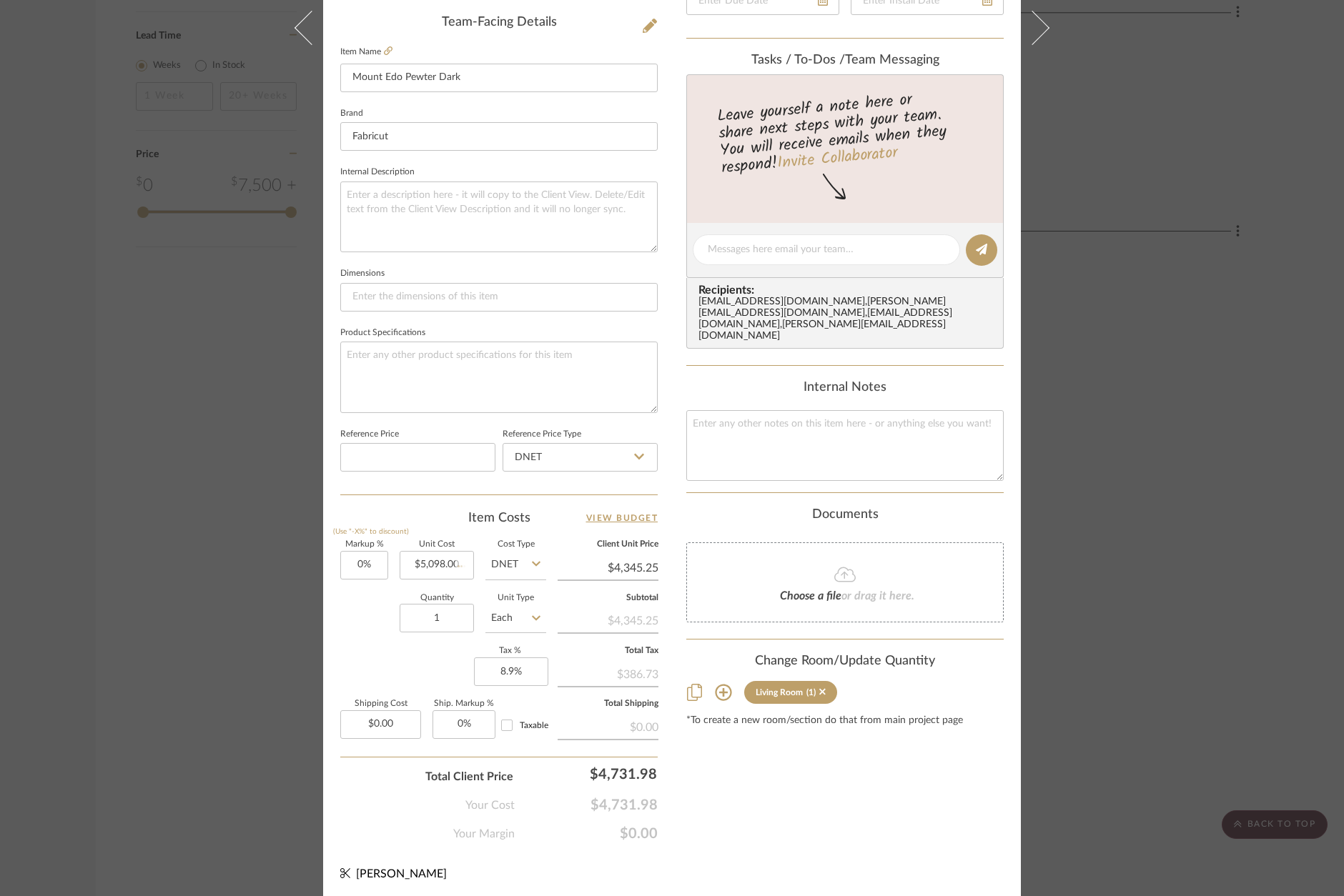
type input "$5,098.00"
click at [423, 561] on input "5098.00" at bounding box center [437, 564] width 75 height 29
click at [423, 563] on input "5098.00" at bounding box center [437, 564] width 75 height 29
type input "$2,549.00"
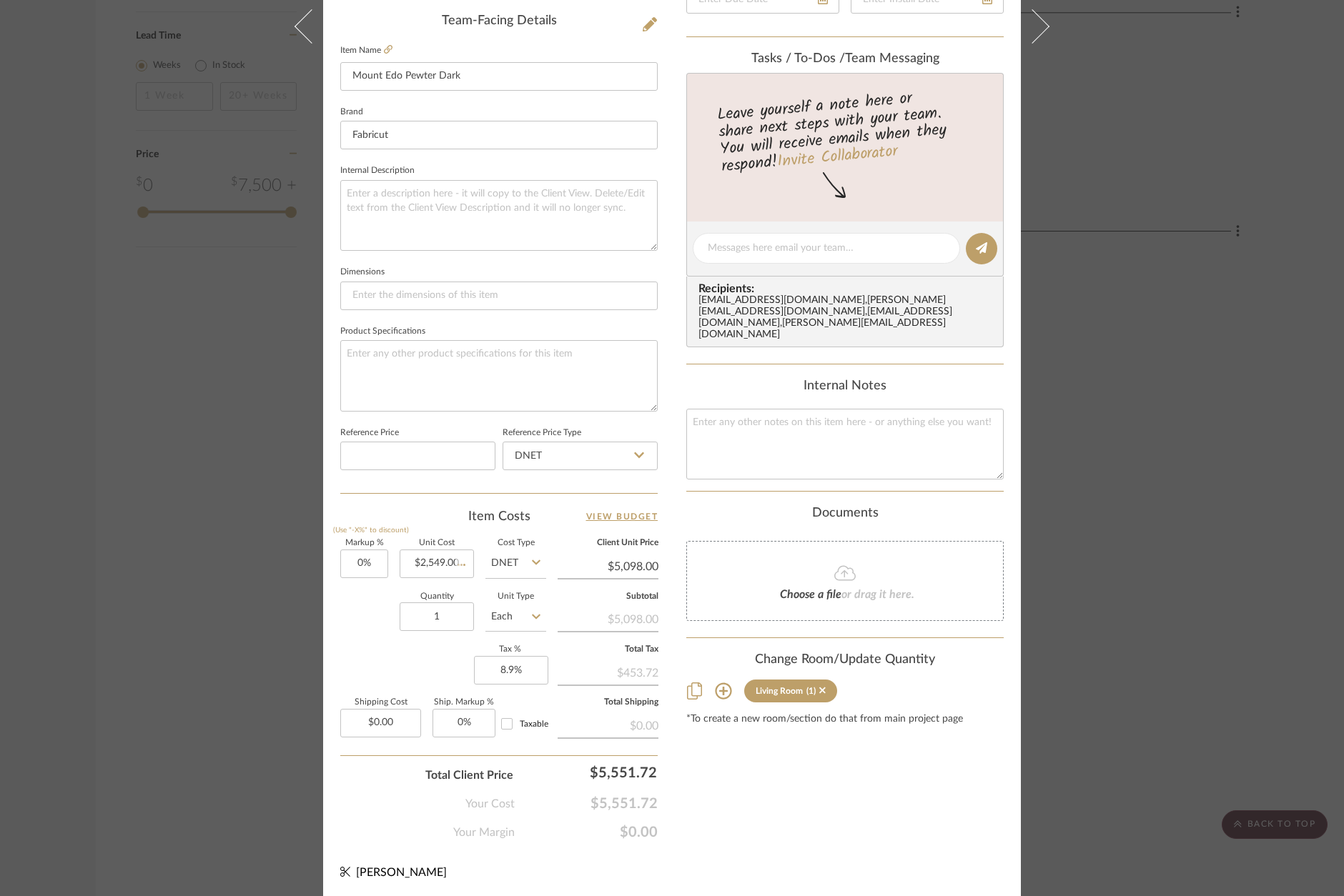
type input "$2,549.00"
type input "0"
click at [366, 554] on input "0" at bounding box center [364, 564] width 48 height 29
type input "50%"
type input "2549.00"
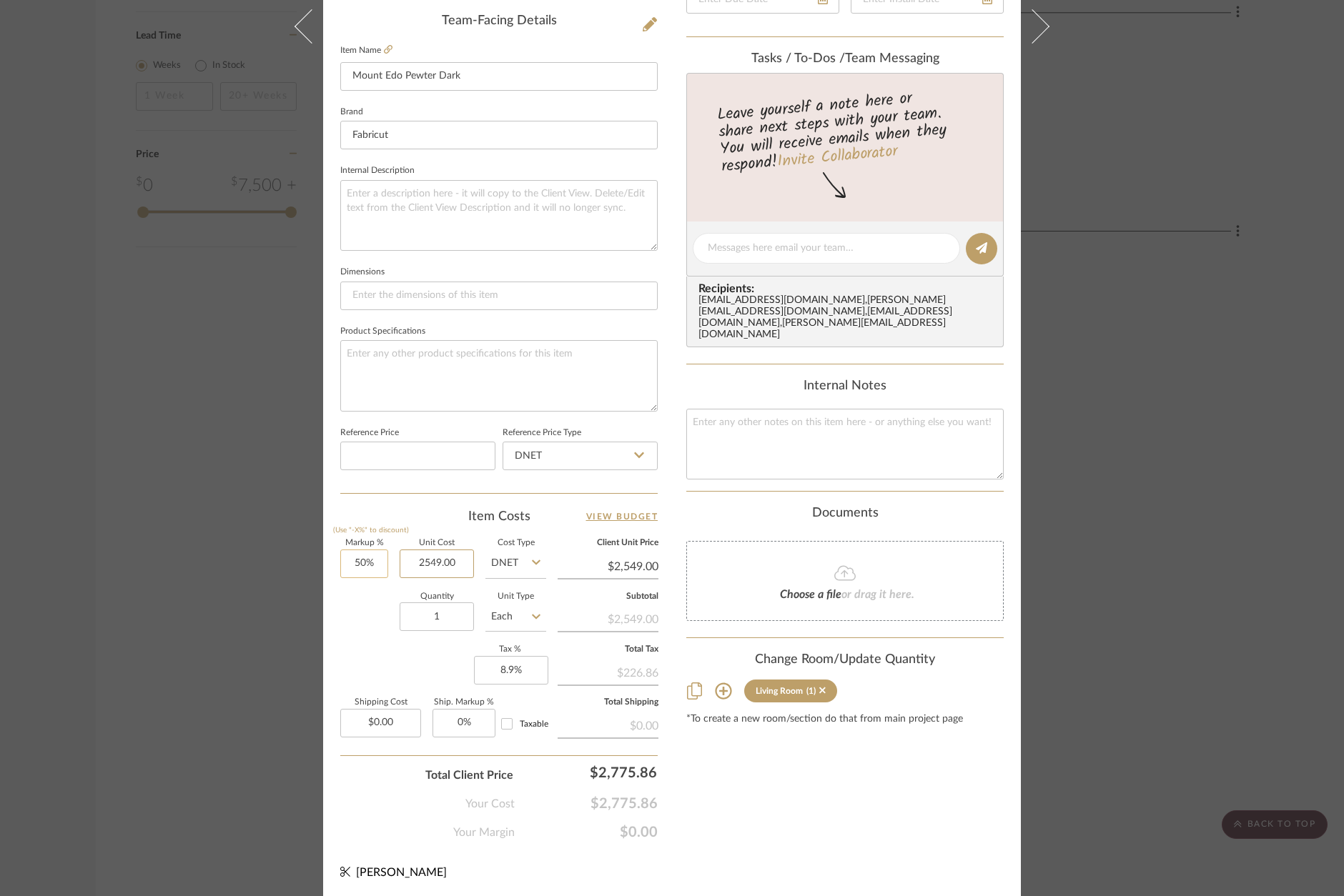
type input "$3,823.50"
type input "$2,549.00"
click at [800, 802] on div "Content here copies to Client View - confirm visibility there. Show in Client D…" at bounding box center [845, 253] width 317 height 1177
click at [366, 561] on input "50" at bounding box center [364, 564] width 48 height 29
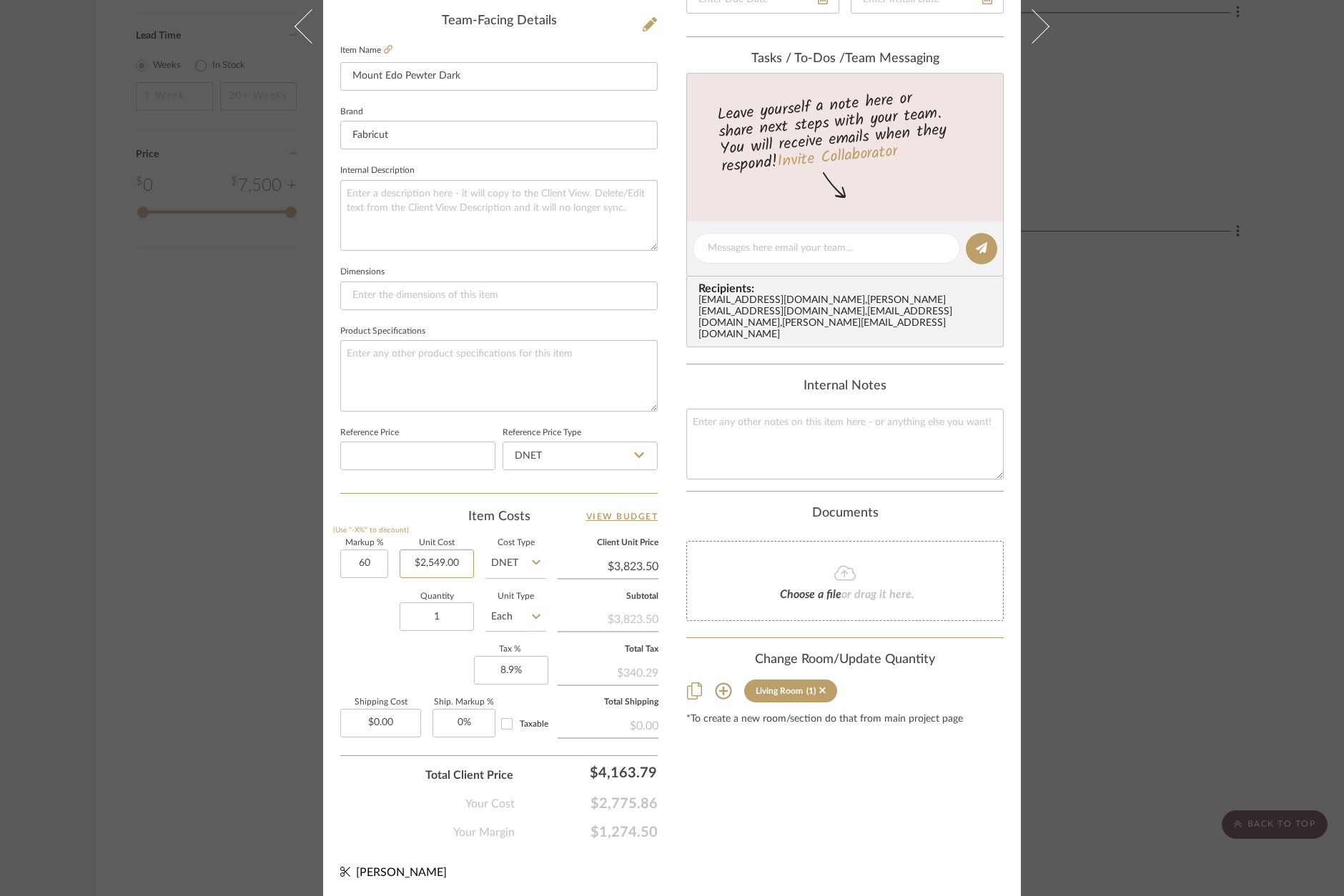
type input "60%"
type input "2549.00"
type input "$4,078.40"
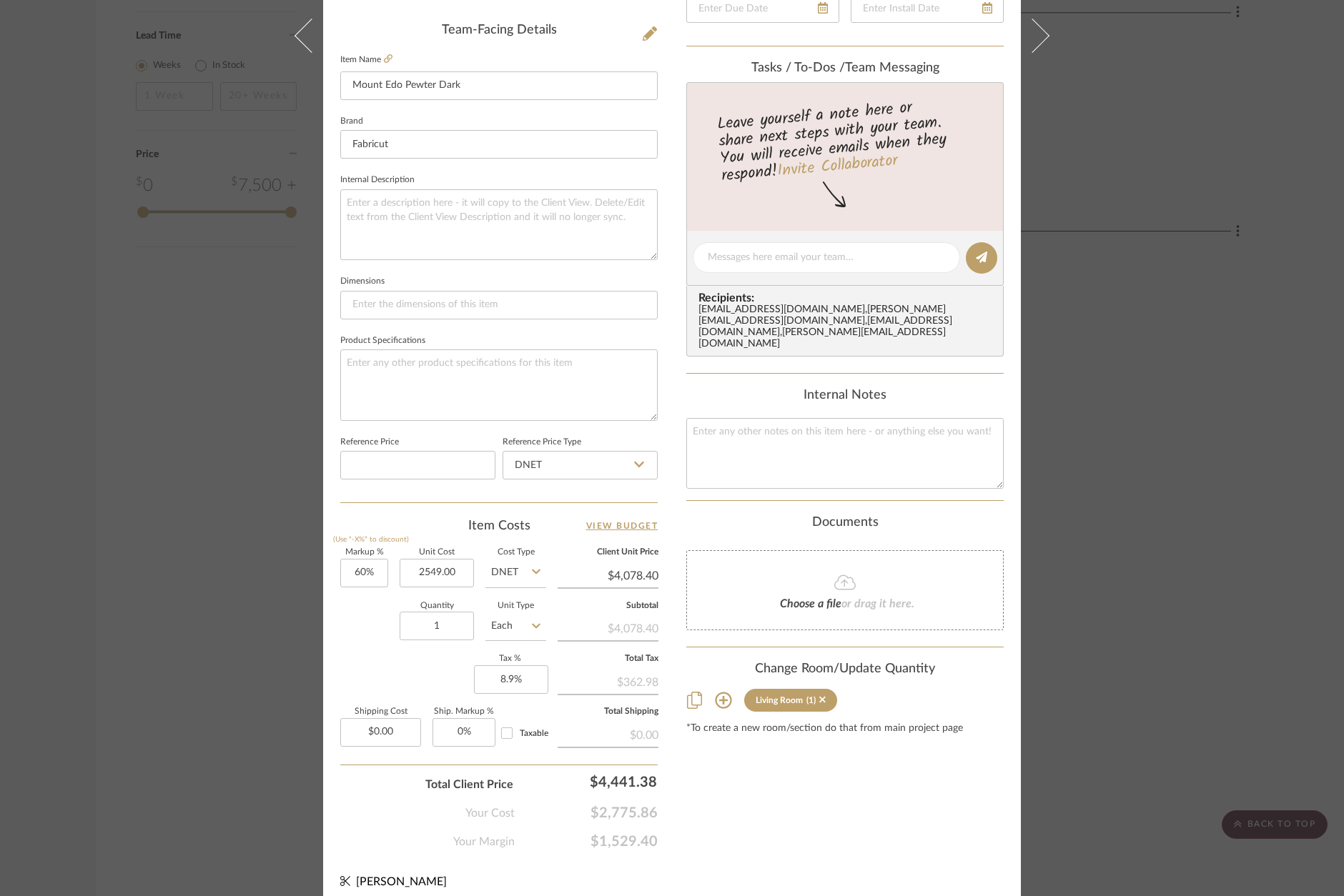
type input "$2,549.00"
type input "4078.40"
click at [636, 580] on input "4078.40" at bounding box center [608, 576] width 101 height 21
click at [632, 573] on input "4078.40" at bounding box center [608, 578] width 101 height 21
click at [632, 573] on input "4078.40" at bounding box center [608, 577] width 101 height 21
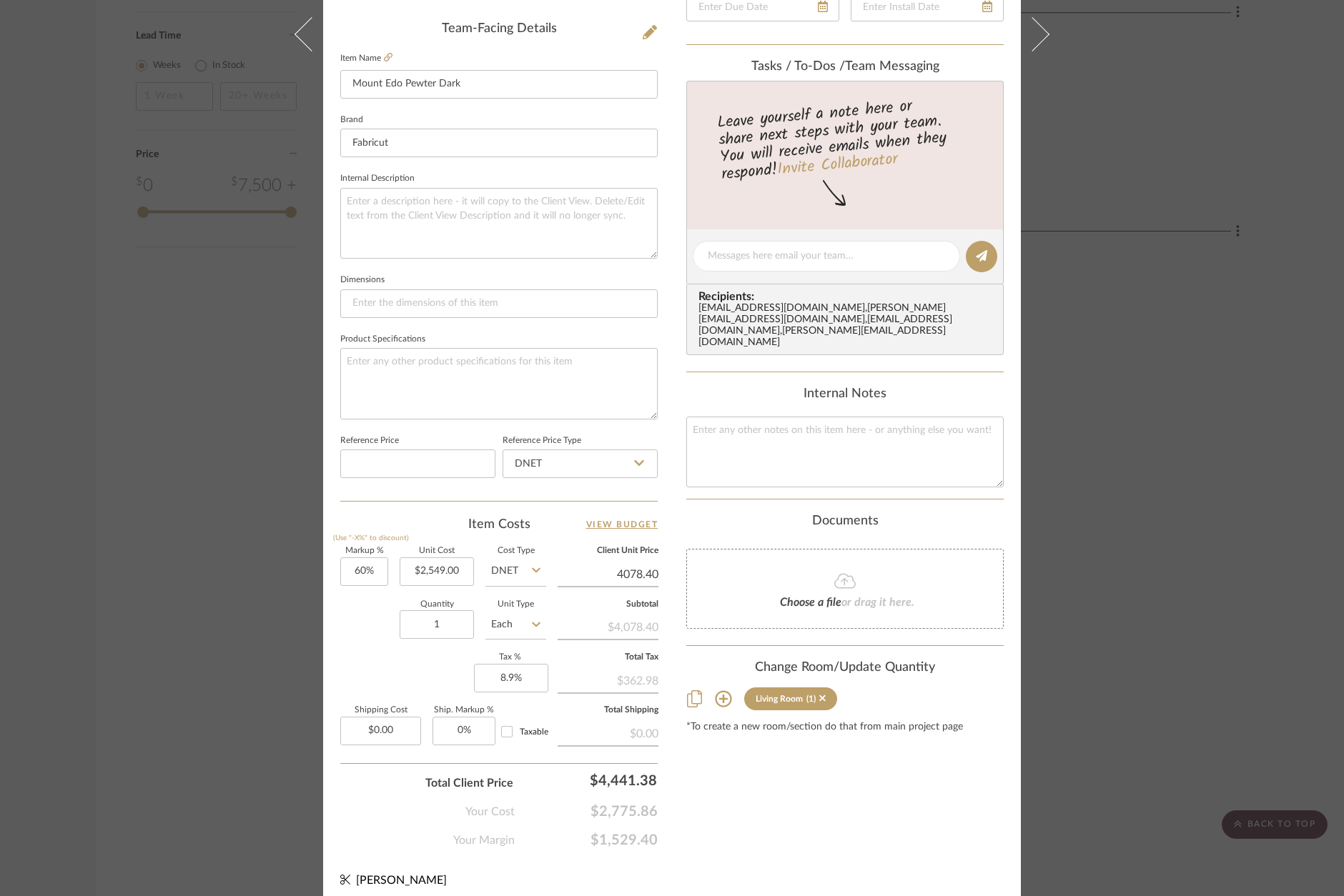
scroll to position [421, 0]
type input "60"
type input "$4,078.40"
click at [352, 568] on input "60" at bounding box center [364, 575] width 48 height 29
click at [351, 568] on input "60" at bounding box center [364, 575] width 48 height 29
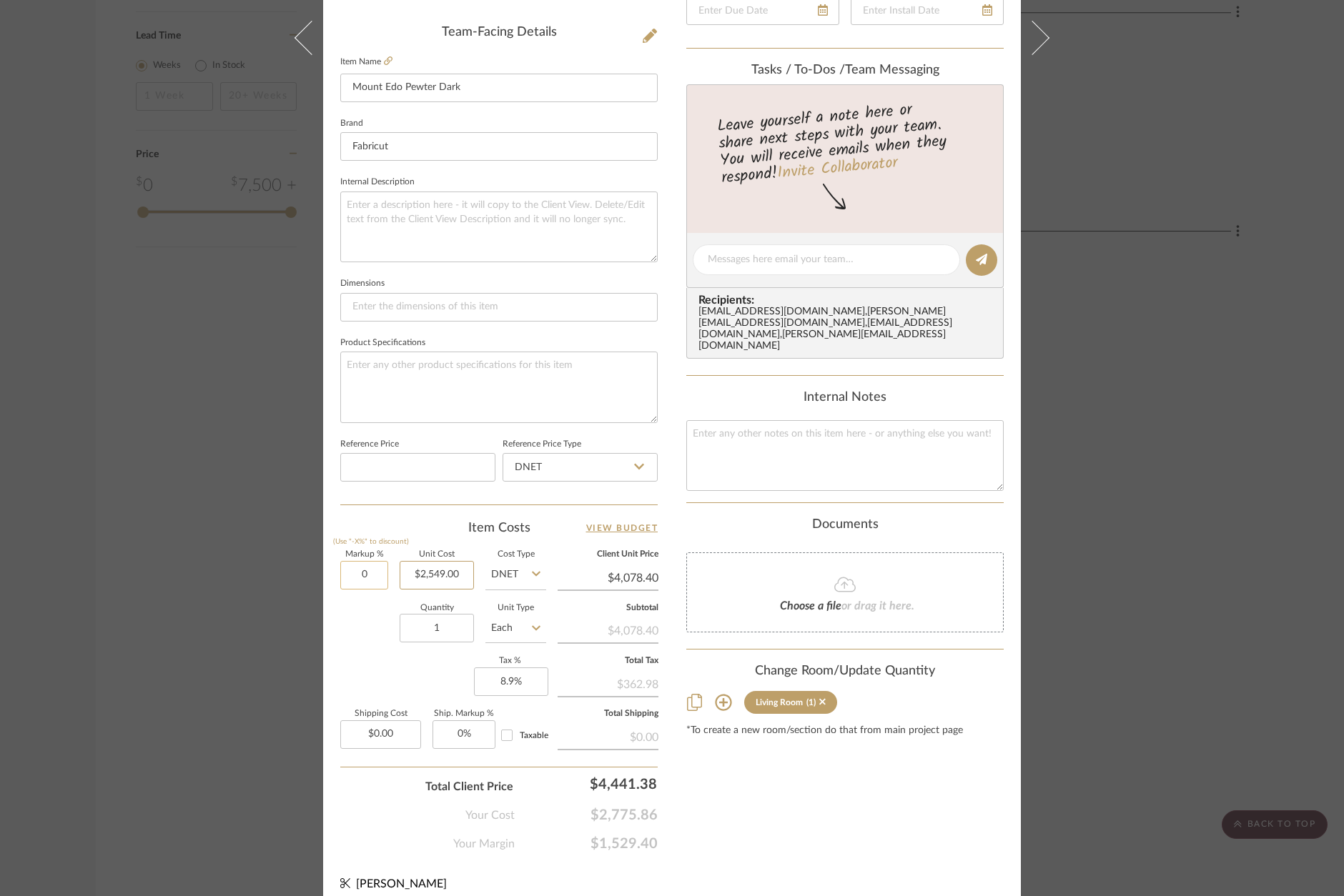
type input "0%"
type input "2549.00"
type input "$2,549.00"
type input "$5,098.00"
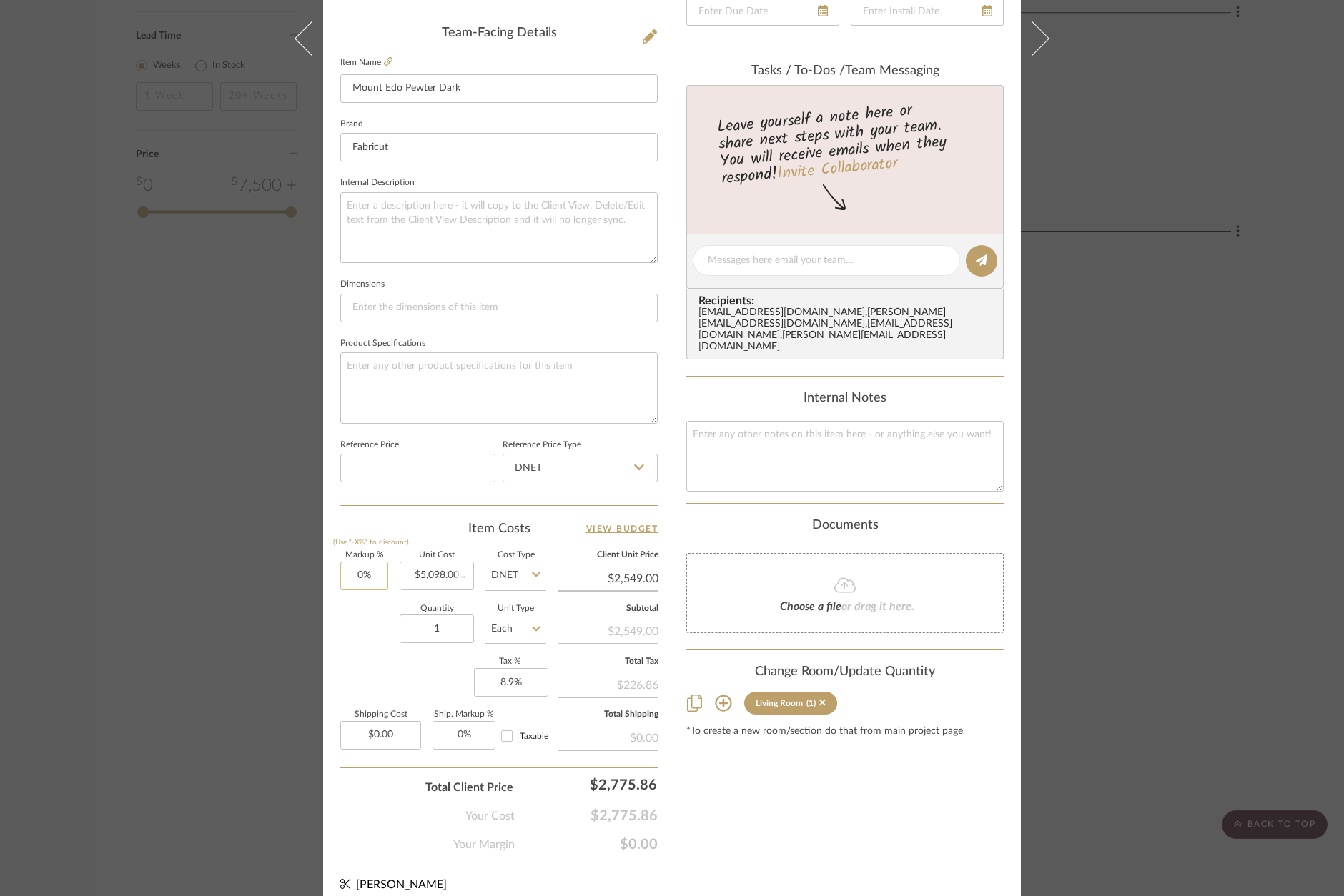
type input "$5,098.00"
click at [817, 821] on div "Content here copies to Client View - confirm visibility there. Show in Client D…" at bounding box center [845, 266] width 317 height 1177
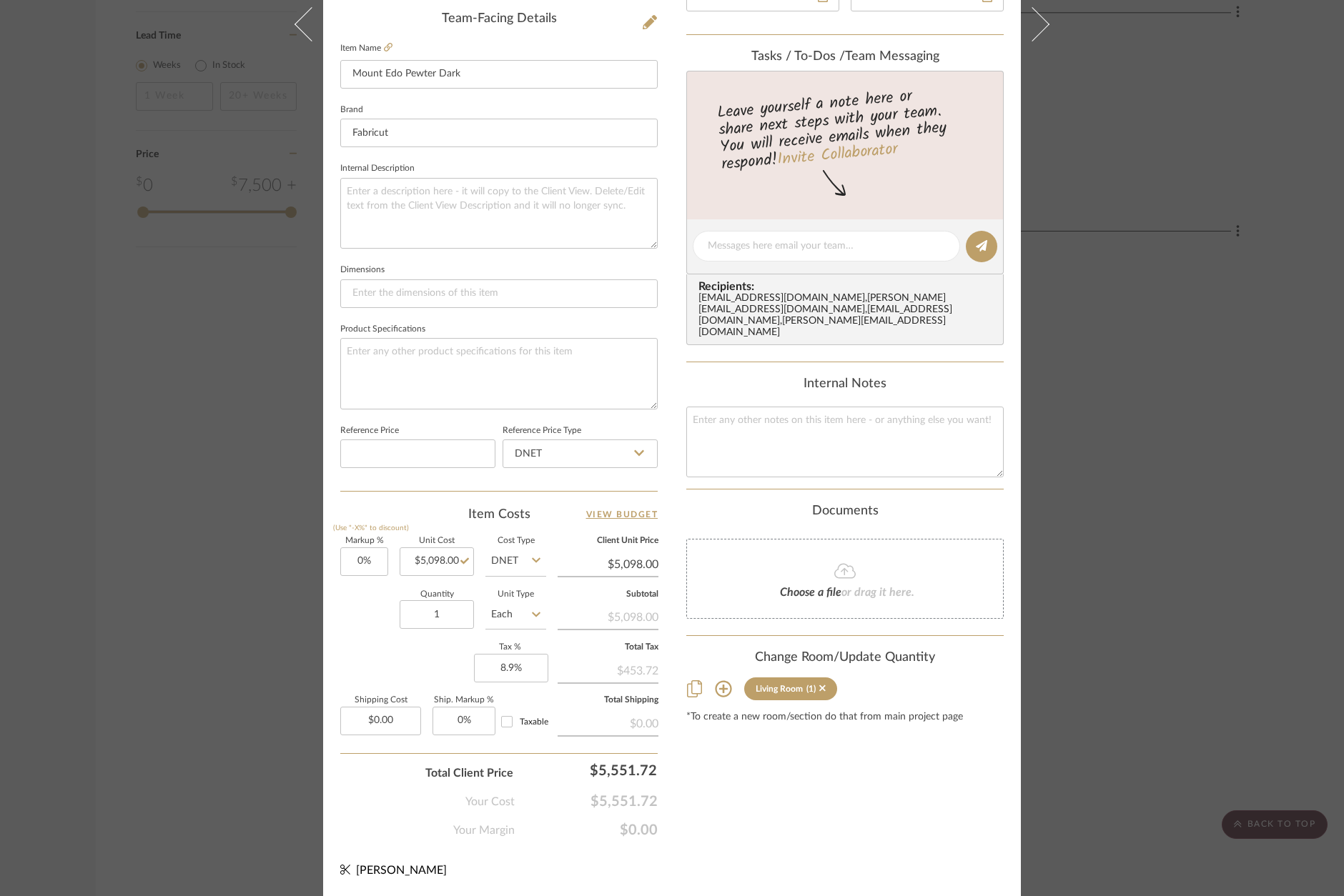
scroll to position [432, 0]
click at [462, 566] on input "5098.00" at bounding box center [437, 564] width 75 height 29
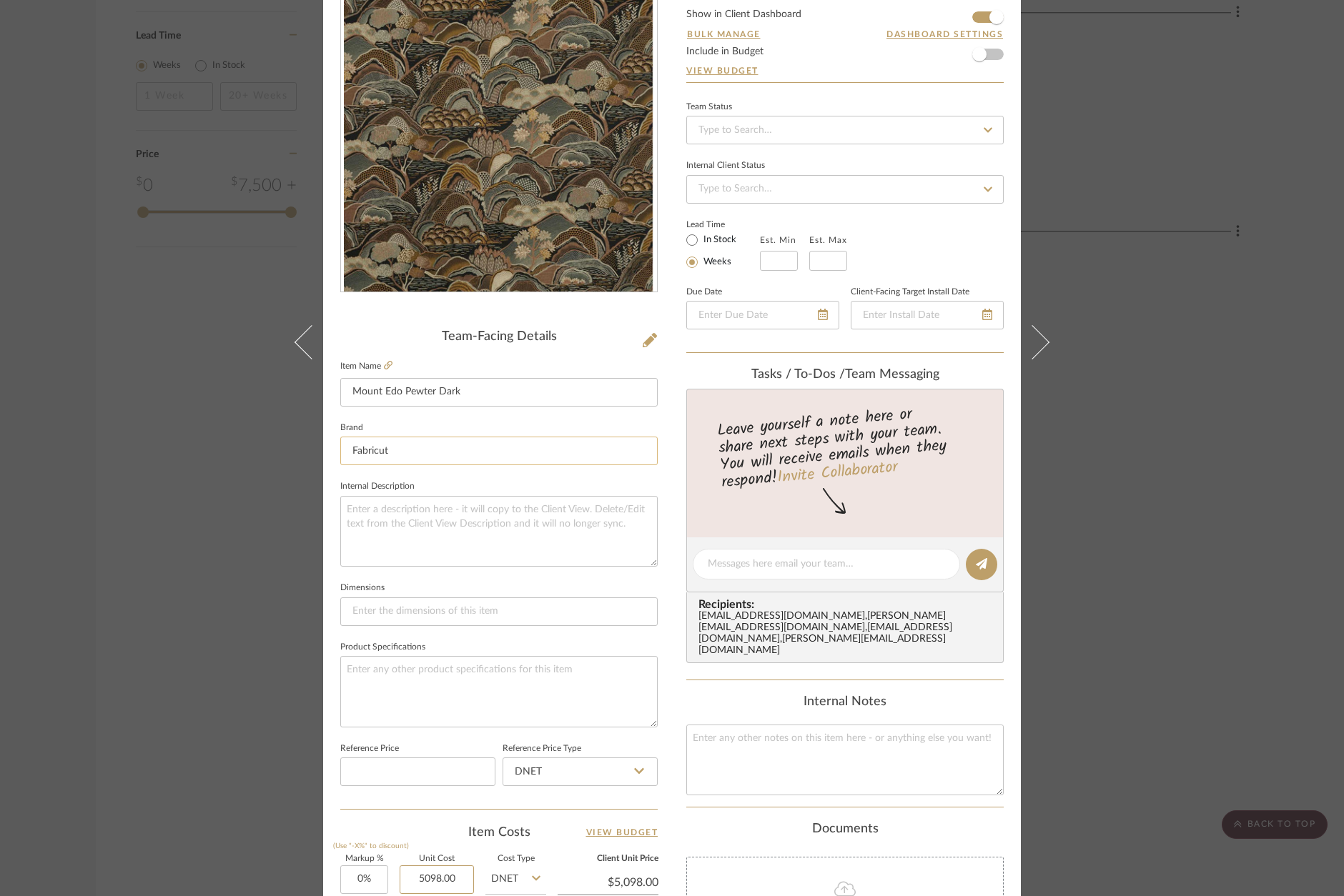
scroll to position [118, 0]
type input "$5,098.00"
click at [501, 388] on input "Mount Edo Pewter Dark" at bounding box center [499, 391] width 317 height 29
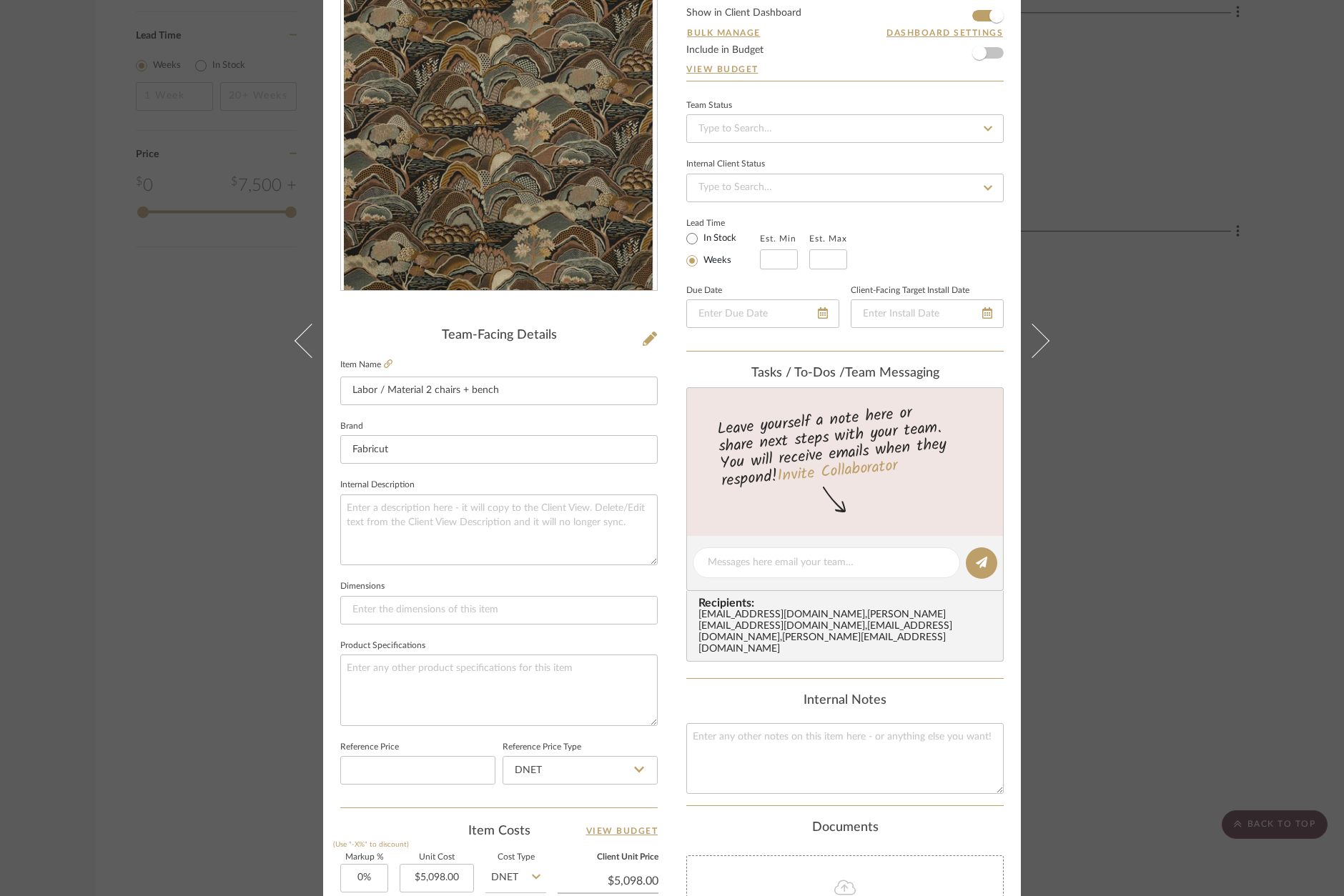
type input "Labor / Material 2 chairs + bench"
click at [663, 609] on div "Khan Living Room [GEOGRAPHIC_DATA] Pewter Dark Team View 1 Client View Orders T…" at bounding box center [672, 553] width 698 height 1320
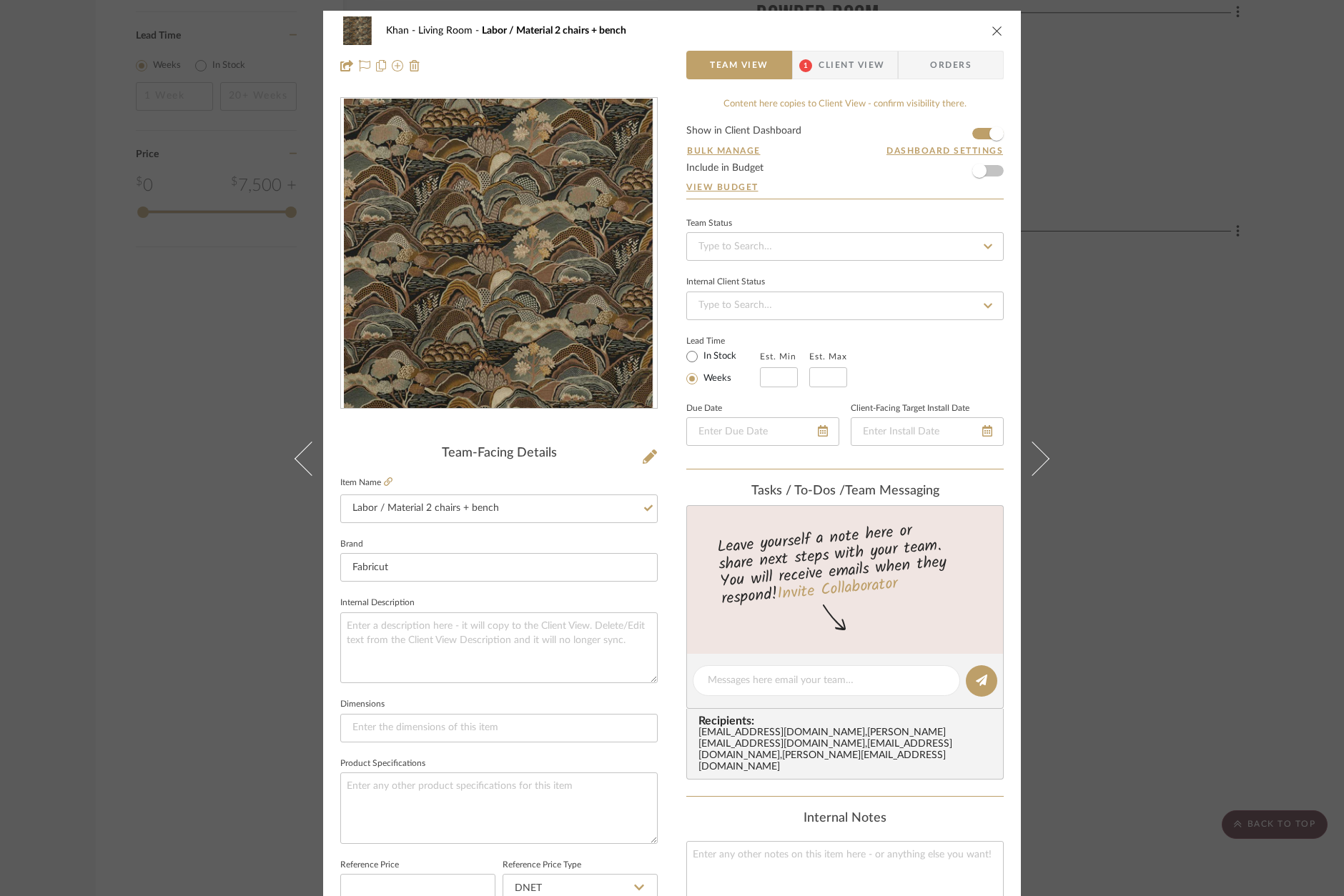
scroll to position [0, 0]
click at [972, 173] on span "button" at bounding box center [979, 171] width 14 height 14
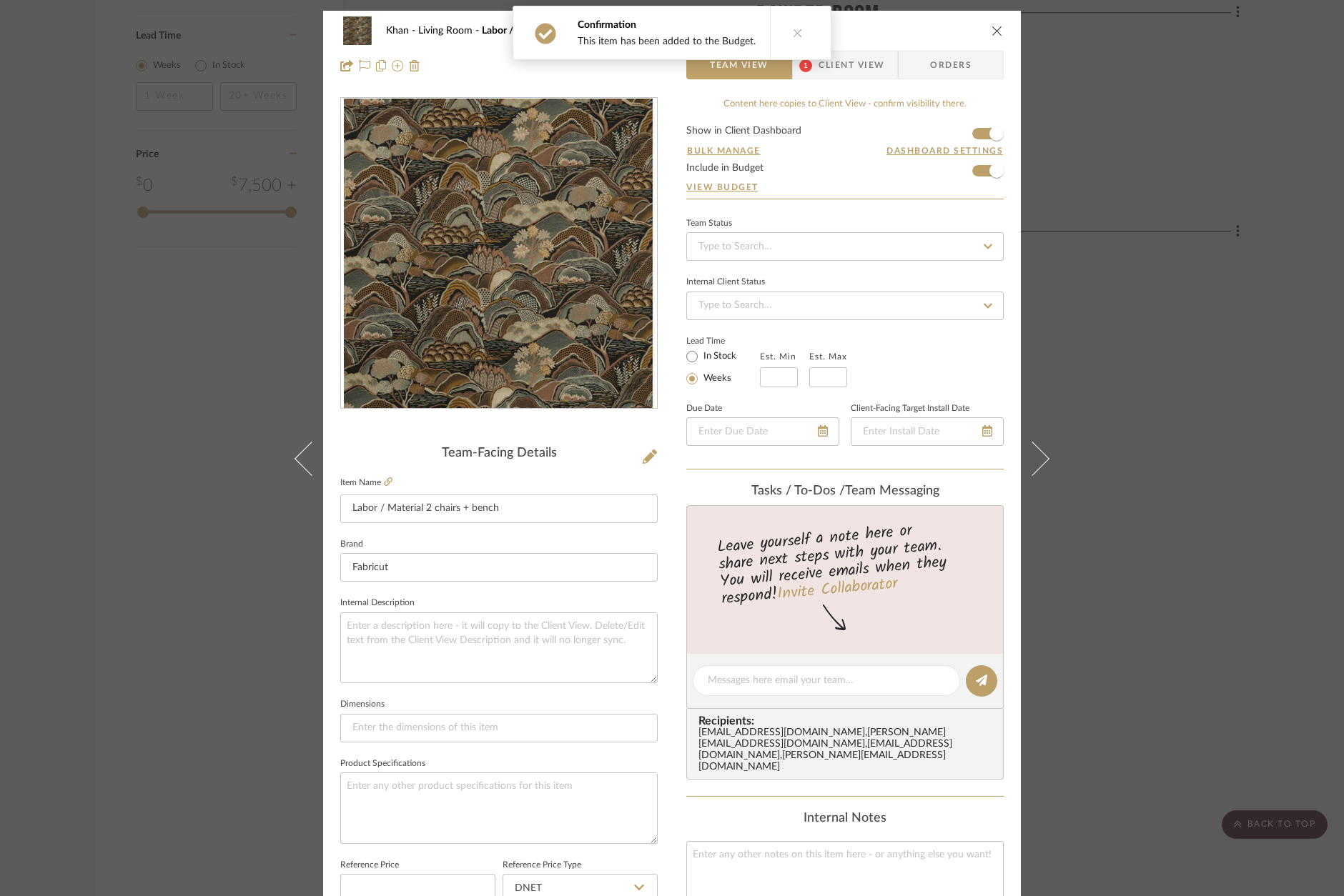
click at [1194, 501] on div "Khan Living Room Labor / Material 2 chairs + bench Team View 1 Client View Orde…" at bounding box center [672, 448] width 1344 height 896
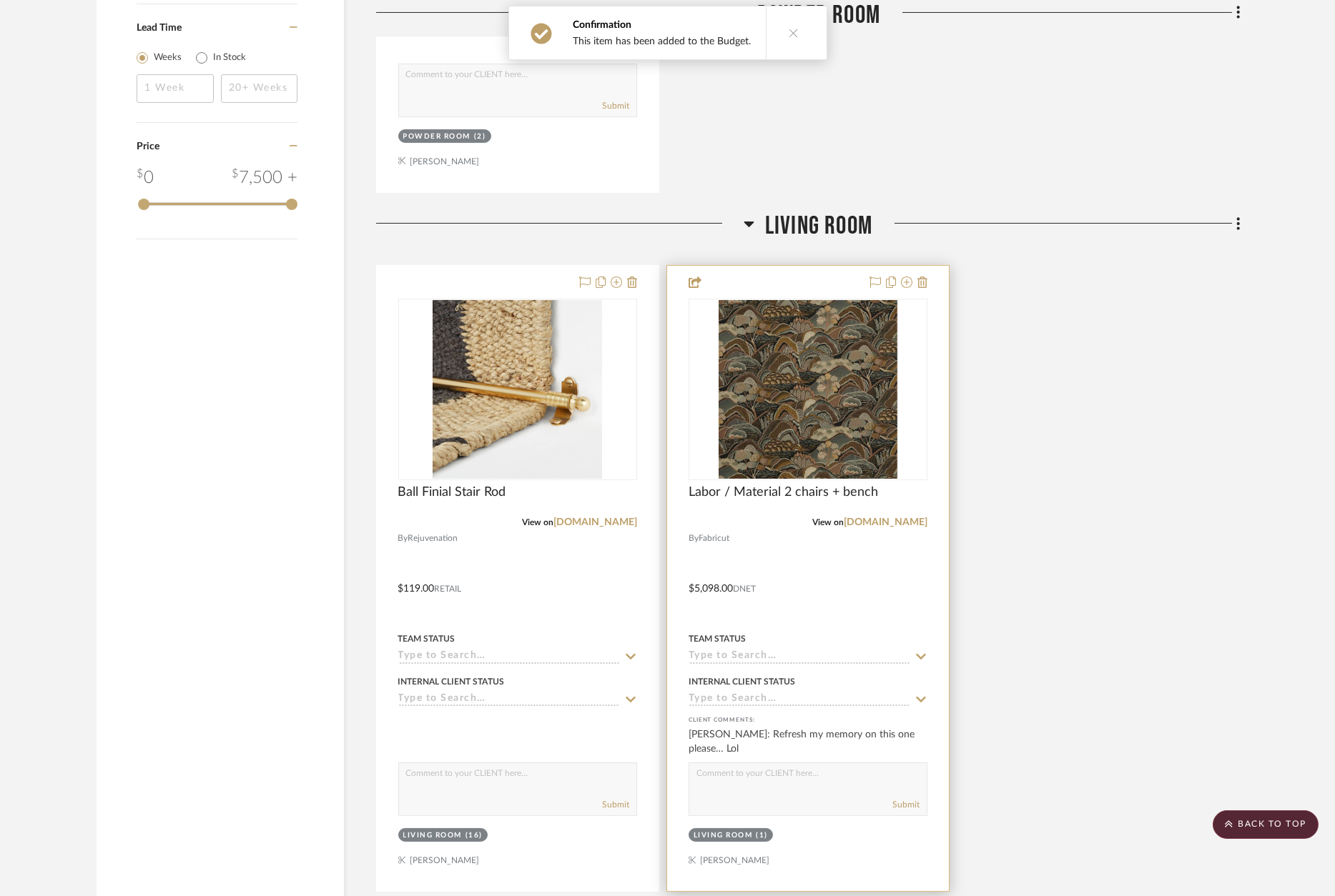
scroll to position [1524, 0]
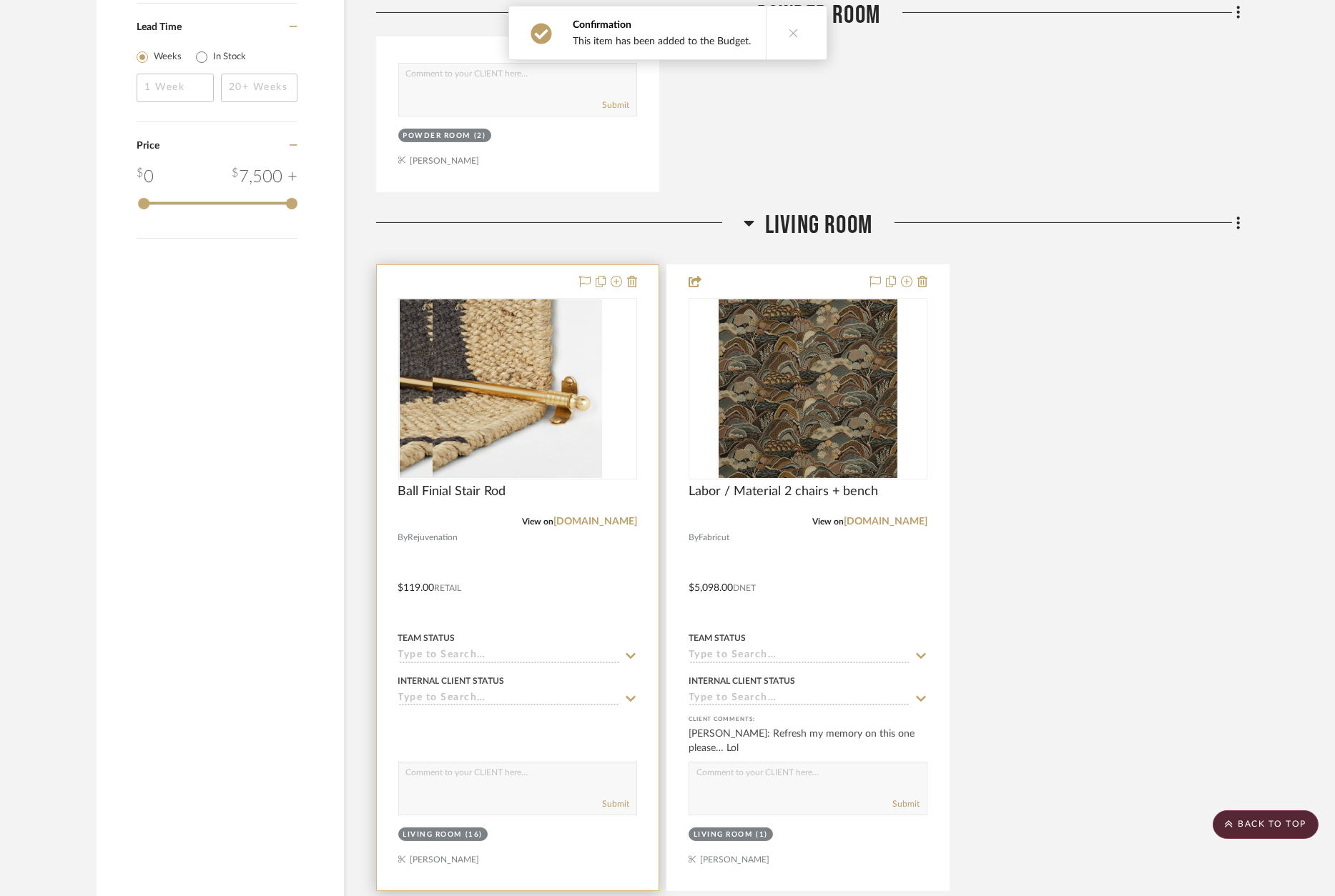
click at [541, 279] on div at bounding box center [518, 577] width 282 height 625
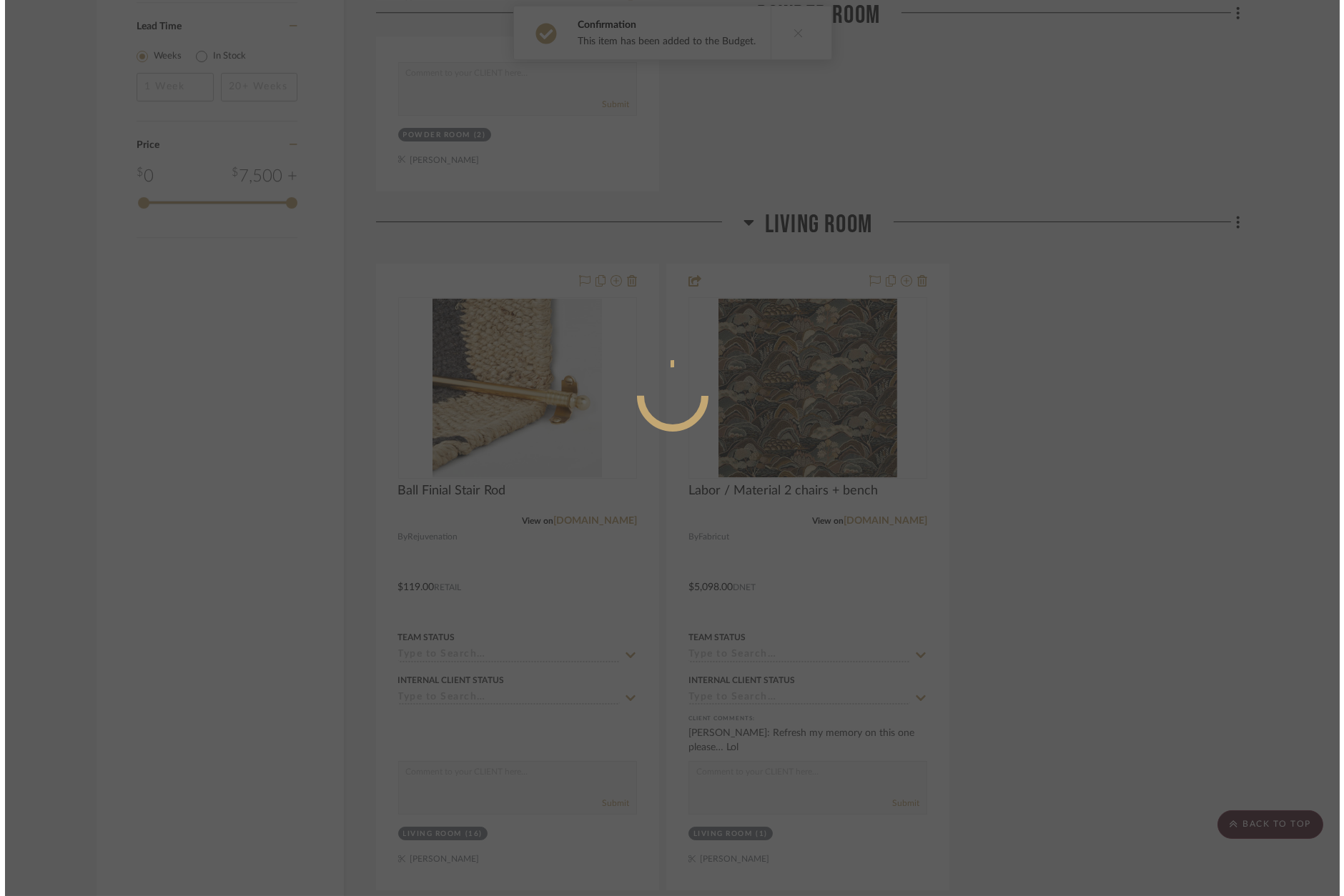
scroll to position [0, 0]
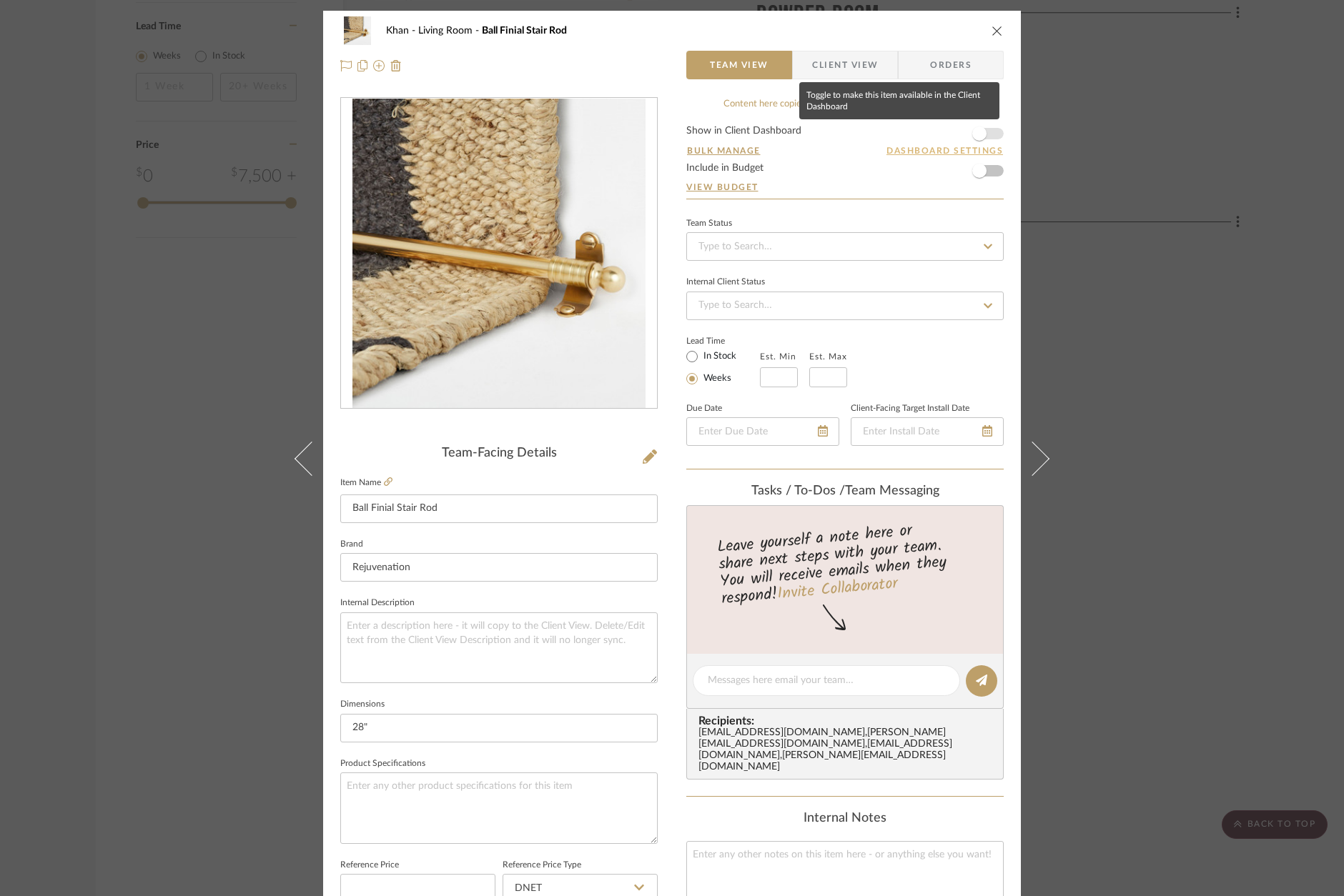
drag, startPoint x: 978, startPoint y: 135, endPoint x: 983, endPoint y: 149, distance: 14.9
click at [978, 135] on span "button" at bounding box center [979, 133] width 14 height 14
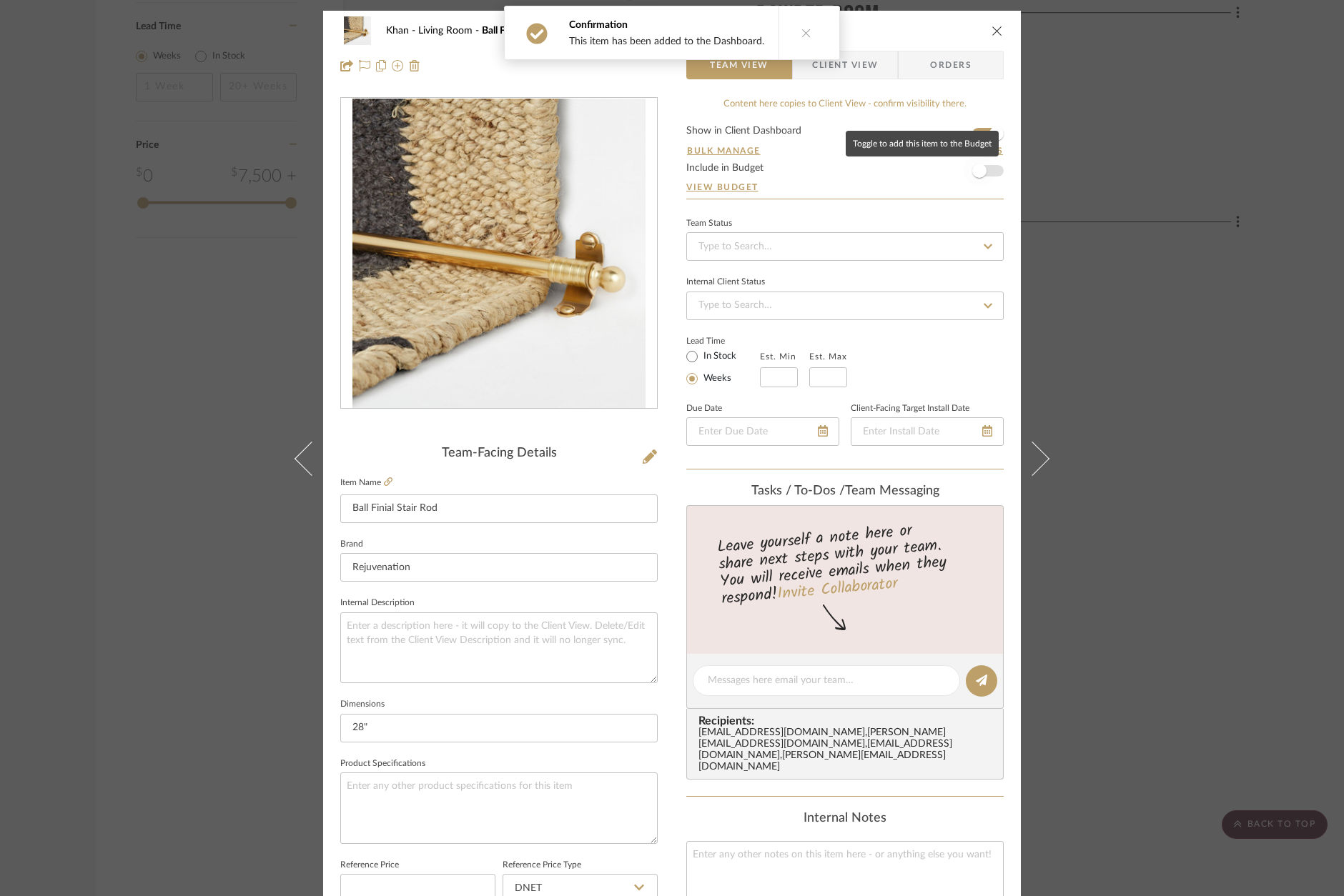
click at [978, 170] on span "button" at bounding box center [979, 171] width 14 height 14
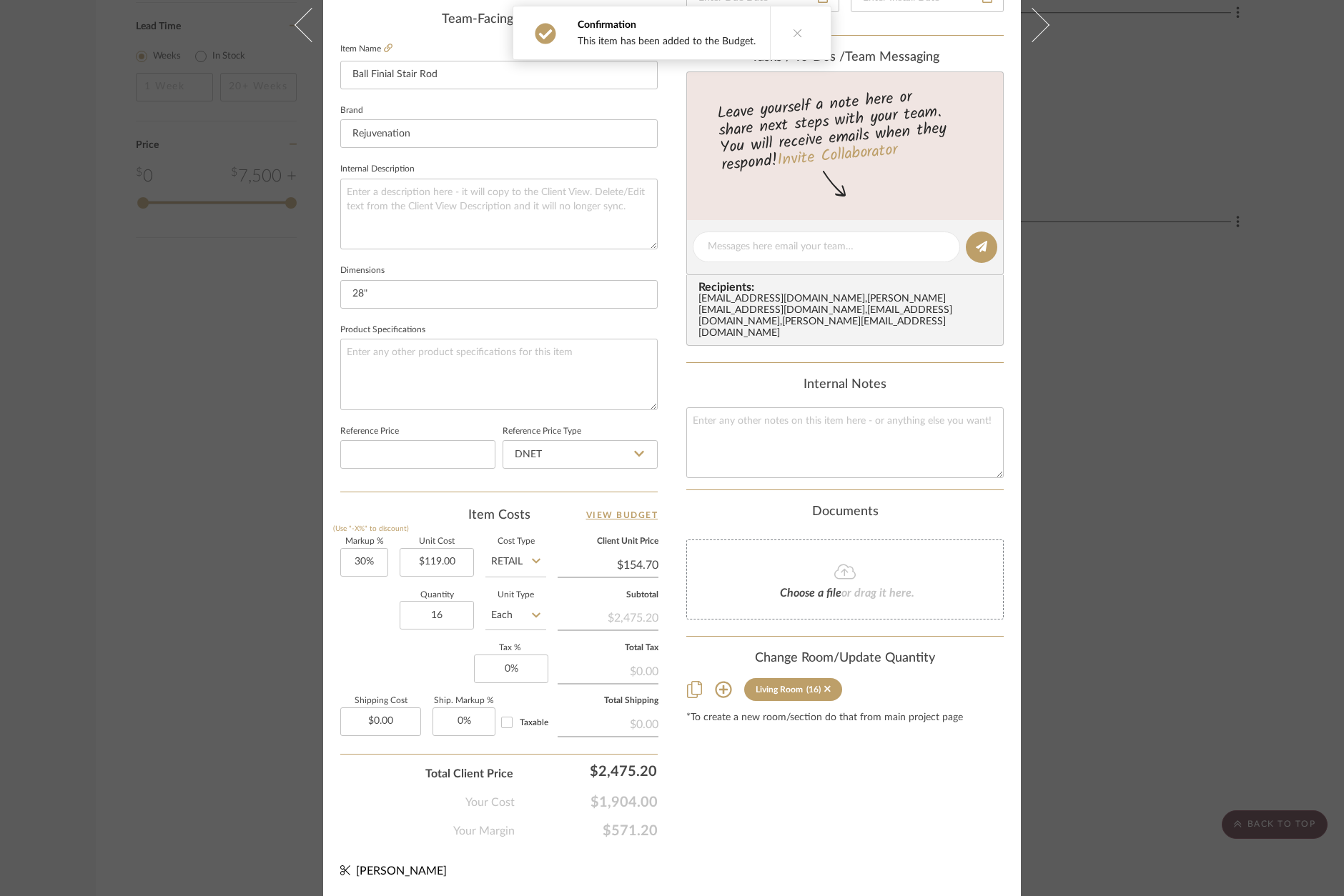
scroll to position [432, 0]
click at [357, 563] on input "30" at bounding box center [364, 564] width 48 height 29
type input "0%"
type input "119.00"
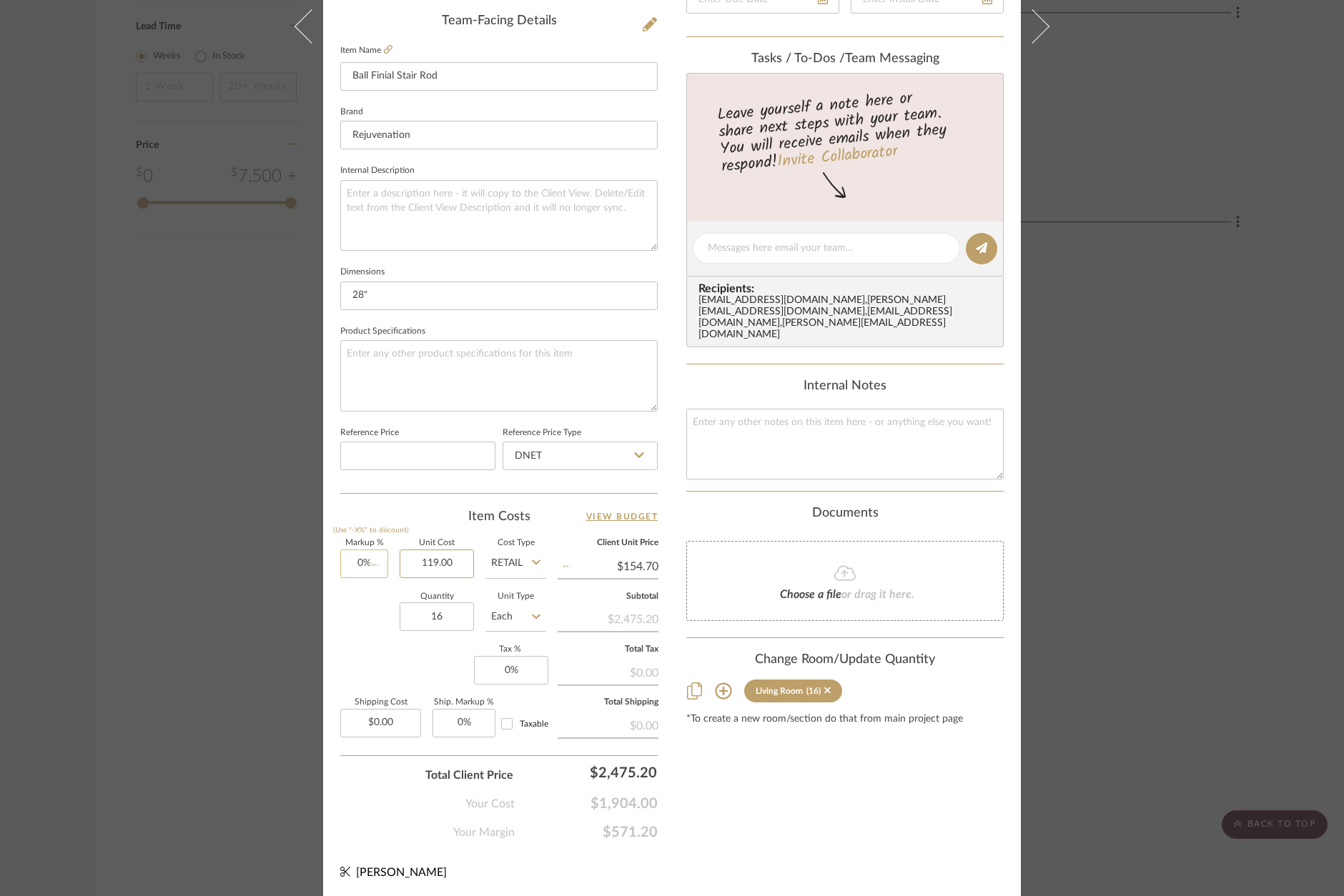
type input "$119.00"
click at [487, 668] on input "0" at bounding box center [510, 670] width 75 height 29
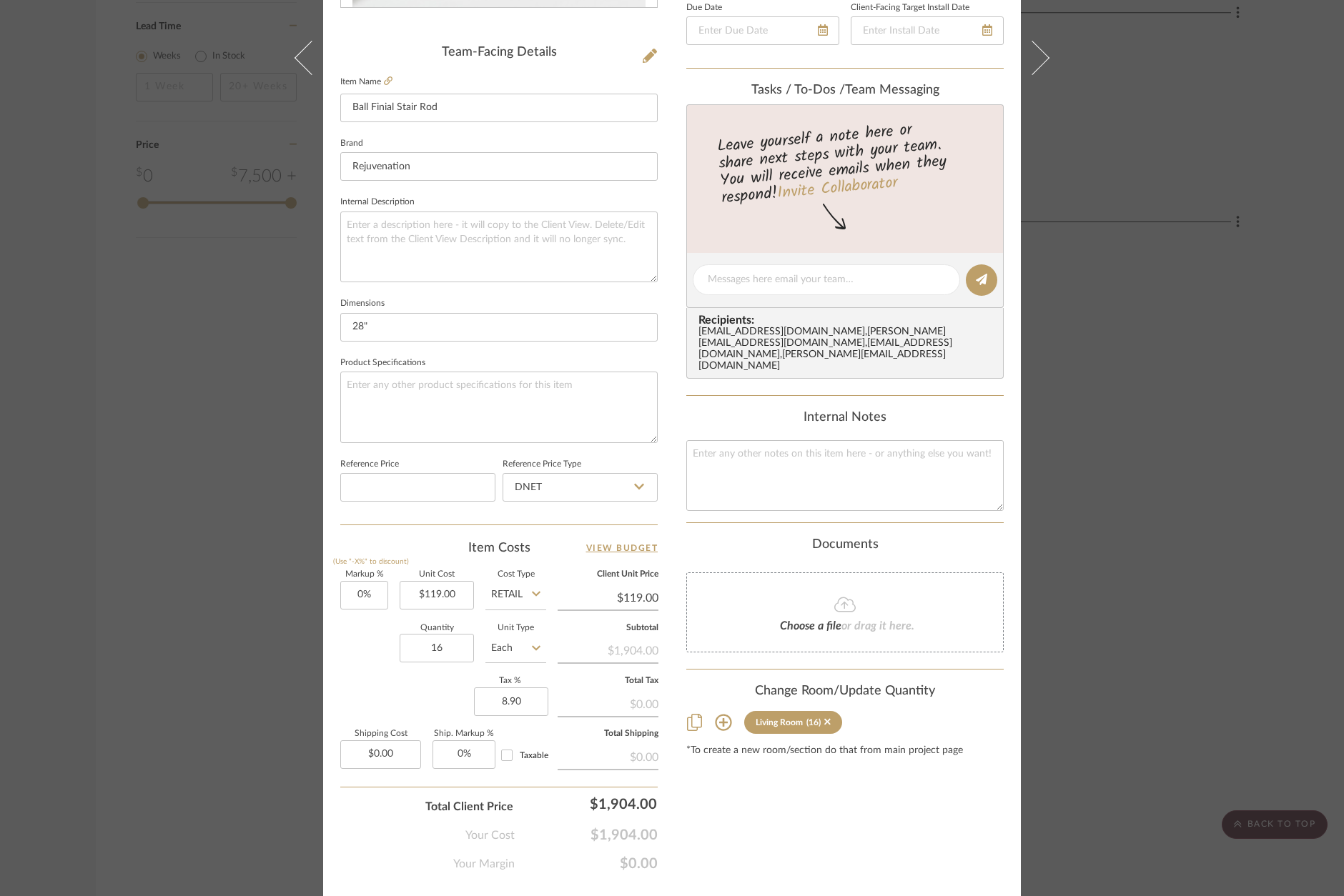
type input "8.90%"
click at [543, 732] on div "Markup % (Use "-X%" to discount) 0% Unit Cost $119.00 Cost Type Retail Client U…" at bounding box center [499, 675] width 317 height 209
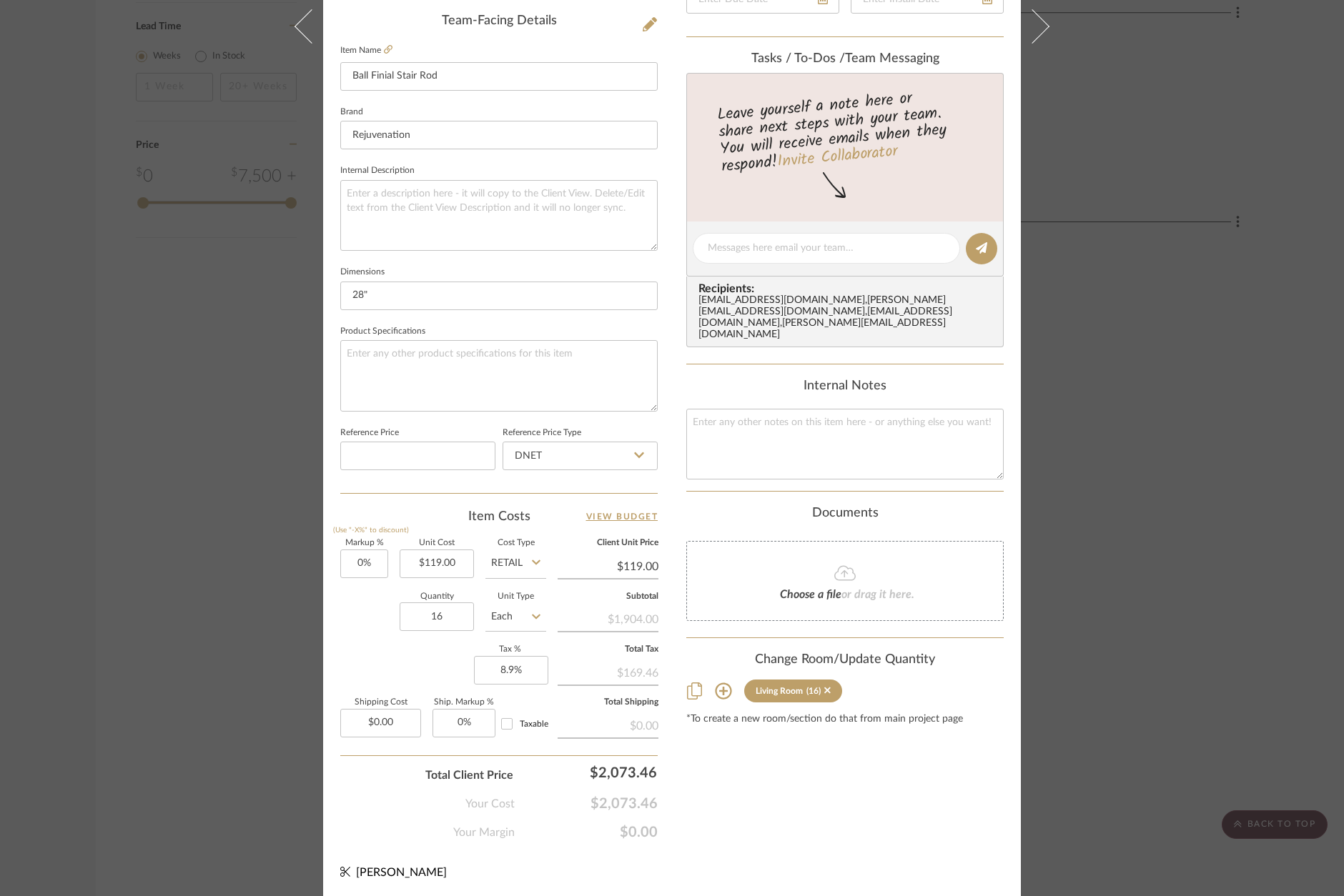
scroll to position [431, 0]
drag, startPoint x: 230, startPoint y: 582, endPoint x: 345, endPoint y: 554, distance: 118.4
click at [230, 582] on div "Khan Living Room Ball Finial Stair Rod Team View Client View Orders Team-Facing…" at bounding box center [672, 448] width 1344 height 896
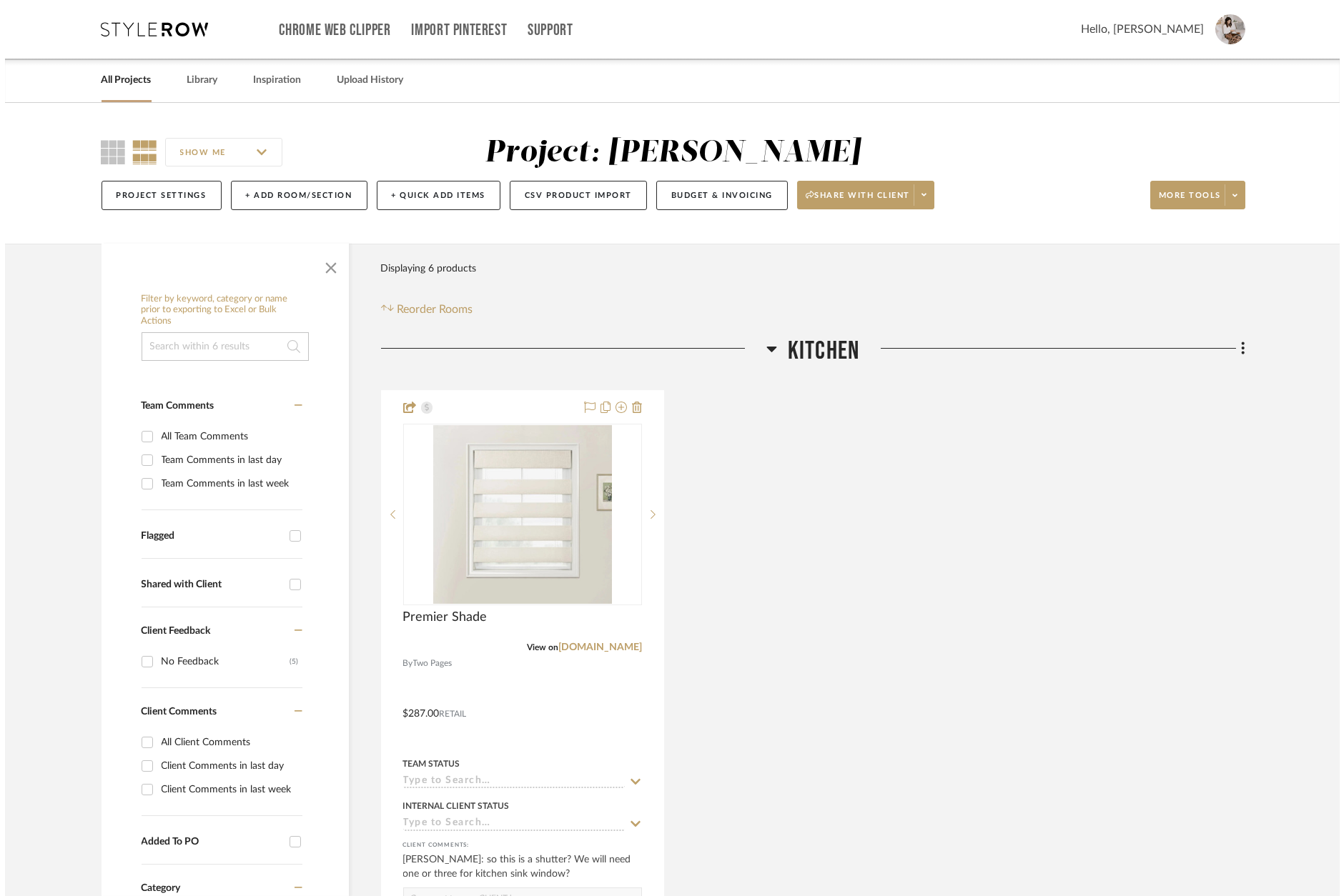
scroll to position [0, 0]
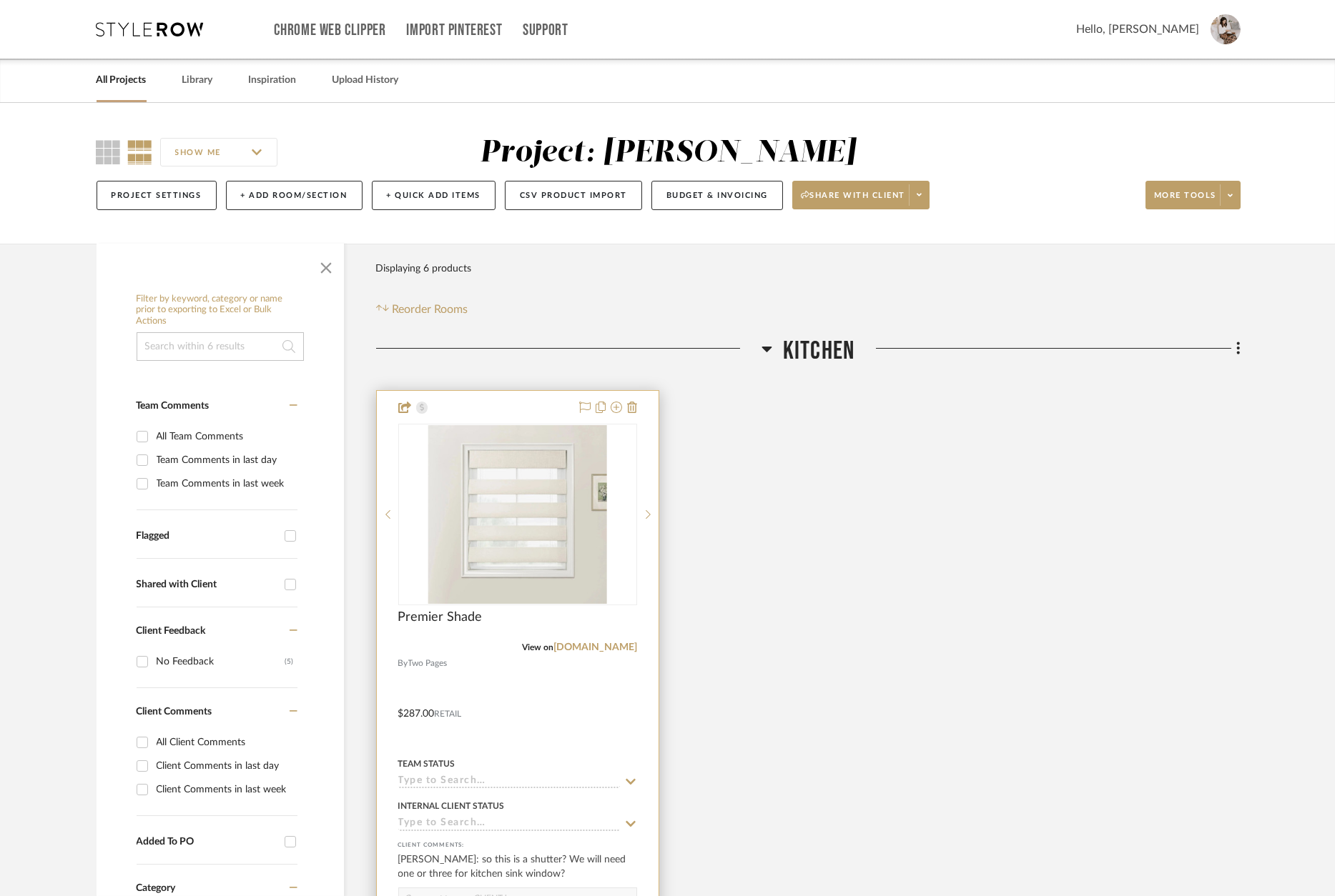
click at [509, 406] on div at bounding box center [518, 703] width 282 height 625
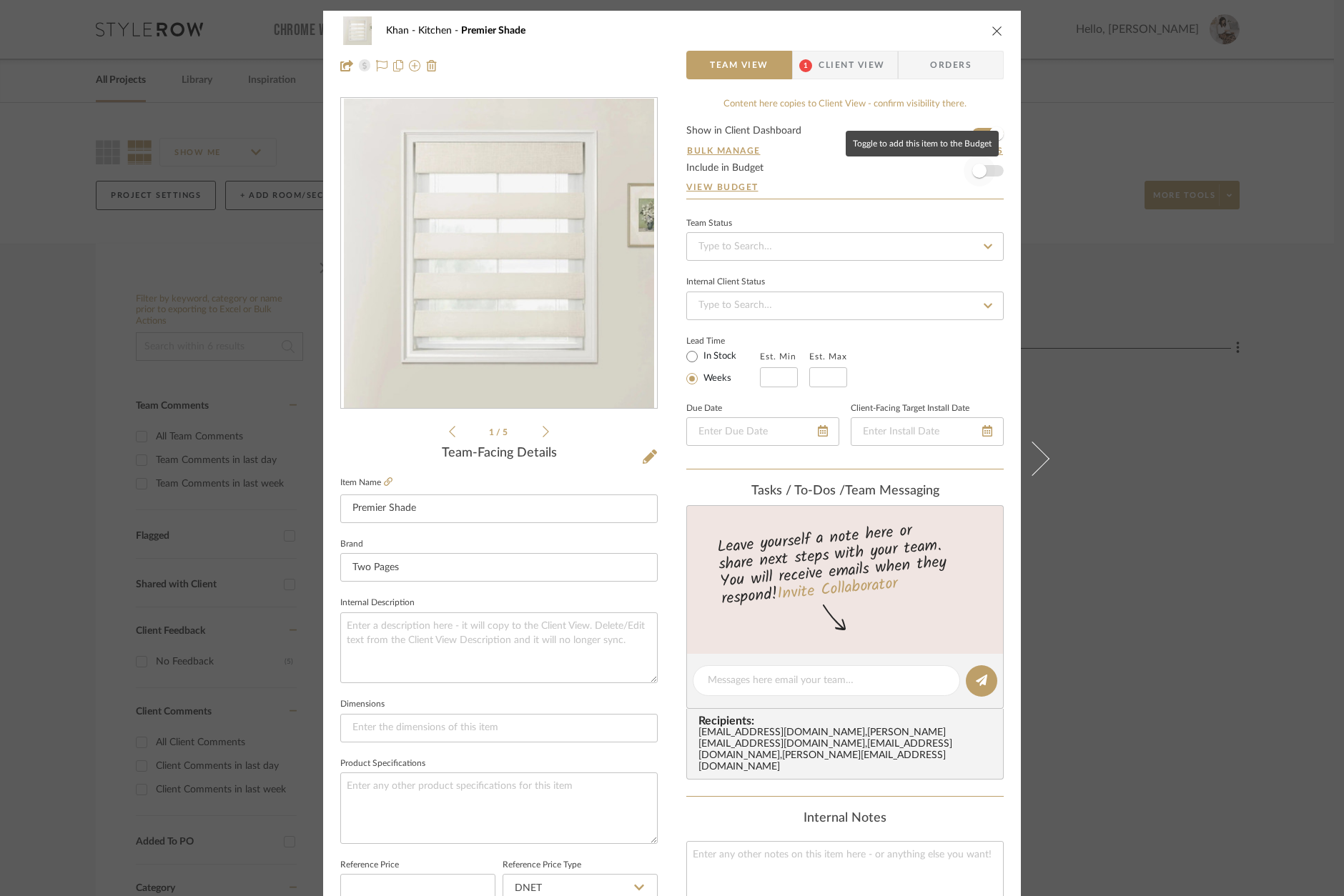
click at [975, 174] on span "button" at bounding box center [979, 171] width 14 height 14
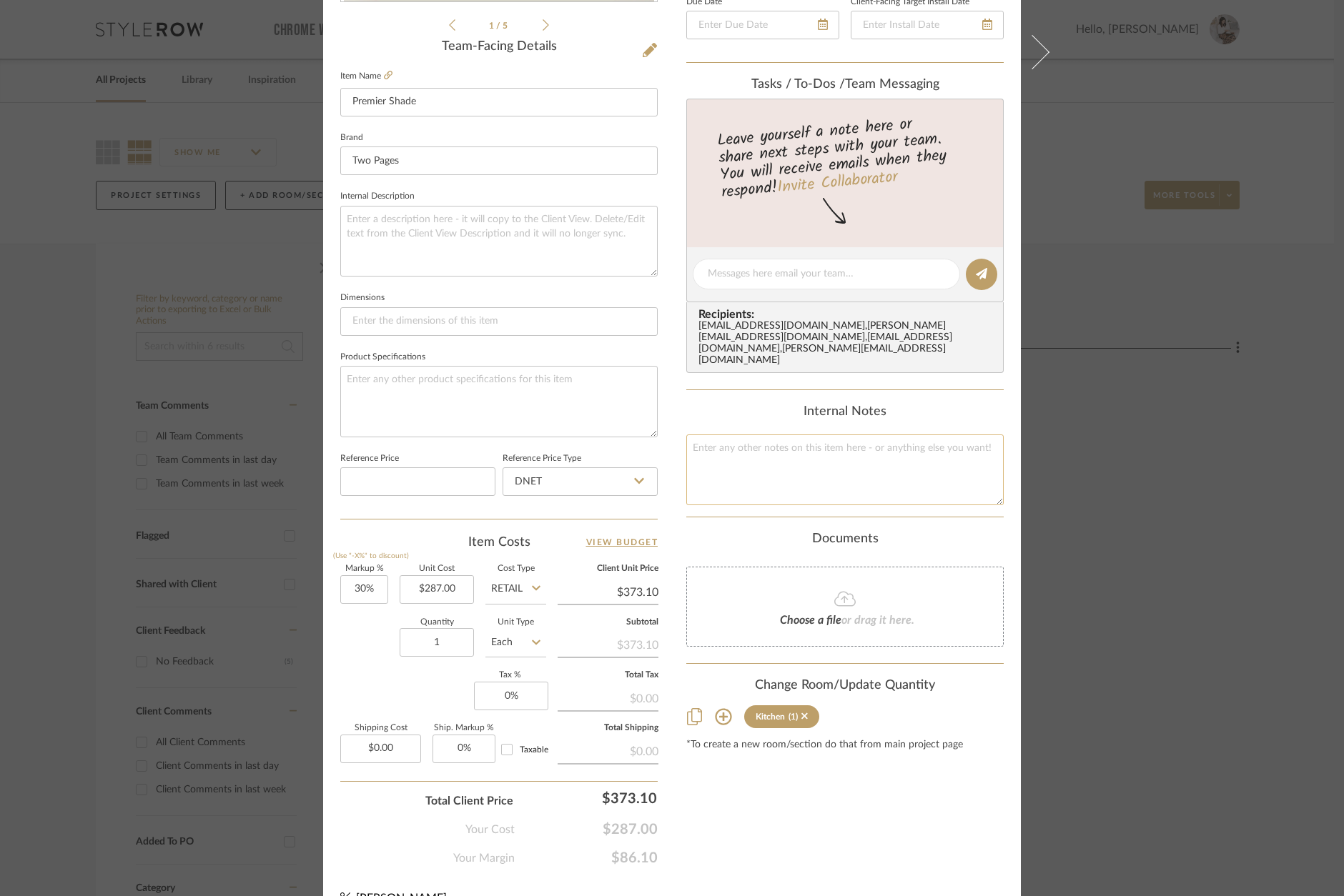
scroll to position [408, 0]
click at [513, 698] on input "0" at bounding box center [510, 694] width 75 height 29
click at [508, 694] on input "0" at bounding box center [510, 694] width 75 height 29
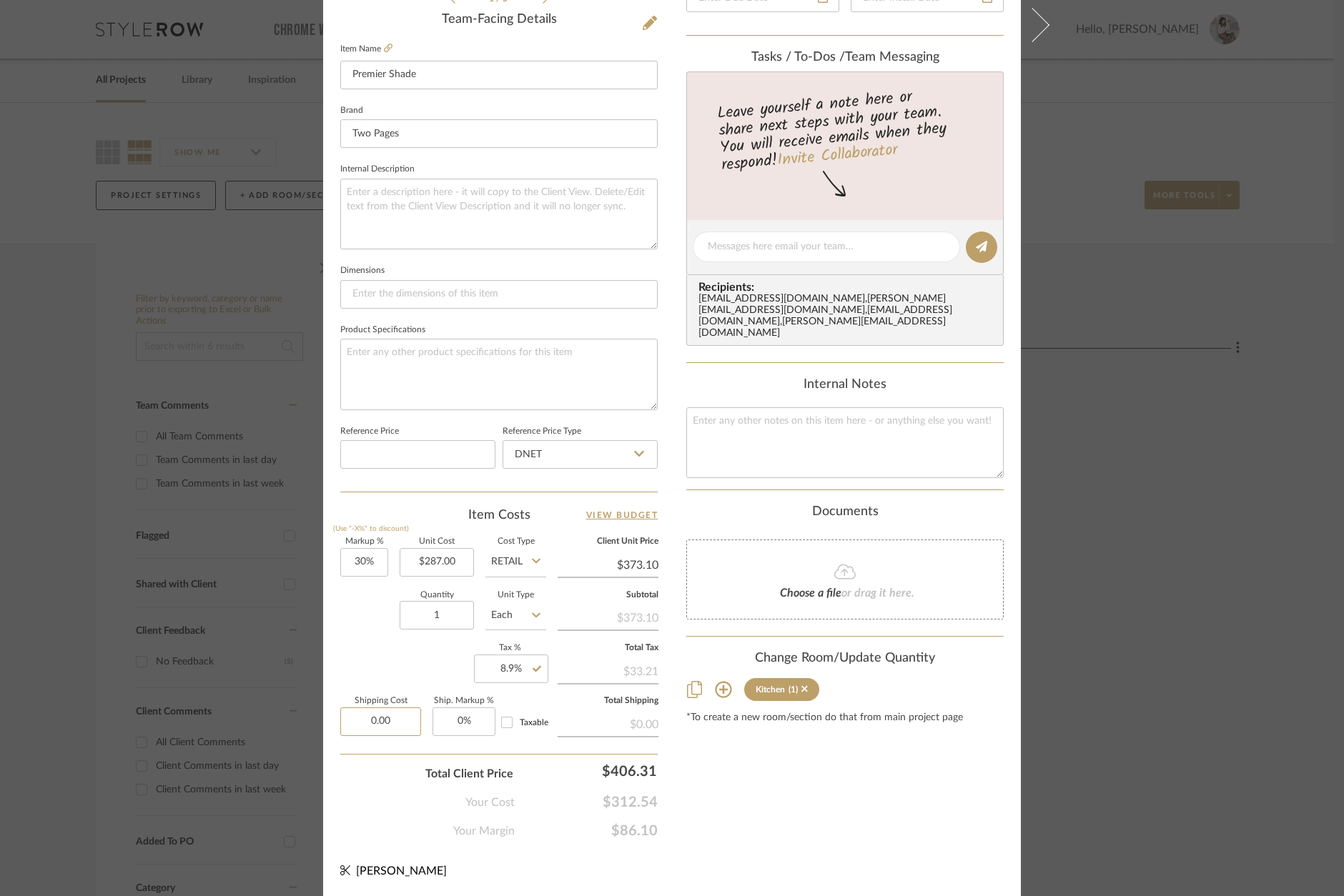
scroll to position [432, 0]
click at [448, 616] on input "1" at bounding box center [437, 616] width 75 height 29
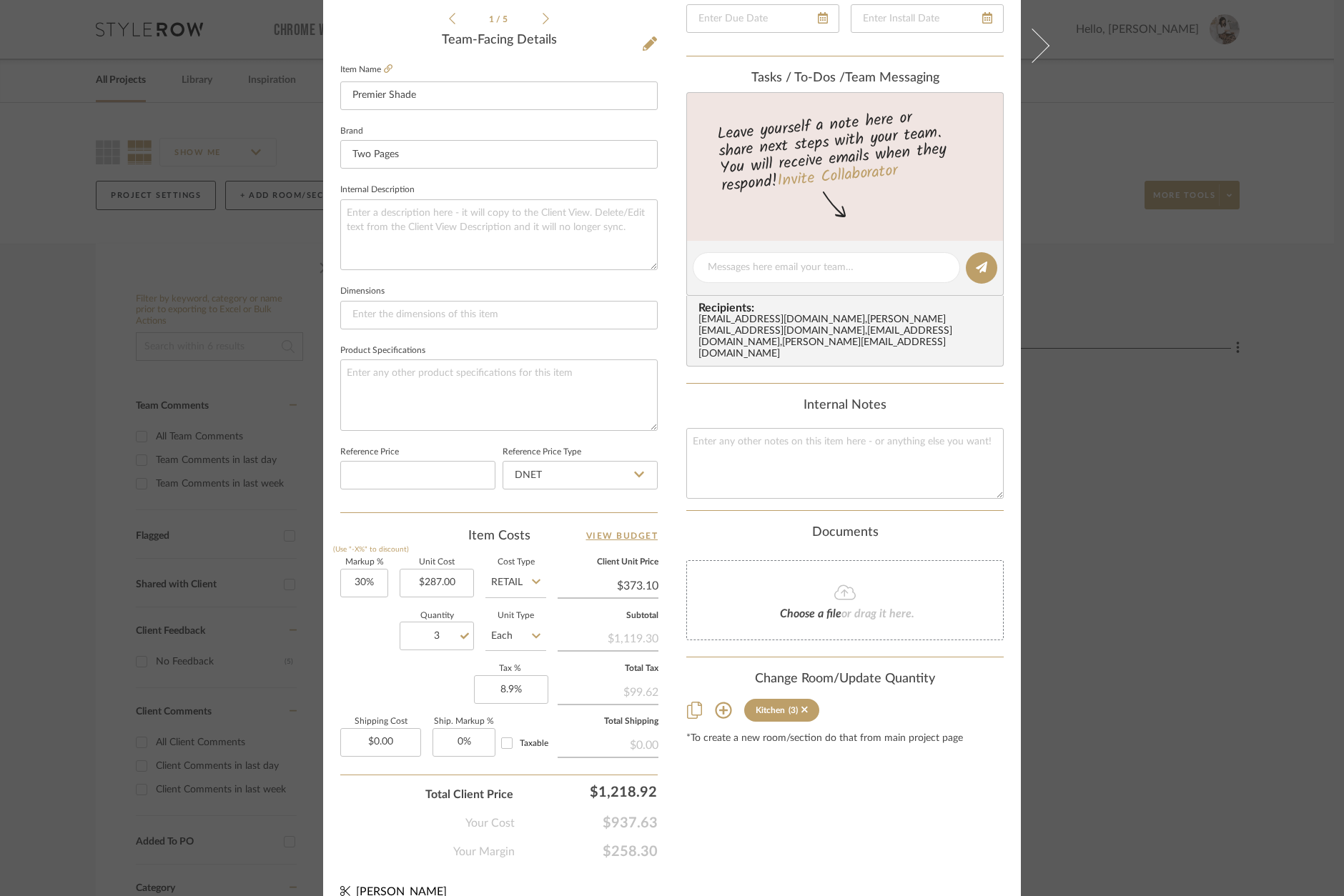
scroll to position [415, 0]
click at [363, 578] on input "30" at bounding box center [364, 581] width 48 height 29
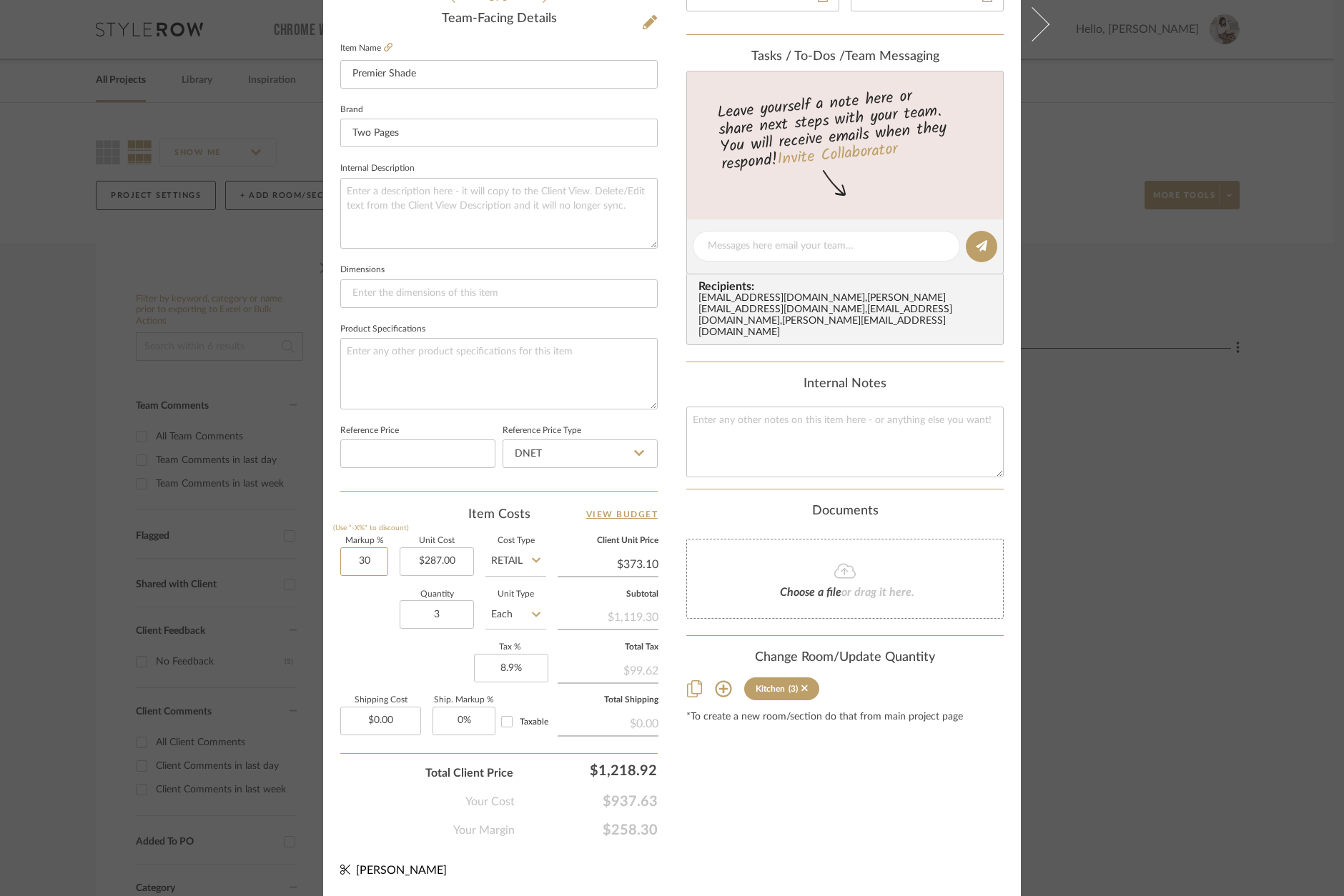
scroll to position [432, 0]
click at [445, 605] on input "3" at bounding box center [437, 616] width 75 height 29
click at [437, 558] on input "287.00" at bounding box center [437, 564] width 75 height 29
click at [632, 770] on input "406.31" at bounding box center [591, 772] width 143 height 29
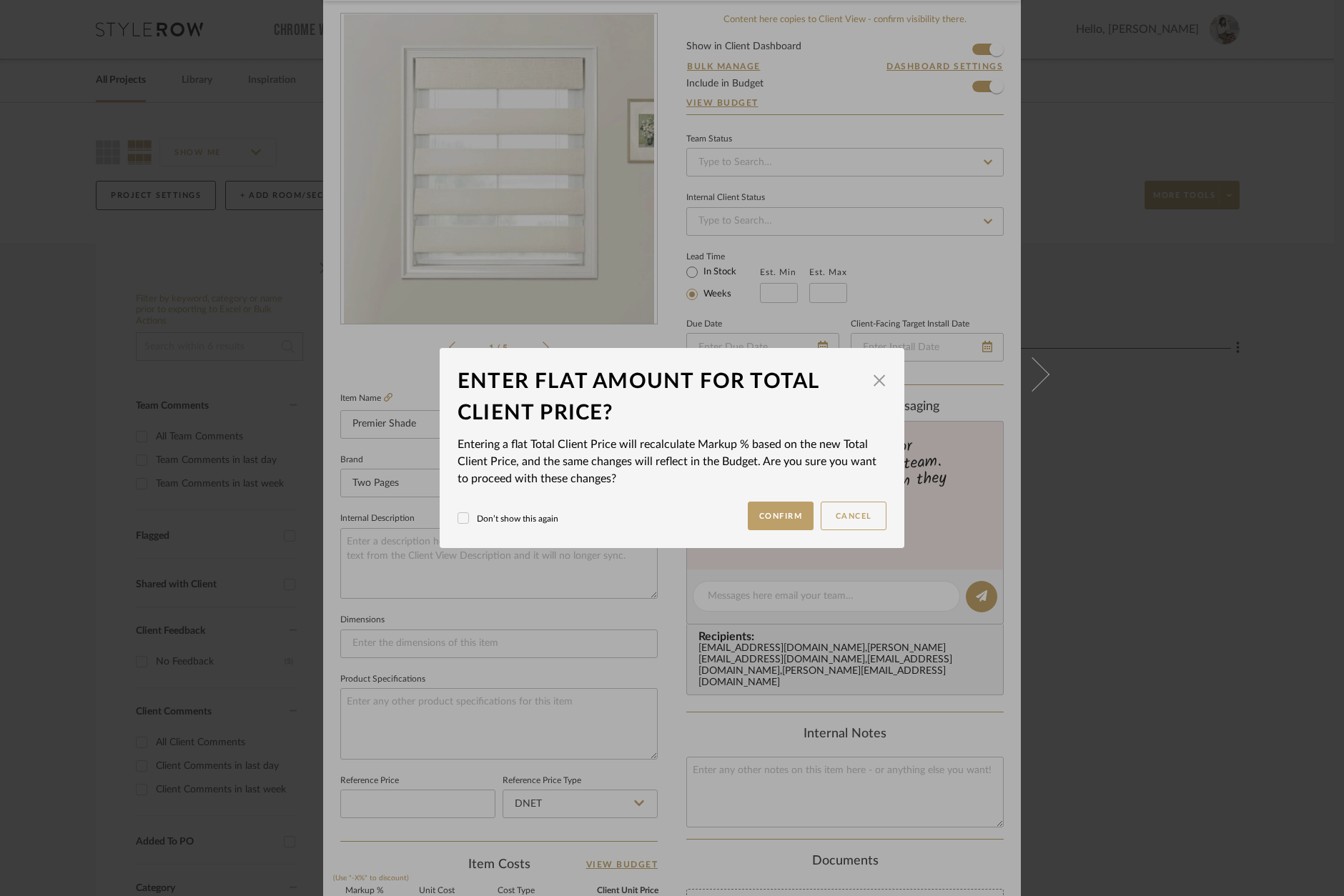
scroll to position [0, 0]
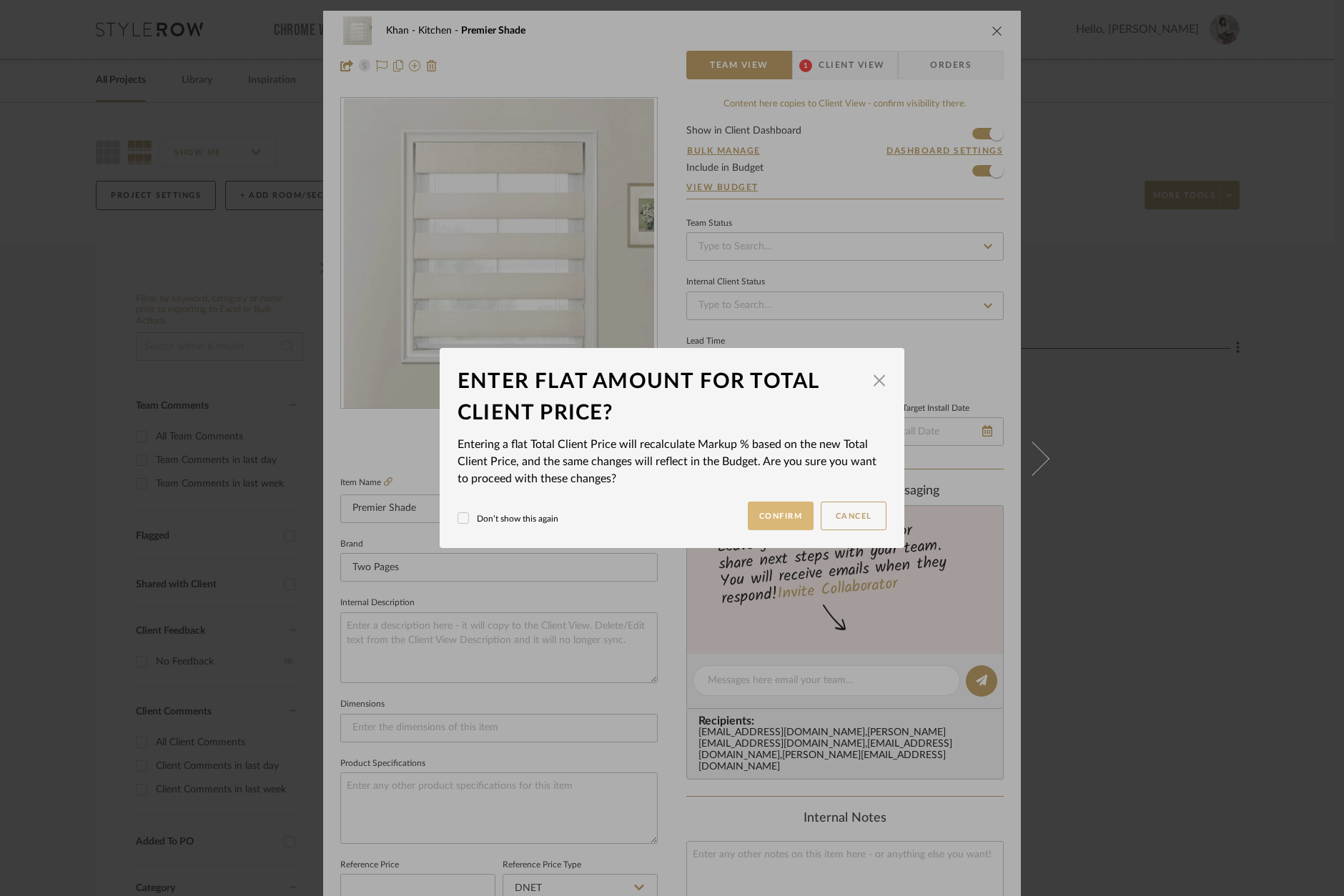
click at [779, 521] on button "Confirm" at bounding box center [781, 516] width 67 height 29
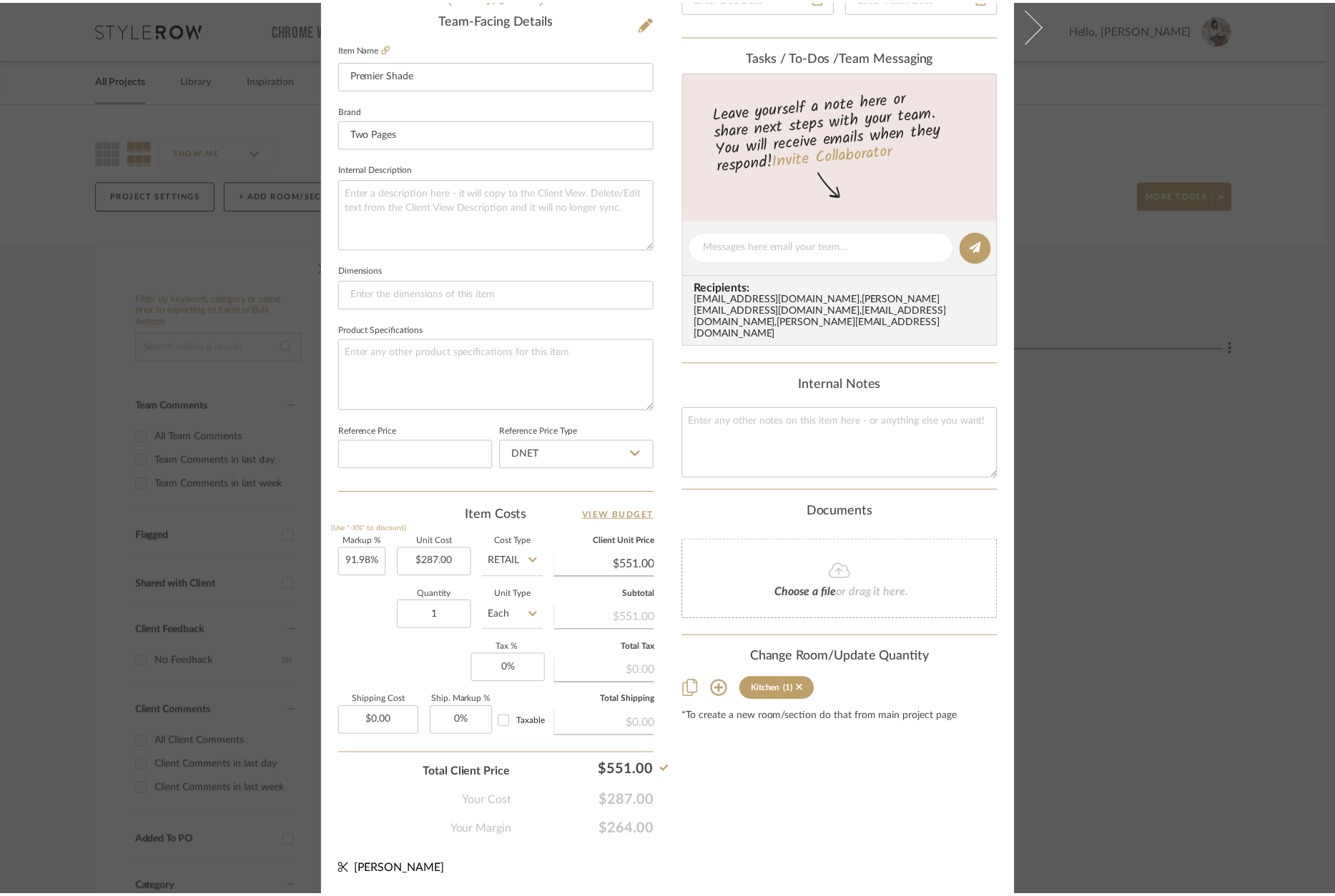
scroll to position [432, 0]
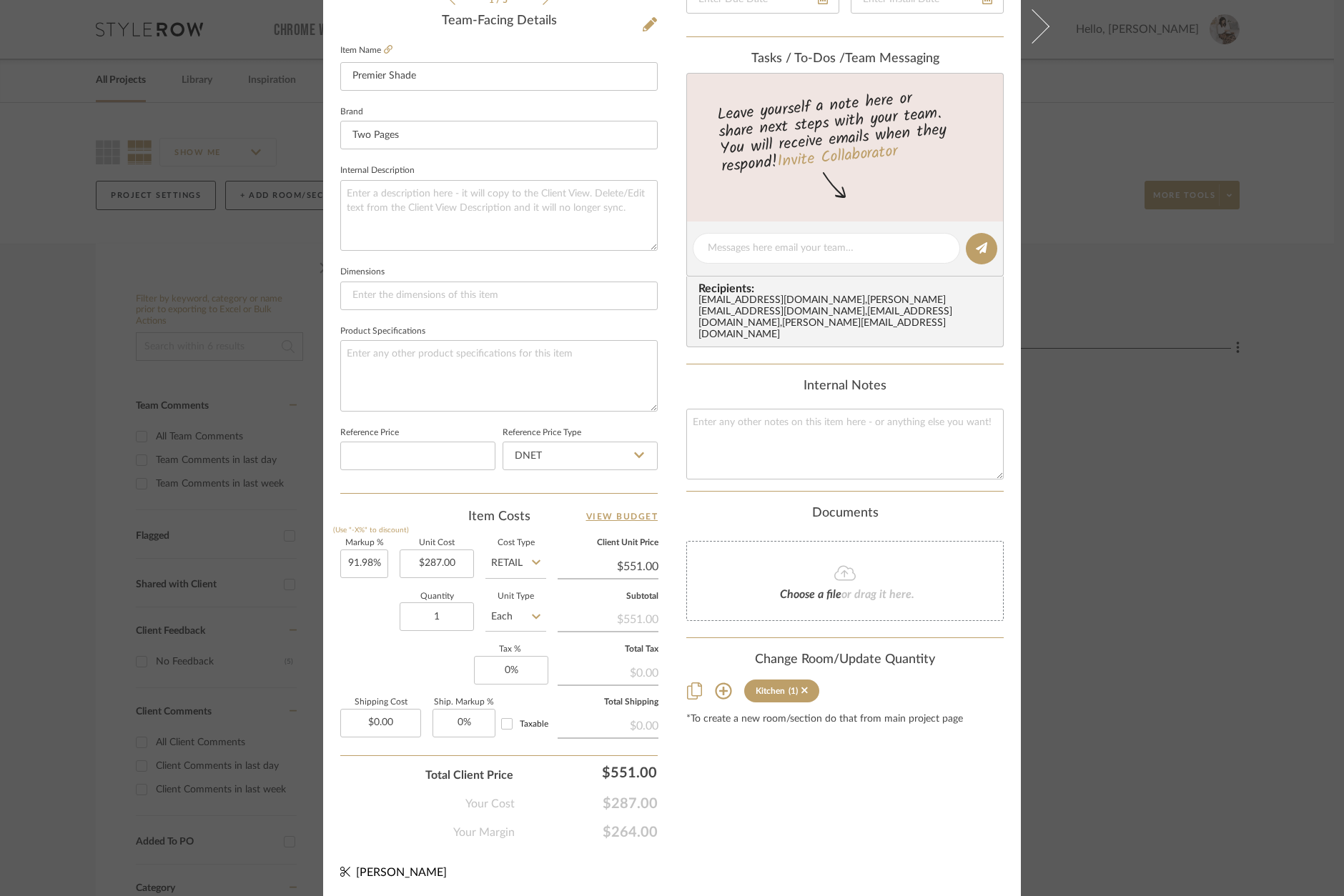
click at [1126, 431] on div "Khan Kitchen Premier Shade Team View 1 Client View Orders 1 / 5 Team-Facing Det…" at bounding box center [672, 448] width 1344 height 896
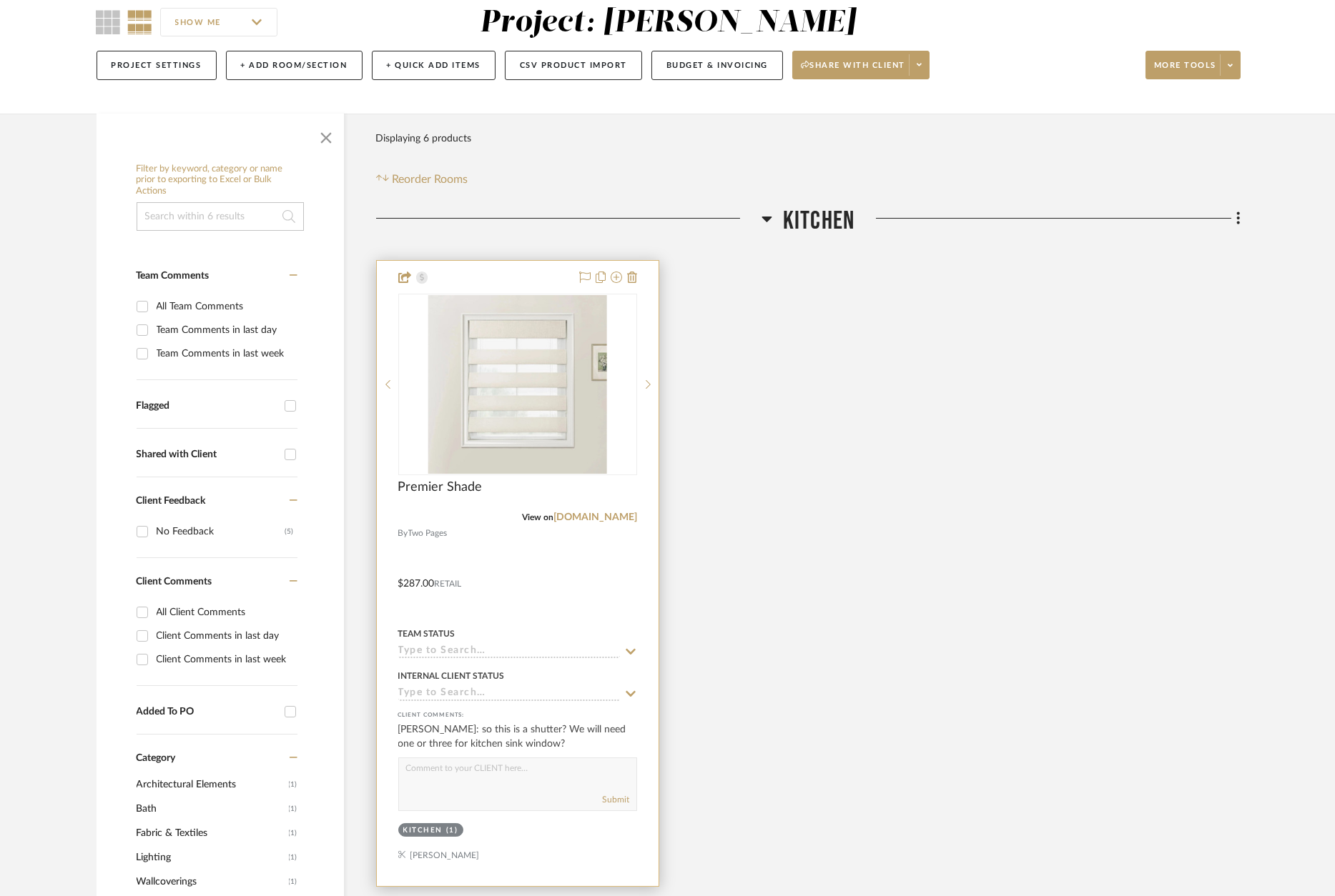
scroll to position [145, 0]
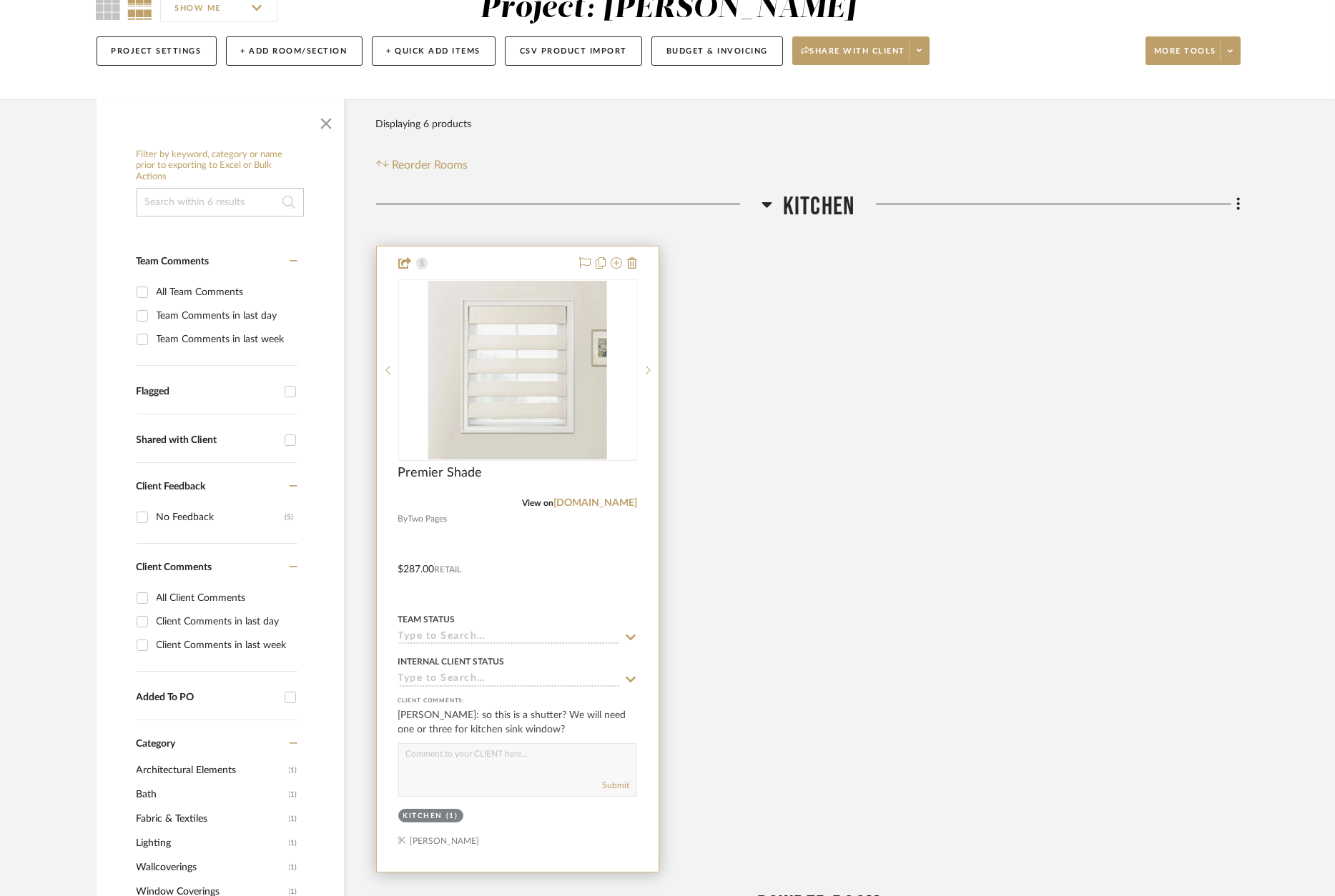
click at [528, 273] on div at bounding box center [518, 558] width 282 height 625
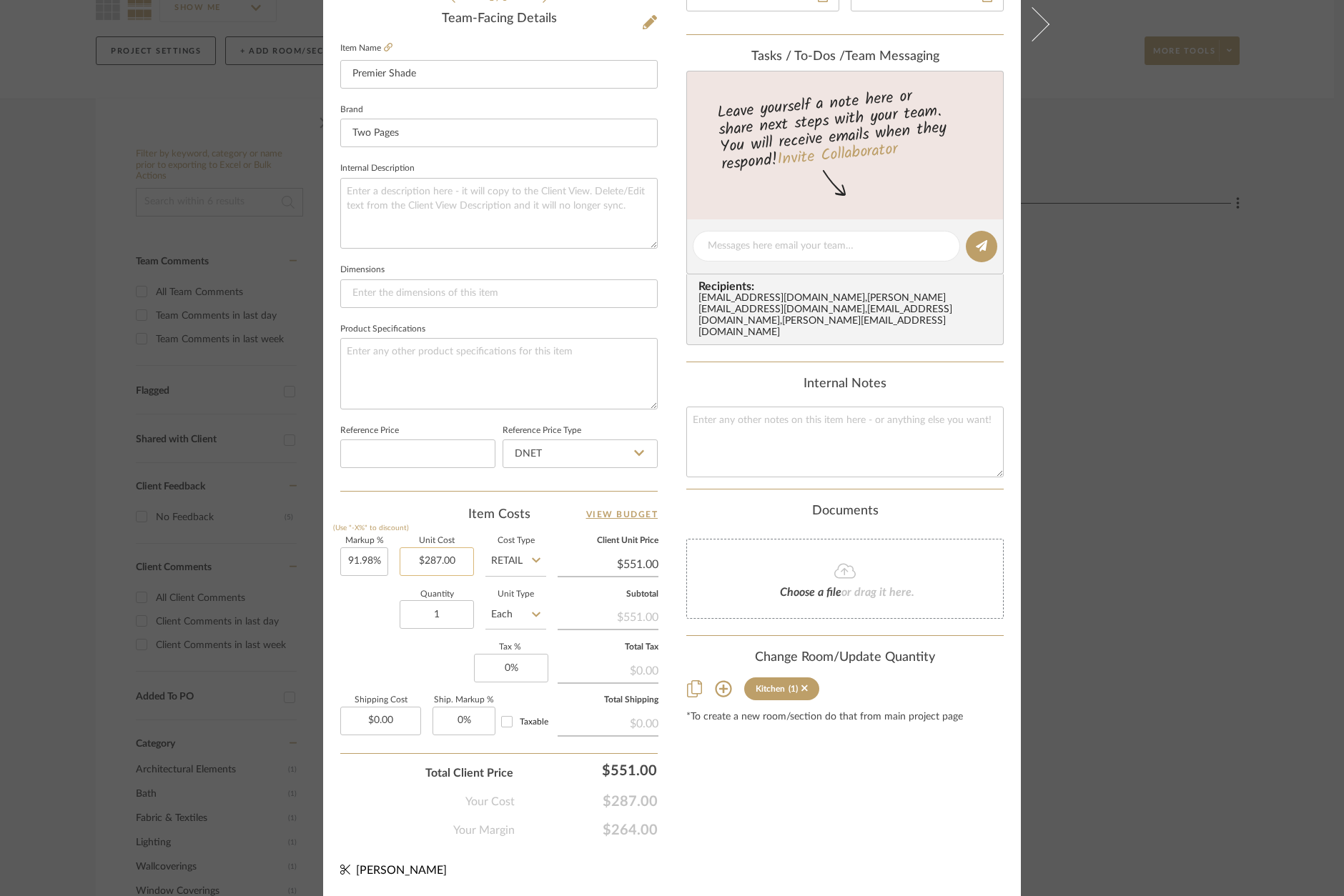
scroll to position [432, 0]
click at [443, 565] on input "287.00" at bounding box center [437, 564] width 75 height 29
click at [369, 555] on input "91.98" at bounding box center [364, 564] width 48 height 29
click at [466, 613] on input "1" at bounding box center [437, 616] width 75 height 29
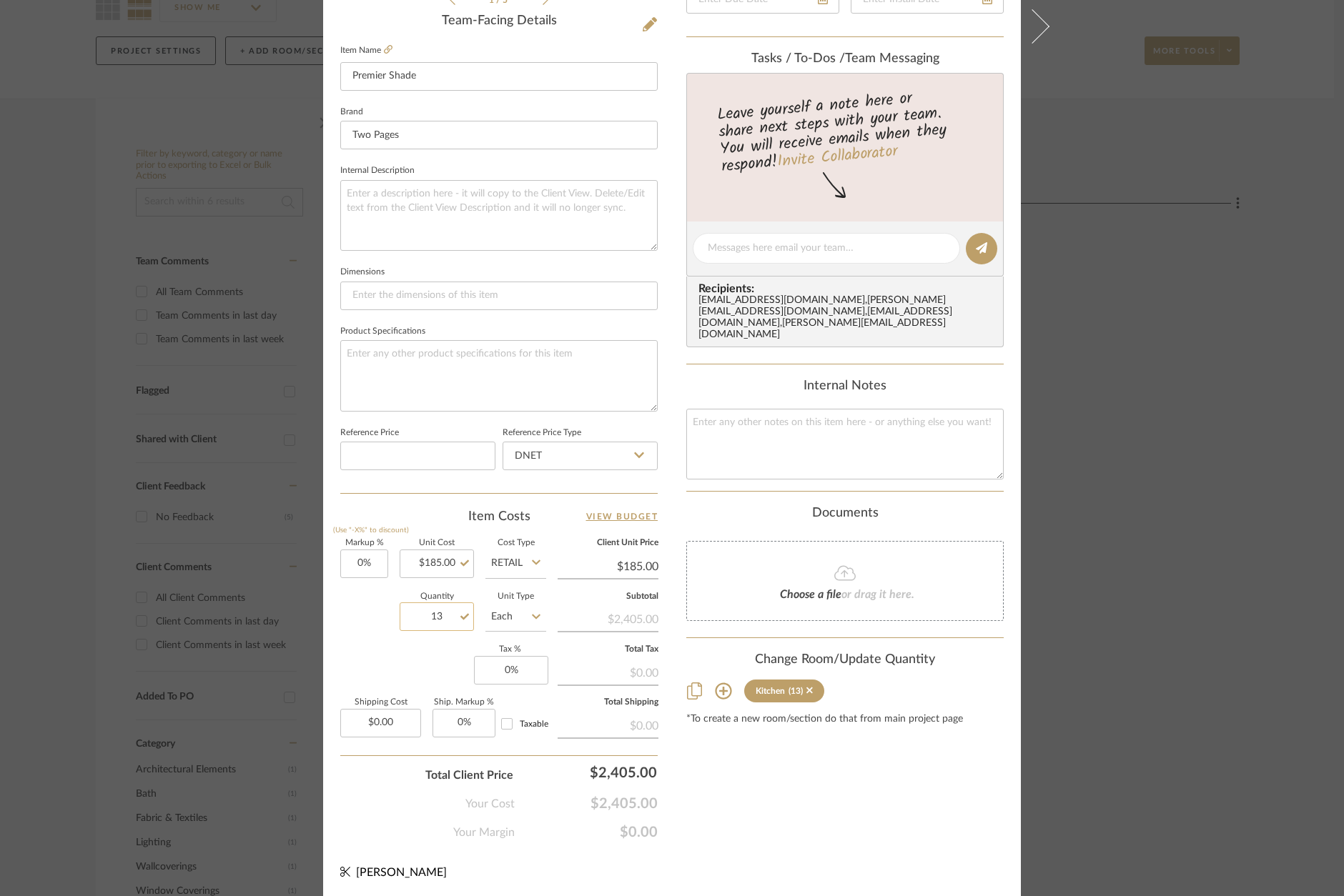
click at [451, 616] on input "13" at bounding box center [437, 616] width 75 height 29
click at [764, 788] on div "Content here copies to Client View - confirm visibility there. Show in Client D…" at bounding box center [845, 253] width 317 height 1177
click at [513, 661] on input "0" at bounding box center [510, 670] width 75 height 29
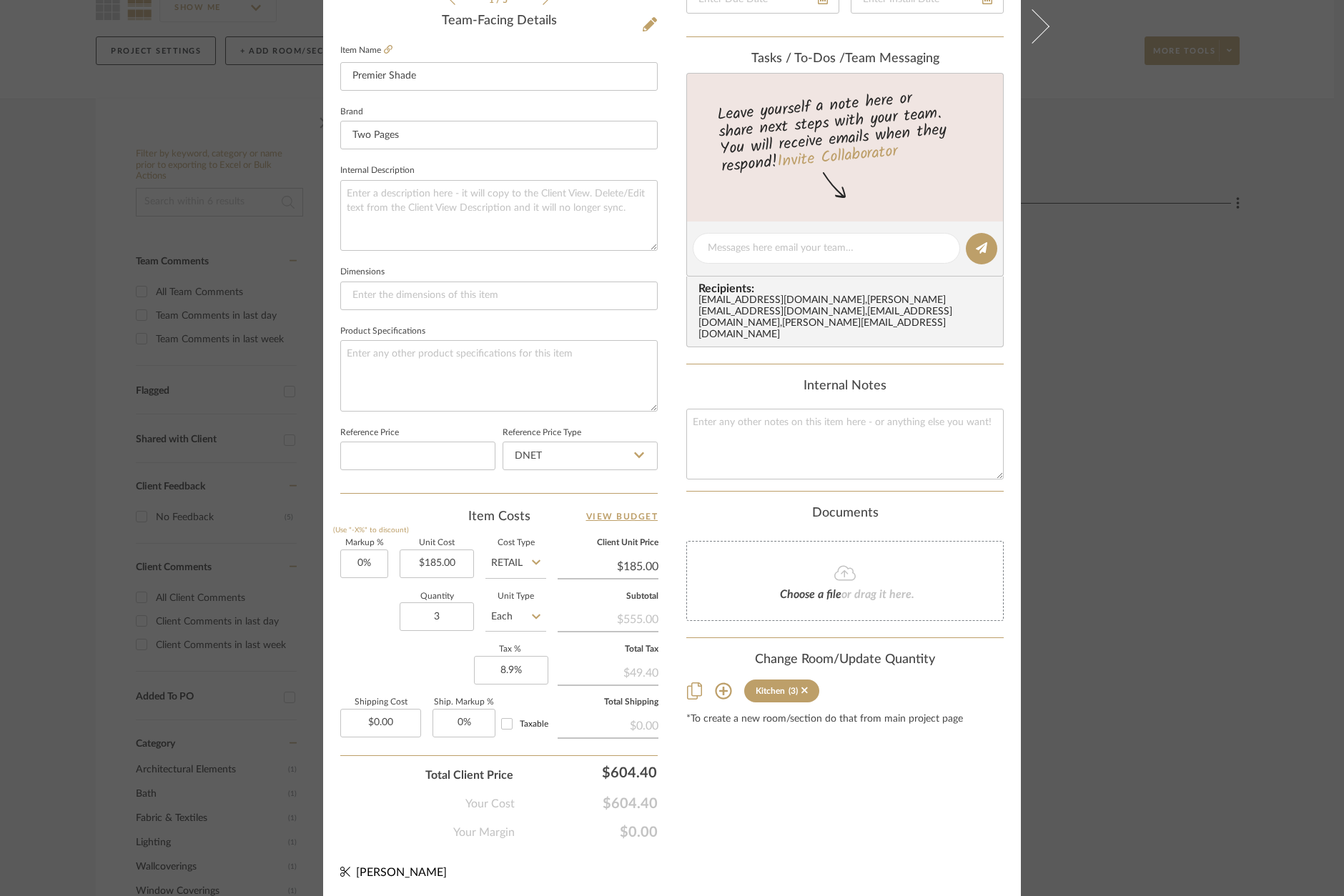
click at [1184, 469] on div "Khan Kitchen Premier Shade Team View 1 Client View Orders 1 / 5 Team-Facing Det…" at bounding box center [672, 448] width 1344 height 896
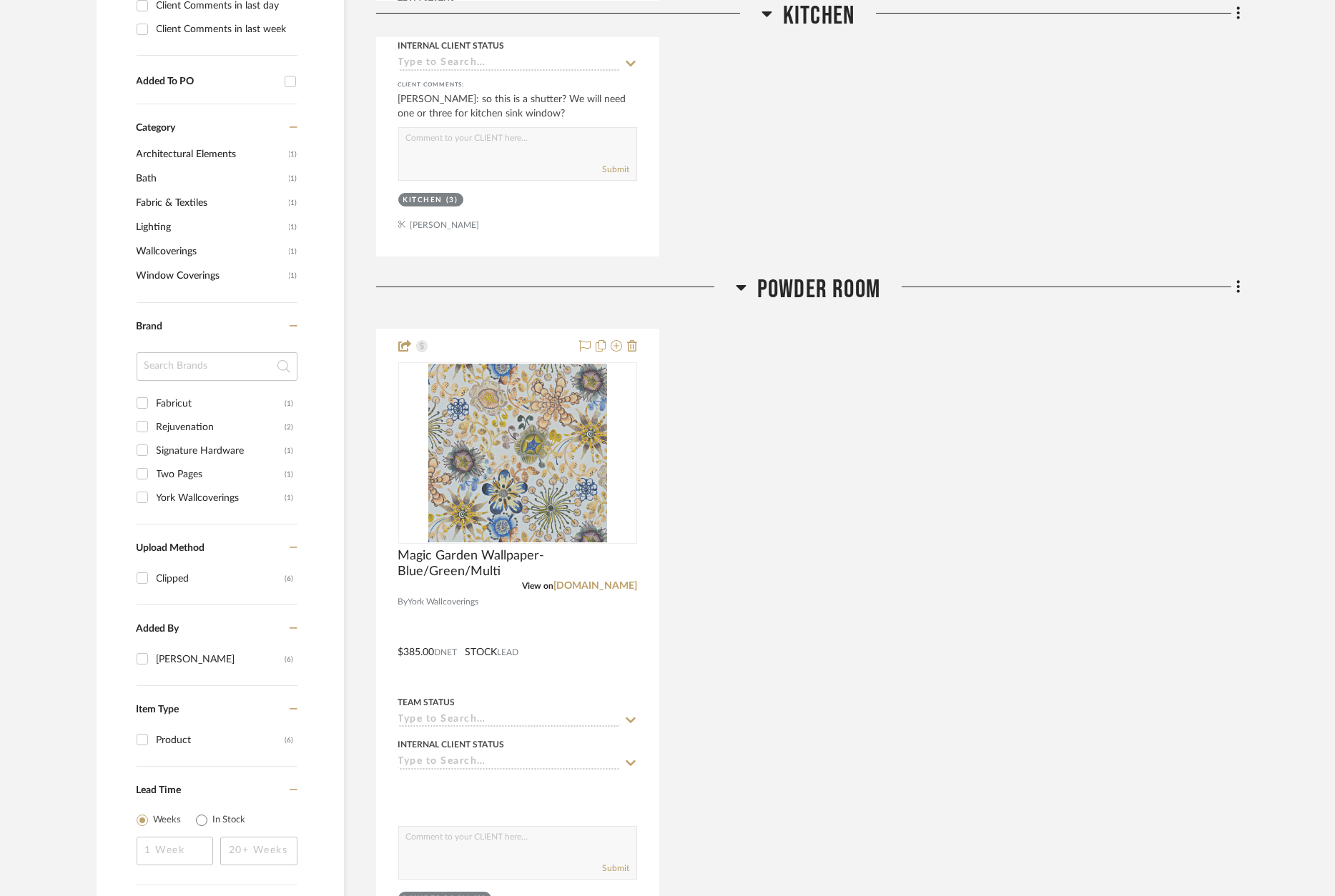
scroll to position [764, 0]
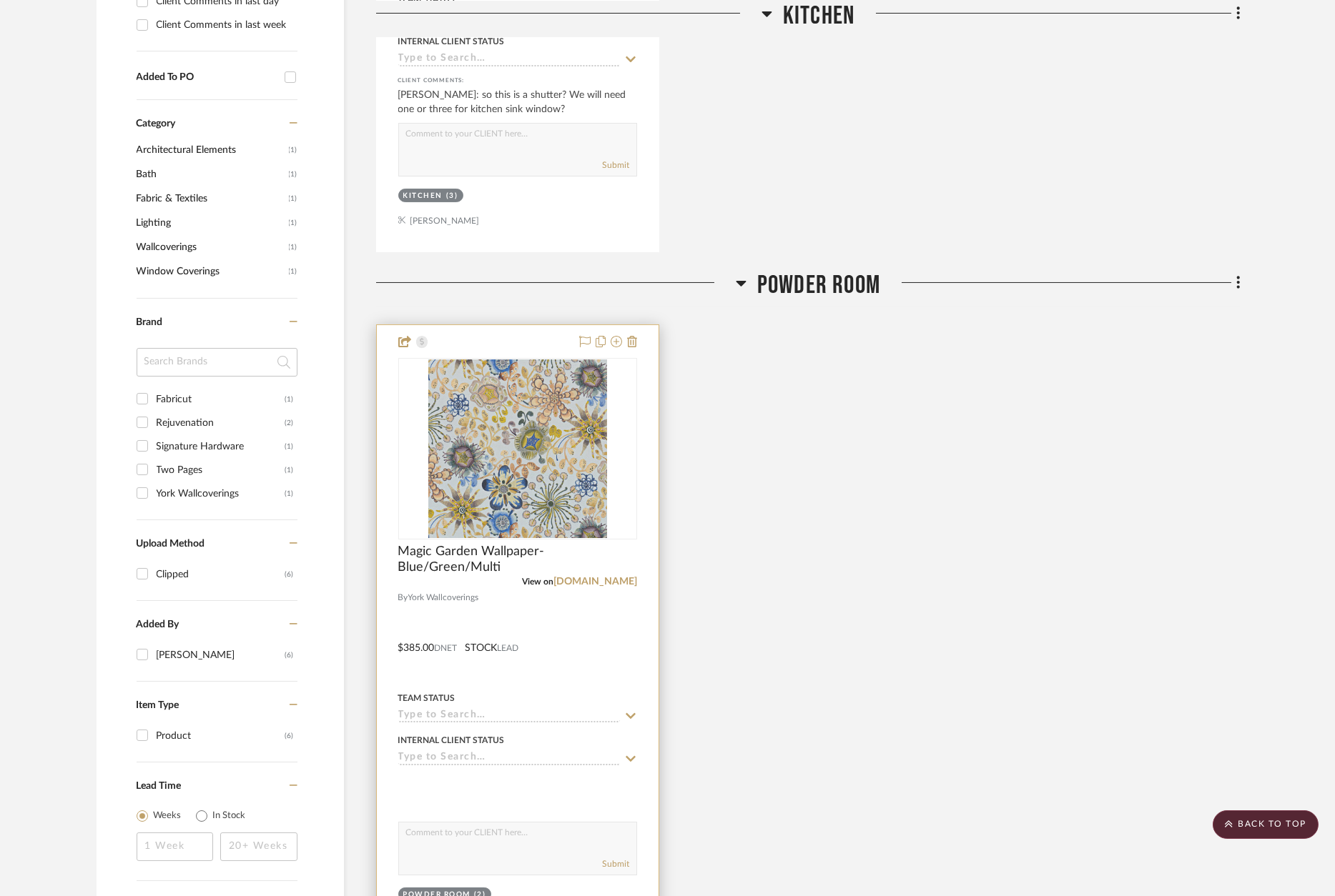
click at [527, 335] on div at bounding box center [518, 637] width 282 height 625
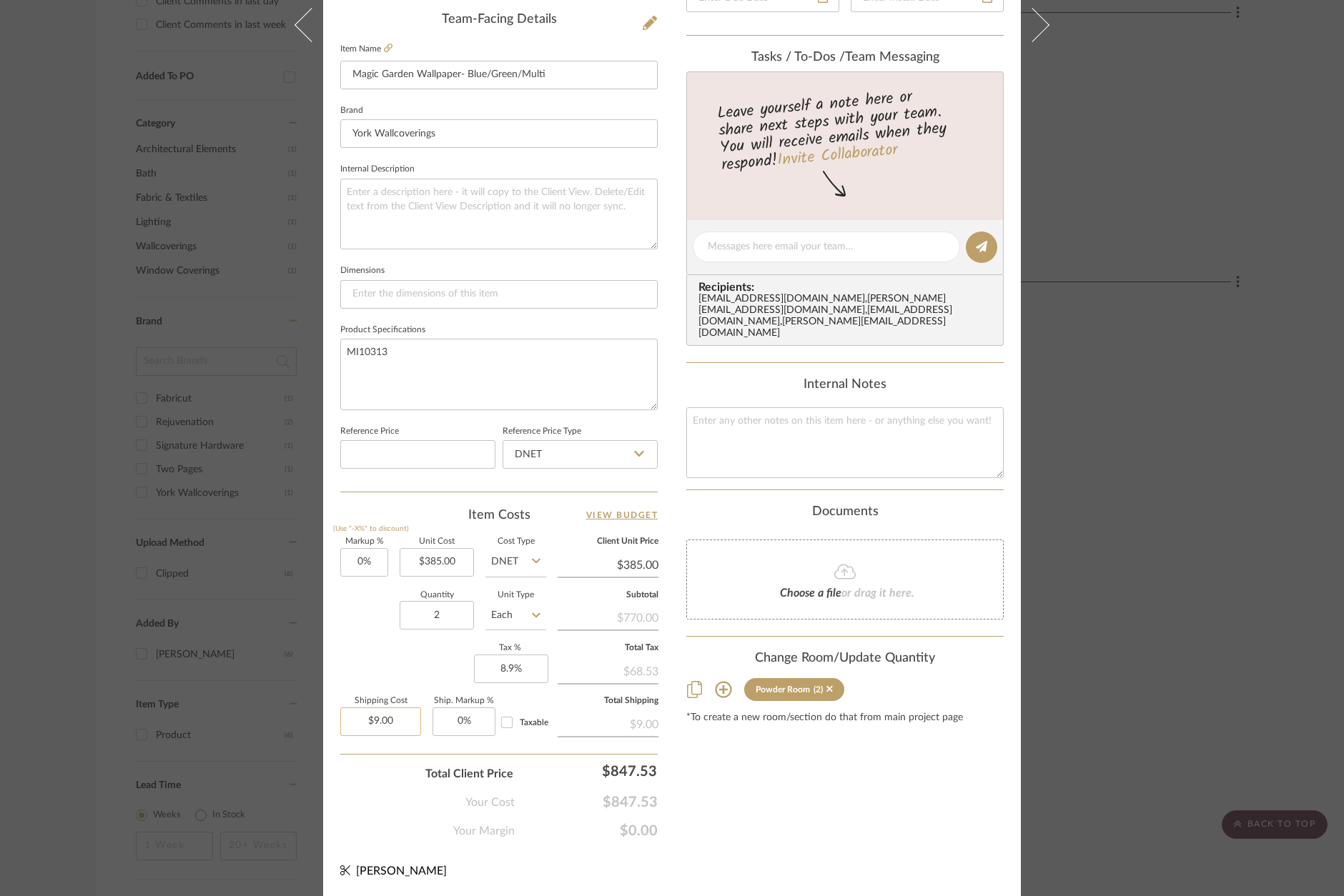
scroll to position [432, 0]
drag, startPoint x: 808, startPoint y: 793, endPoint x: 815, endPoint y: 790, distance: 7.6
click at [808, 793] on div "Content here copies to Client View - confirm visibility there. Show in Client D…" at bounding box center [845, 253] width 317 height 1177
click at [1120, 570] on div "Khan Powder Room Magic Garden Wallpaper- Blue/Green/Multi Team View Client View…" at bounding box center [672, 448] width 1344 height 896
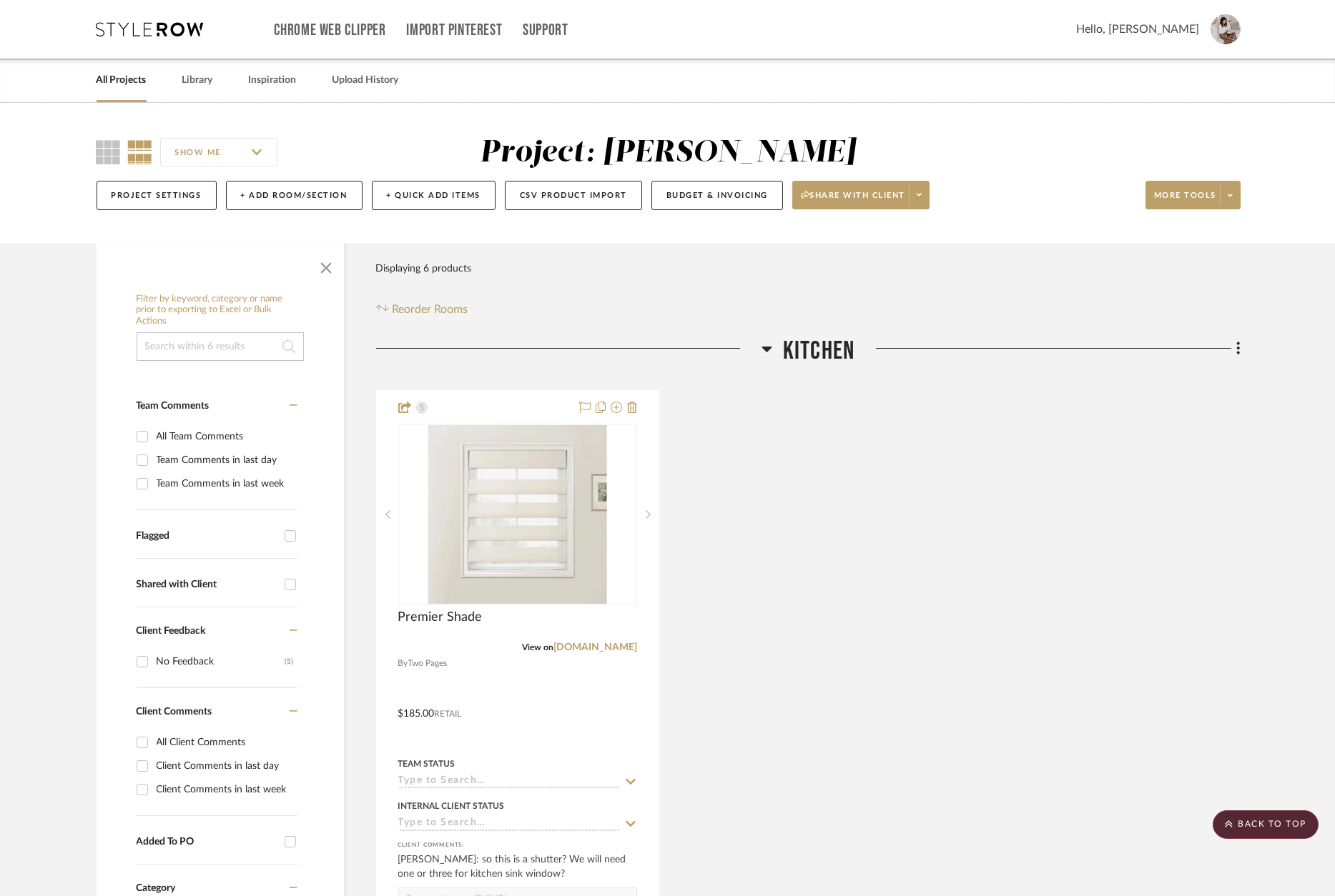
scroll to position [0, 0]
click at [722, 197] on button "Budget & Invoicing" at bounding box center [717, 195] width 132 height 29
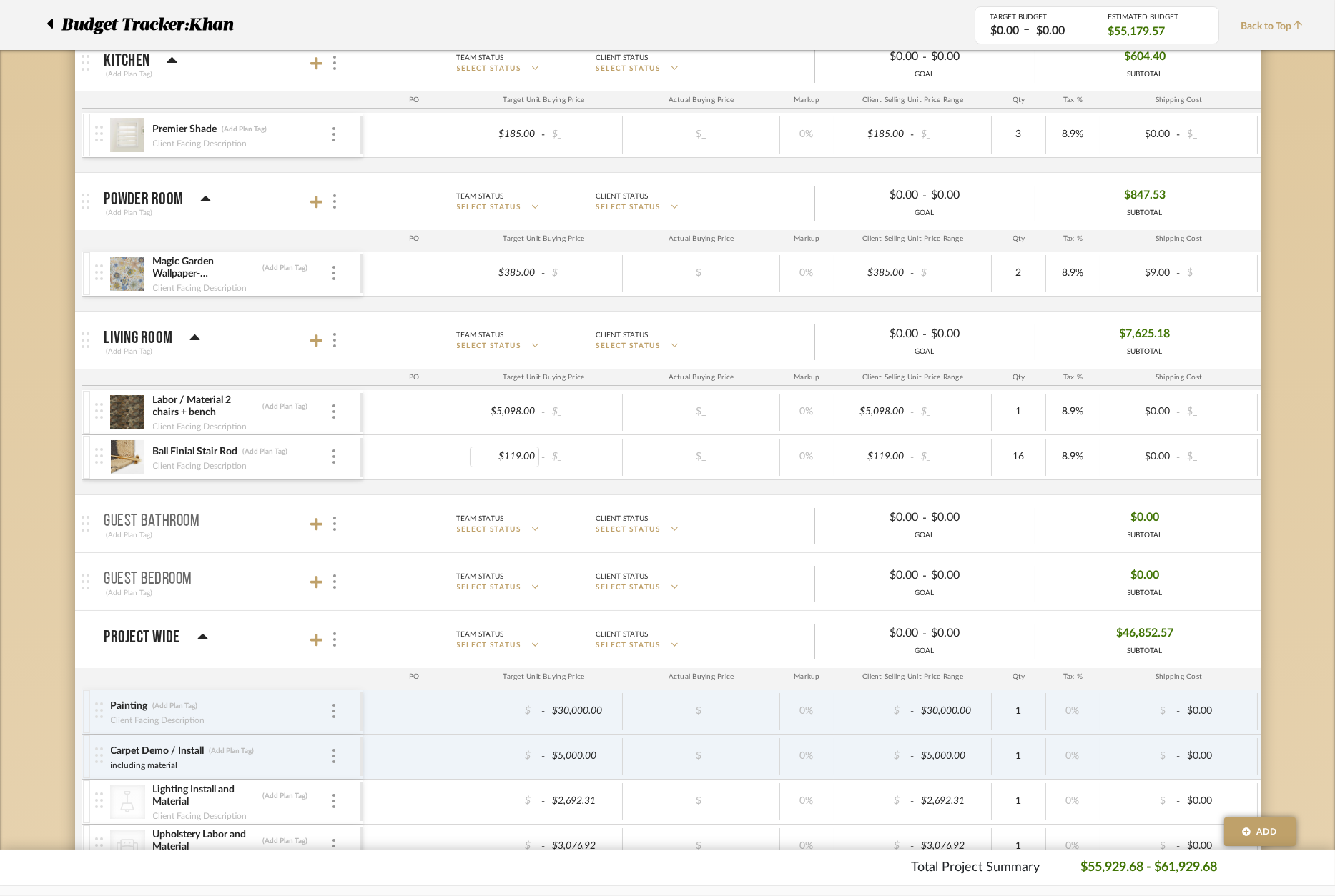
scroll to position [259, 0]
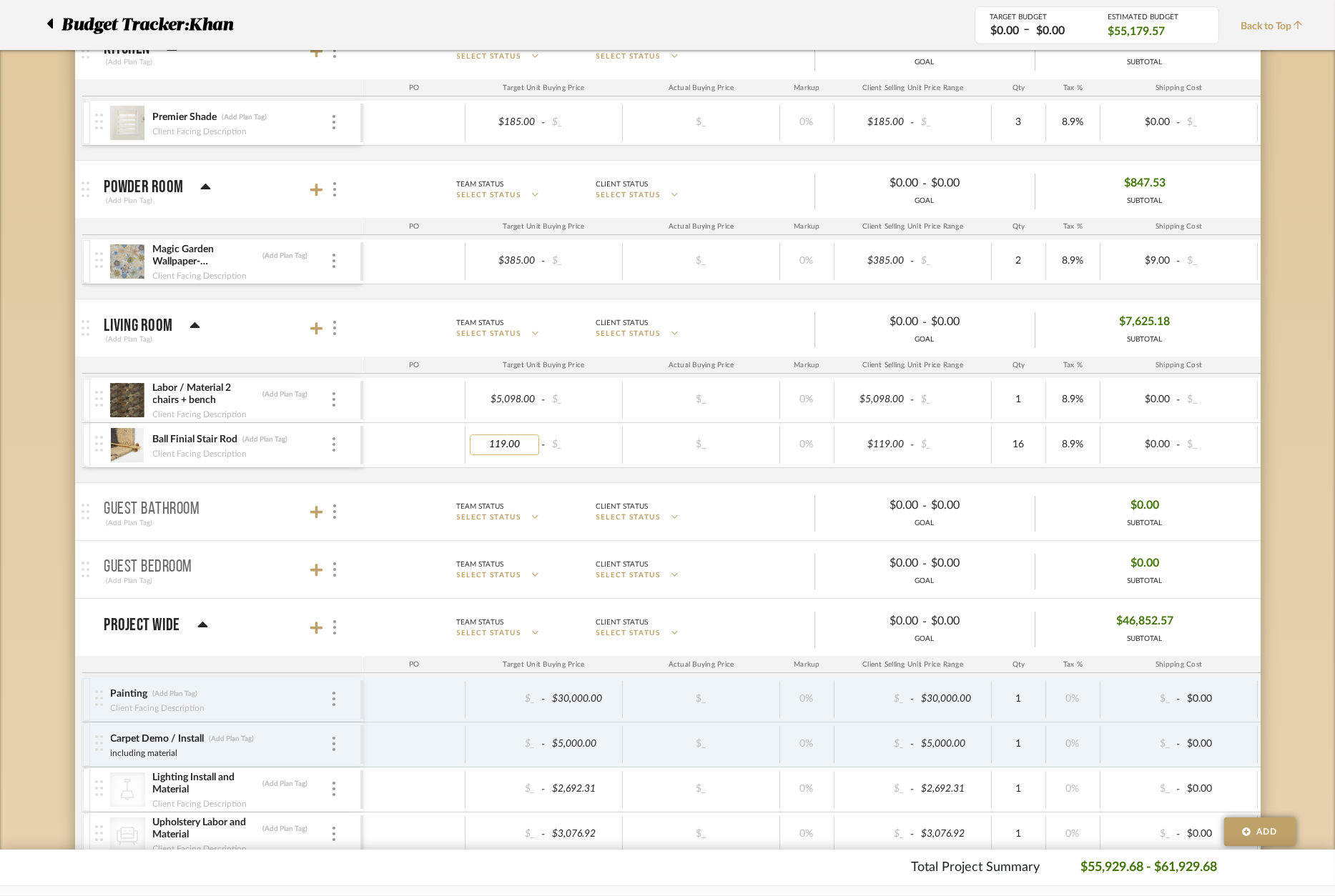
click at [486, 443] on input "119.00" at bounding box center [505, 445] width 70 height 21
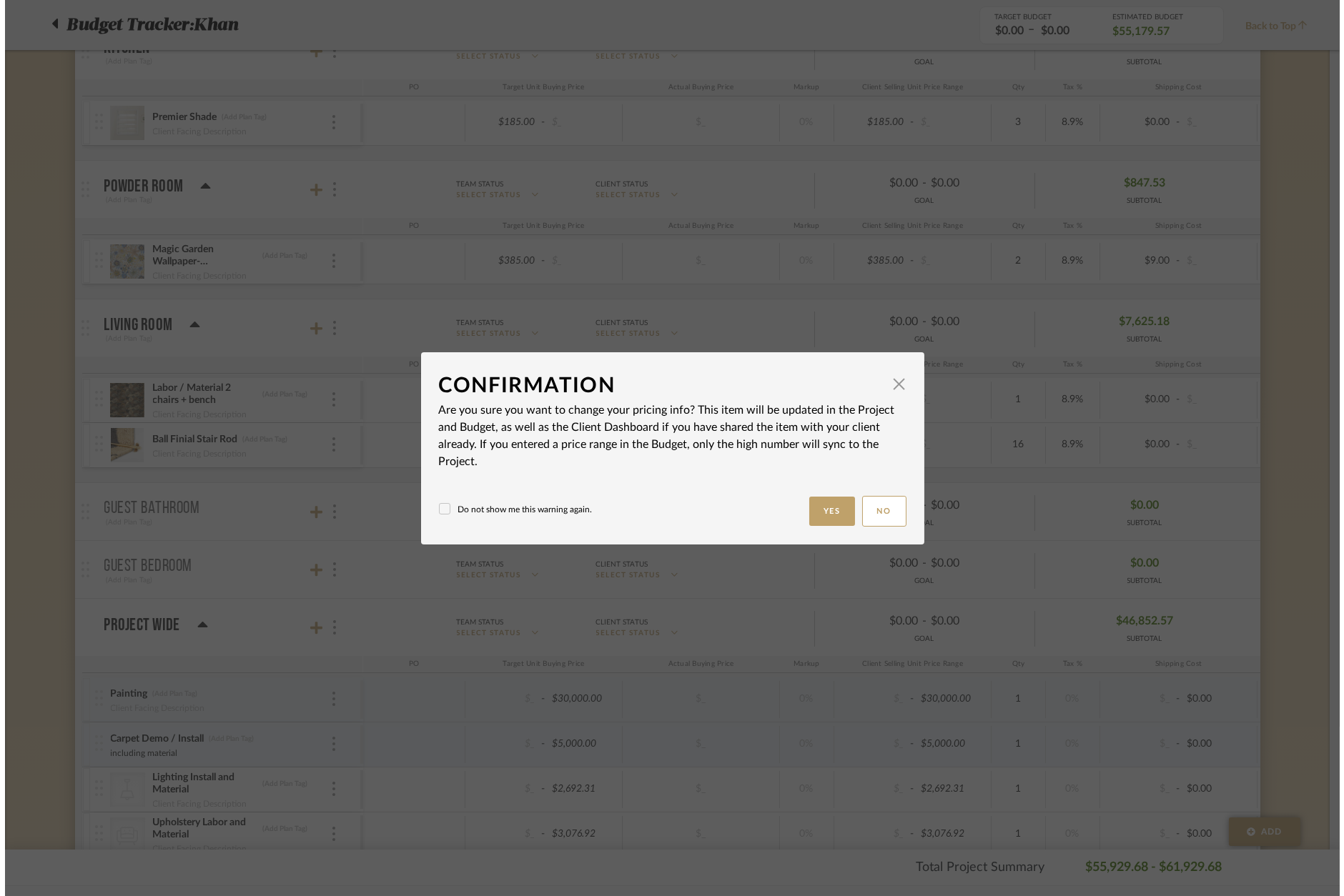
scroll to position [0, 0]
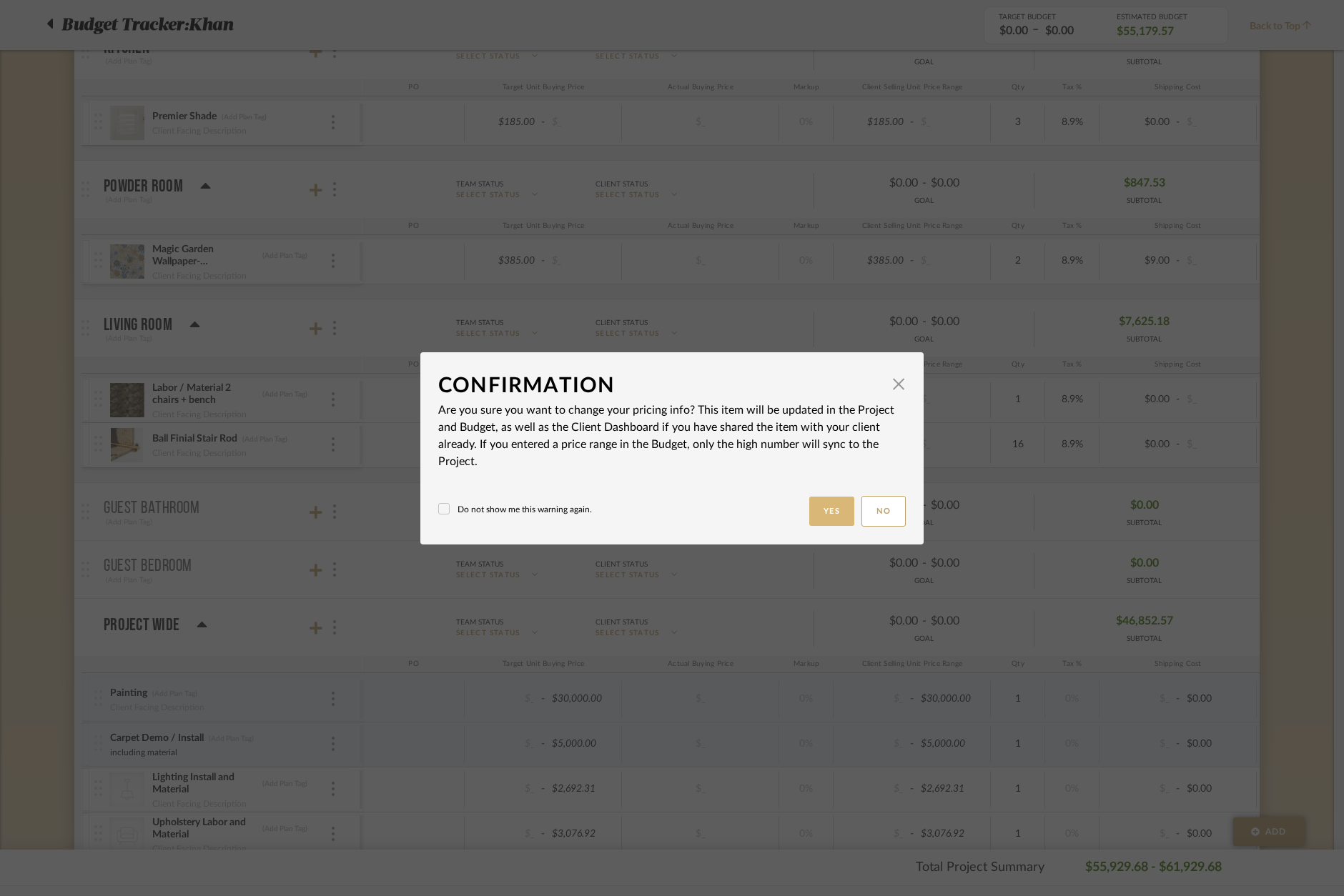
click at [815, 506] on button "Yes" at bounding box center [832, 511] width 46 height 29
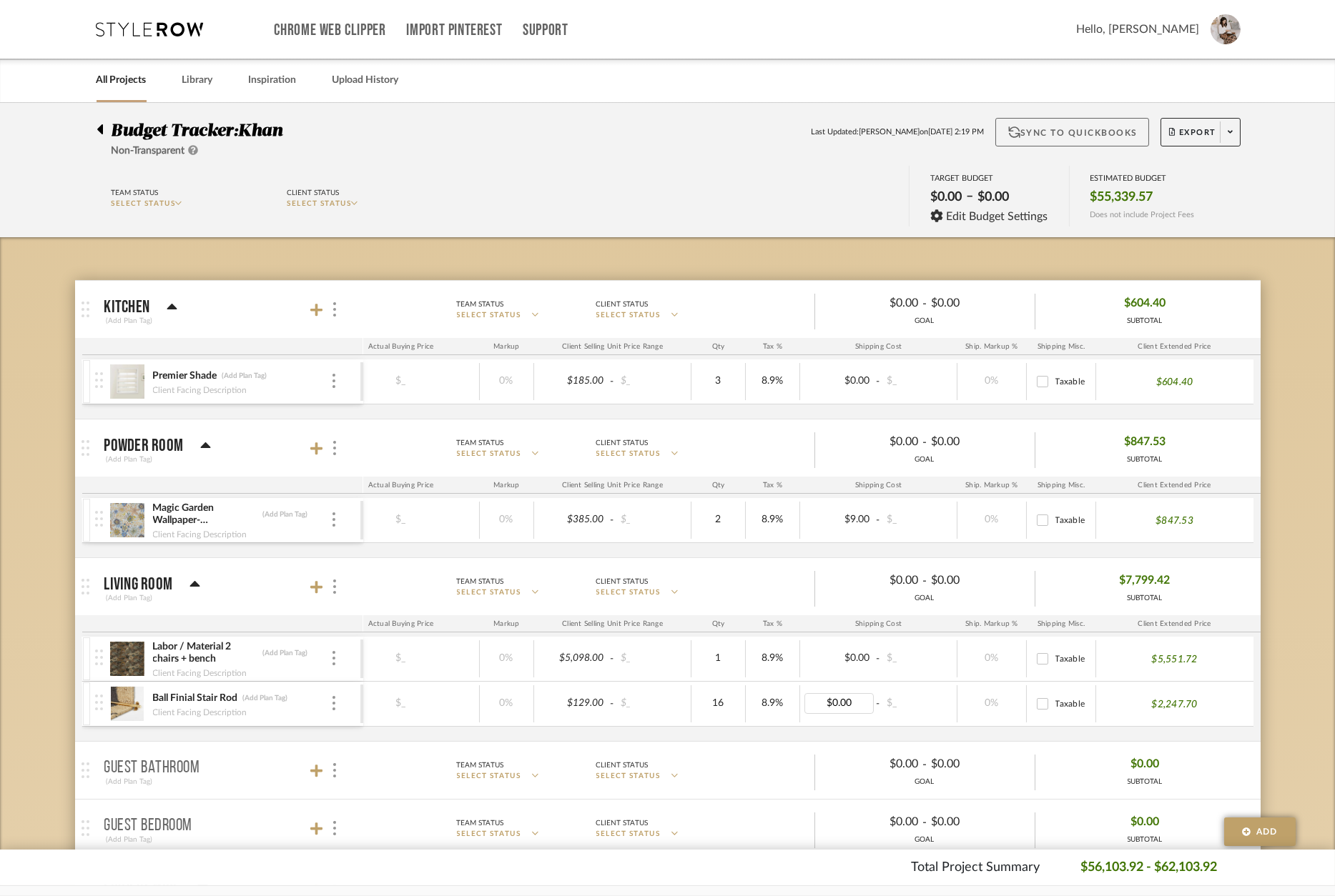
click at [1100, 139] on button "Sync to QuickBooks" at bounding box center [1072, 132] width 153 height 29
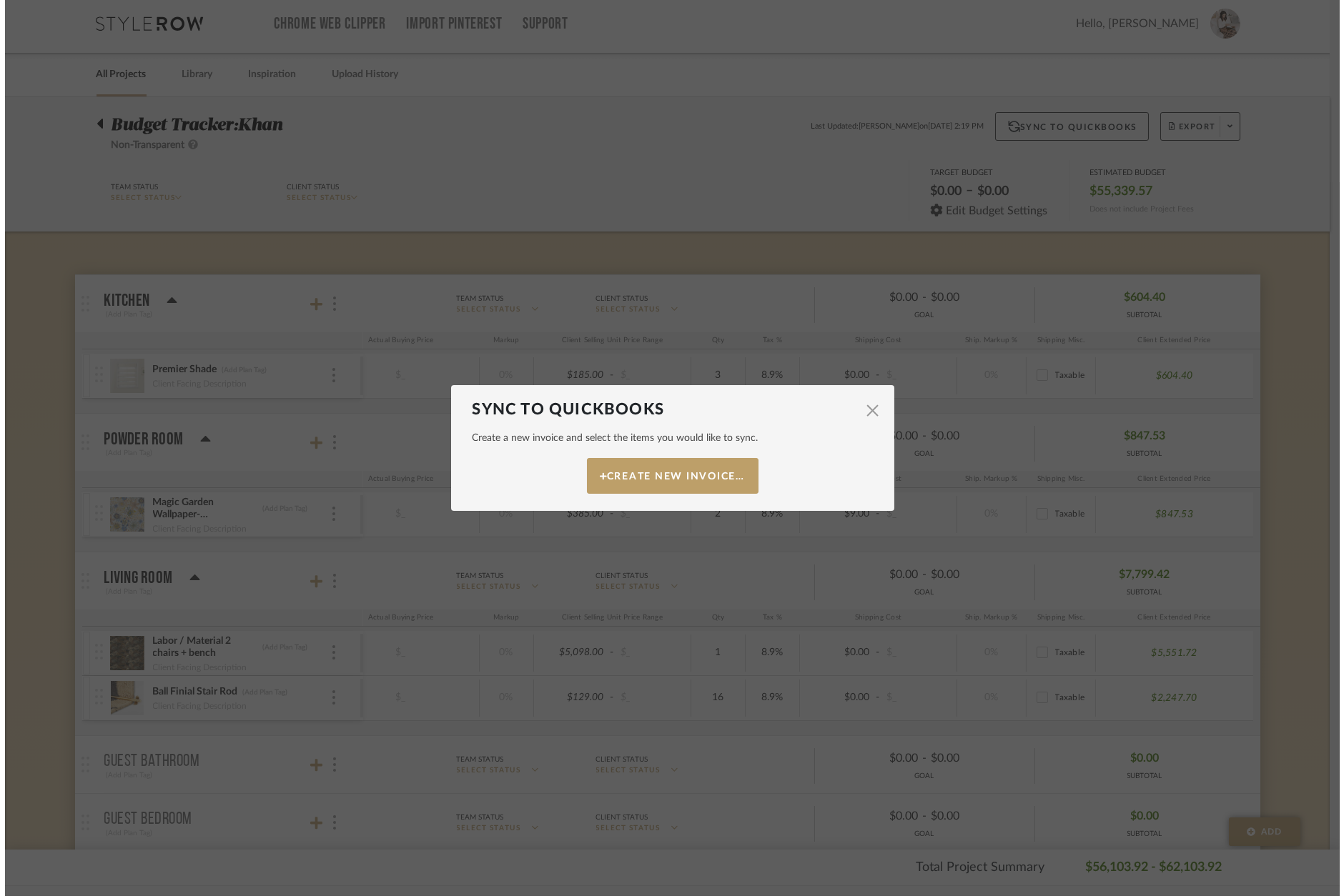
scroll to position [0, 193]
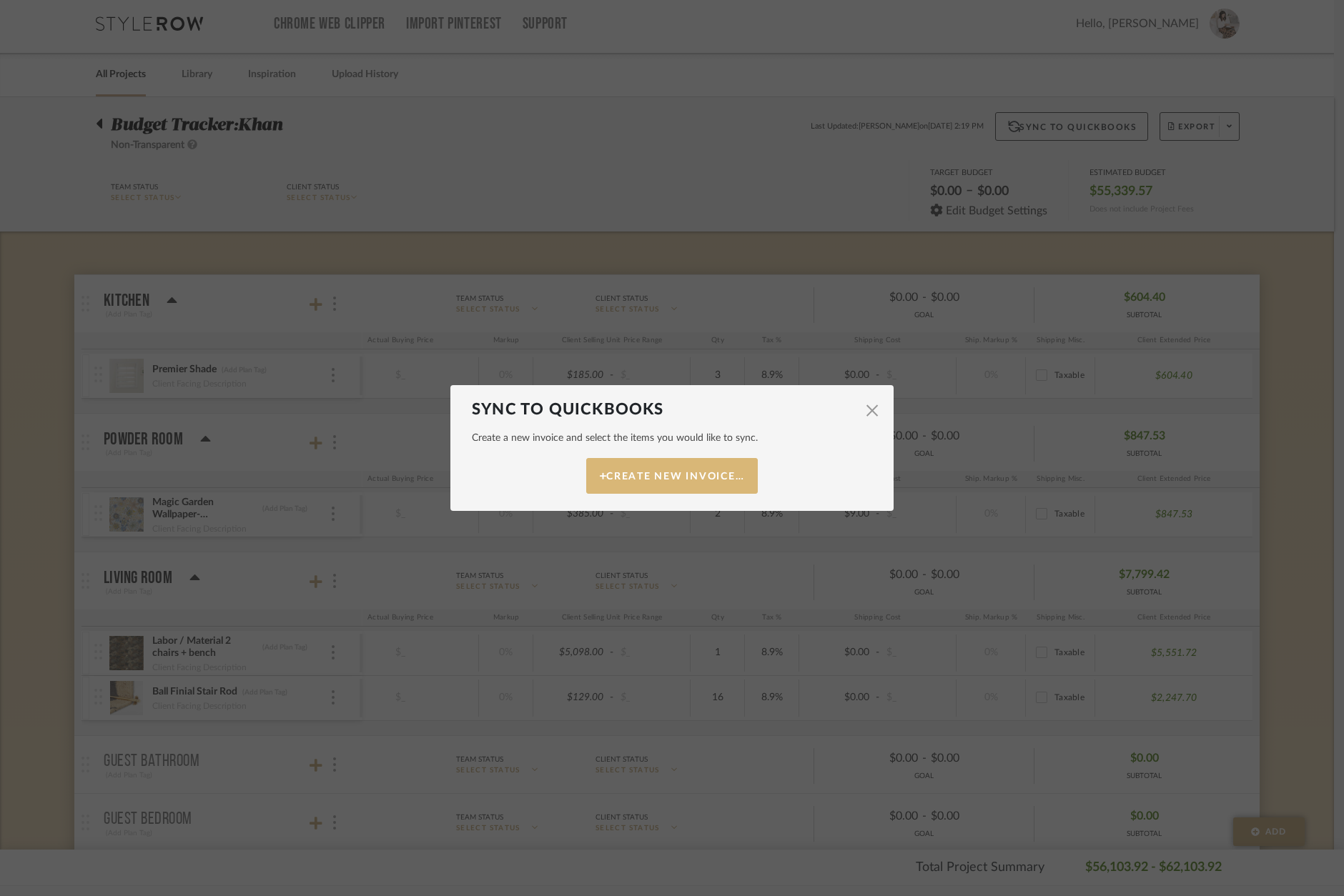
click at [686, 481] on button "Create New Invoice…" at bounding box center [672, 476] width 172 height 36
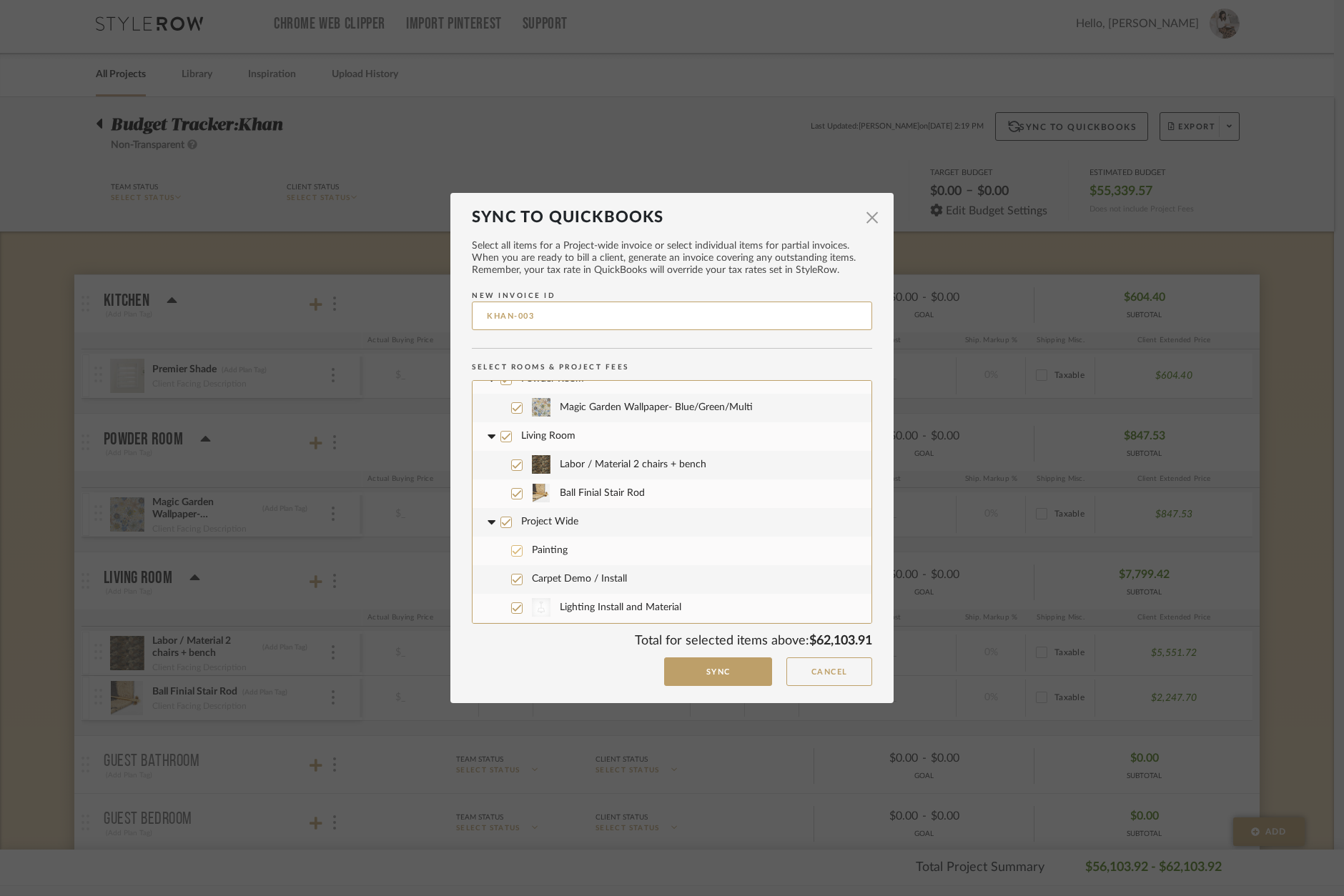
scroll to position [84, 0]
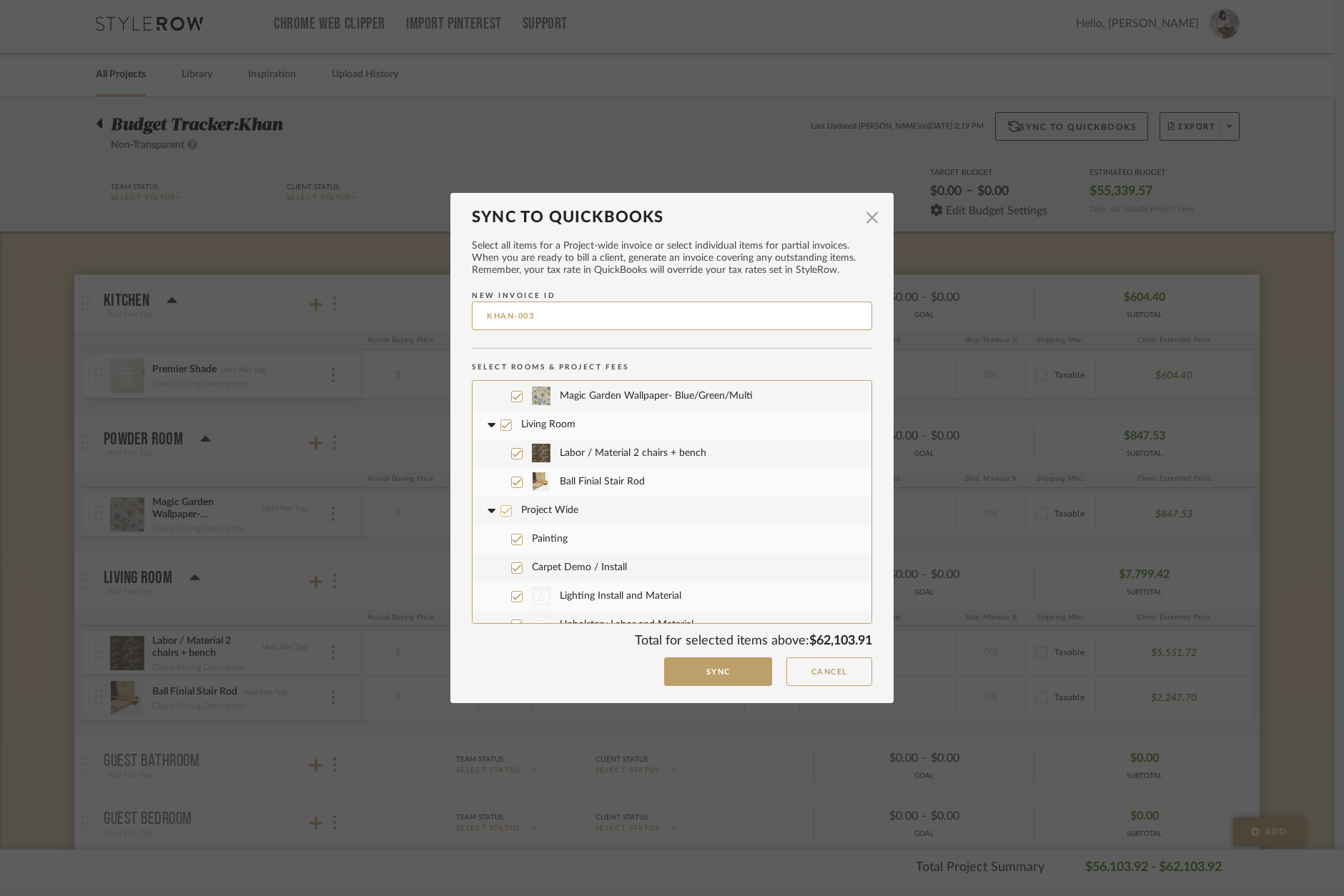
drag, startPoint x: 501, startPoint y: 507, endPoint x: 518, endPoint y: 521, distance: 22.0
click at [501, 507] on icon at bounding box center [505, 510] width 10 height 10
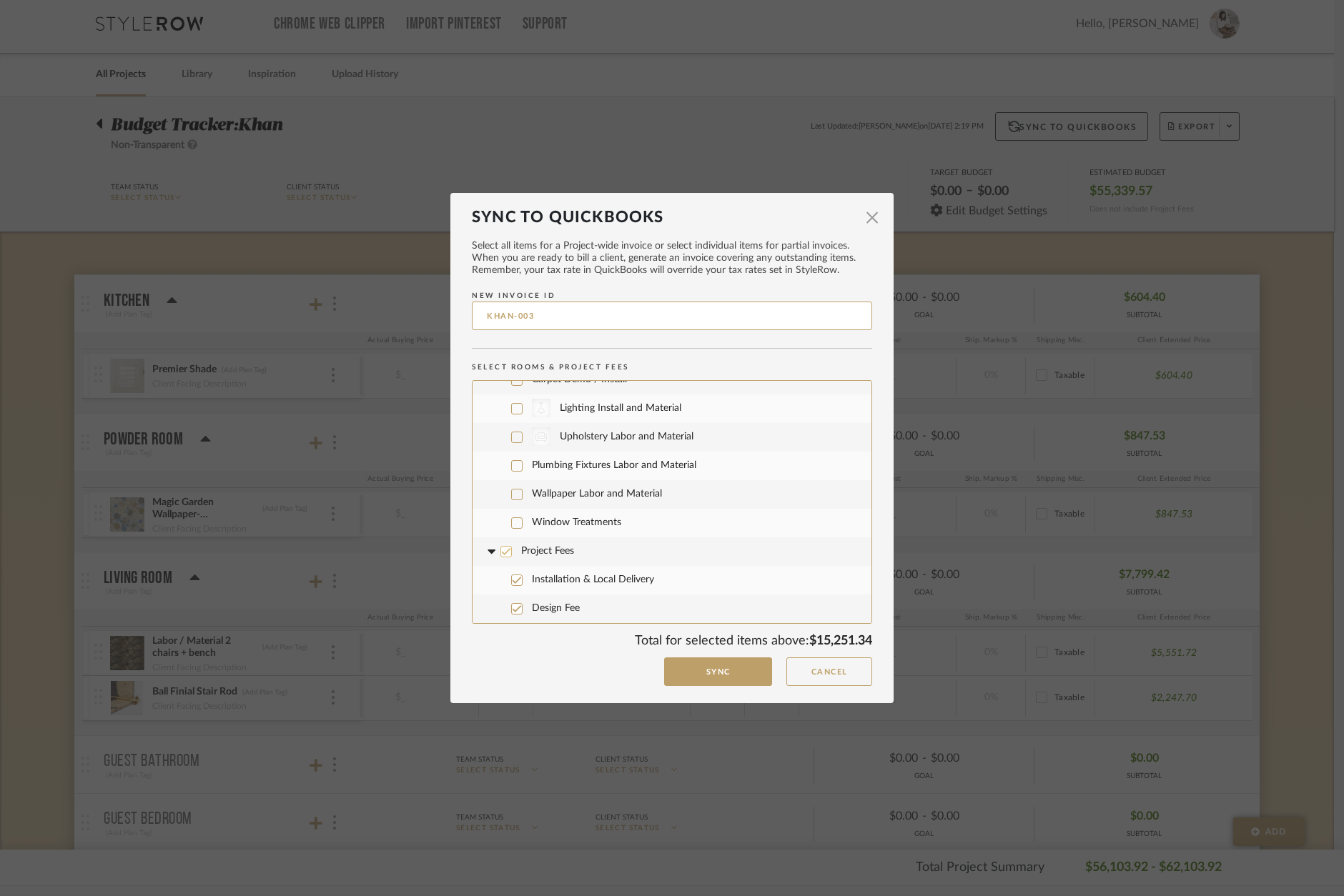
scroll to position [273, 0]
drag, startPoint x: 503, startPoint y: 554, endPoint x: 567, endPoint y: 567, distance: 65.3
click at [503, 554] on icon at bounding box center [505, 551] width 10 height 10
click at [722, 675] on button "Sync" at bounding box center [717, 672] width 108 height 29
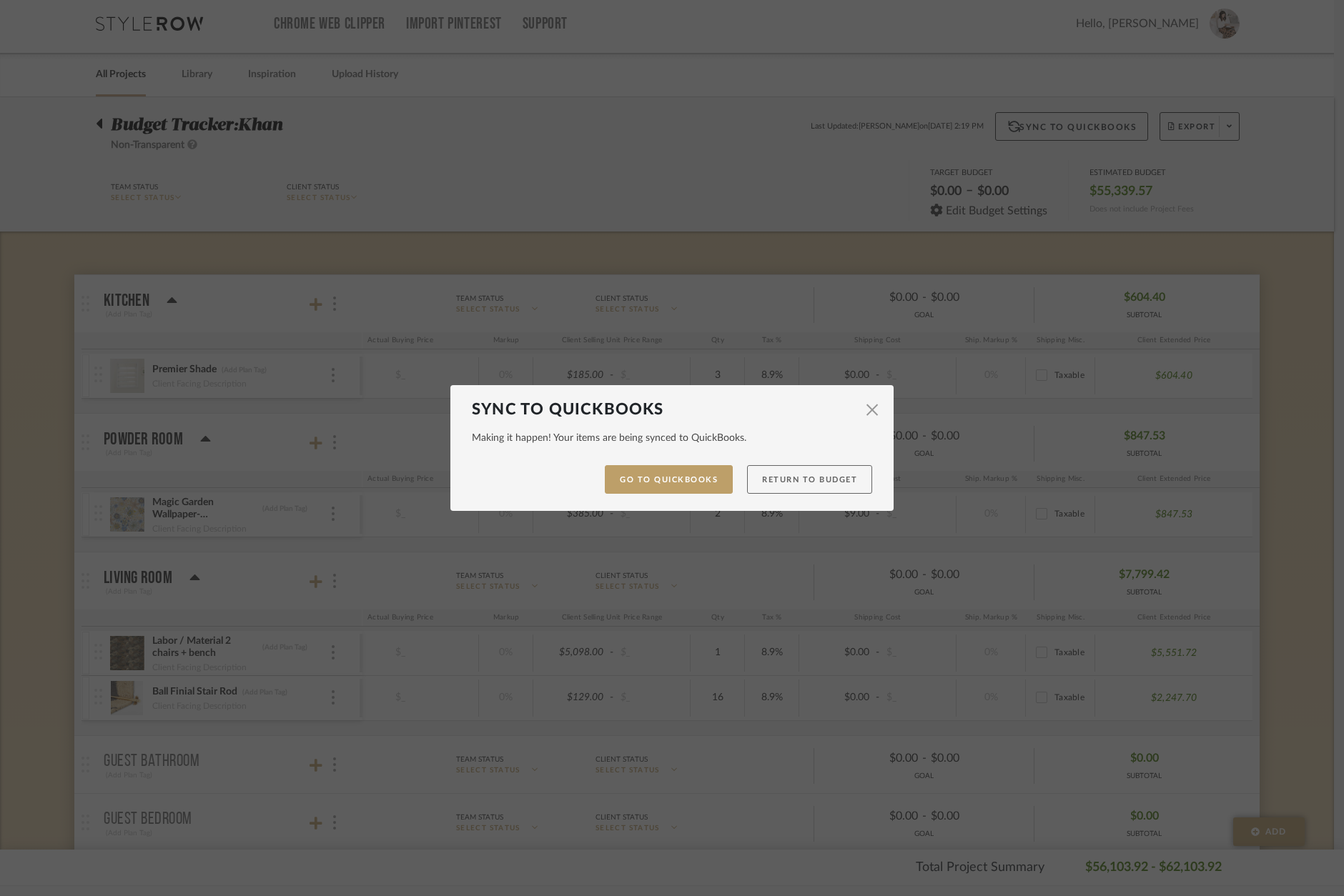
click at [793, 485] on button "Return to Budget" at bounding box center [809, 480] width 125 height 29
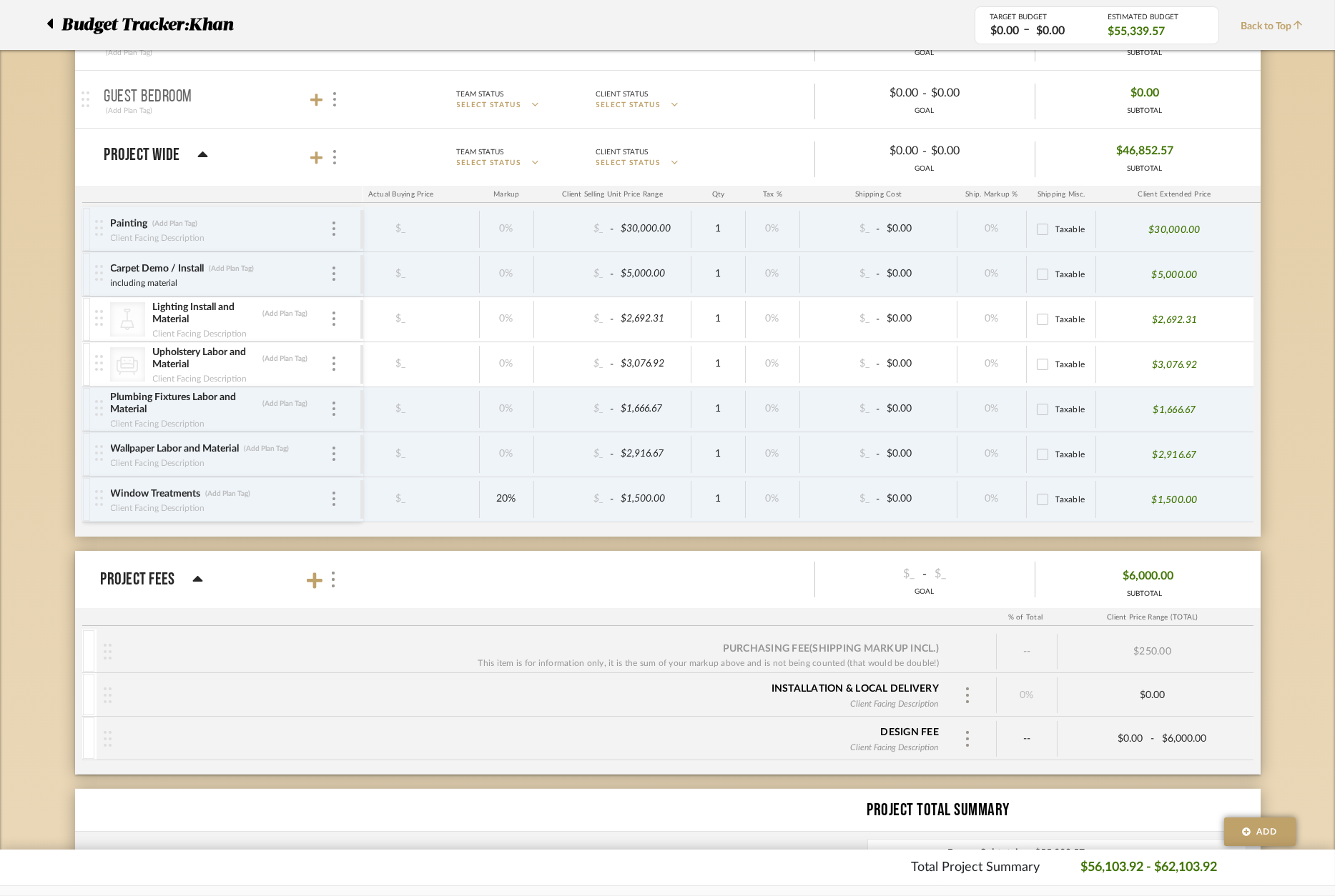
scroll to position [740, 0]
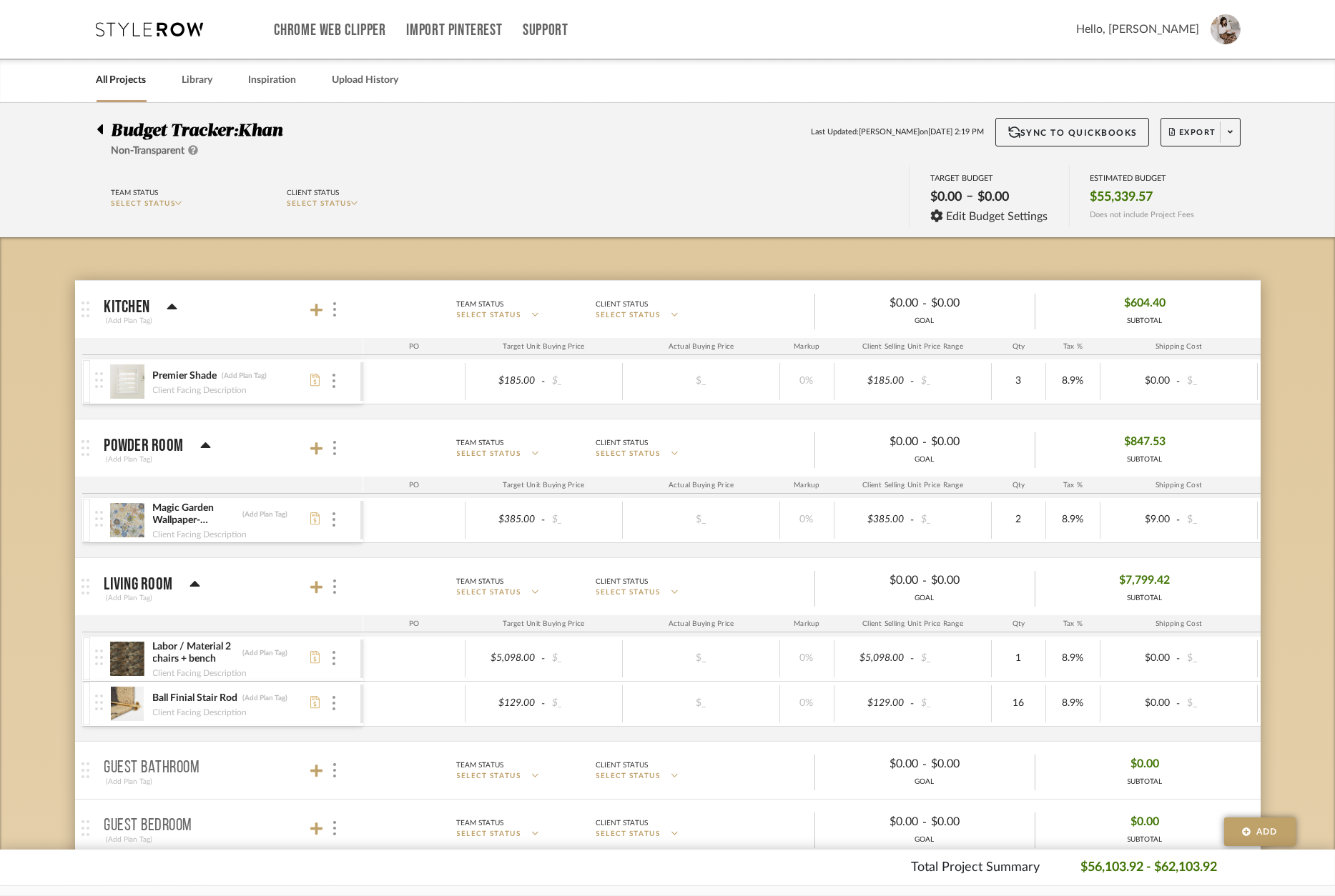
drag, startPoint x: 175, startPoint y: 35, endPoint x: 191, endPoint y: 39, distance: 16.5
click at [175, 35] on icon at bounding box center [150, 29] width 107 height 14
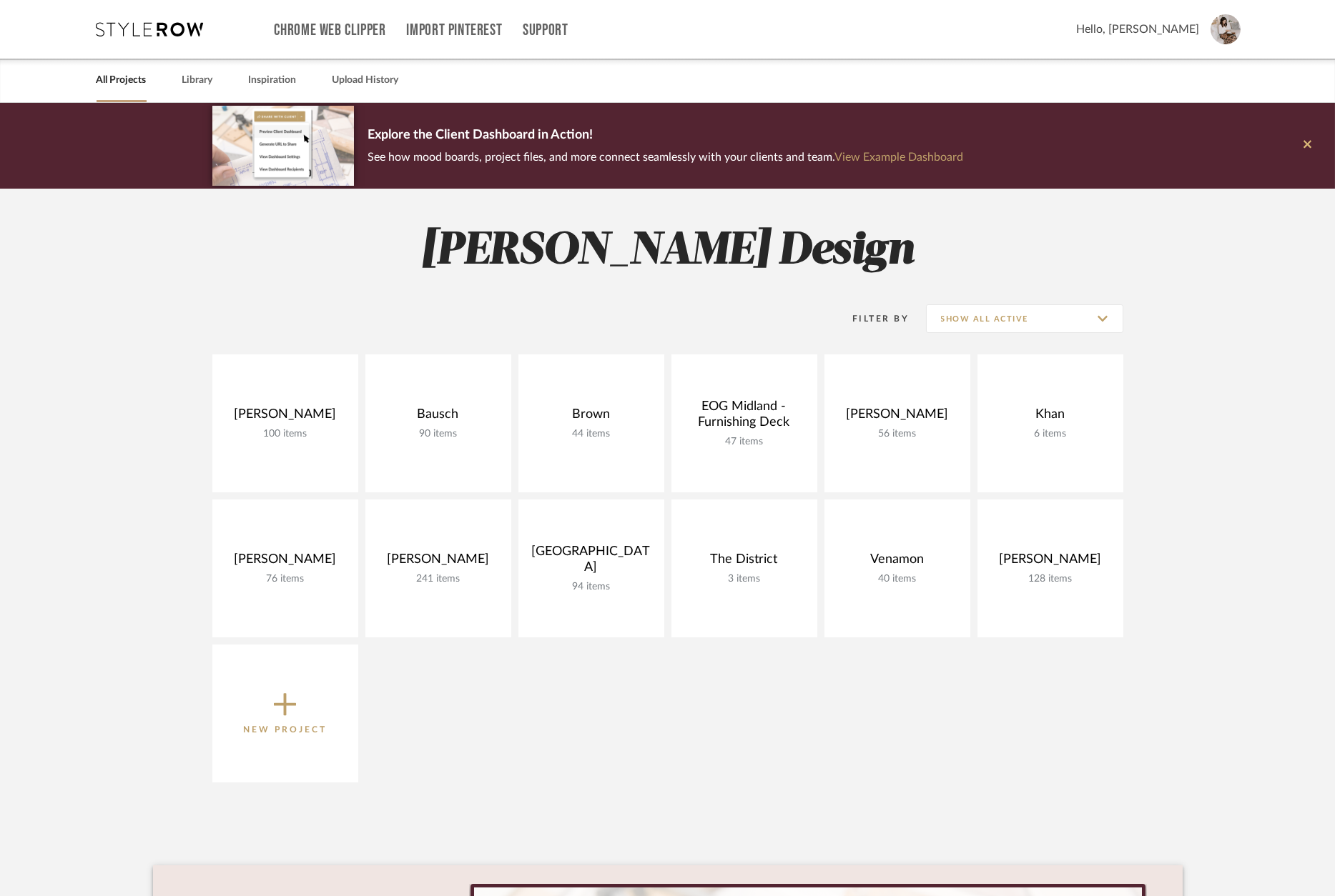
click at [1310, 150] on icon at bounding box center [1307, 144] width 8 height 13
